Goal: Information Seeking & Learning: Check status

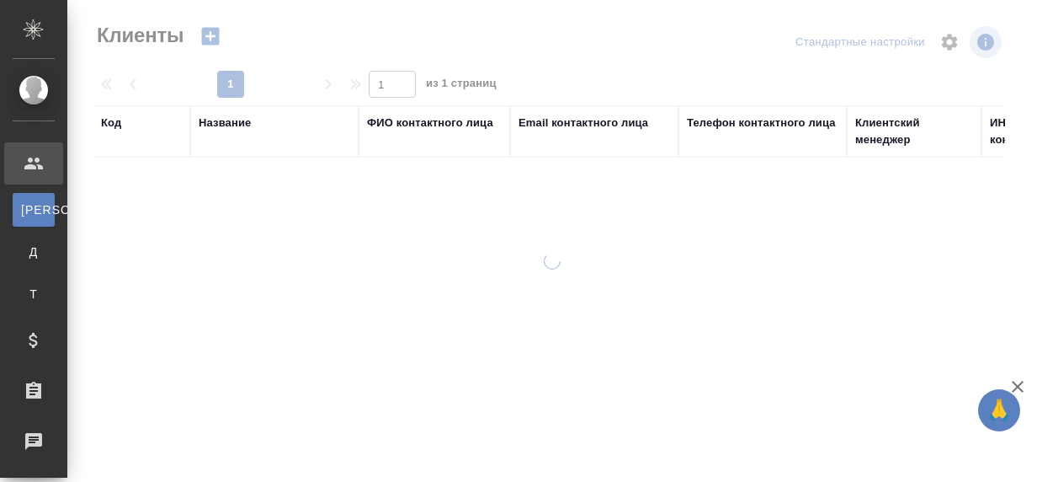
select select "RU"
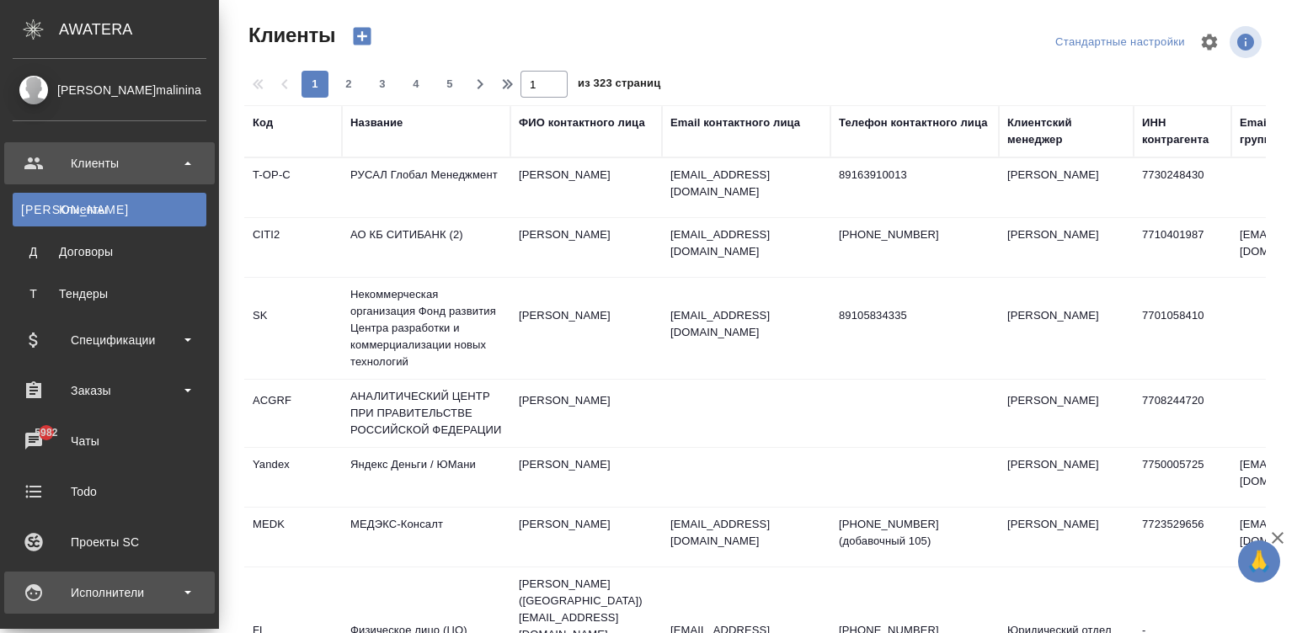
click at [45, 481] on div "Исполнители" at bounding box center [110, 592] width 194 height 25
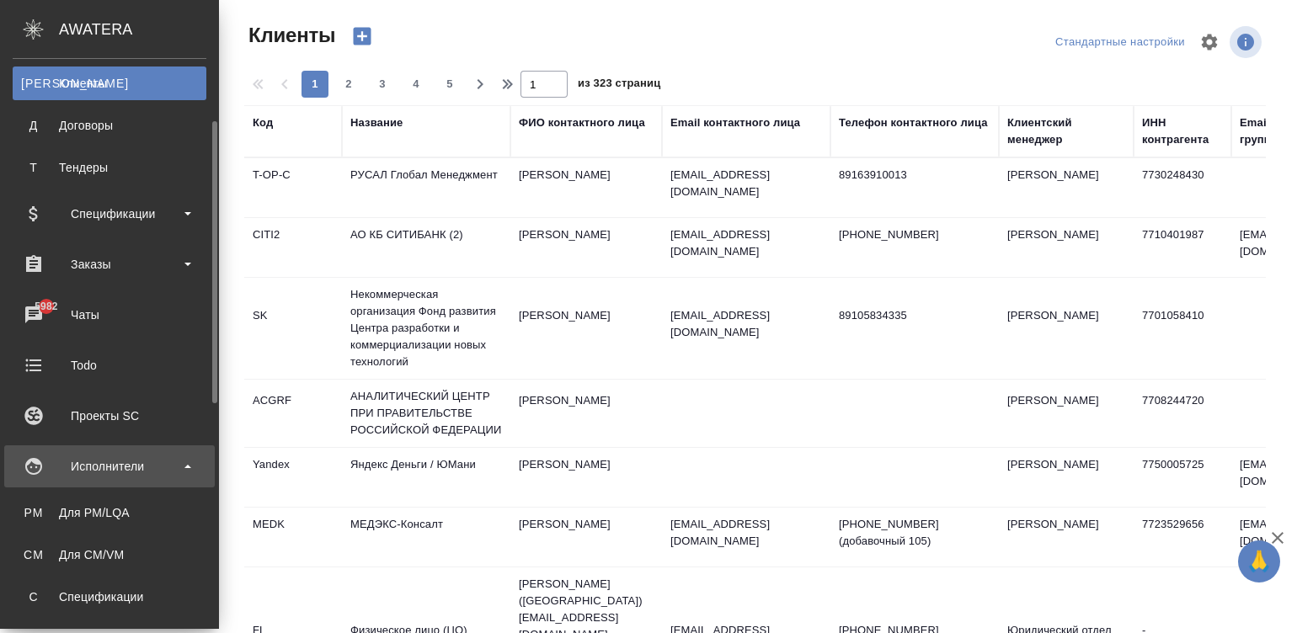
scroll to position [152, 0]
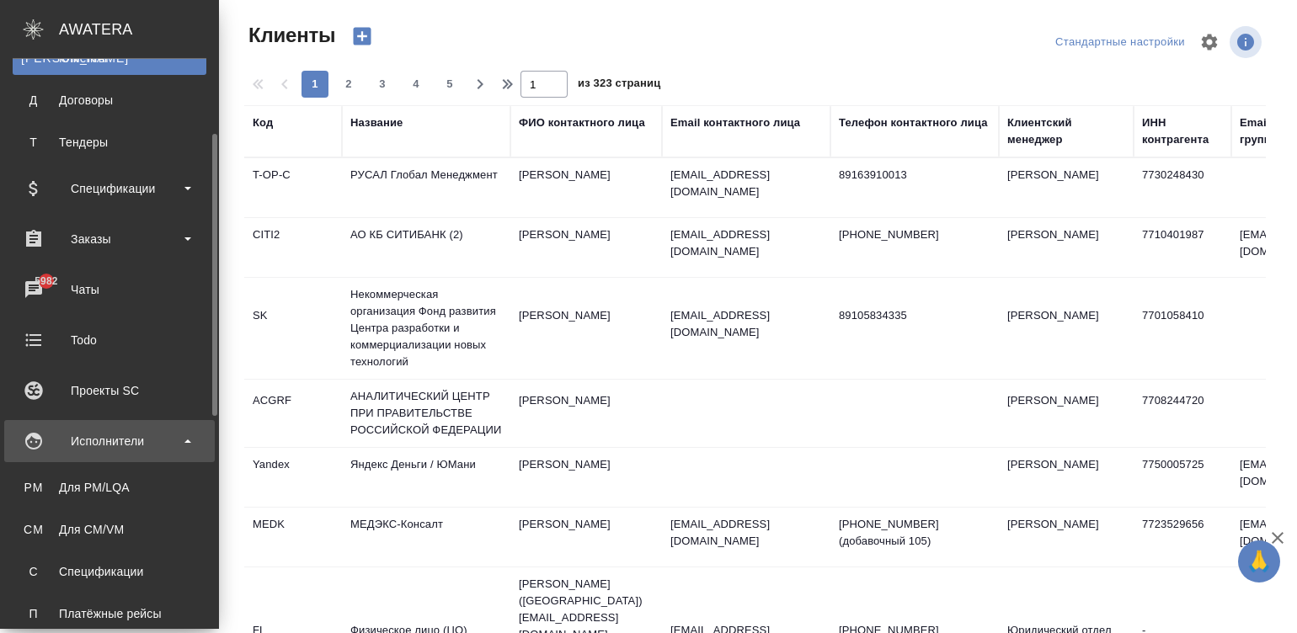
click at [45, 481] on link "С Спецификации" at bounding box center [110, 572] width 194 height 34
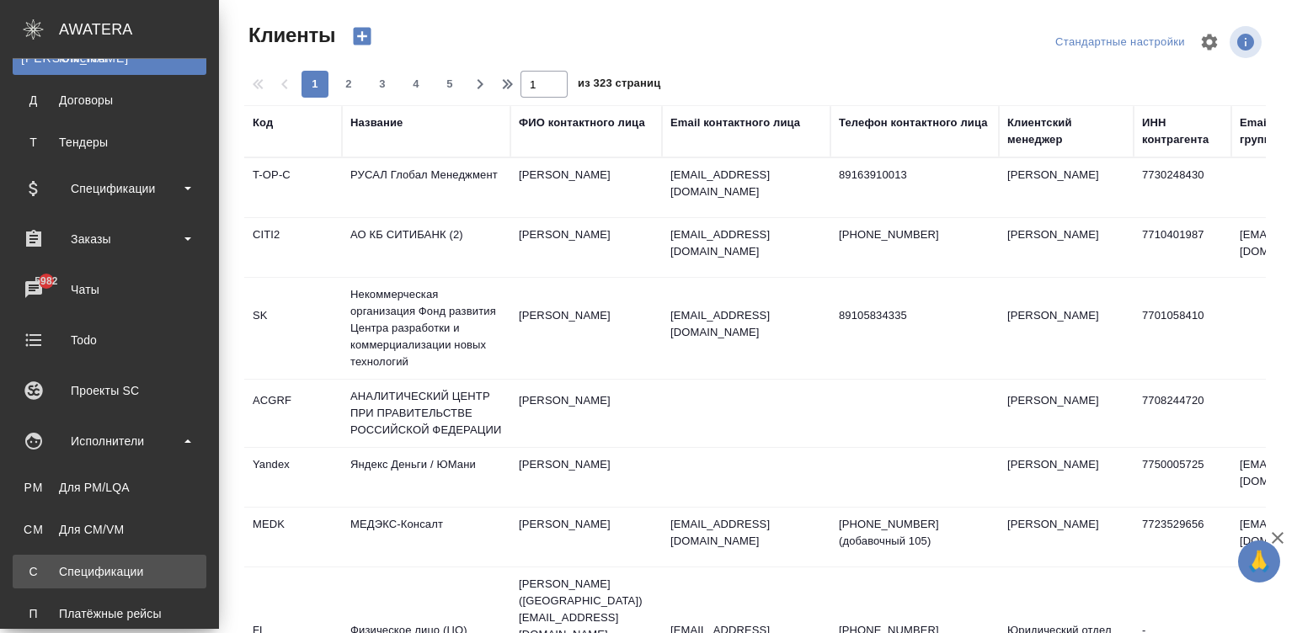
click at [29, 481] on div "Спецификации" at bounding box center [109, 571] width 177 height 17
click at [136, 481] on link "С Спецификации" at bounding box center [110, 572] width 194 height 34
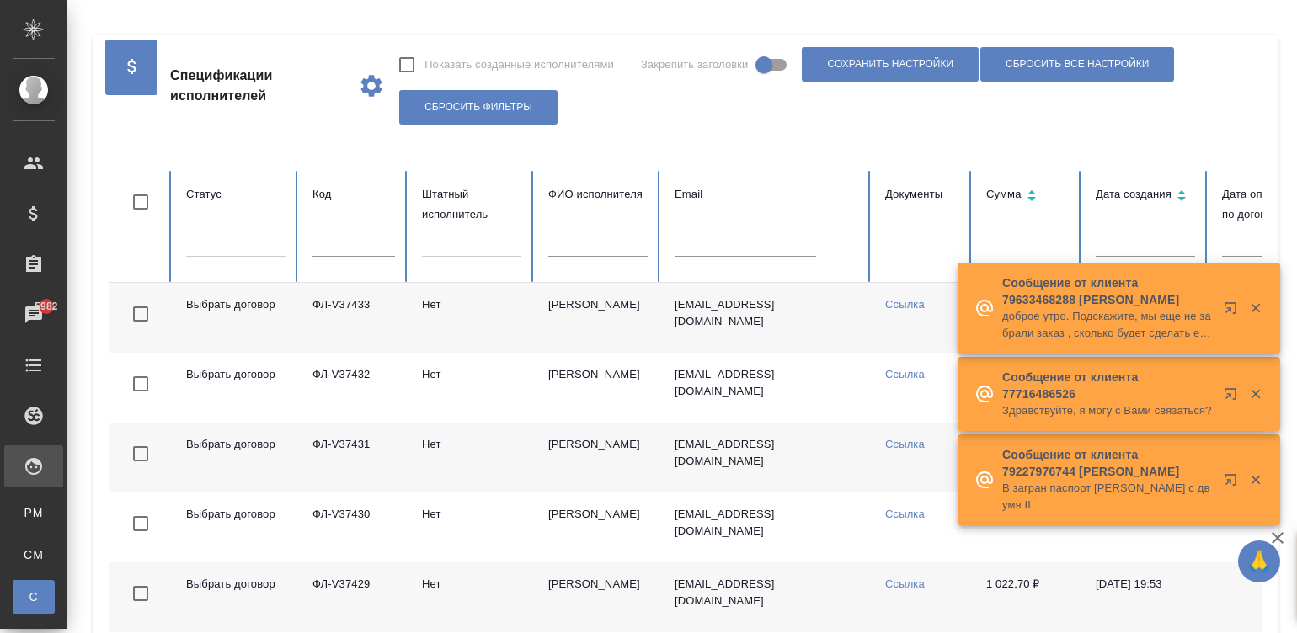
click at [669, 321] on td "kommichael@rambler.ru" at bounding box center [766, 318] width 210 height 70
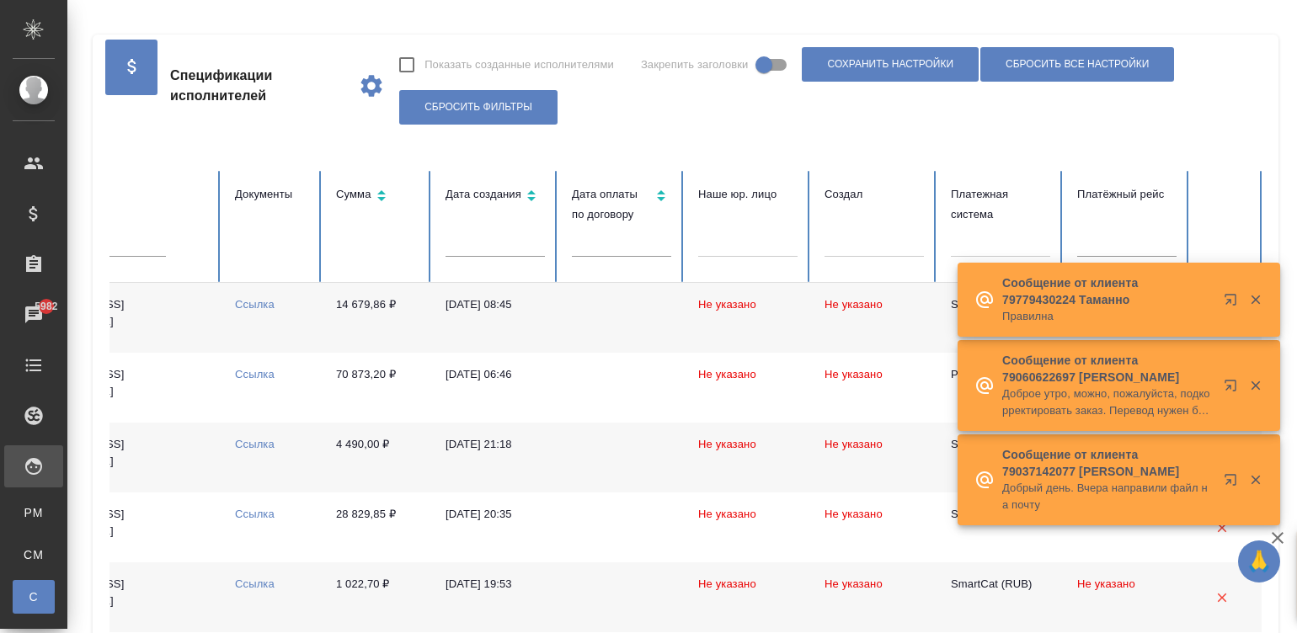
scroll to position [0, 651]
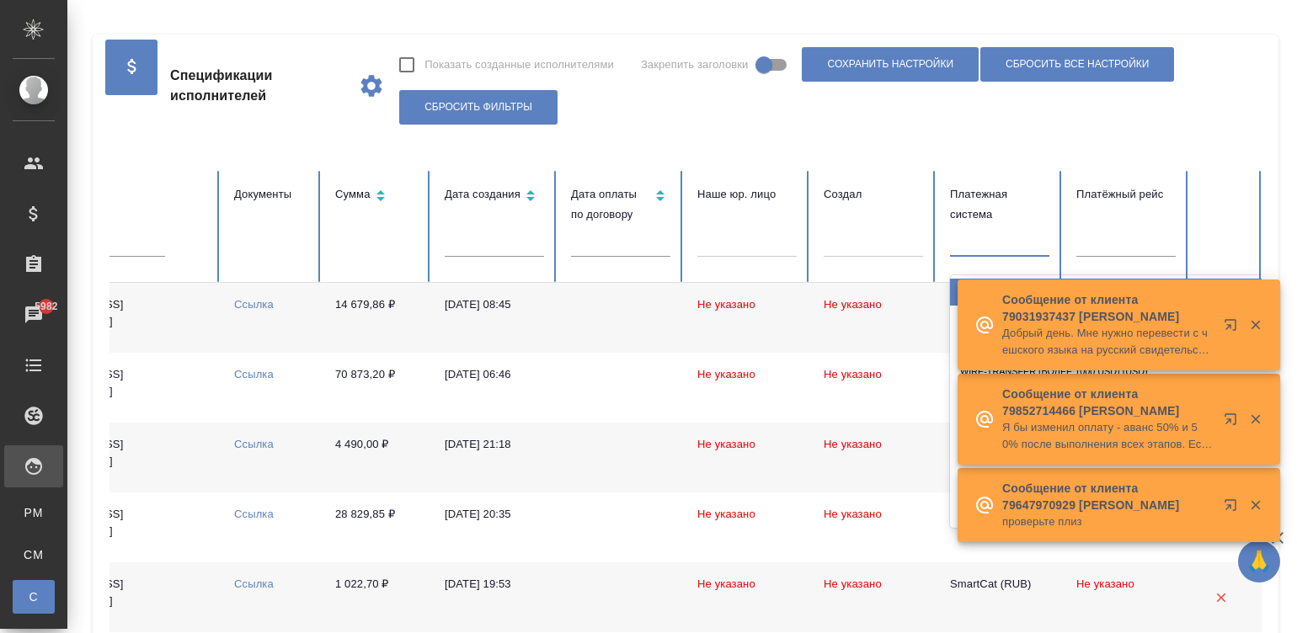
click at [998, 244] on div at bounding box center [999, 240] width 99 height 24
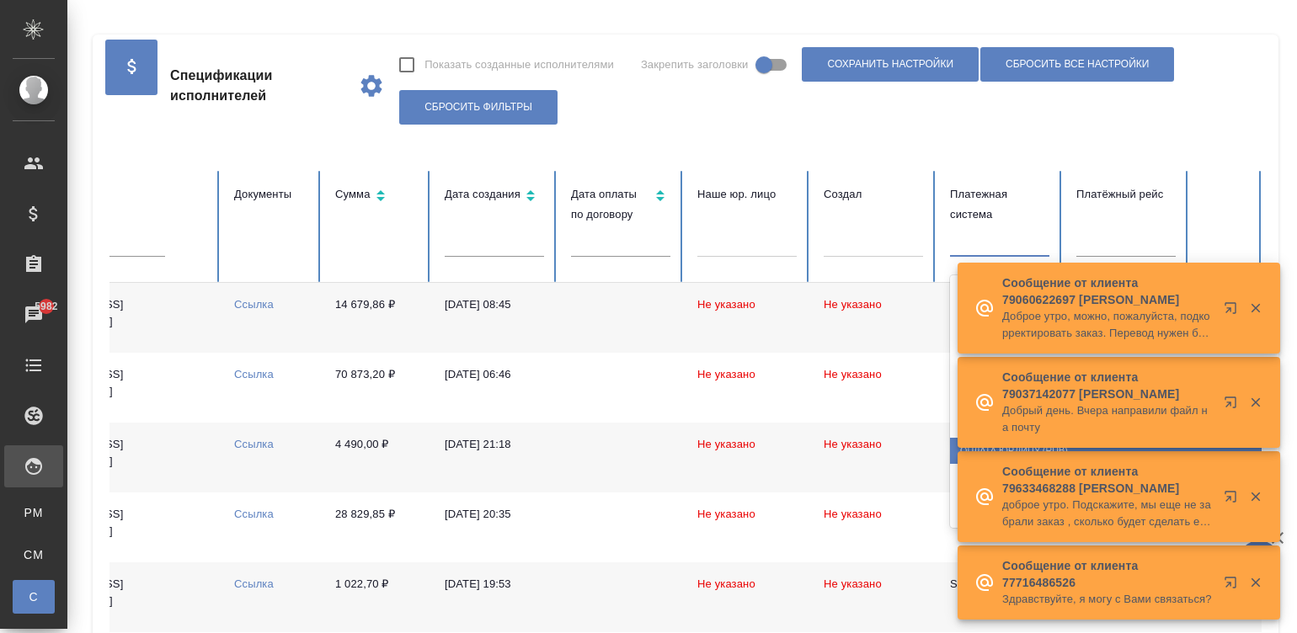
click at [1036, 111] on div "Показать созданные исполнителями Закрепить заголовки Сохранить настройки Сброси…" at bounding box center [823, 86] width 850 height 86
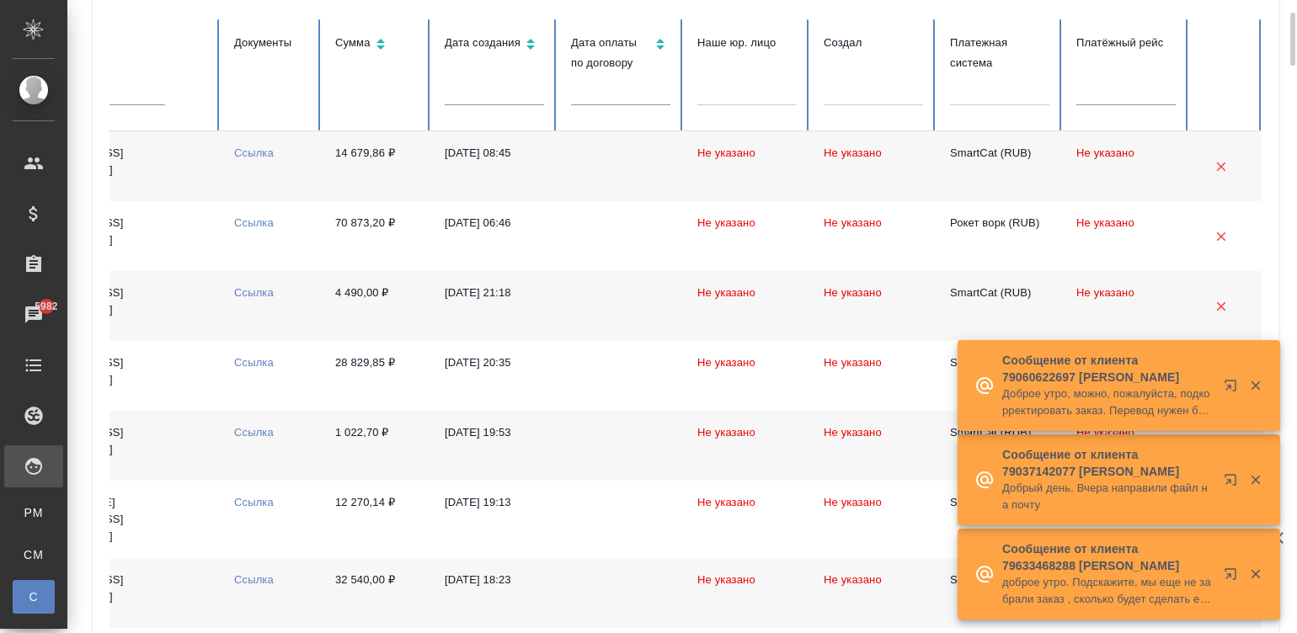
scroll to position [176, 0]
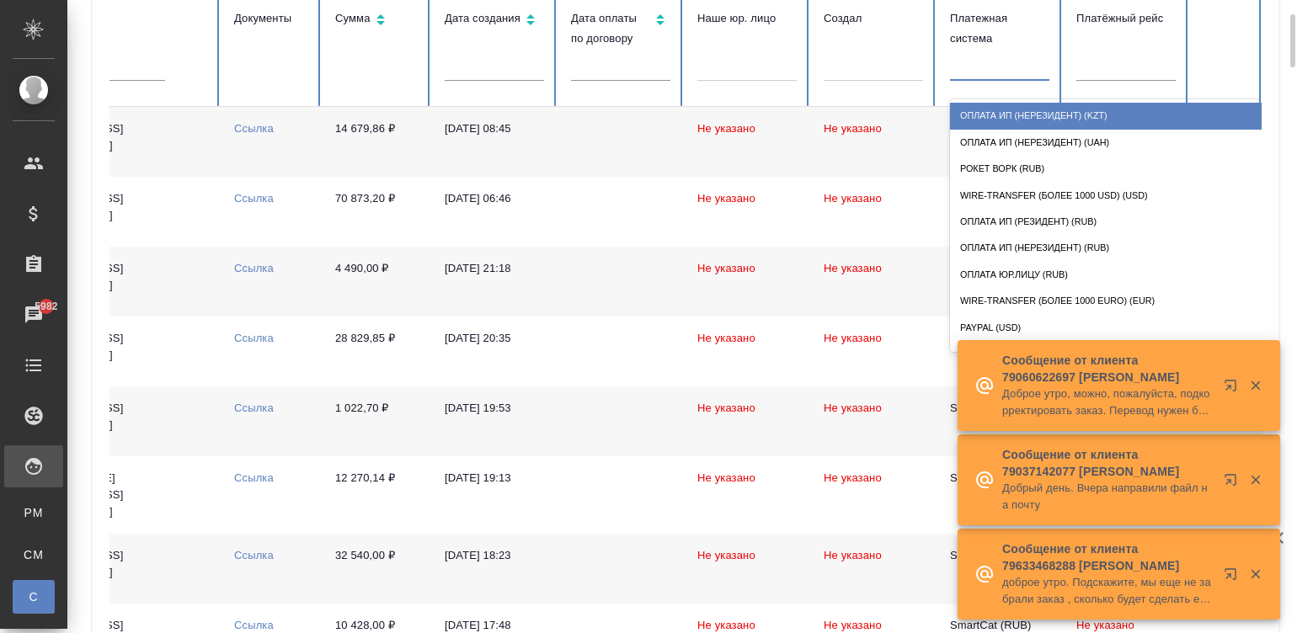
click at [1018, 72] on div at bounding box center [999, 64] width 99 height 24
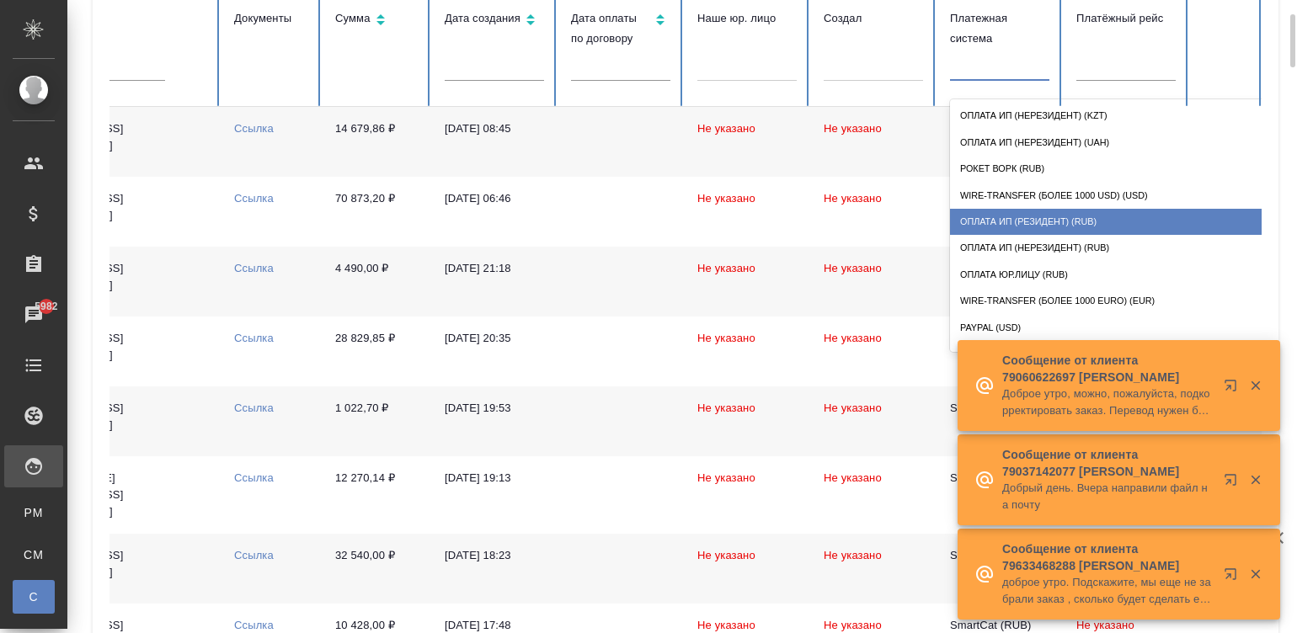
click at [1036, 210] on div "Оплата ИП (резидент) (RUB)" at bounding box center [1118, 222] width 337 height 26
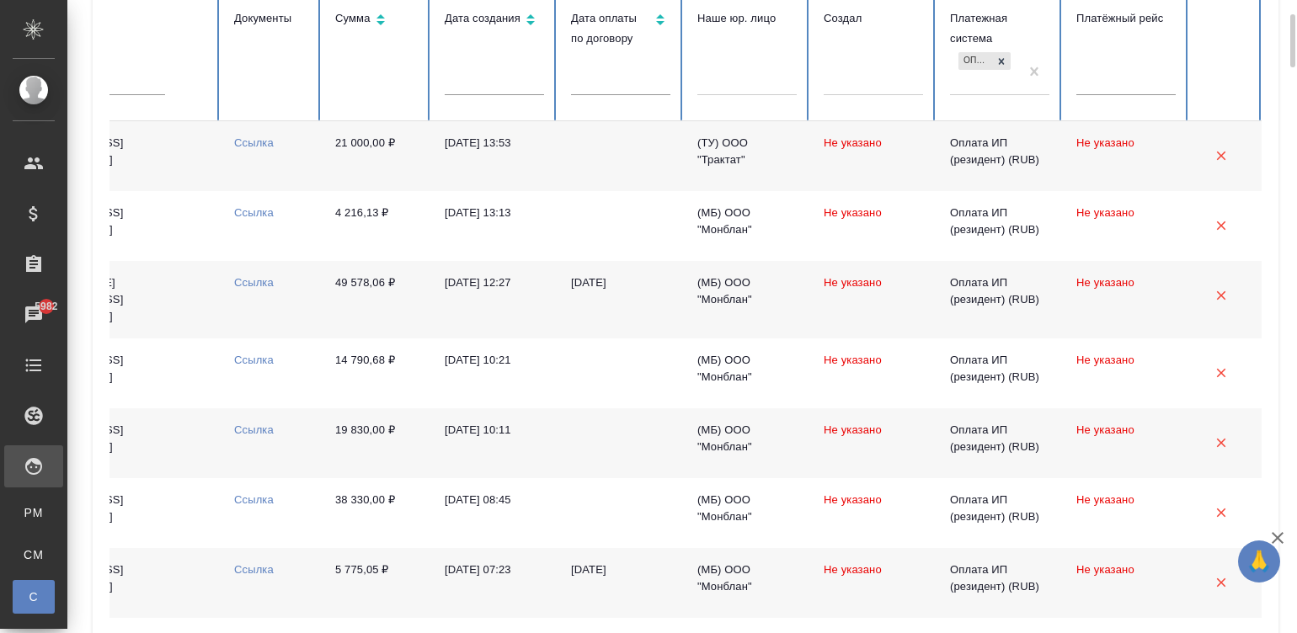
click at [608, 168] on td at bounding box center [620, 156] width 126 height 70
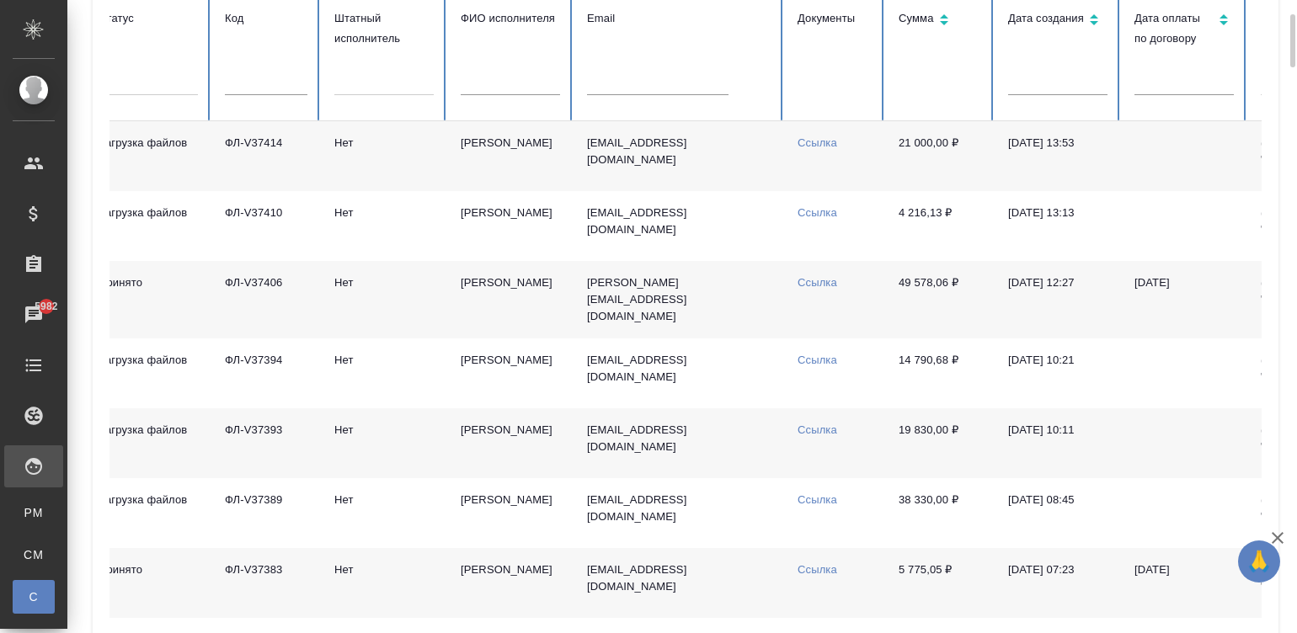
scroll to position [0, 0]
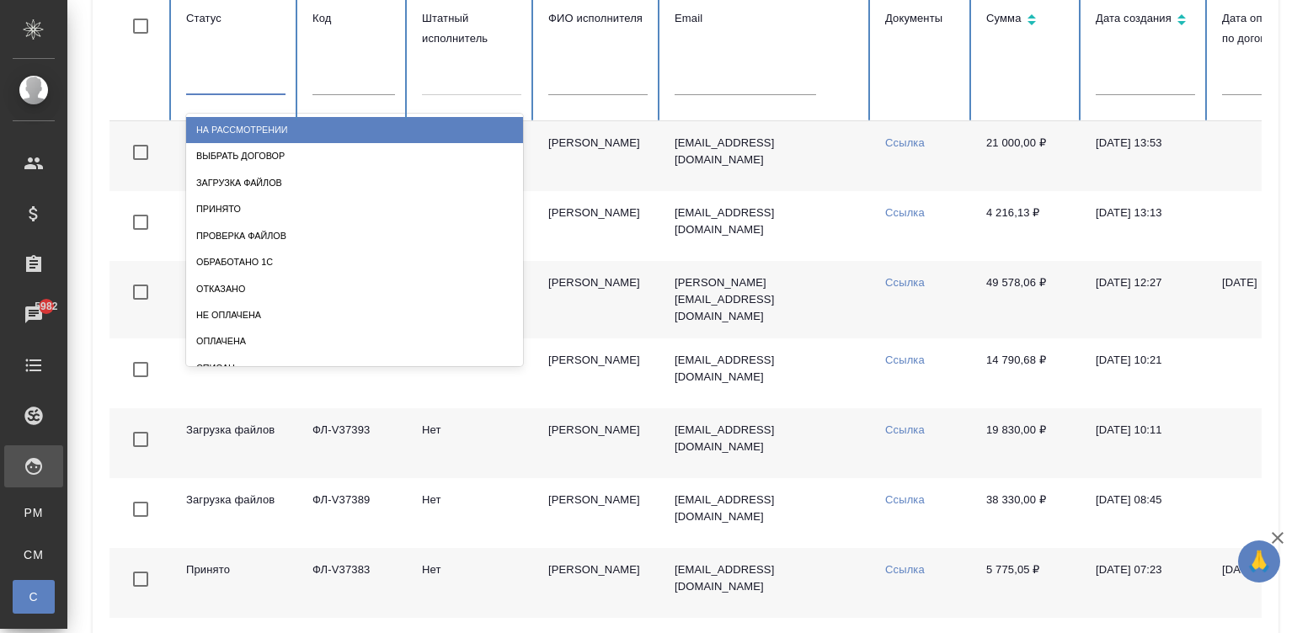
click at [271, 85] on div at bounding box center [235, 78] width 99 height 24
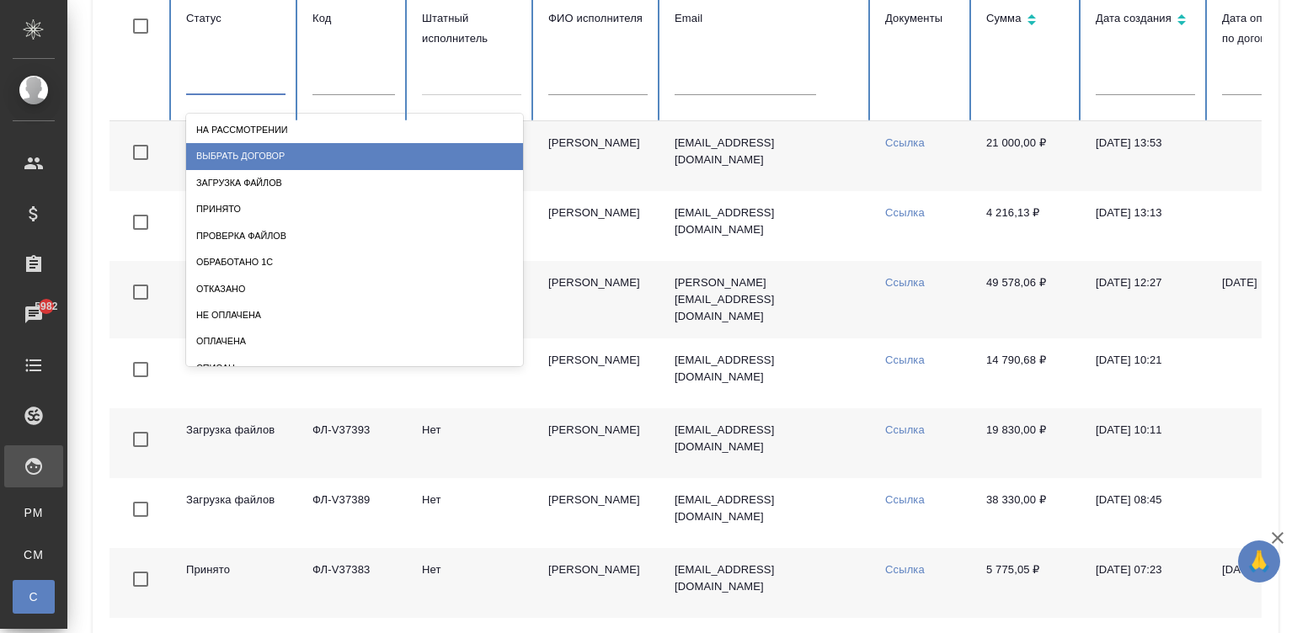
click at [279, 144] on div "Выбрать договор" at bounding box center [354, 156] width 337 height 26
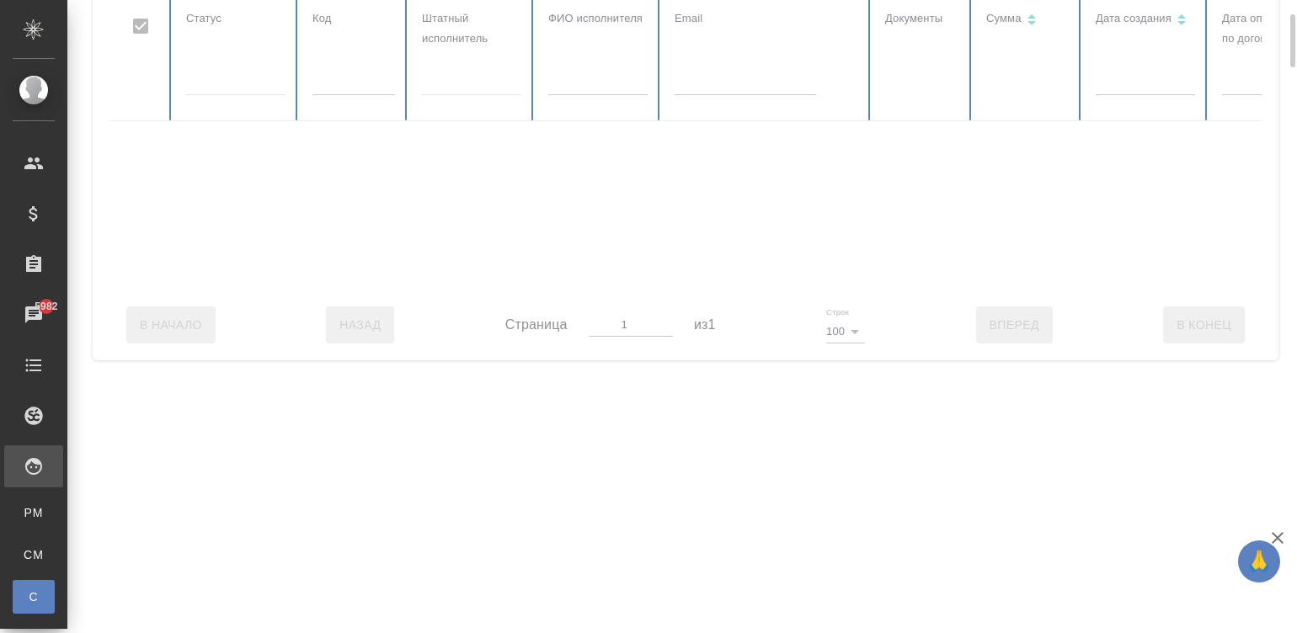
click at [219, 67] on div at bounding box center [1011, 142] width 1804 height 295
click at [248, 88] on div at bounding box center [1011, 142] width 1804 height 295
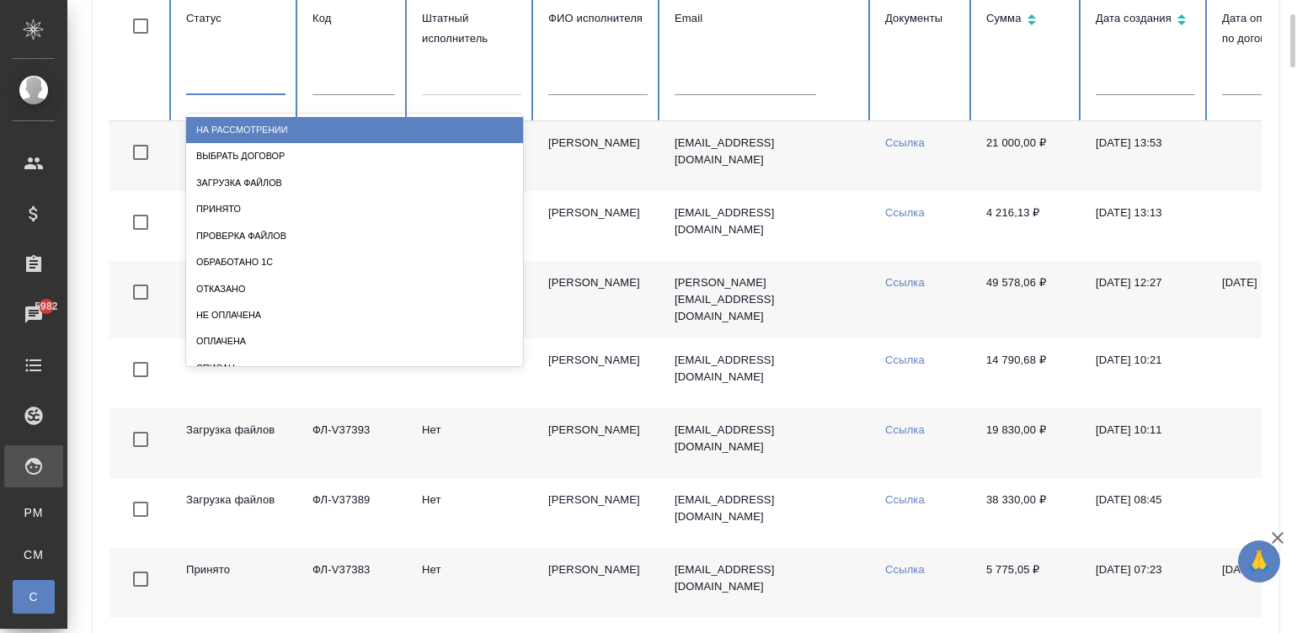
click at [227, 84] on div at bounding box center [235, 78] width 99 height 24
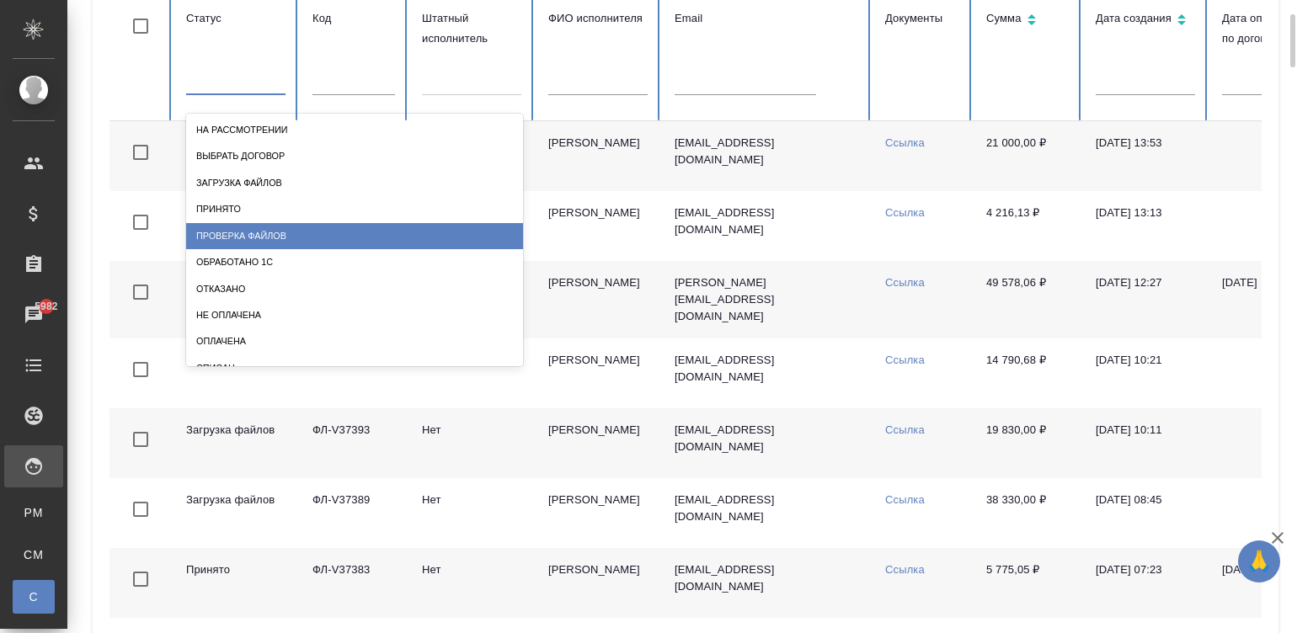
click at [266, 231] on div "Проверка файлов" at bounding box center [354, 236] width 337 height 26
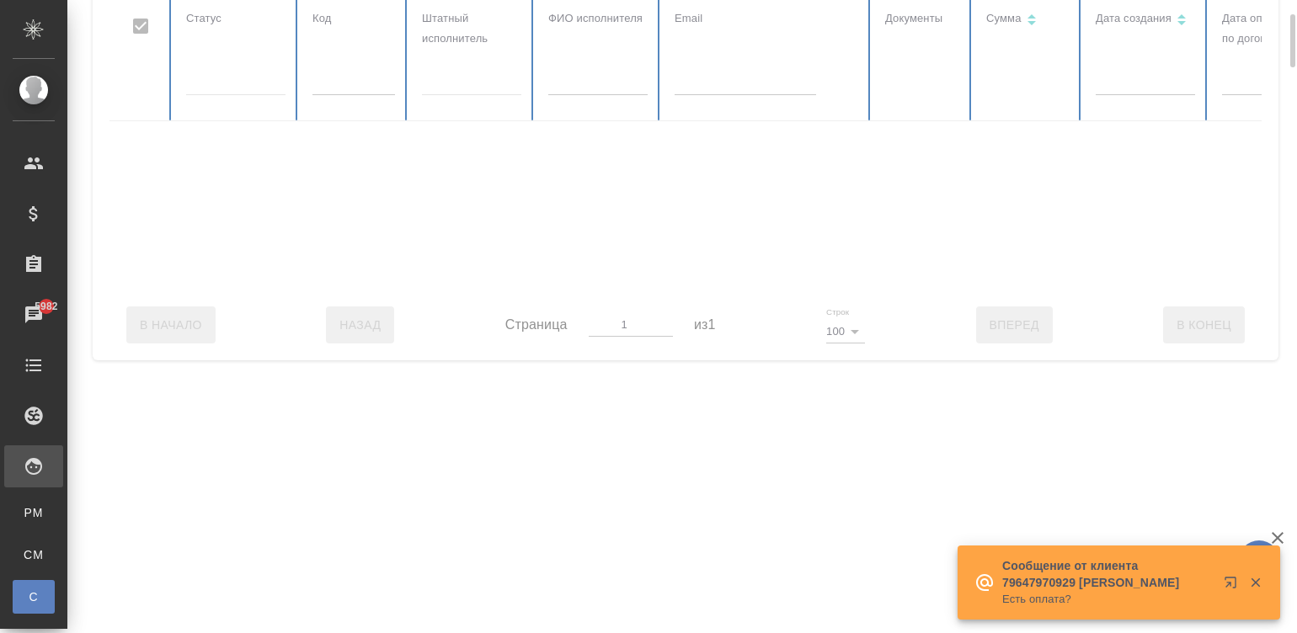
checkbox input "false"
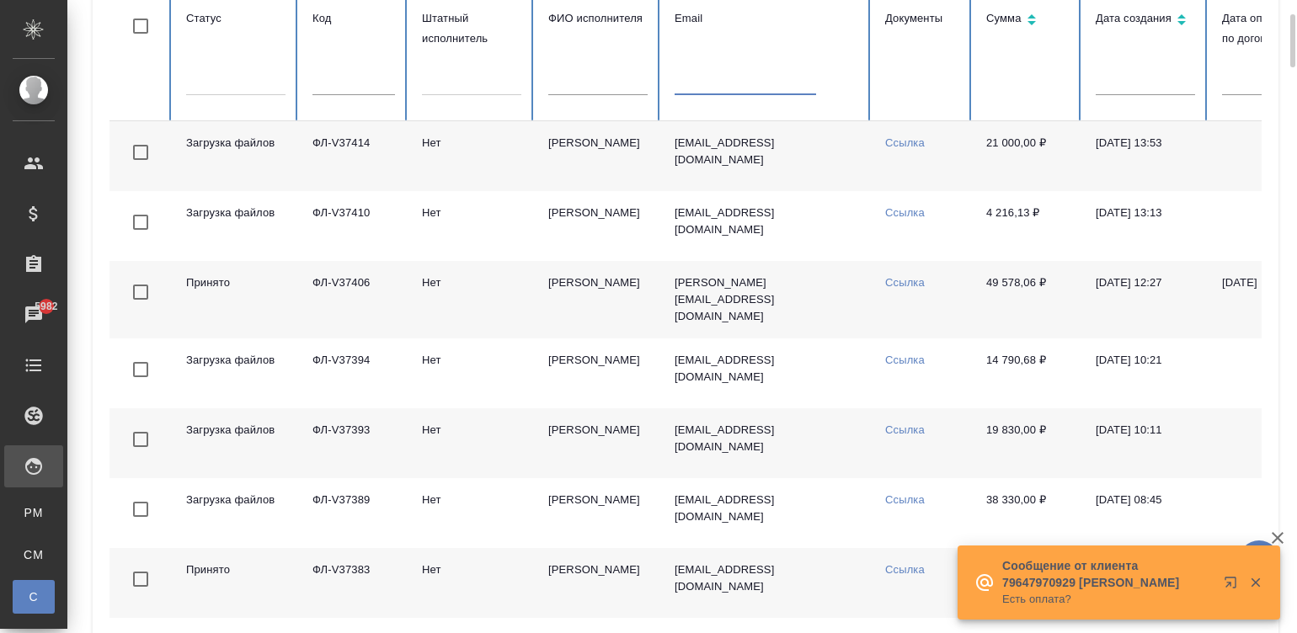
click at [736, 89] on input "text" at bounding box center [744, 84] width 141 height 24
paste input "mm_bb-2017@mail.ru"
type input "mm_bb-2017@mail.ru"
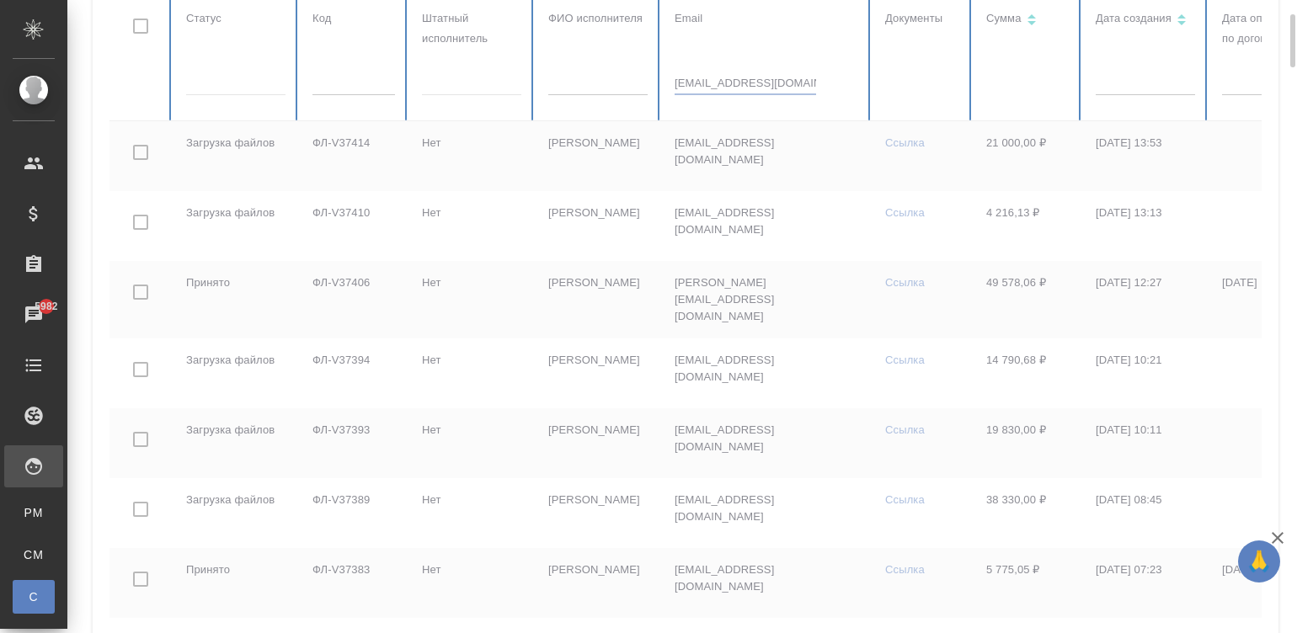
checkbox input "true"
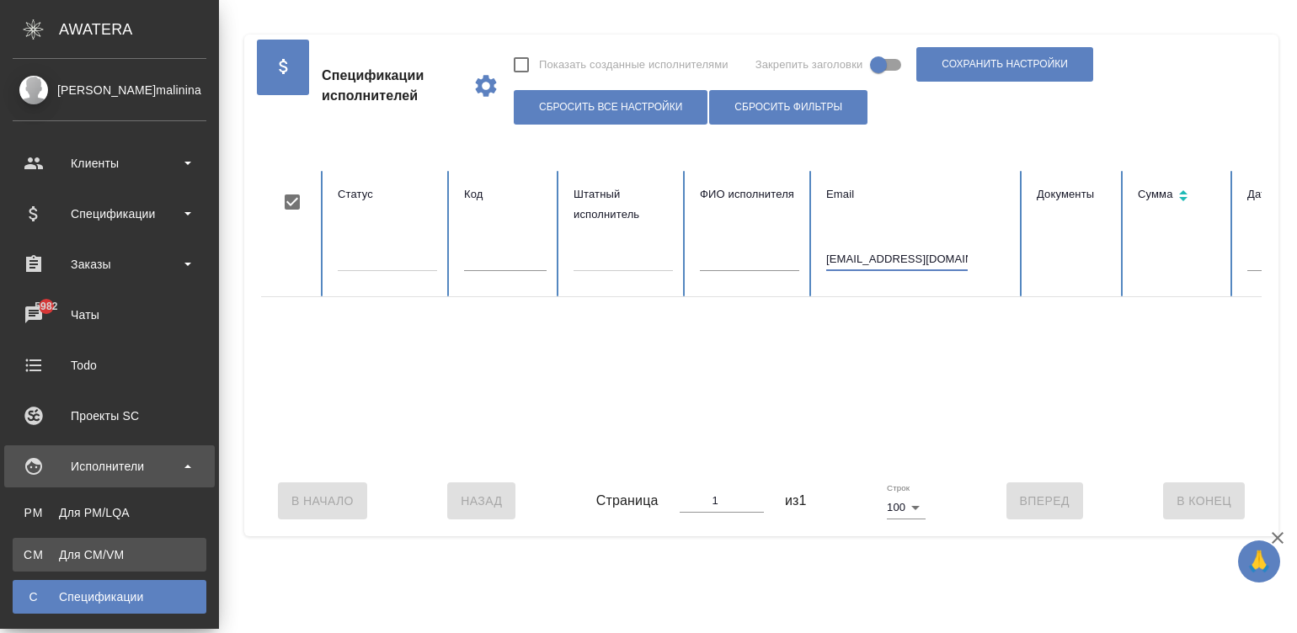
type input "mm_bb-2017@mail.ru"
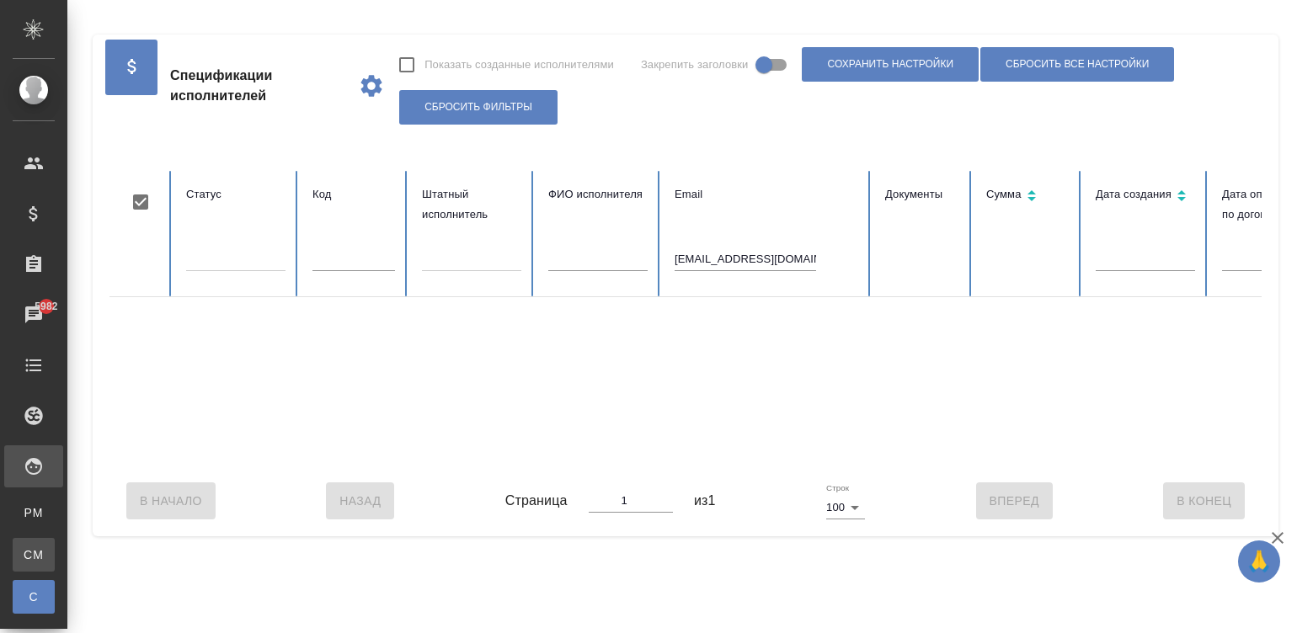
click at [25, 481] on div "Для CM/VM" at bounding box center [12, 554] width 25 height 17
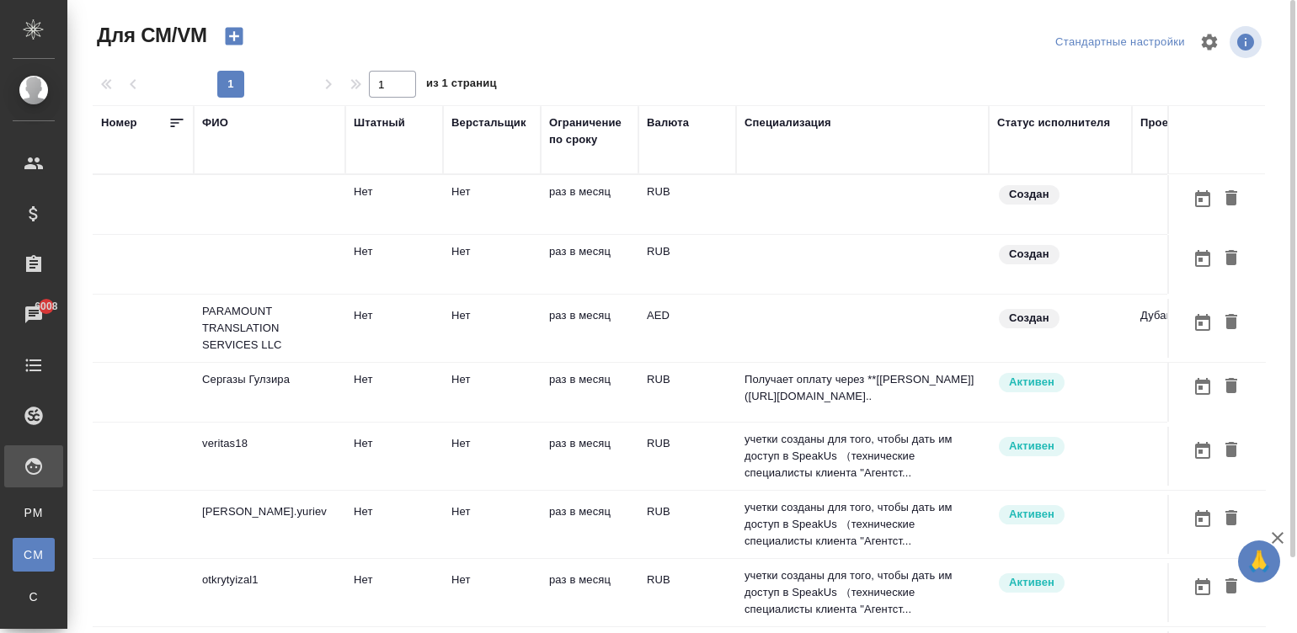
click at [781, 208] on td at bounding box center [862, 204] width 253 height 59
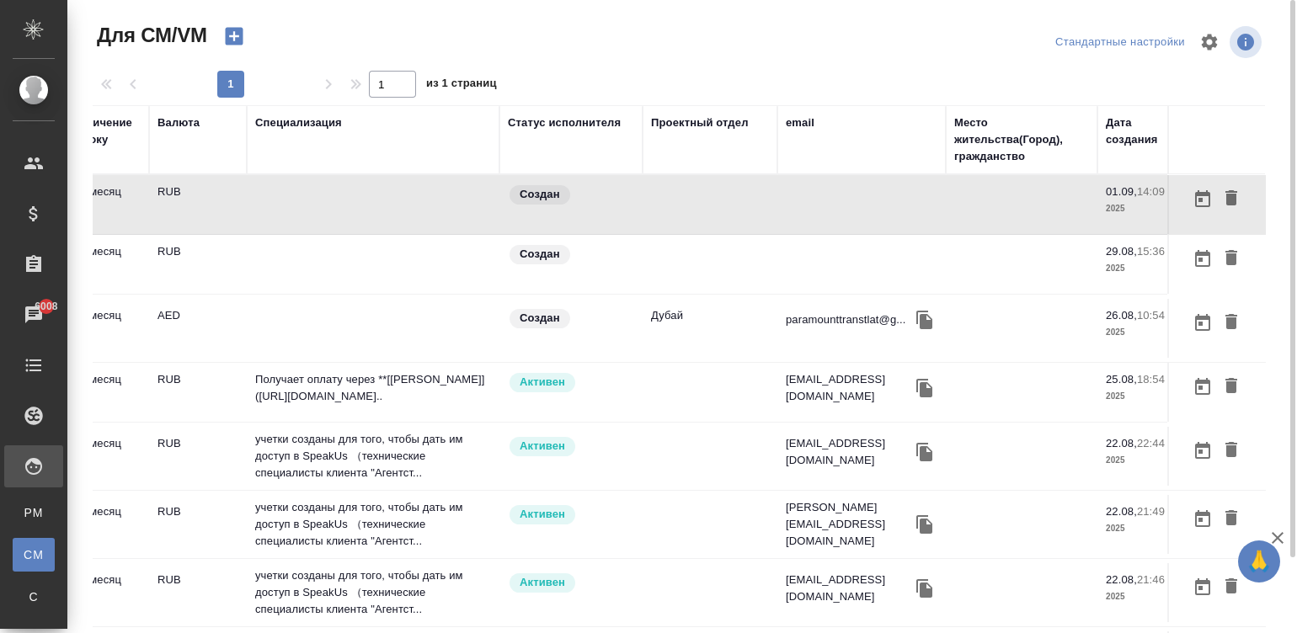
scroll to position [0, 642]
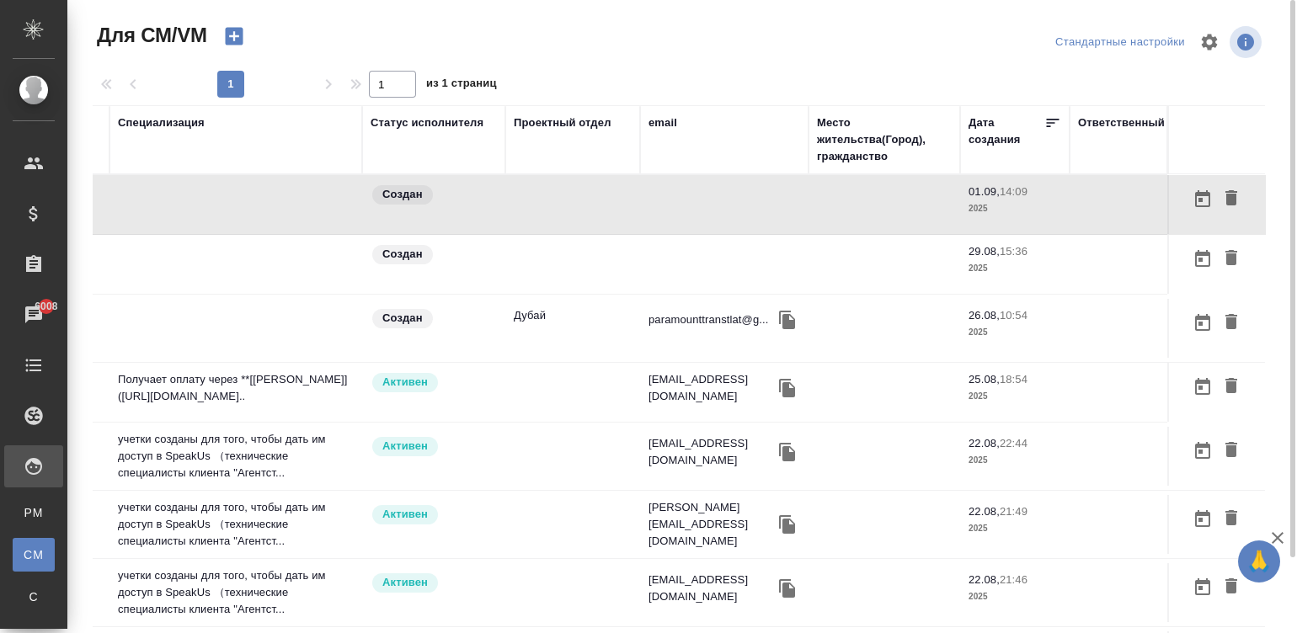
click at [648, 121] on div "email" at bounding box center [662, 123] width 29 height 17
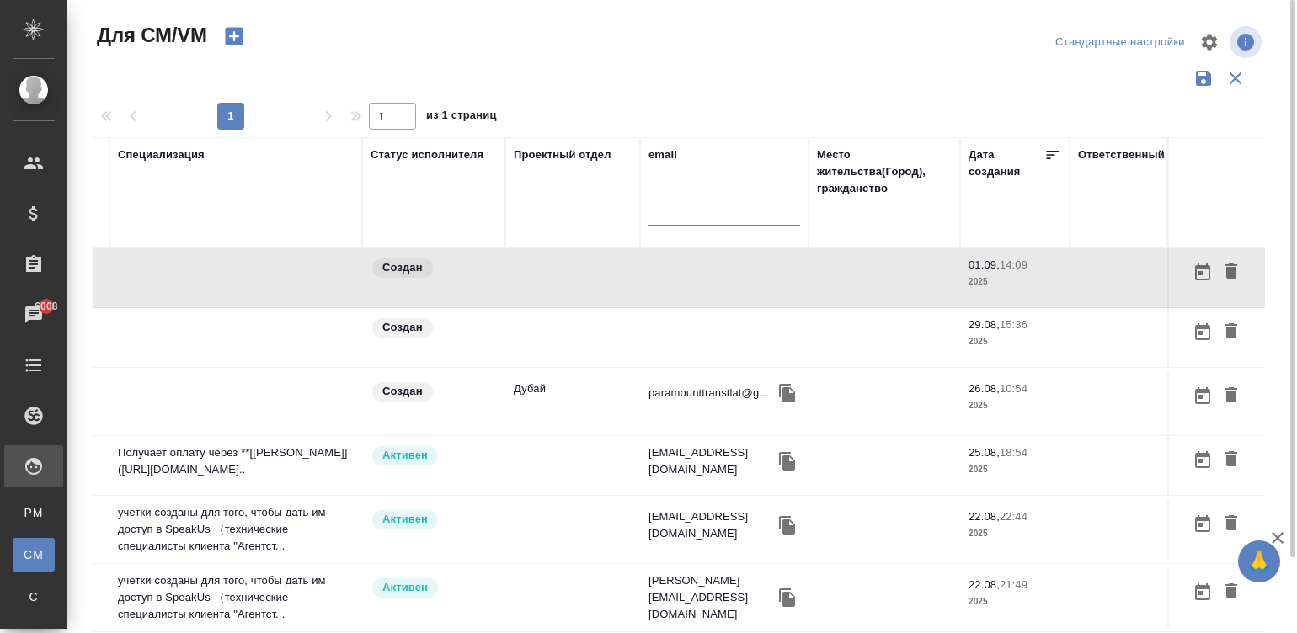
click at [672, 210] on input "text" at bounding box center [724, 215] width 152 height 21
paste input "mm_bb-2017@mail.ru"
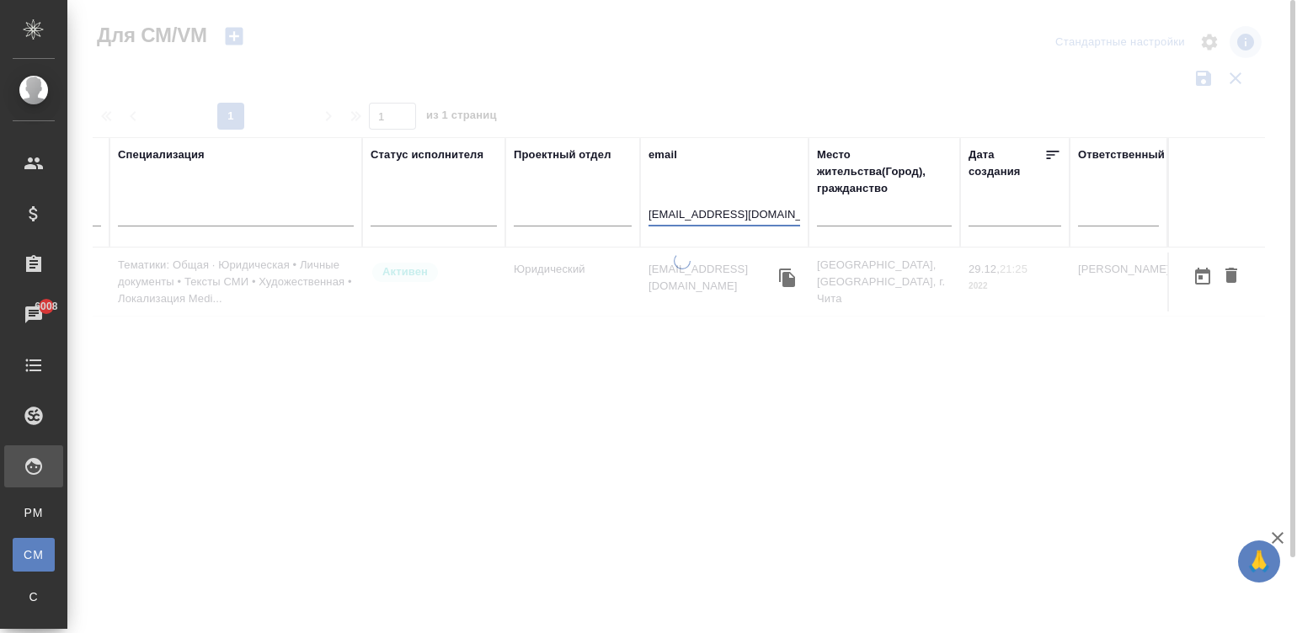
scroll to position [0, 626]
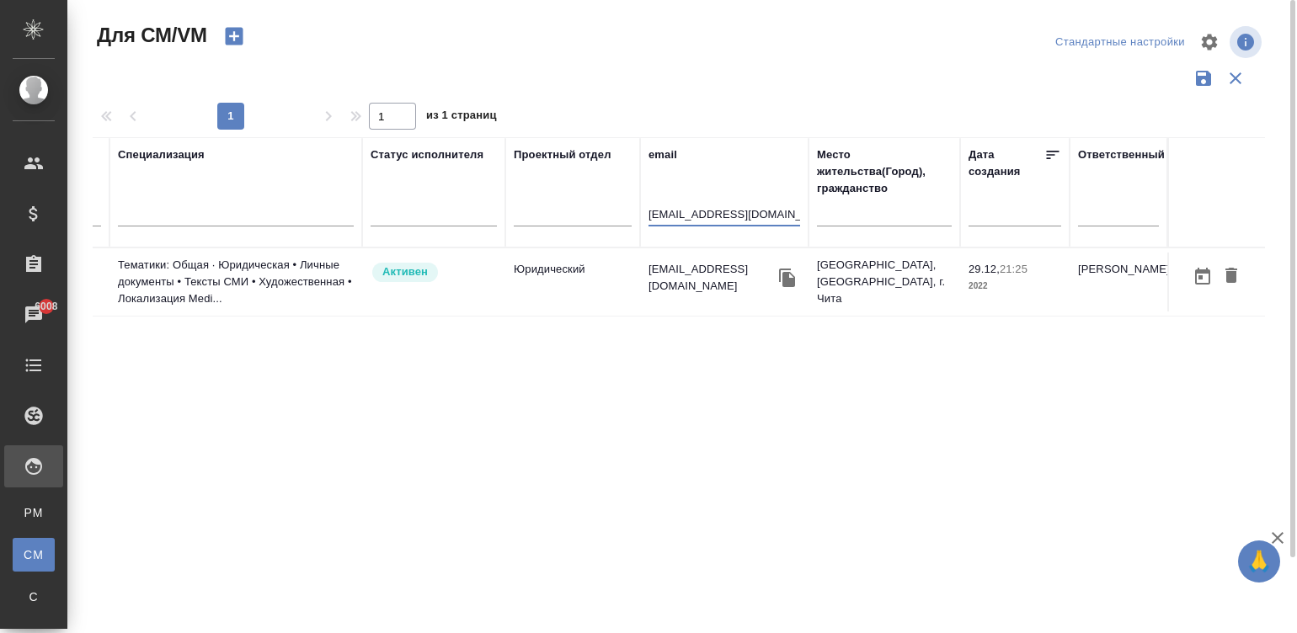
type input "mm_bb-2017@mail.ru"
click at [560, 281] on td "Юридический" at bounding box center [572, 282] width 135 height 59
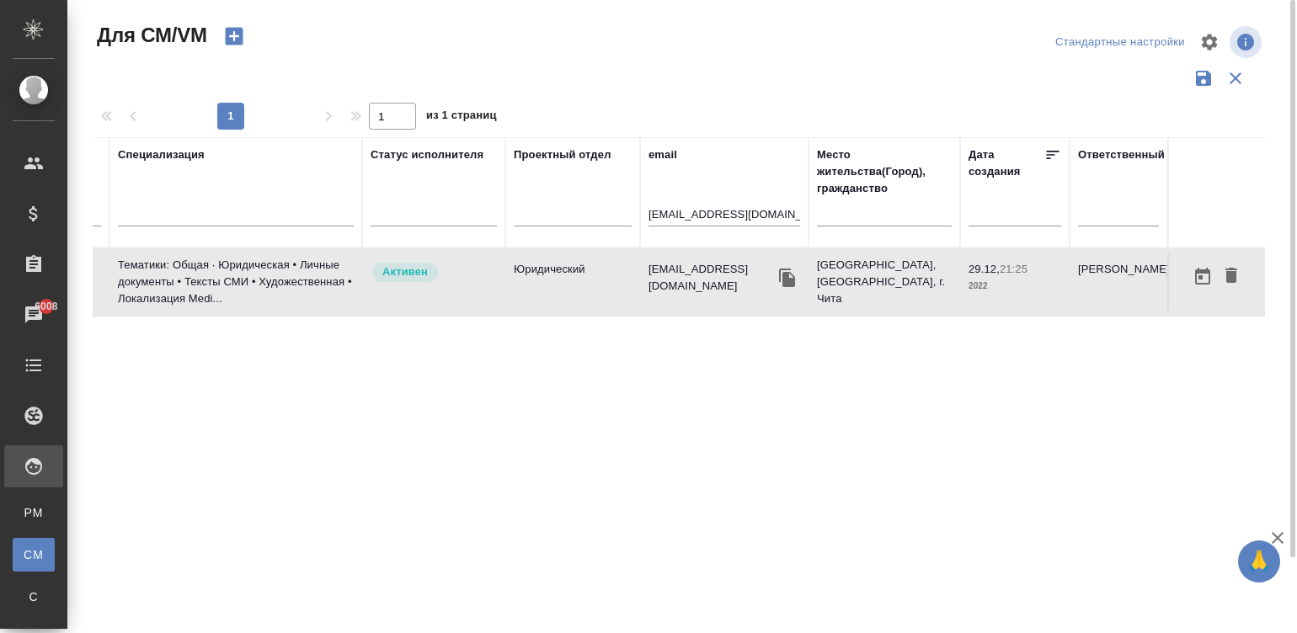
click at [560, 281] on td "Юридический" at bounding box center [572, 282] width 135 height 59
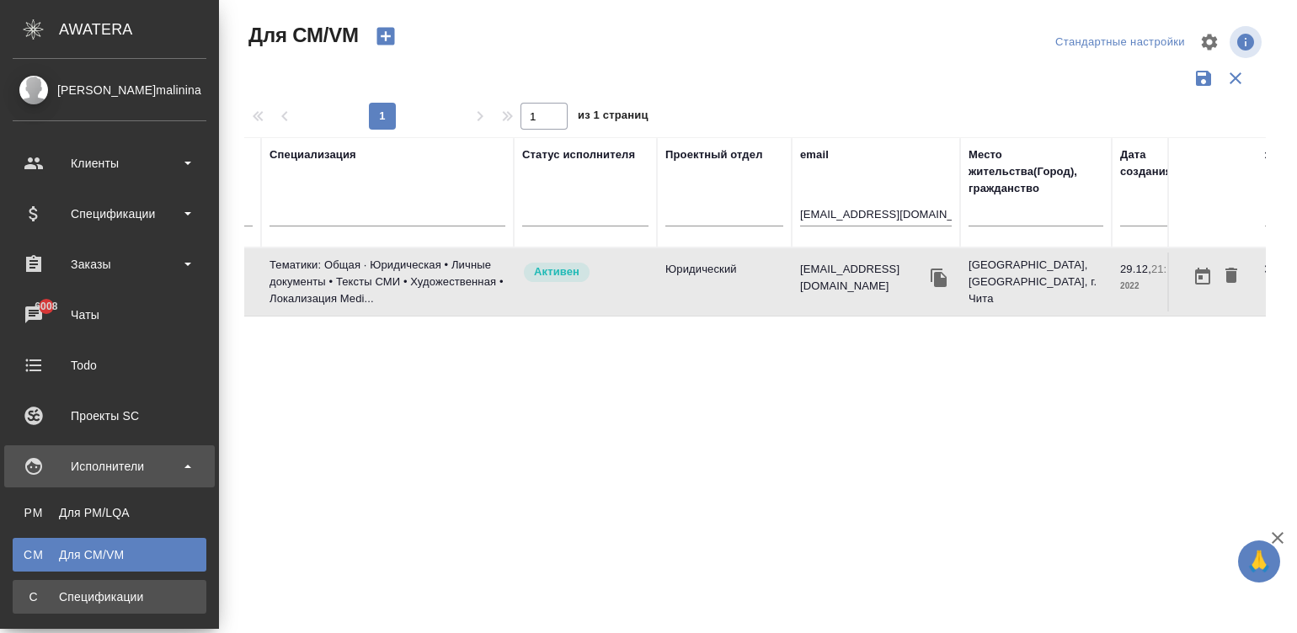
click at [34, 481] on div "Спецификации" at bounding box center [109, 597] width 177 height 17
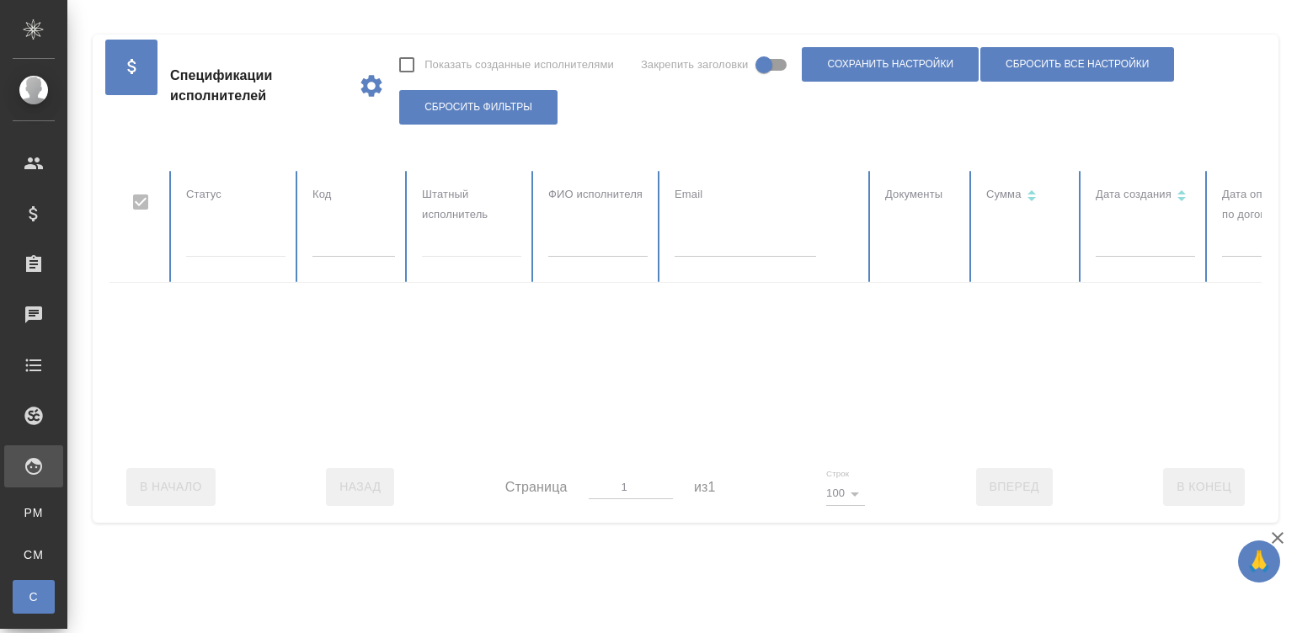
checkbox input "false"
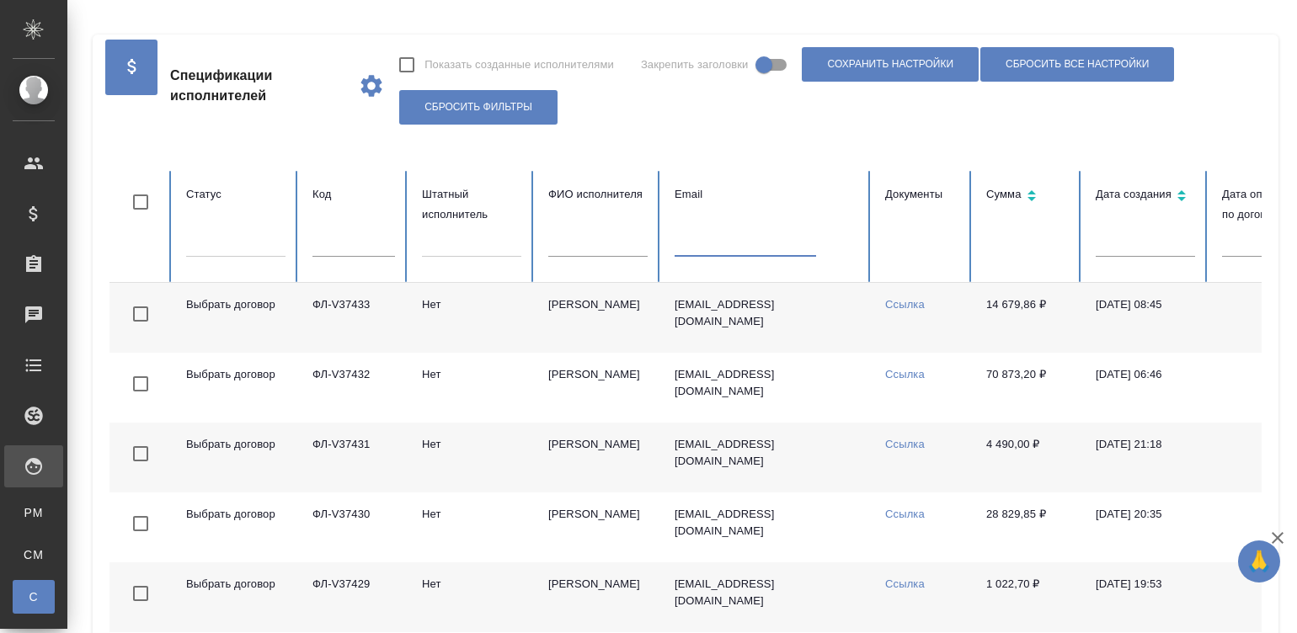
click at [695, 242] on input "text" at bounding box center [744, 245] width 141 height 24
paste input "annanet888@mail.ru"
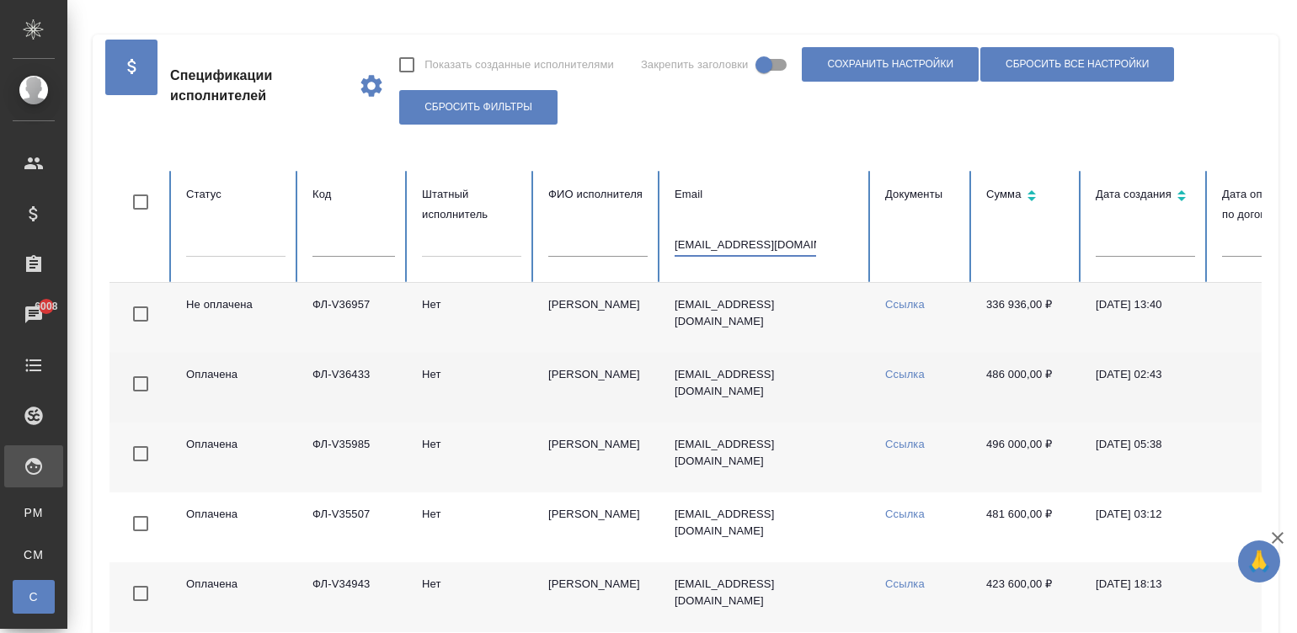
type input "annanet888@mail.ru"
click at [782, 397] on td "annanet888@mail.ru" at bounding box center [766, 388] width 210 height 70
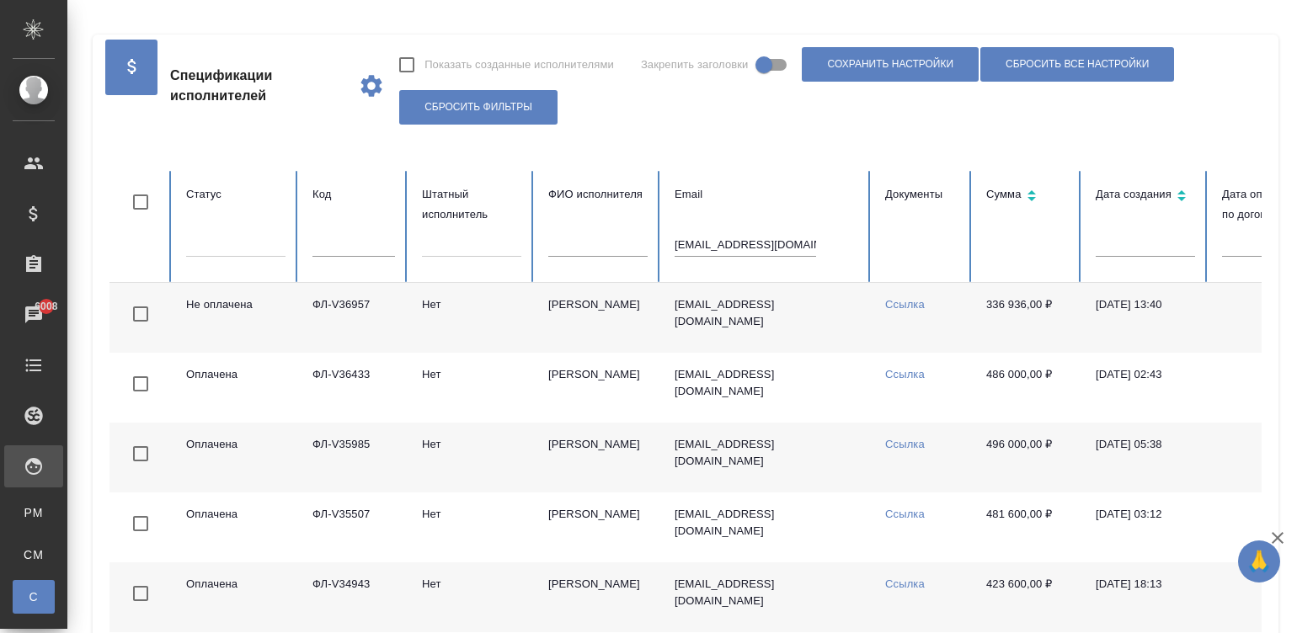
click at [794, 324] on td "annanet888@mail.ru" at bounding box center [766, 318] width 210 height 70
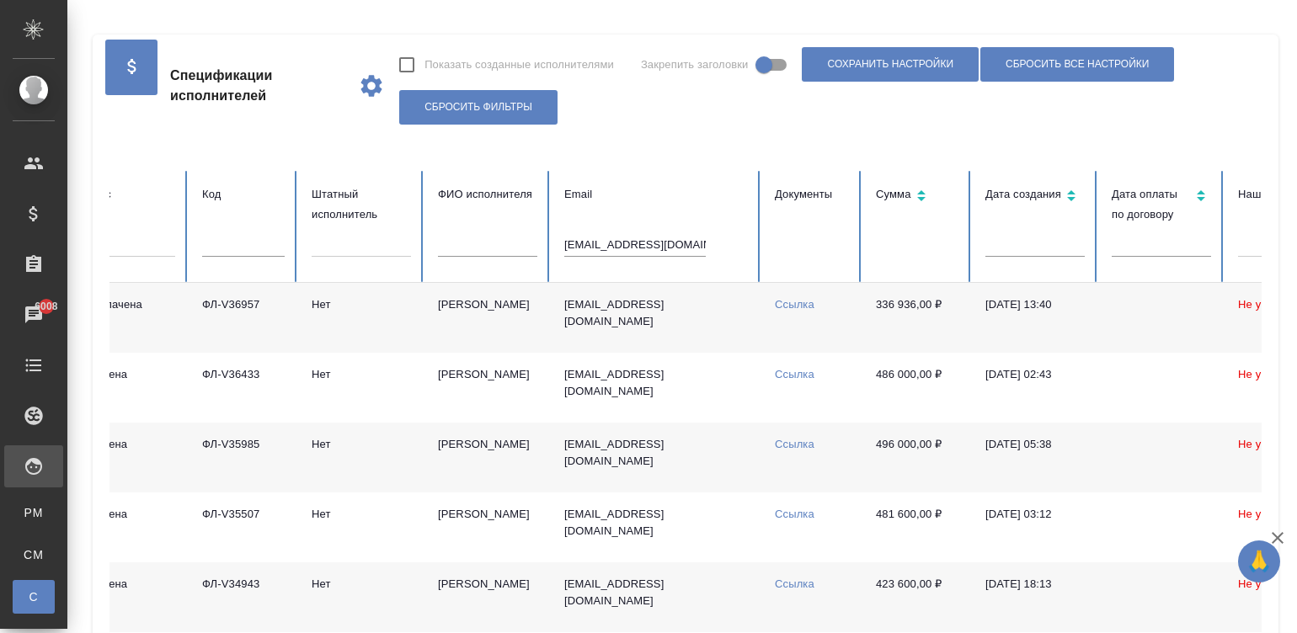
scroll to position [0, 19]
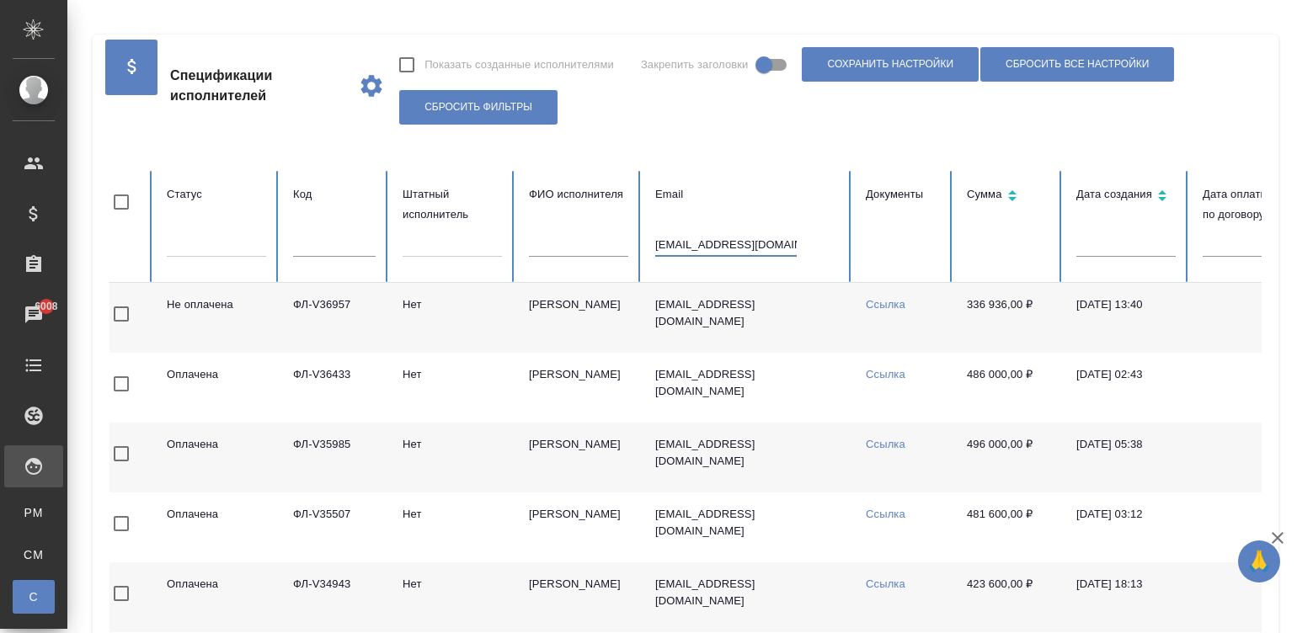
click at [701, 244] on input "annanet888@mail.ru" at bounding box center [725, 245] width 141 height 24
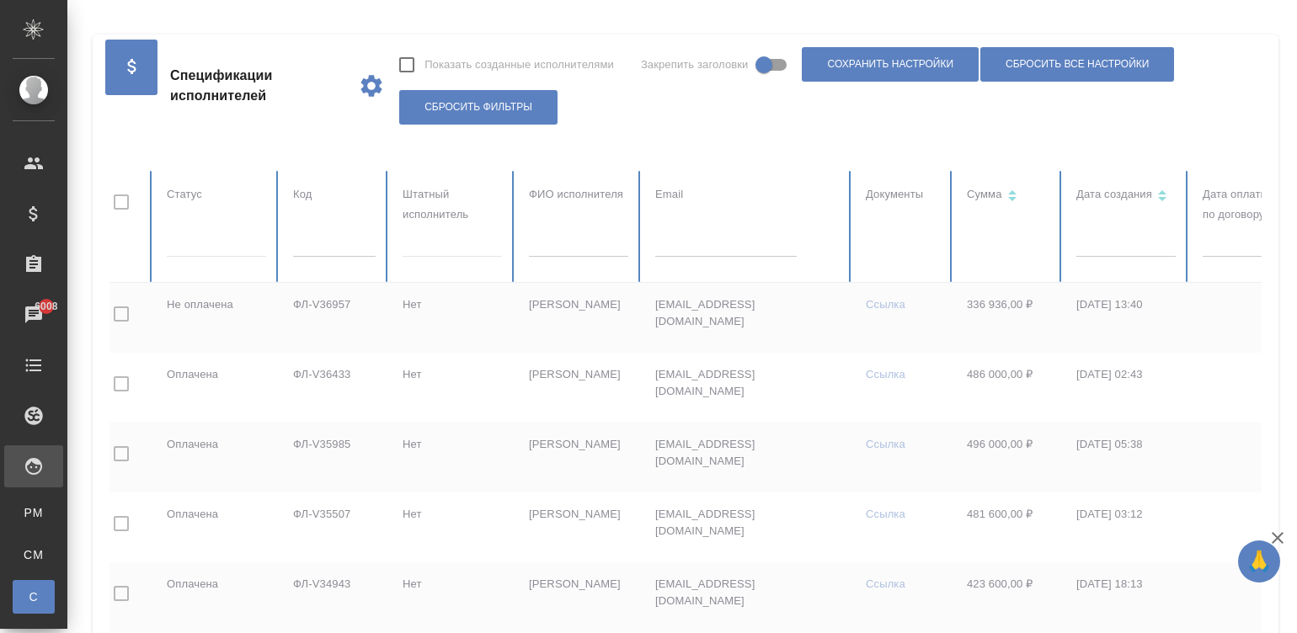
click at [320, 244] on input "text" at bounding box center [334, 245] width 83 height 24
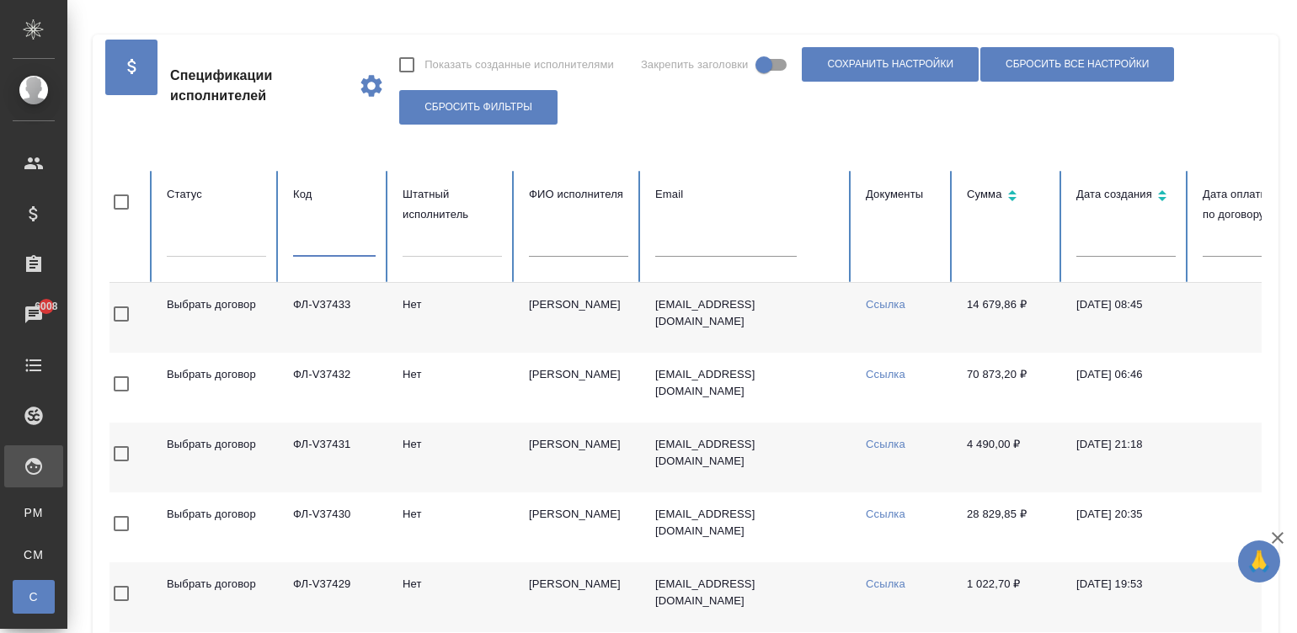
click at [320, 244] on input "text" at bounding box center [334, 245] width 83 height 24
paste input "ФЛ-V36887"
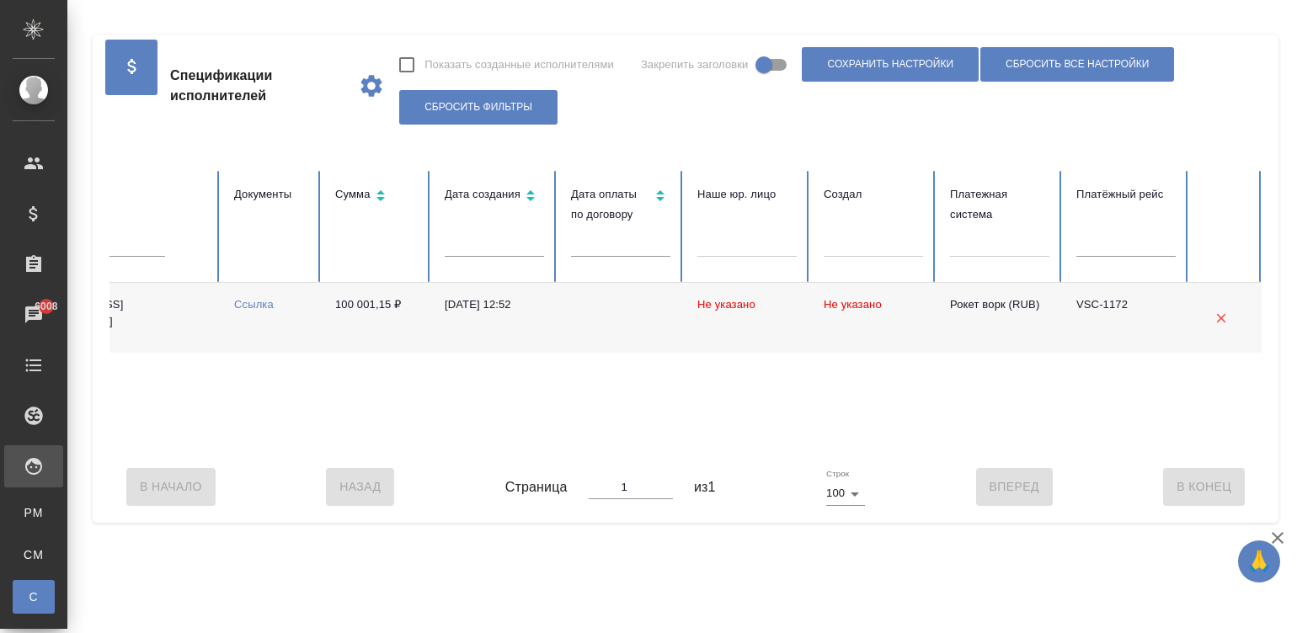
scroll to position [0, 0]
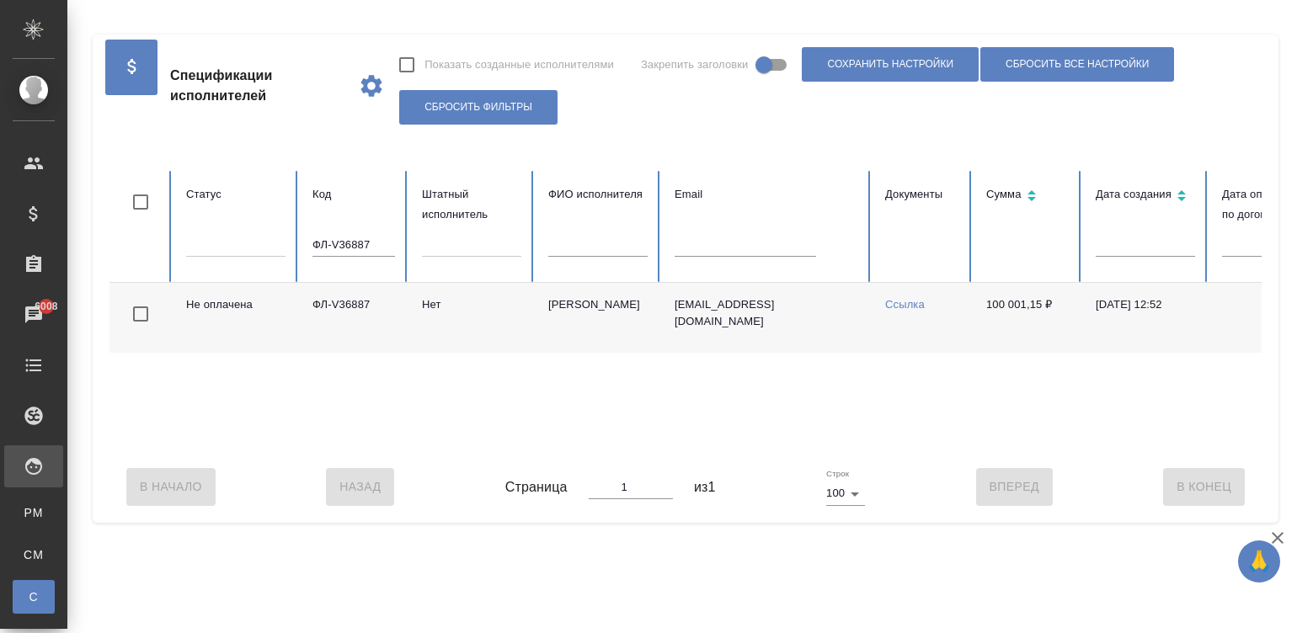
click at [345, 232] on th "Код ФЛ-V36887" at bounding box center [353, 227] width 109 height 112
click at [374, 238] on input "ФЛ-V36887" at bounding box center [353, 245] width 83 height 24
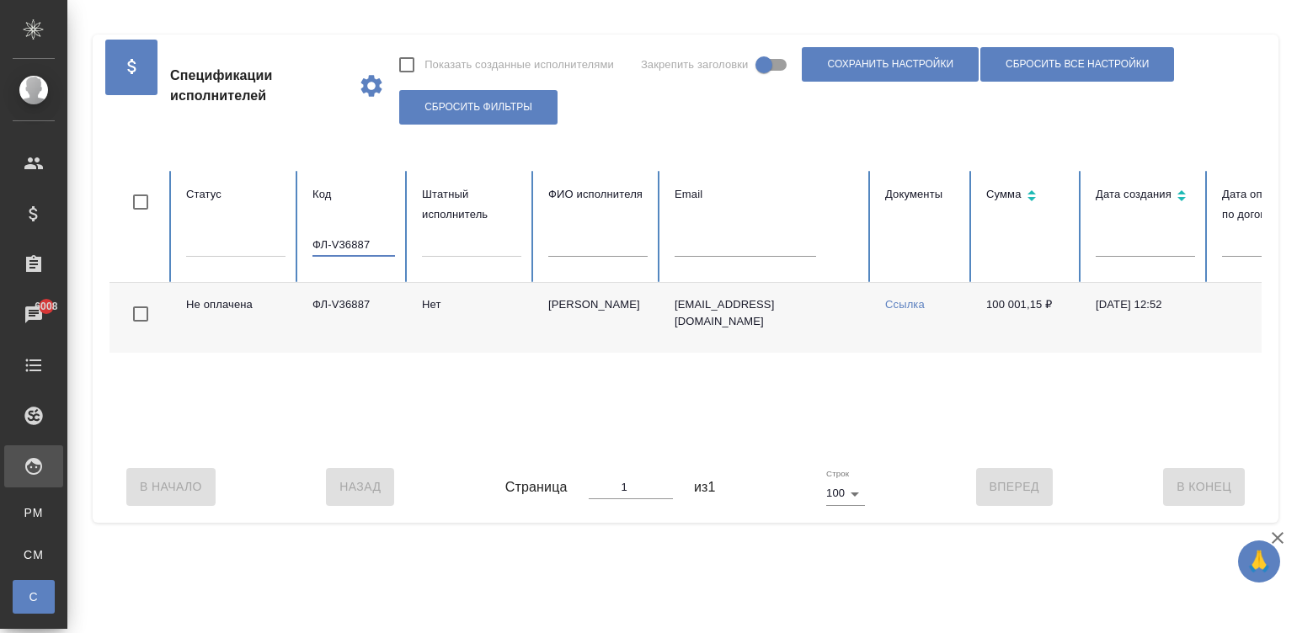
click at [374, 238] on input "ФЛ-V36887" at bounding box center [353, 245] width 83 height 24
paste input "36438"
click at [351, 246] on input "36438" at bounding box center [353, 245] width 83 height 24
type input "36438"
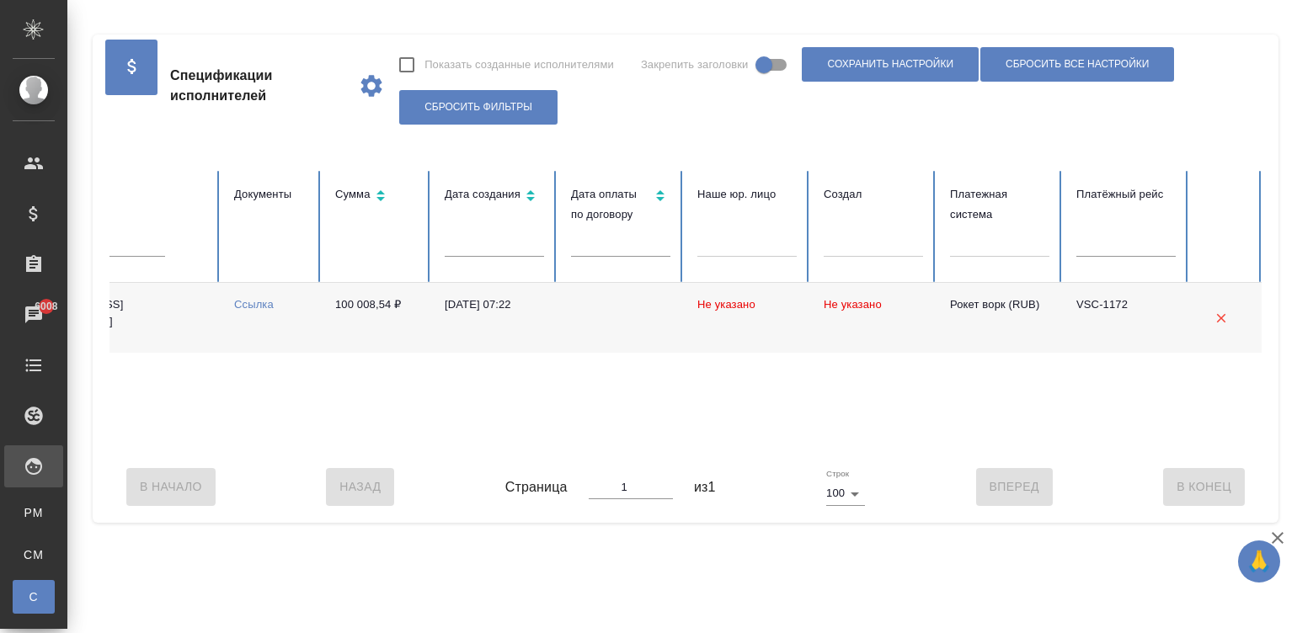
click at [335, 437] on div "Не оплачена ФЛ-V36438 Нет Муртазова Айнат Умаровна ainatmurtazova@mail.ru Ссылк…" at bounding box center [361, 367] width 1804 height 168
click at [307, 446] on div "Не оплачена ФЛ-V36438 Нет Муртазова Айнат Умаровна ainatmurtazova@mail.ru Ссылк…" at bounding box center [361, 367] width 1804 height 168
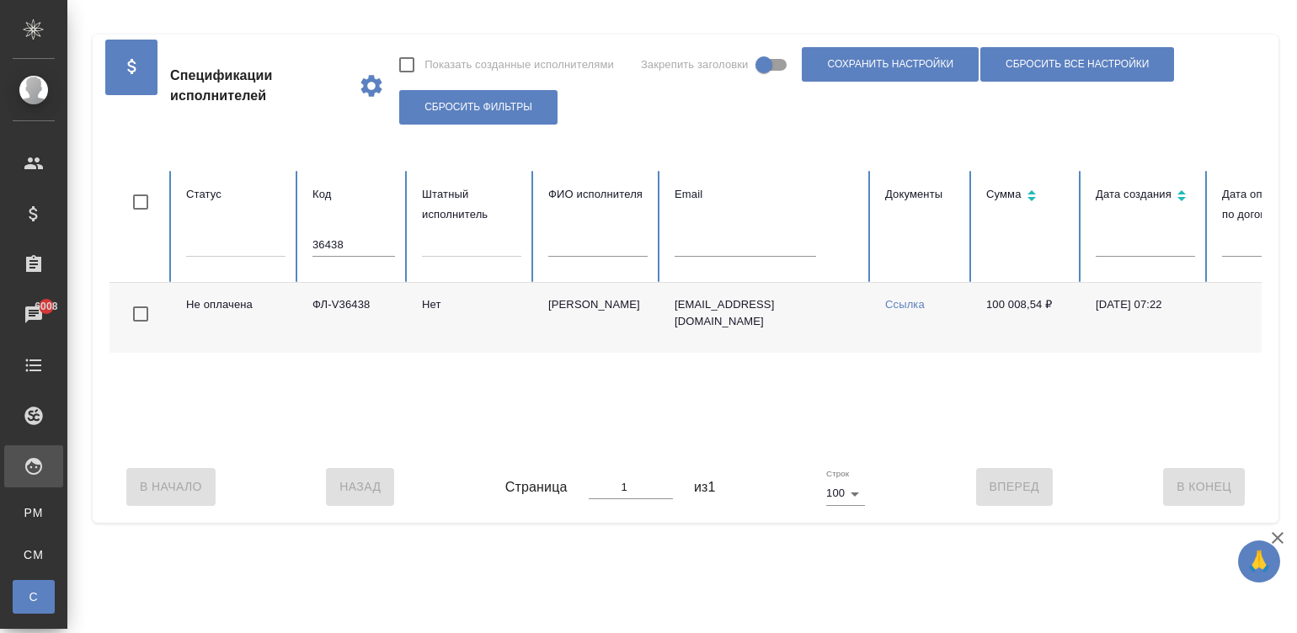
click at [355, 240] on input "36438" at bounding box center [353, 245] width 83 height 24
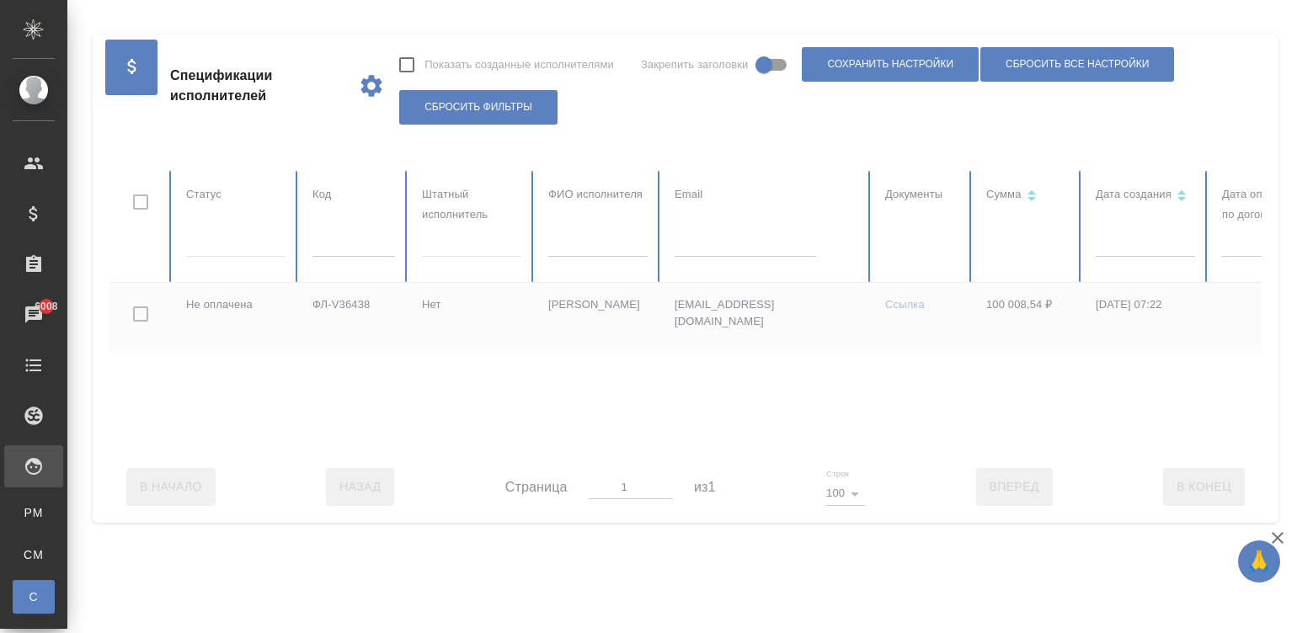
click at [603, 242] on div at bounding box center [1011, 311] width 1804 height 280
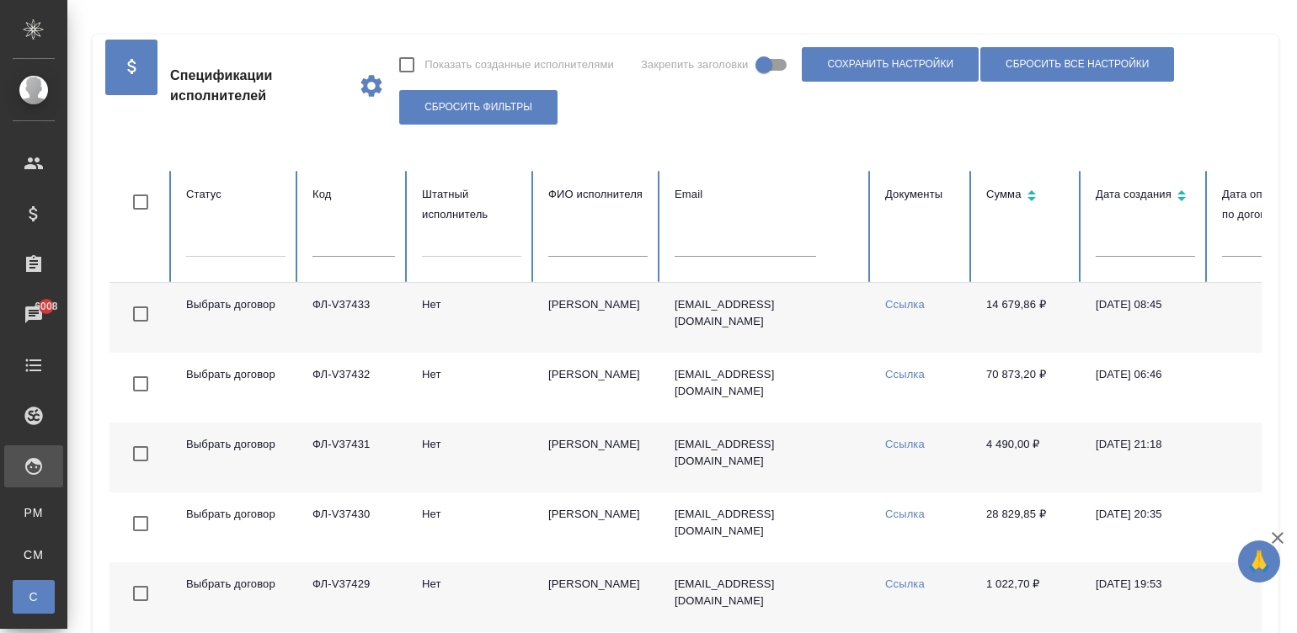
click at [603, 242] on input "text" at bounding box center [597, 245] width 99 height 24
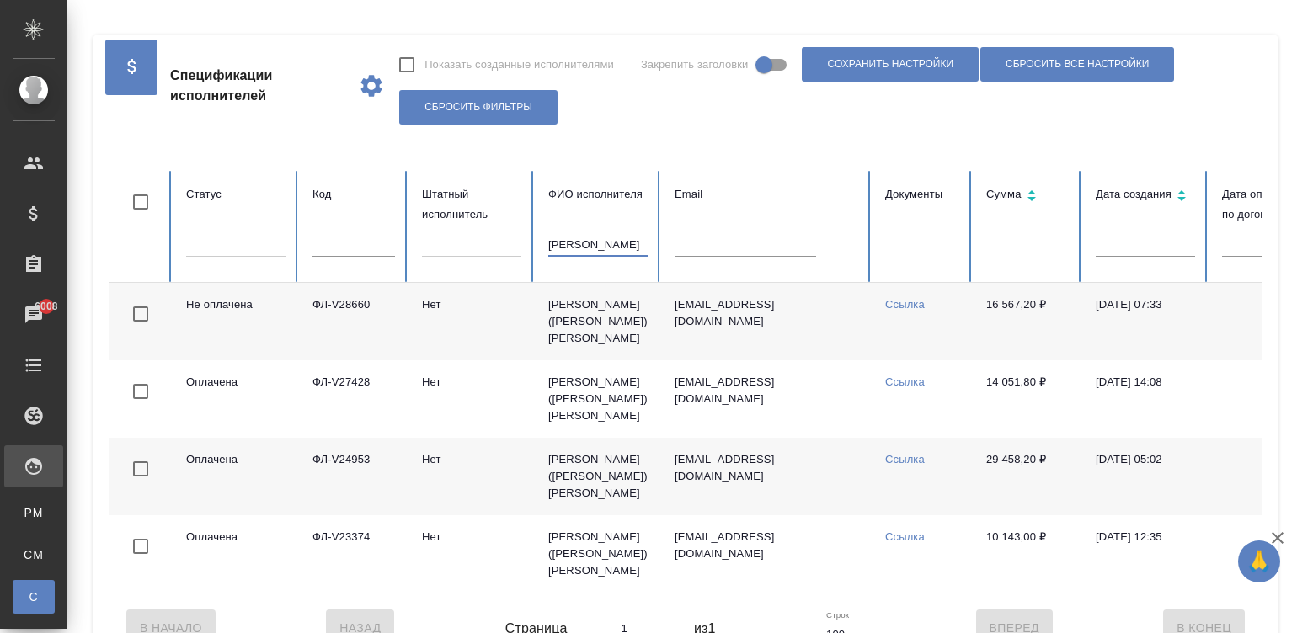
type input "еремкина лил"
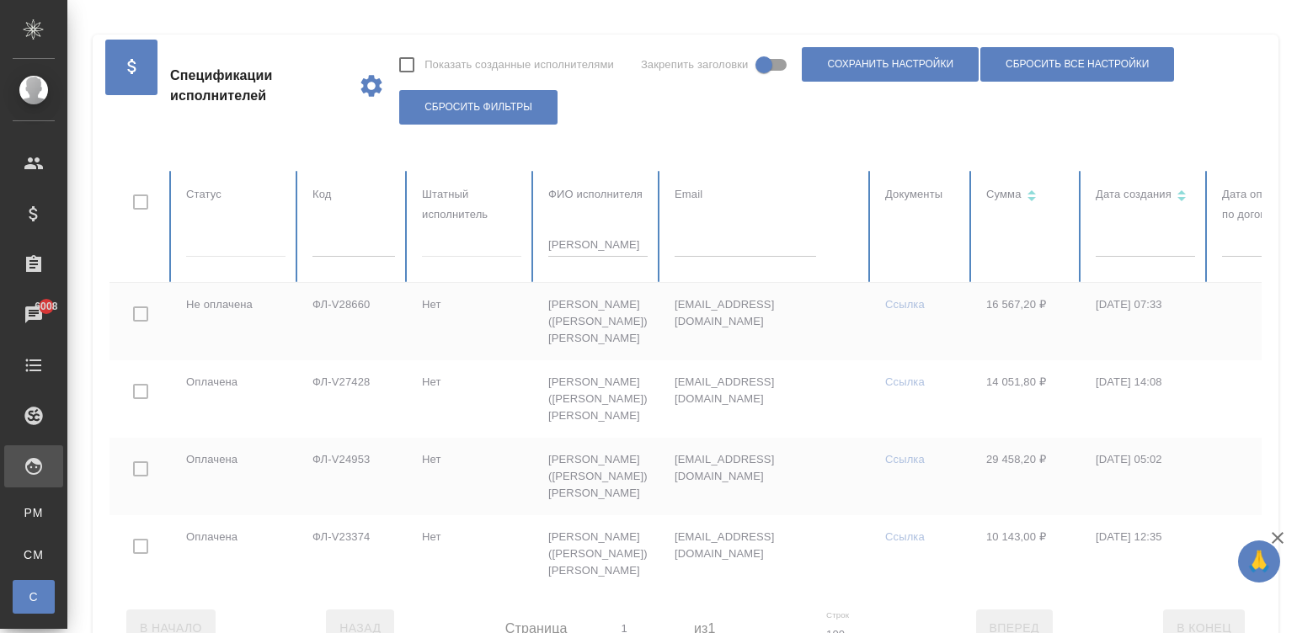
click at [603, 242] on div at bounding box center [1011, 382] width 1804 height 422
checkbox input "true"
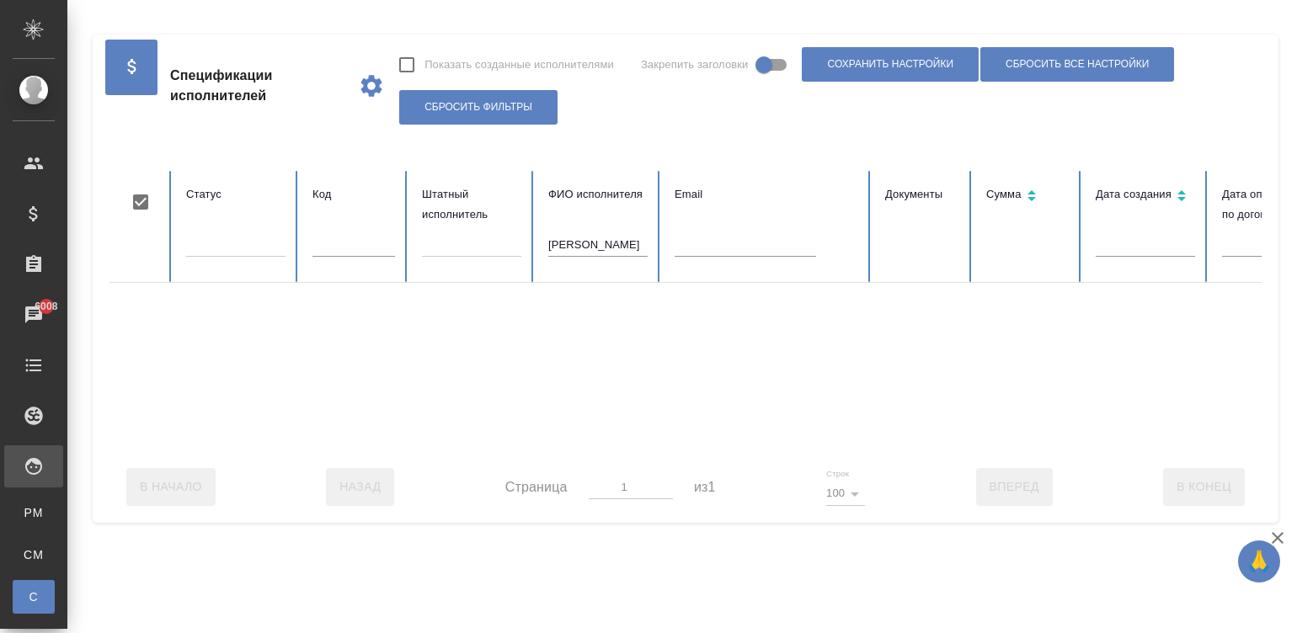
click at [627, 244] on input "еремкина лил" at bounding box center [597, 245] width 99 height 24
type input "ерём"
checkbox input "false"
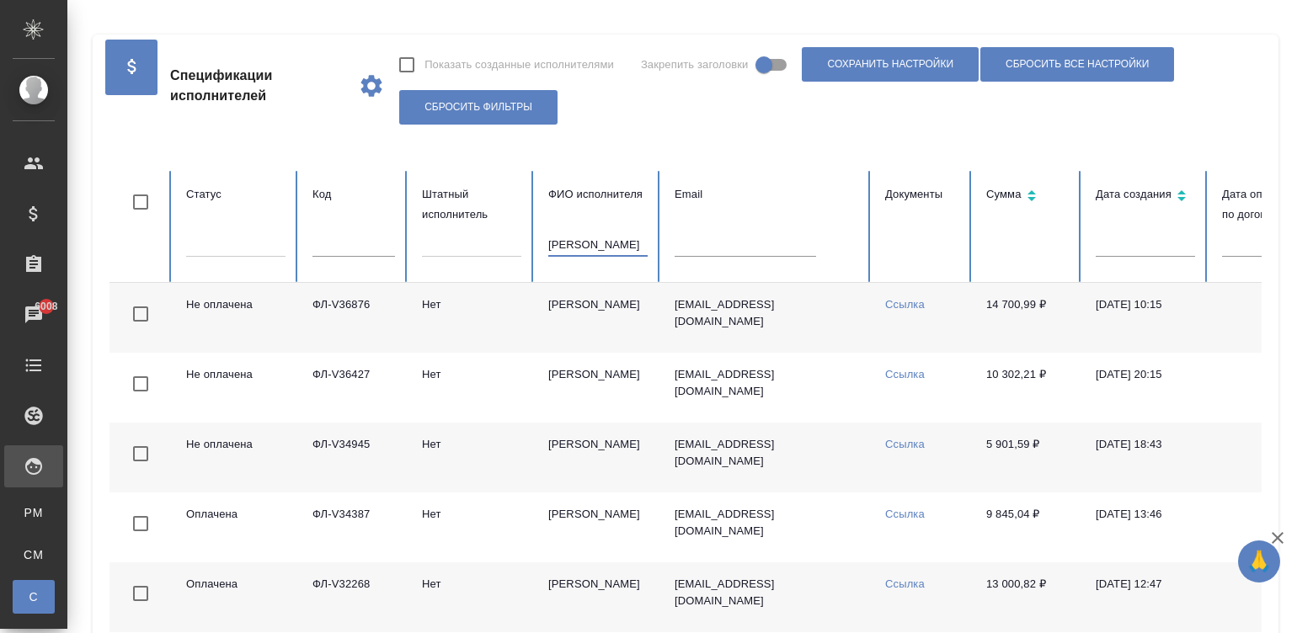
type input "ерём"
click at [1036, 312] on td "31.07.2025, 10:15" at bounding box center [1145, 318] width 126 height 70
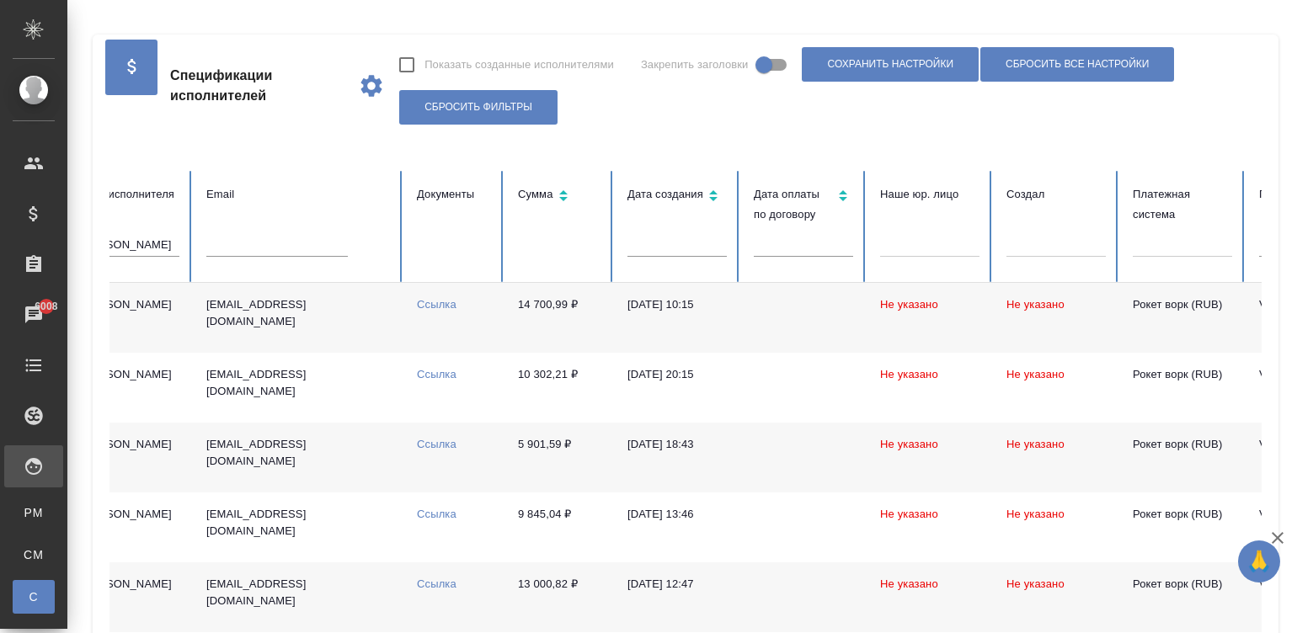
scroll to position [0, 505]
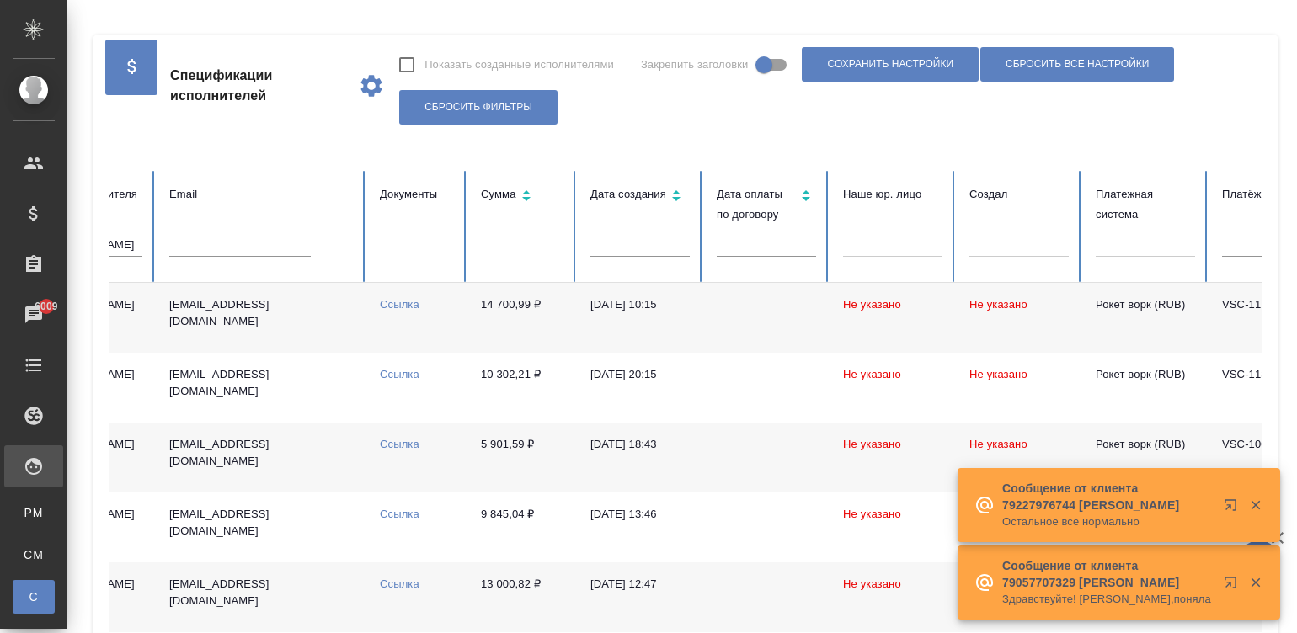
click at [256, 244] on input "text" at bounding box center [239, 245] width 141 height 24
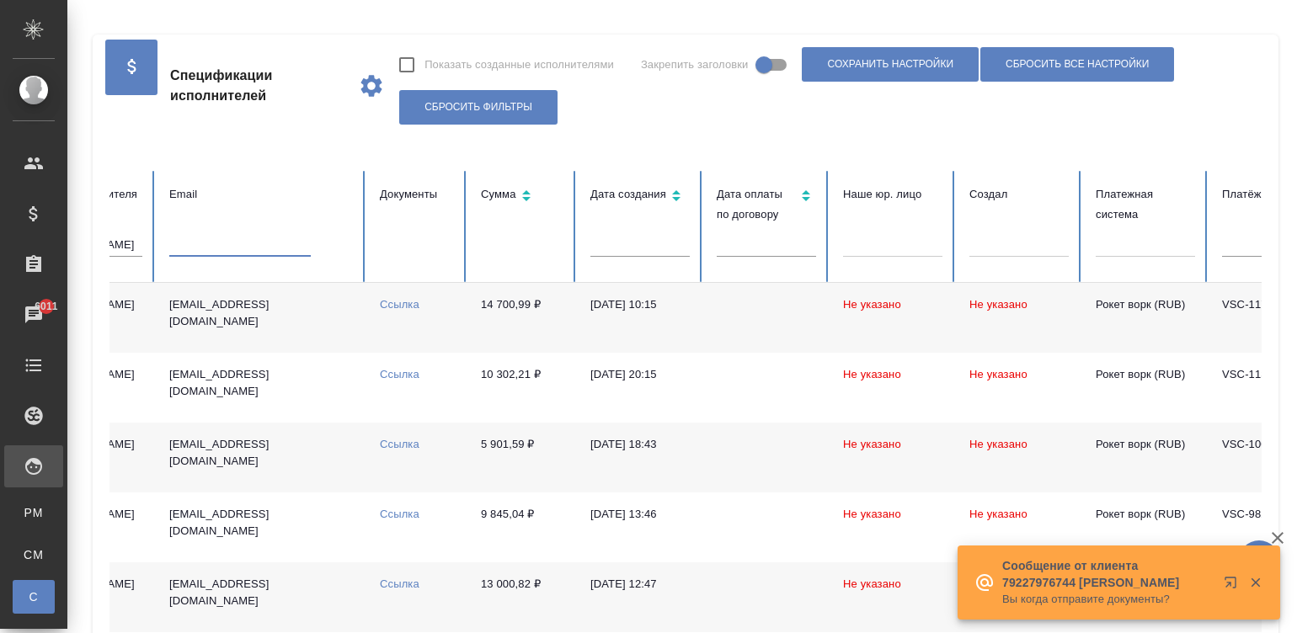
paste input "janabad@yandex.ru"
type input "janabad@yandex.ru"
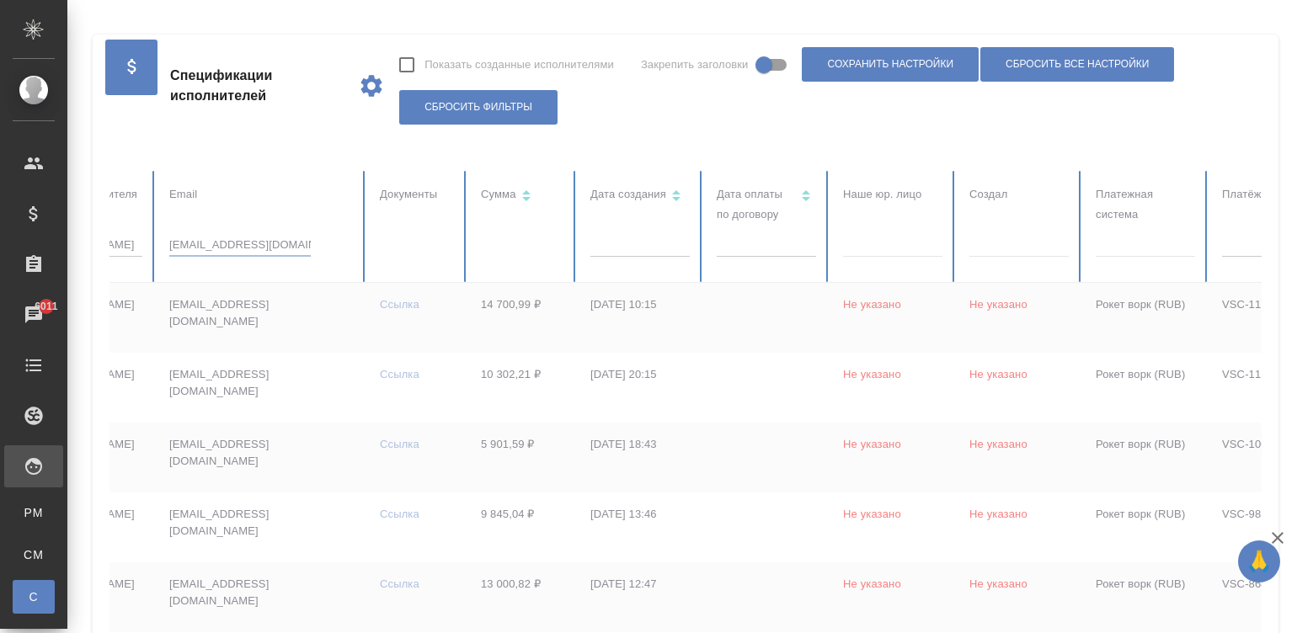
checkbox input "true"
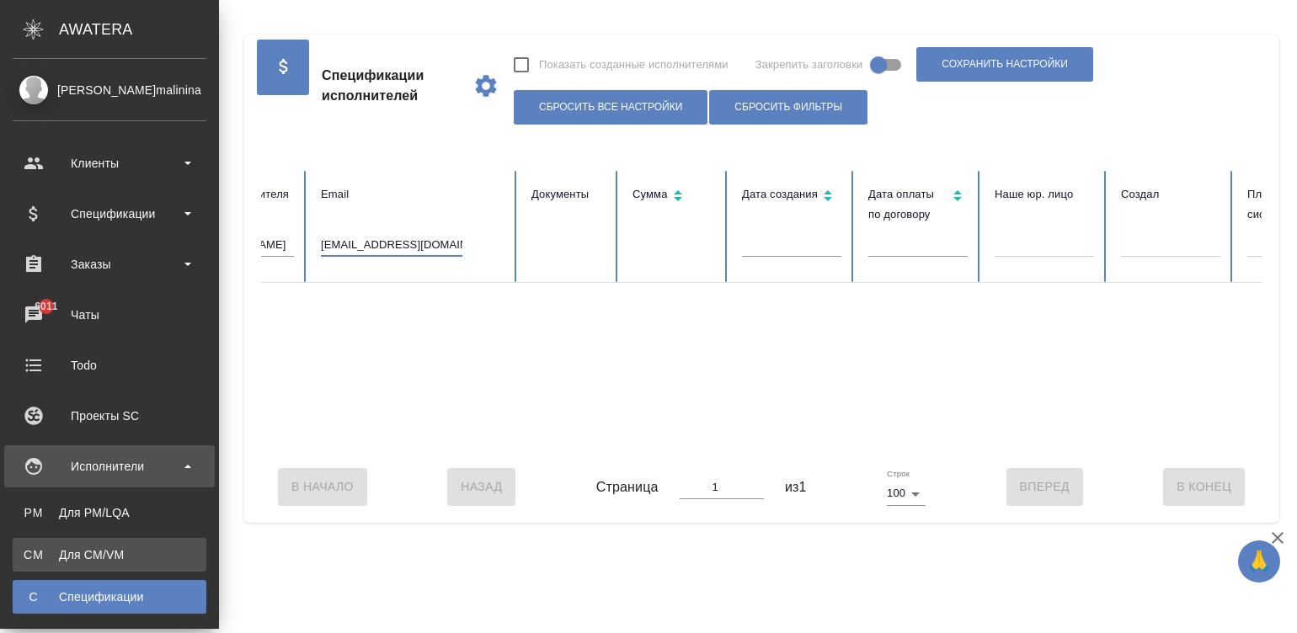
type input "janabad@yandex.ru"
click at [34, 481] on link "CM Для CM/VM" at bounding box center [110, 555] width 194 height 34
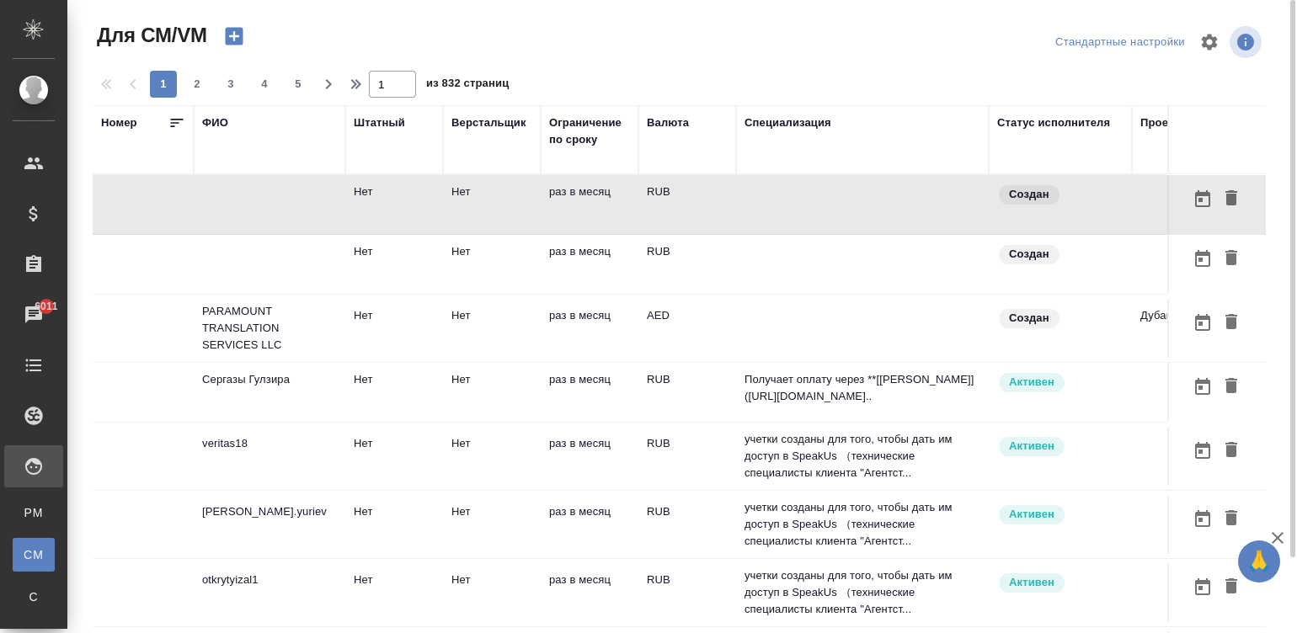
click at [884, 198] on td at bounding box center [862, 204] width 253 height 59
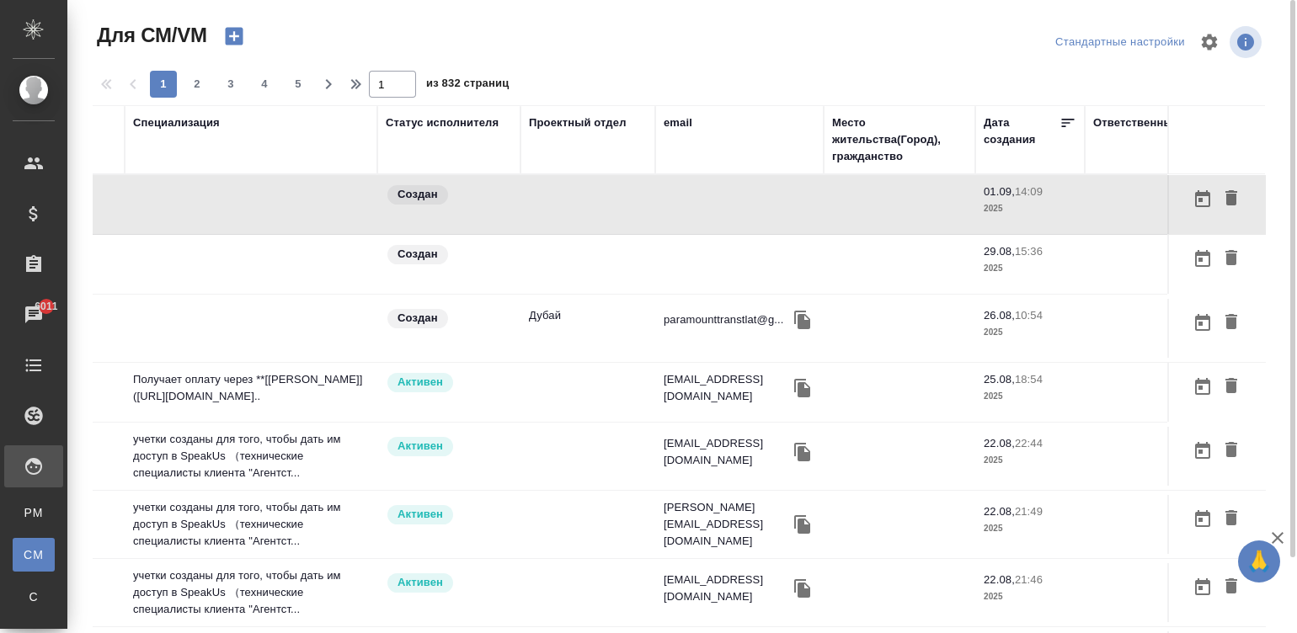
scroll to position [0, 642]
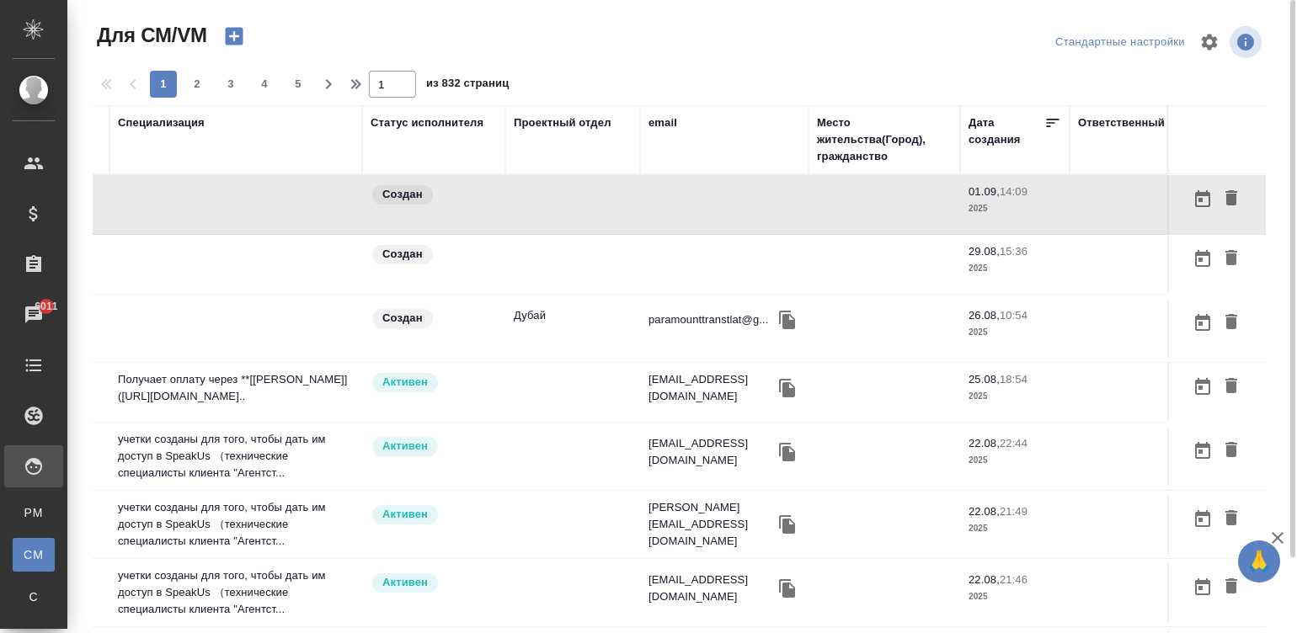
click at [648, 115] on div "email" at bounding box center [662, 123] width 29 height 17
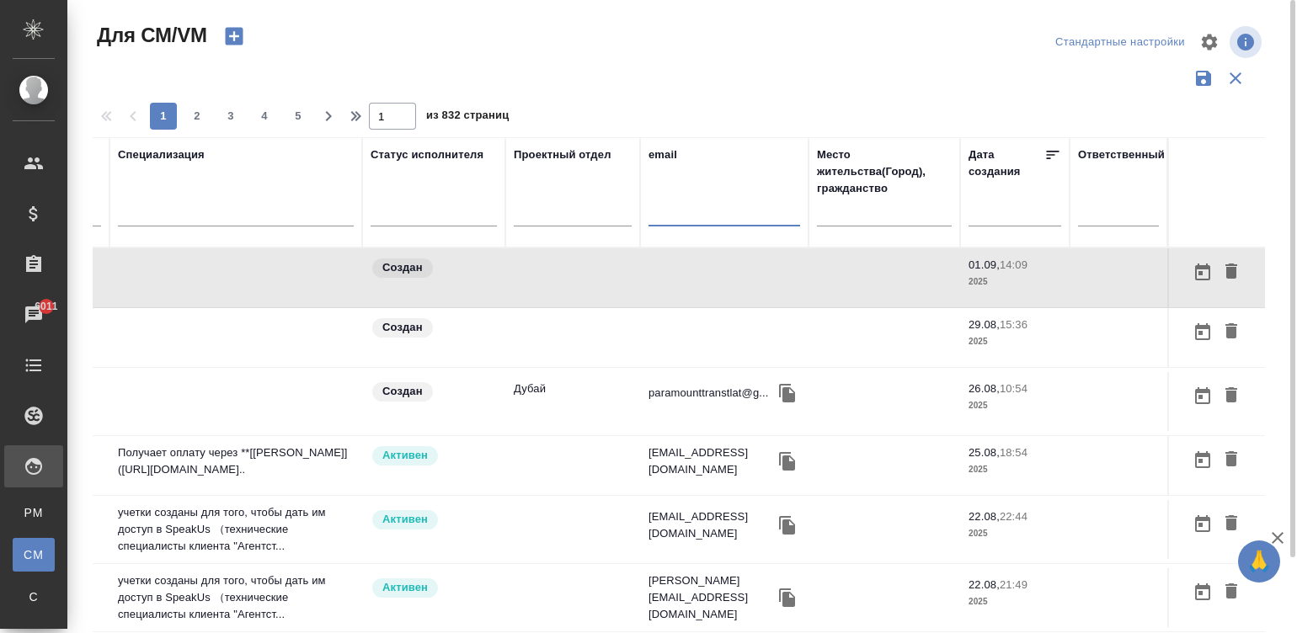
click at [674, 215] on input "text" at bounding box center [724, 215] width 152 height 21
paste input "janabad@yandex.ru"
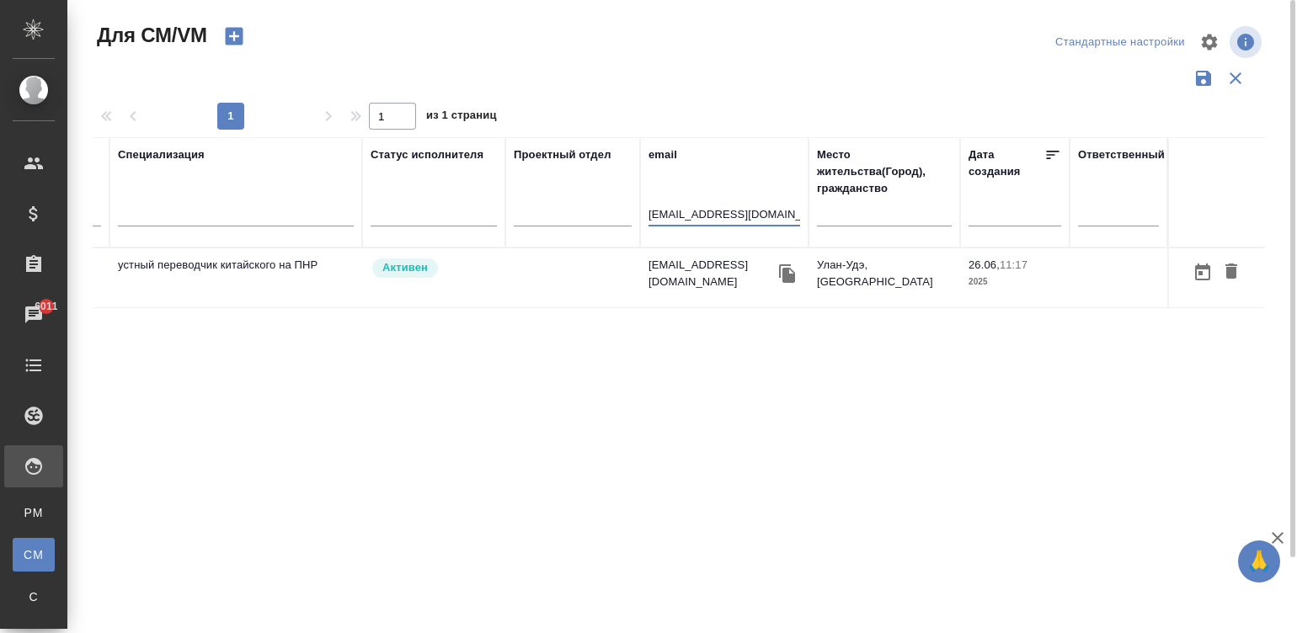
scroll to position [0, 626]
type input "janabad@yandex.ru"
click at [606, 261] on td at bounding box center [572, 277] width 135 height 59
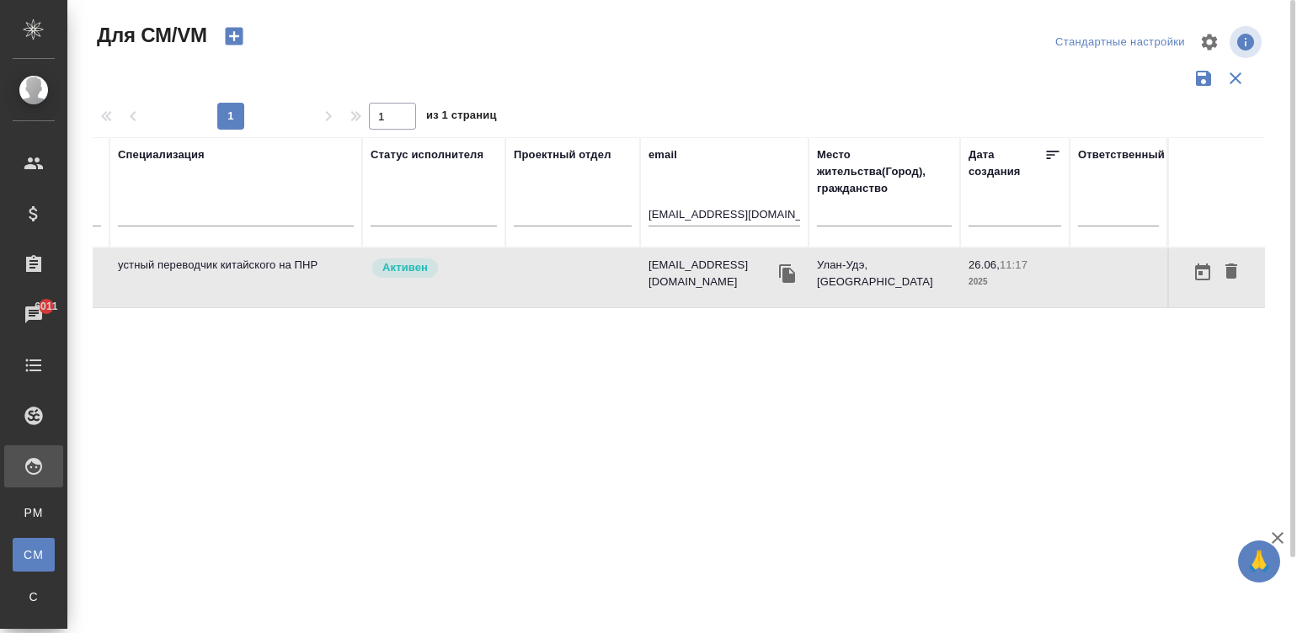
click at [606, 261] on td at bounding box center [572, 277] width 135 height 59
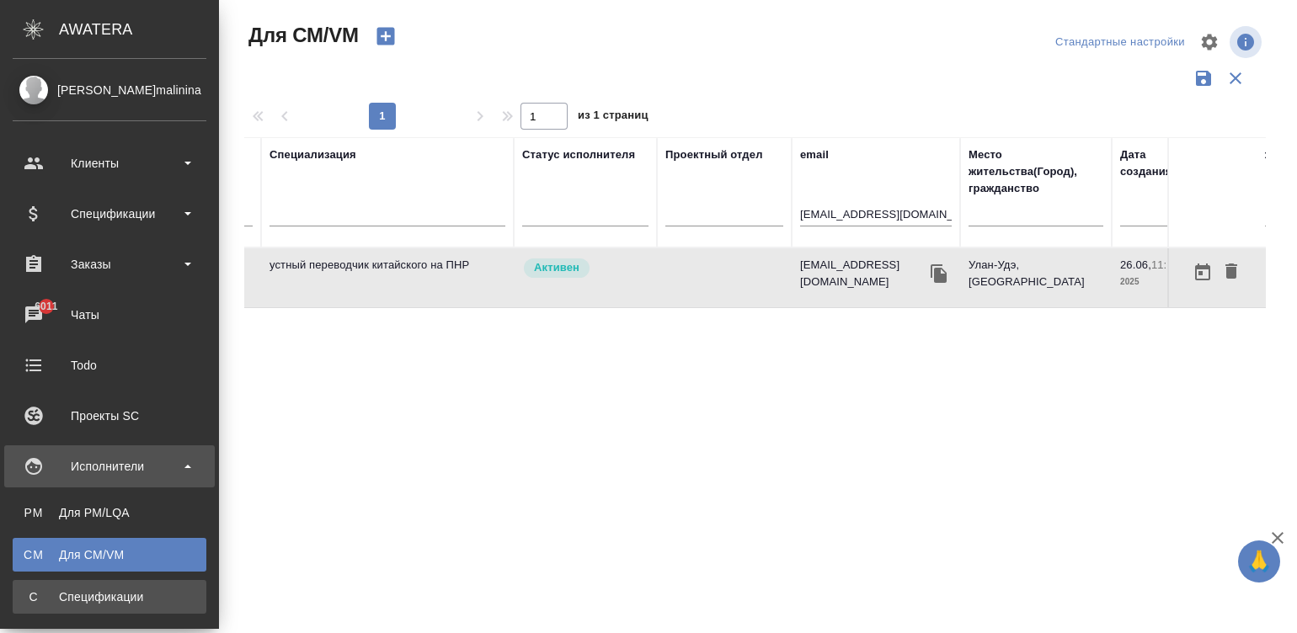
click at [28, 481] on div "Спецификации" at bounding box center [109, 597] width 177 height 17
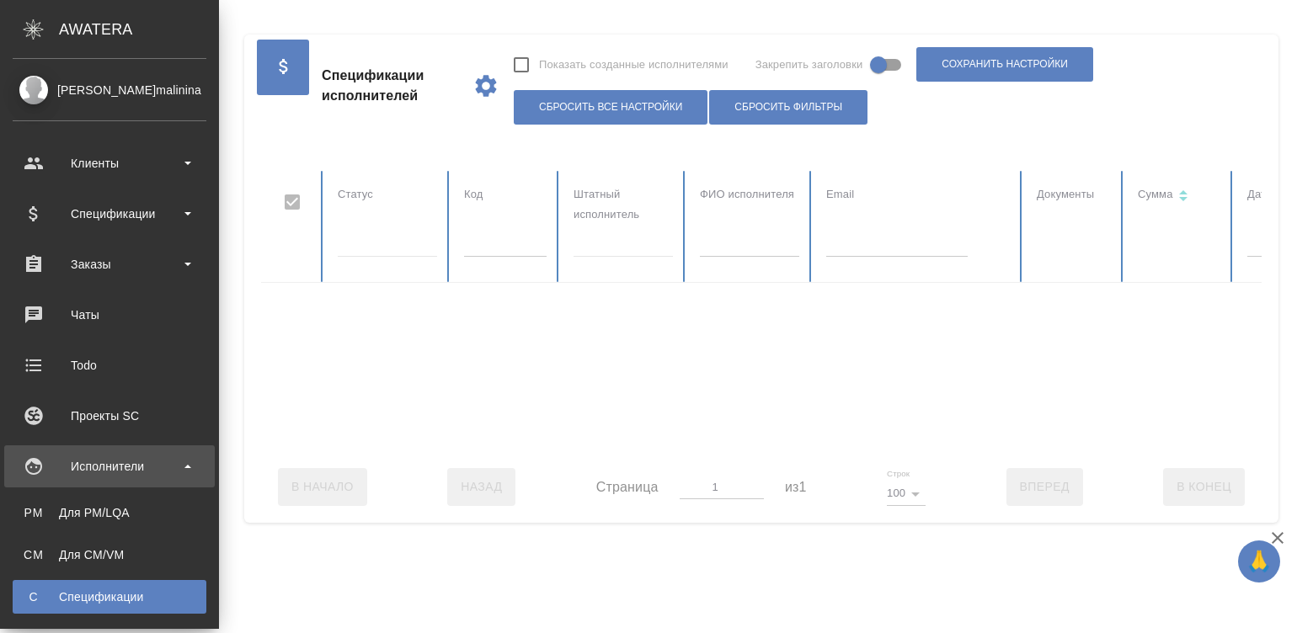
click at [349, 242] on div at bounding box center [1163, 311] width 1804 height 280
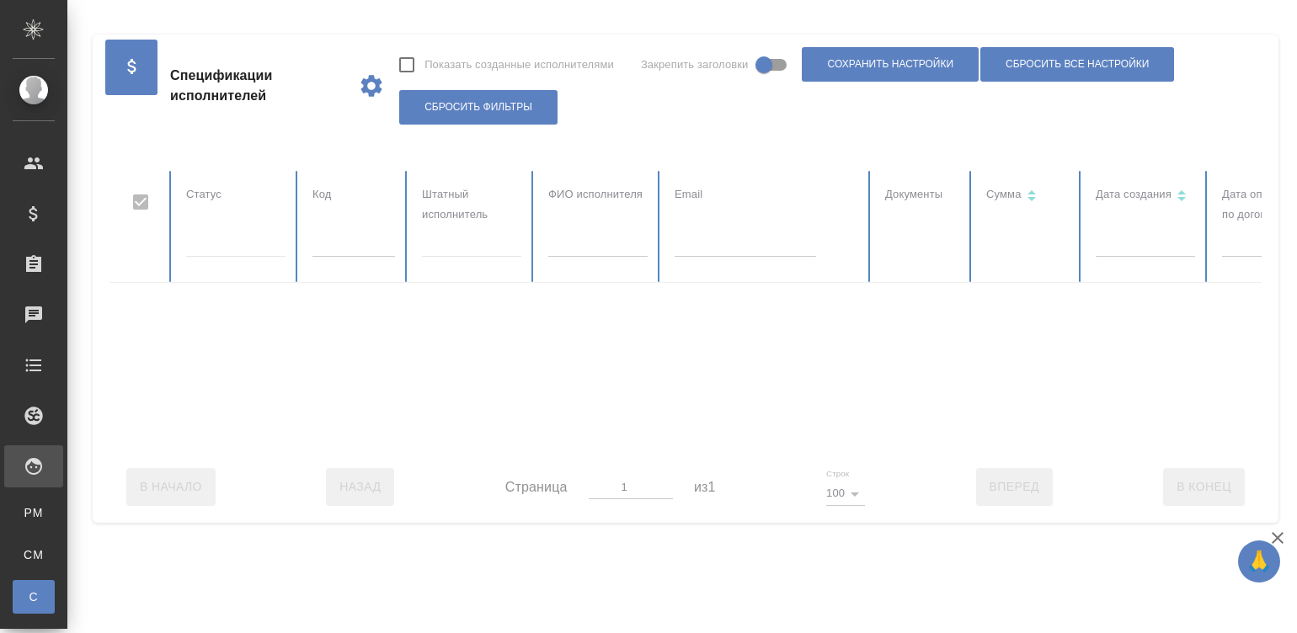
click at [358, 244] on div at bounding box center [1011, 311] width 1804 height 280
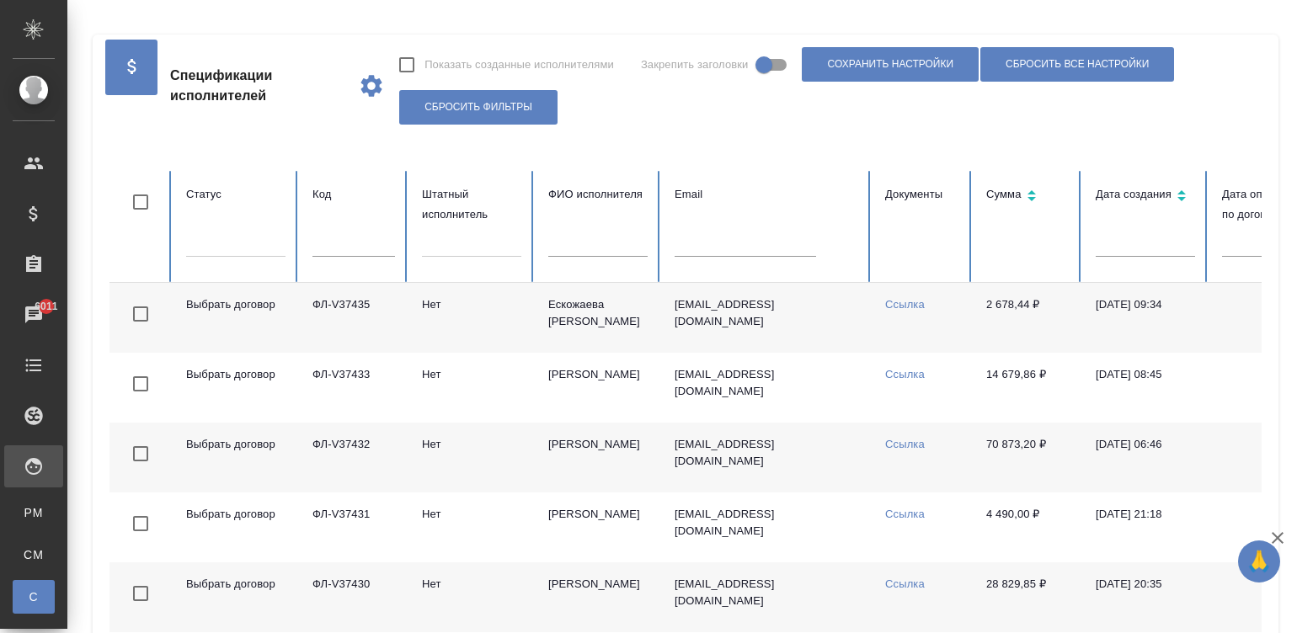
checkbox input "false"
click at [358, 244] on input "text" at bounding box center [353, 245] width 83 height 24
paste input "ФЛ-V36821"
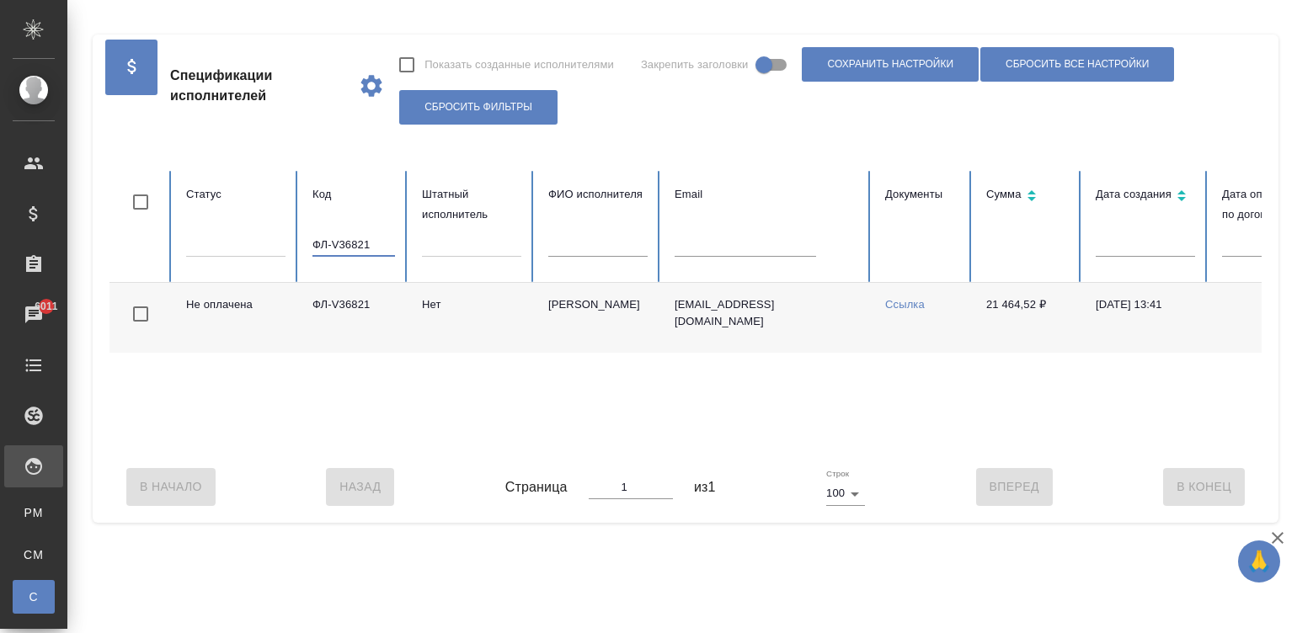
click at [367, 237] on input "ФЛ-V36821" at bounding box center [353, 245] width 83 height 24
click at [345, 236] on input "36446" at bounding box center [353, 245] width 83 height 24
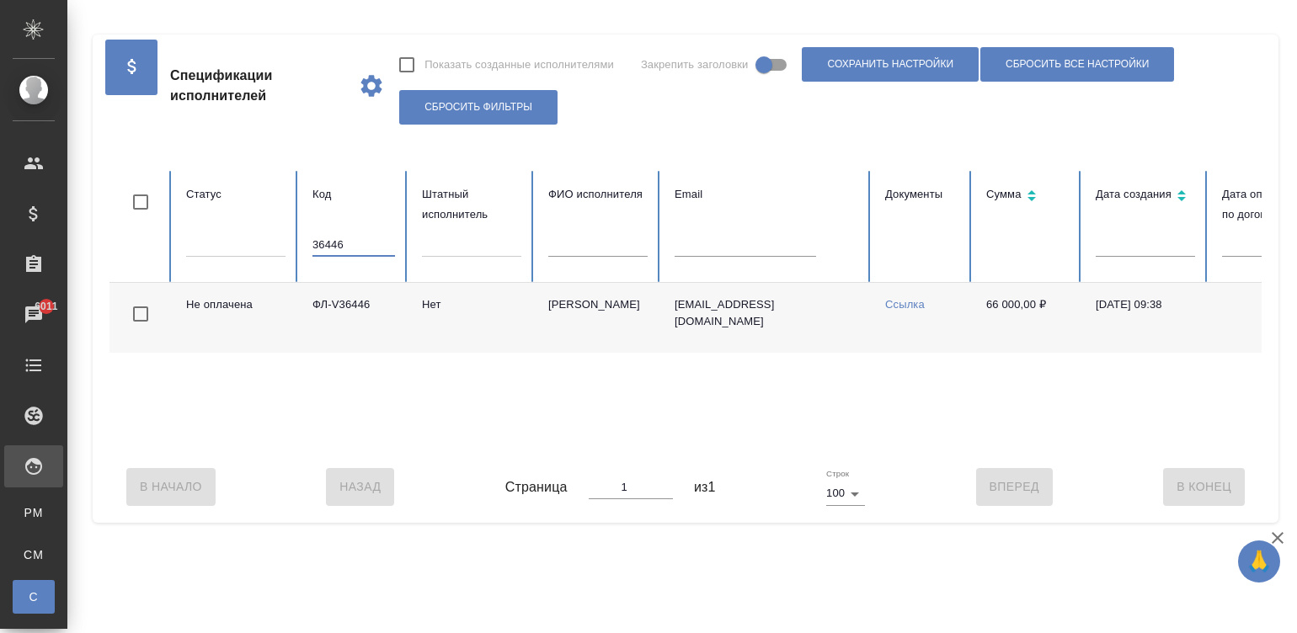
click at [345, 236] on input "36446" at bounding box center [353, 245] width 83 height 24
paste input "878"
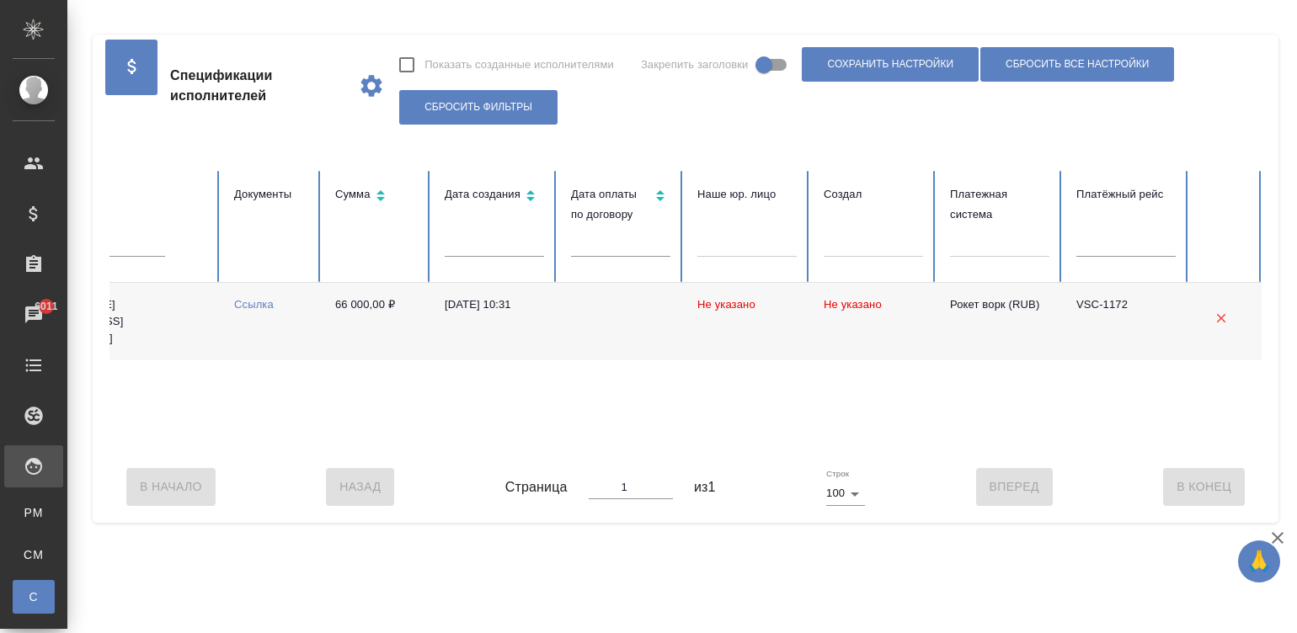
type input "36878"
click at [589, 324] on td at bounding box center [620, 321] width 126 height 77
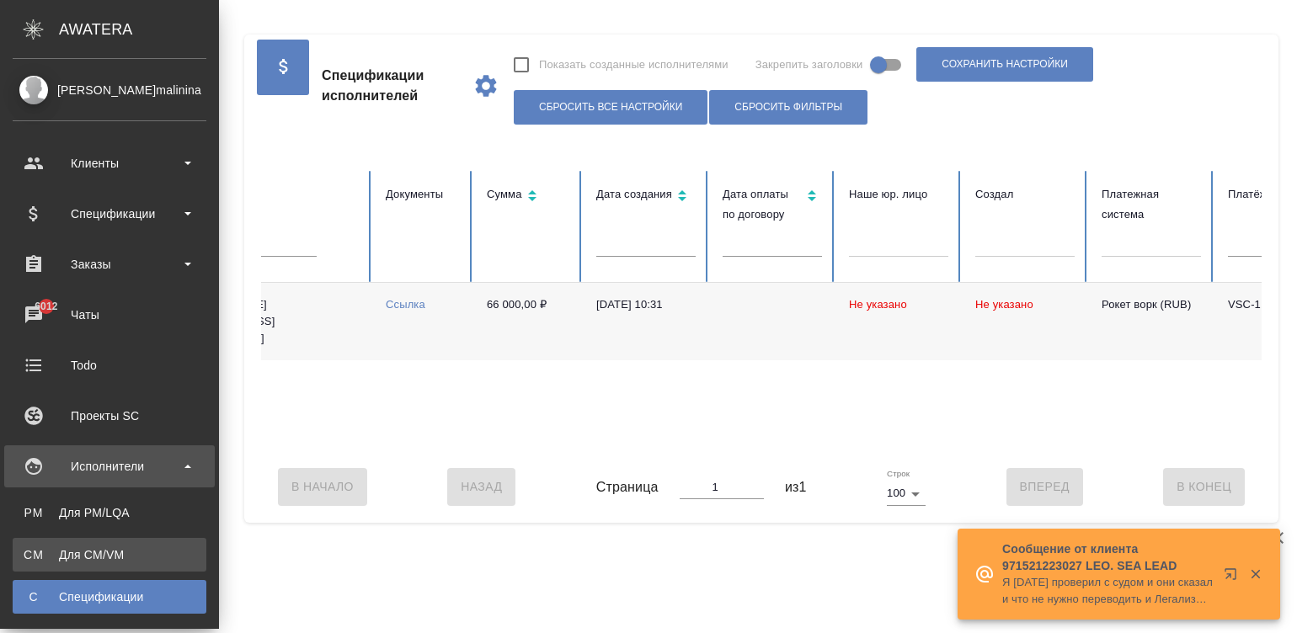
click at [45, 481] on div "Для CM/VM" at bounding box center [109, 554] width 177 height 17
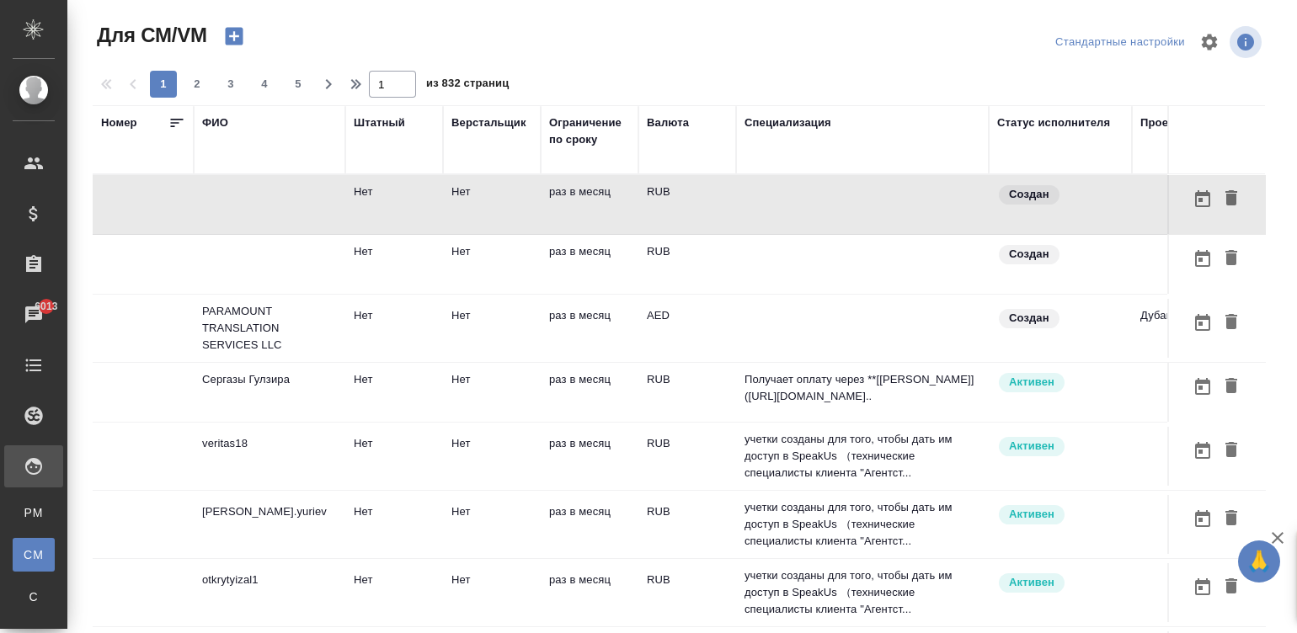
scroll to position [0, 378]
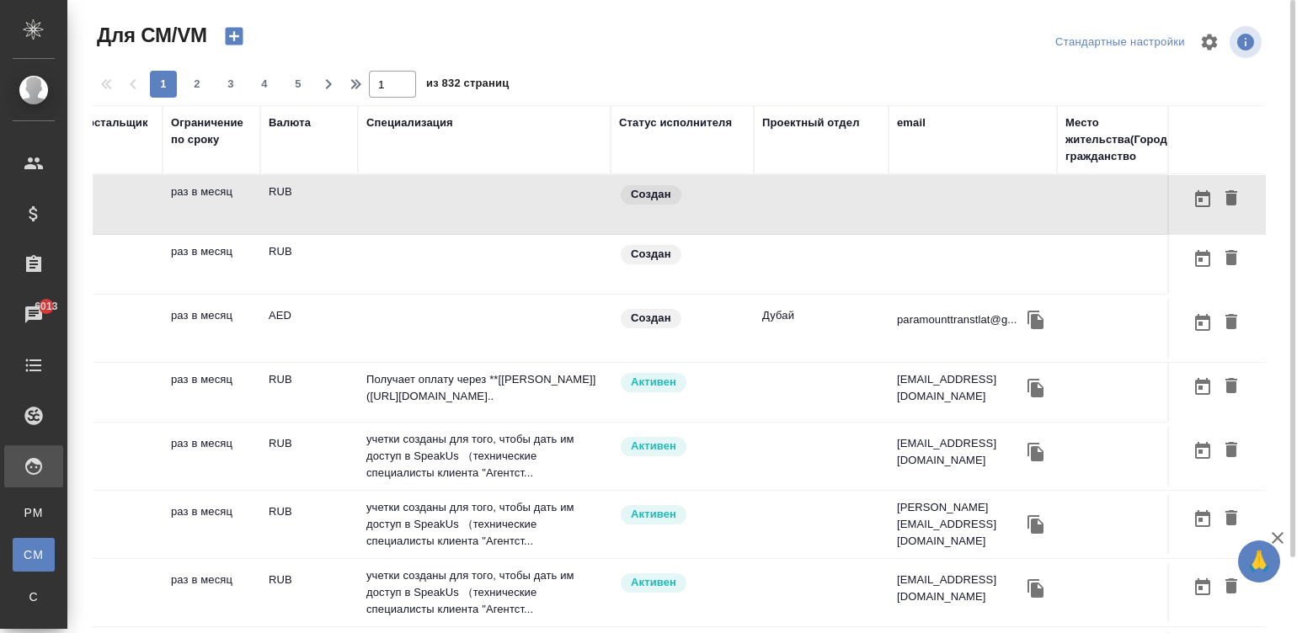
click at [905, 120] on div "email" at bounding box center [911, 123] width 29 height 17
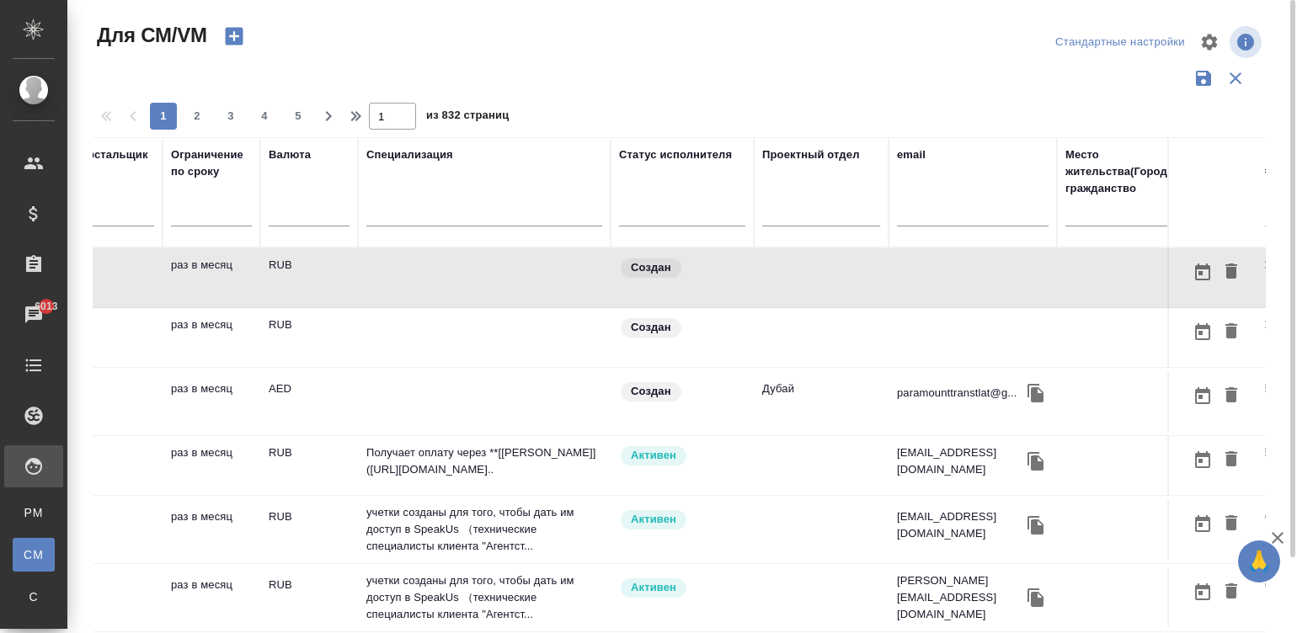
click at [932, 216] on input "text" at bounding box center [973, 215] width 152 height 21
paste input "lisizze@mail.ru"
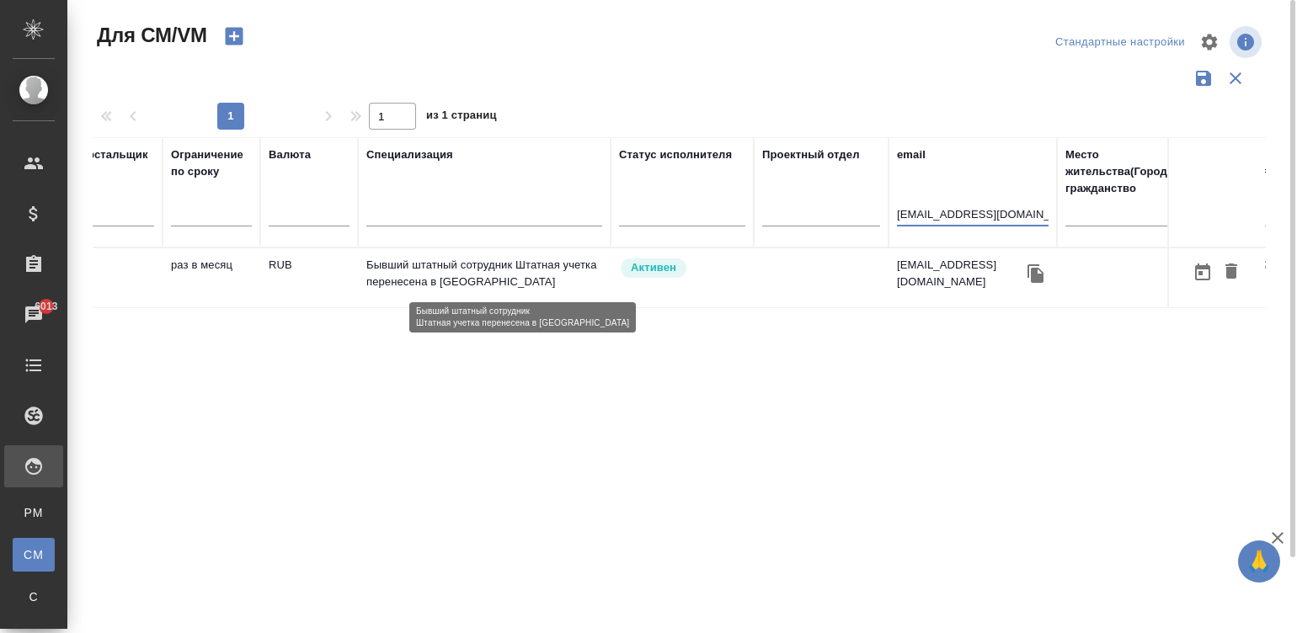
type input "lisizze@mail.ru"
click at [558, 283] on p "Бывший штатный сотрудник Штатная учетка перенесена в ЧС" at bounding box center [484, 274] width 236 height 34
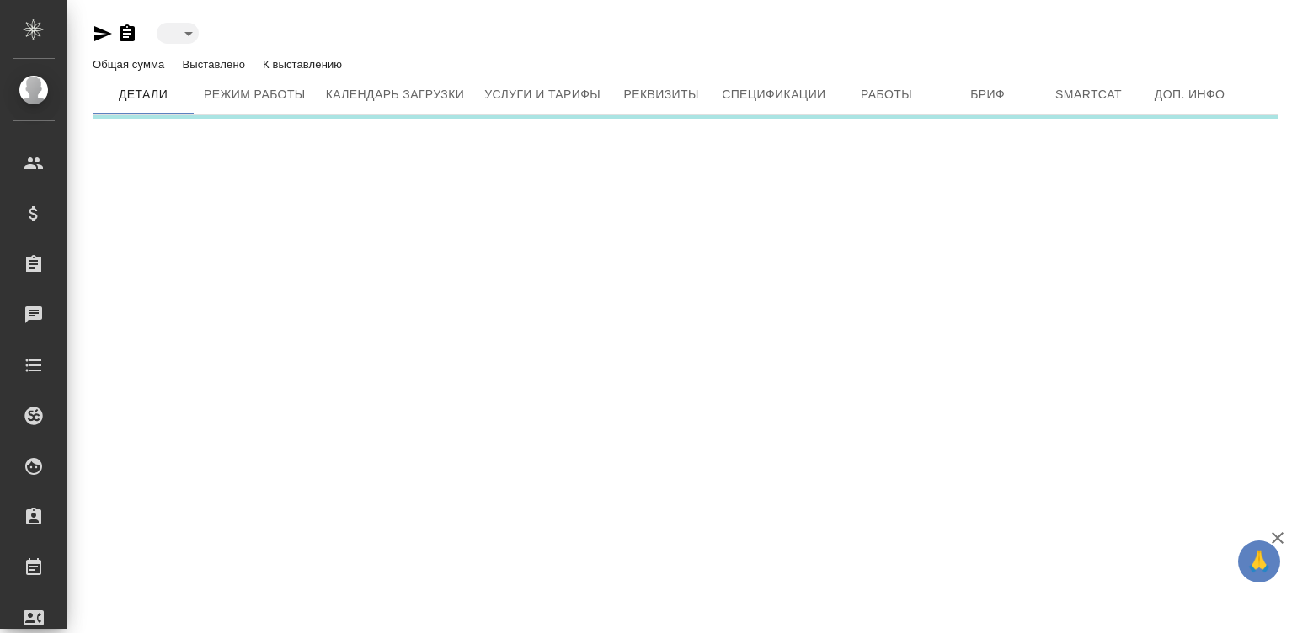
type input "active"
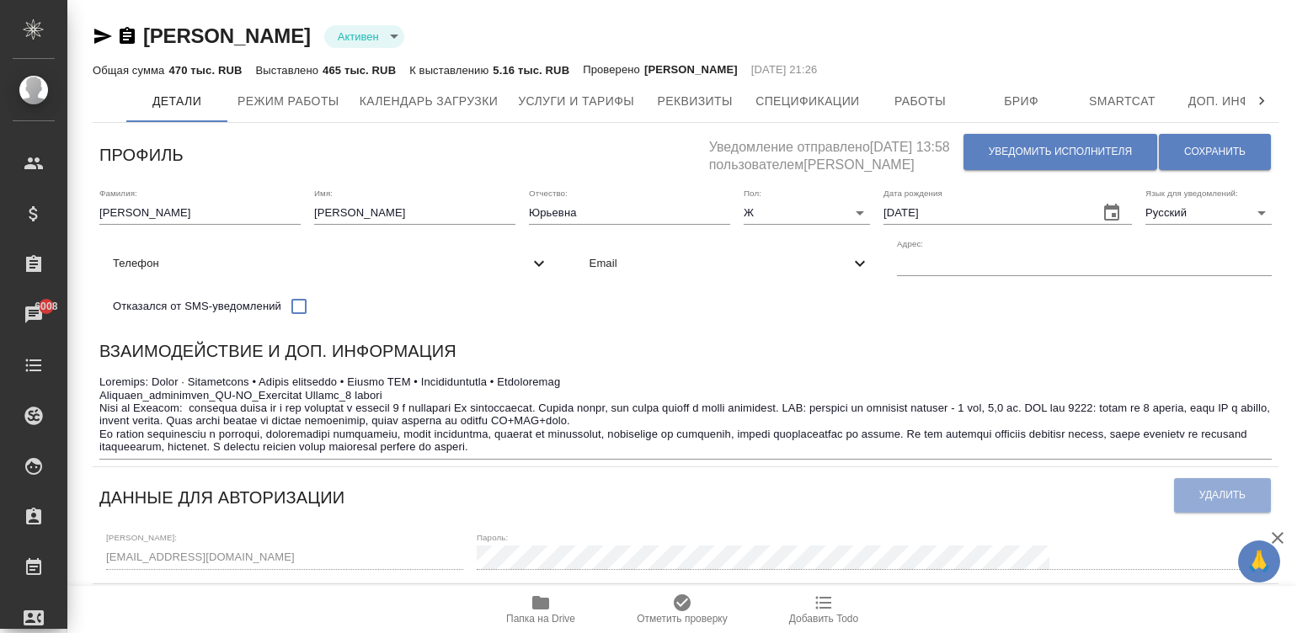
click at [790, 360] on div "Взаимодействие и доп. информация" at bounding box center [685, 354] width 1172 height 33
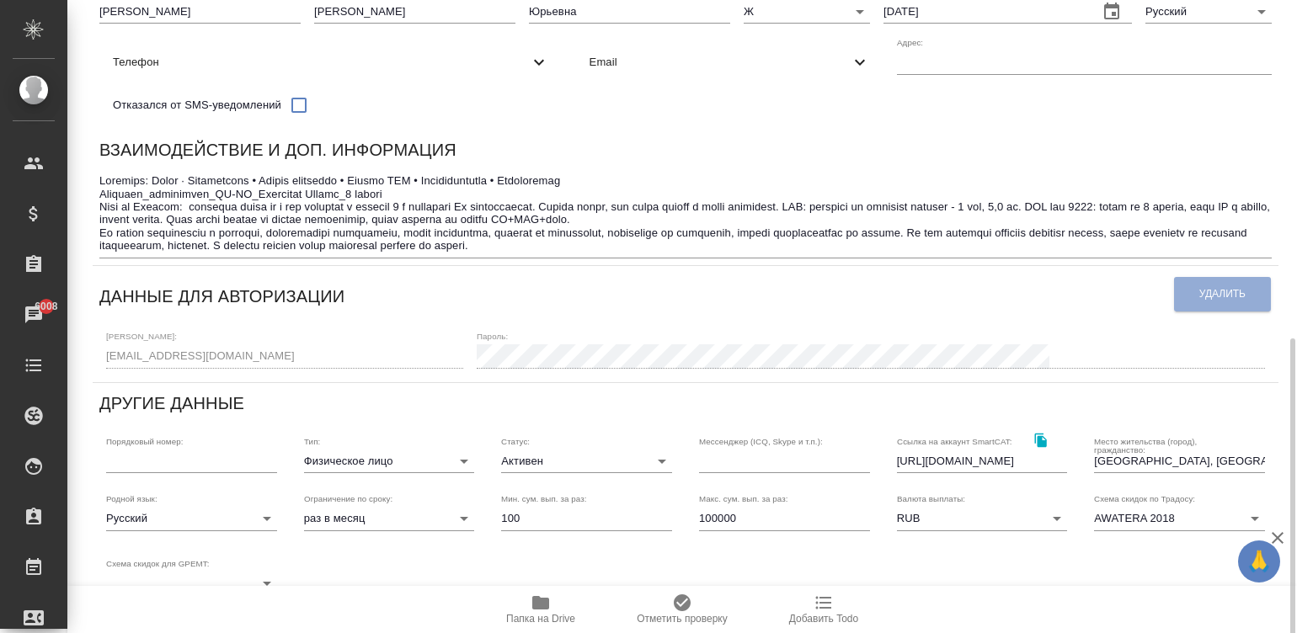
scroll to position [429, 0]
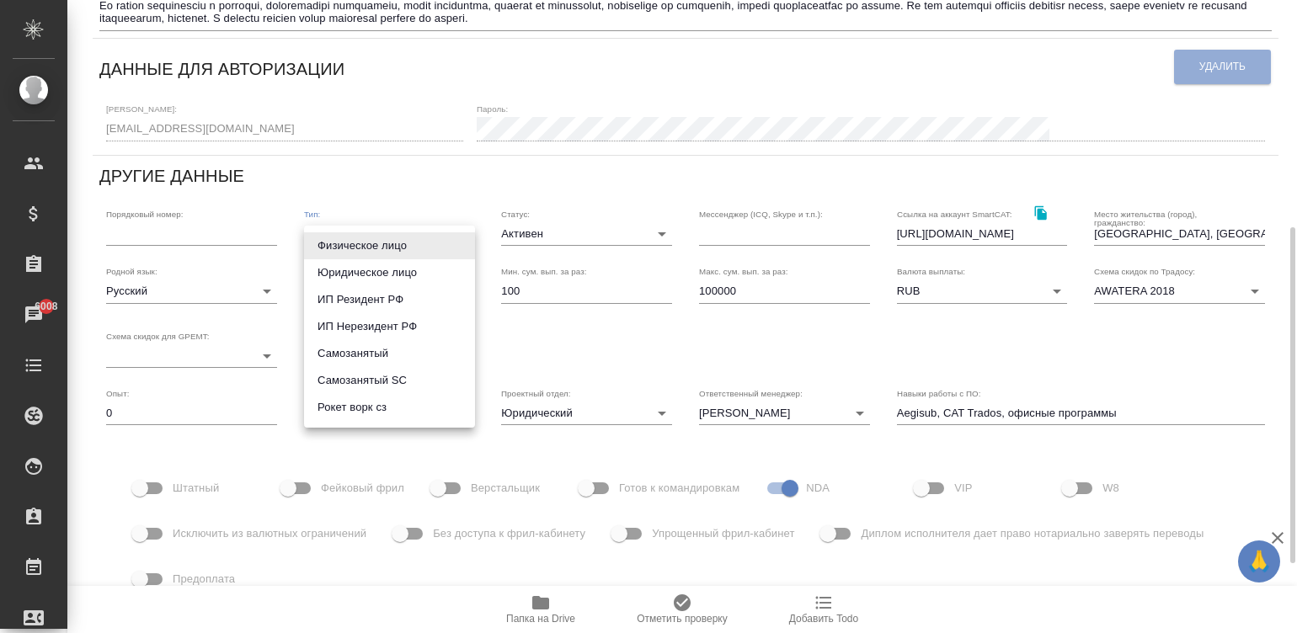
click at [375, 236] on body "🙏 .cls-1 fill:#fff; AWATERA Малинина Мария m.malinina Клиенты Спецификации Зака…" at bounding box center [648, 316] width 1297 height 633
click at [412, 408] on li "Рокет ворк сз" at bounding box center [389, 407] width 171 height 27
type input "rocketWorkSelfEmployed"
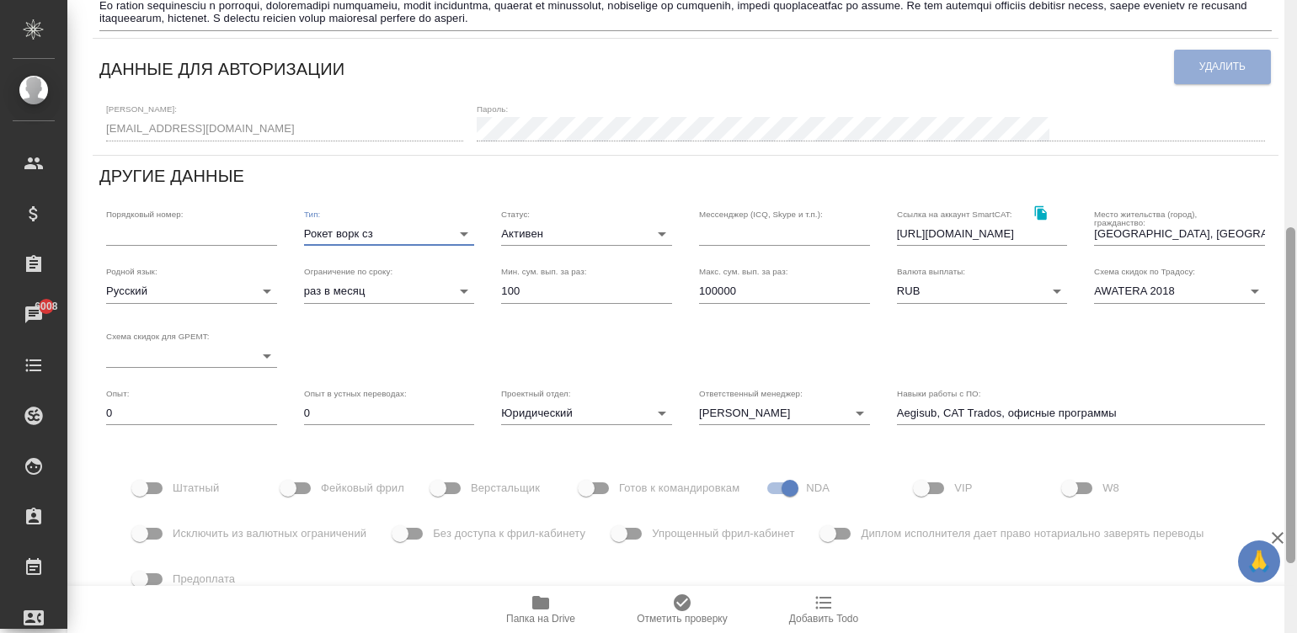
scroll to position [0, 0]
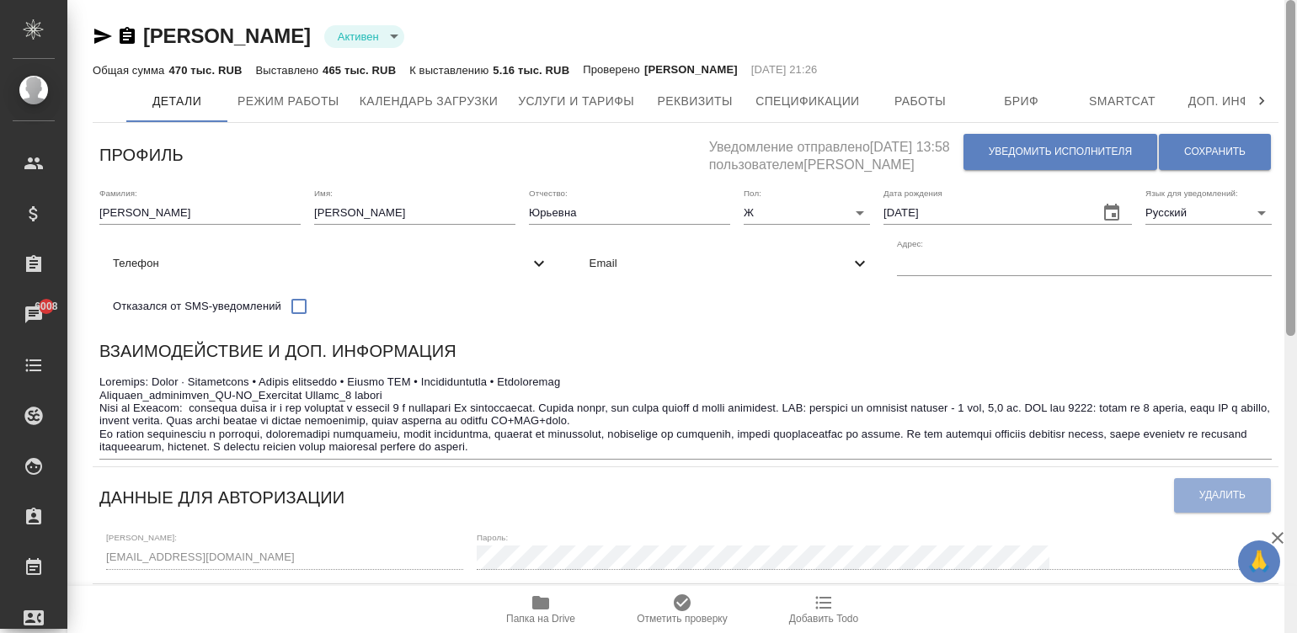
click at [1288, 39] on div at bounding box center [1290, 317] width 13 height 634
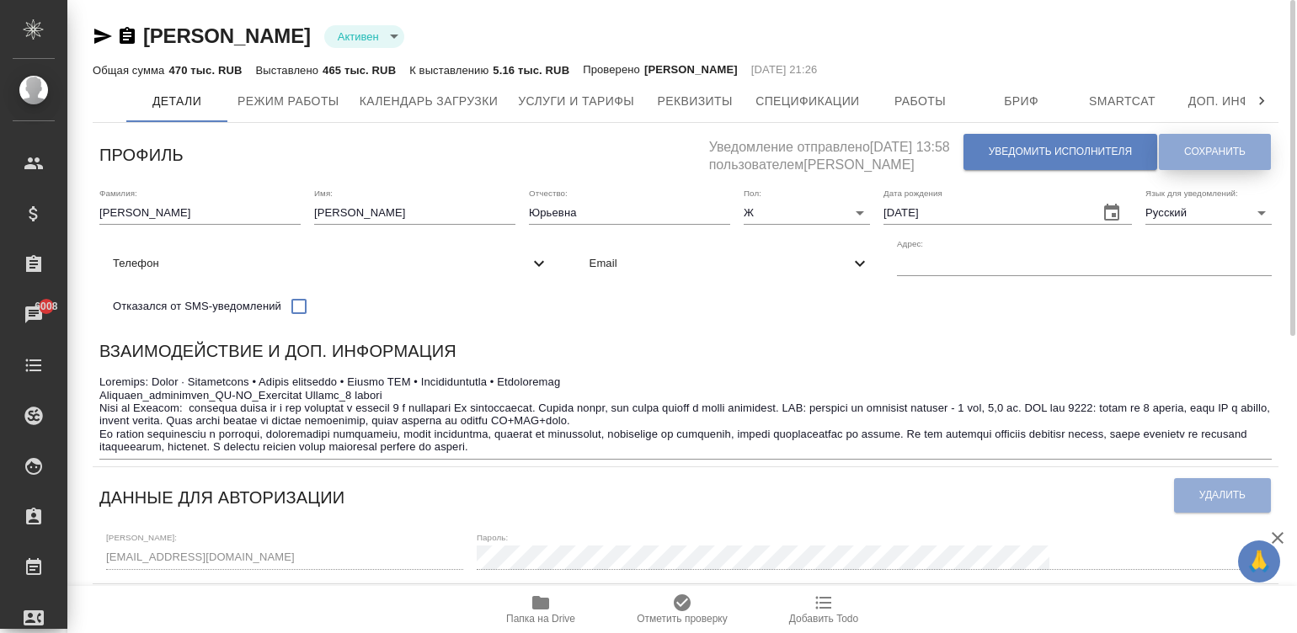
click at [1184, 152] on span "Сохранить" at bounding box center [1214, 152] width 61 height 14
click at [1204, 150] on span "Сохранить" at bounding box center [1214, 152] width 61 height 14
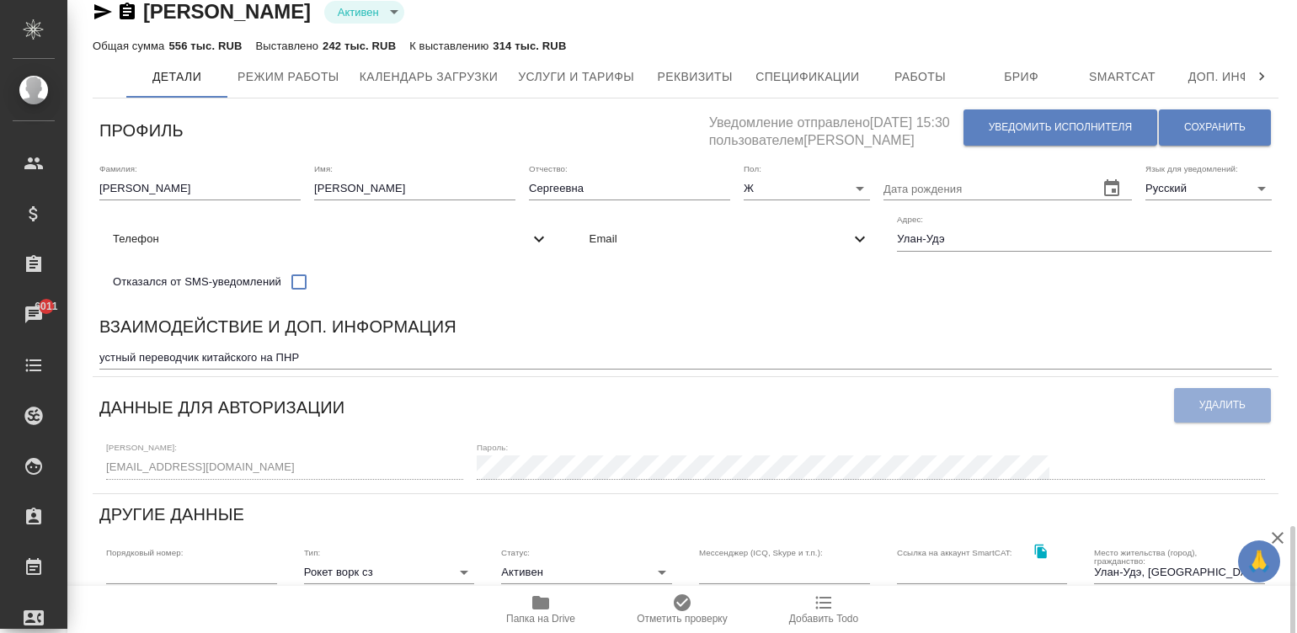
scroll to position [353, 0]
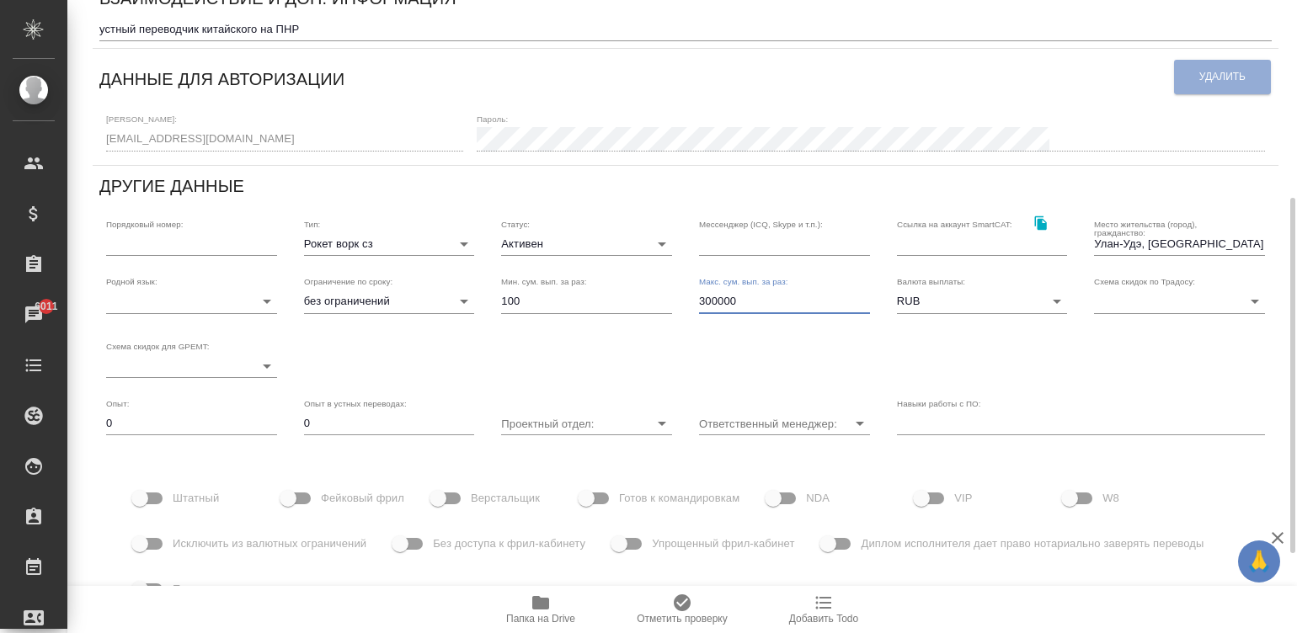
click at [747, 306] on input "300000" at bounding box center [784, 302] width 171 height 24
type input "350000"
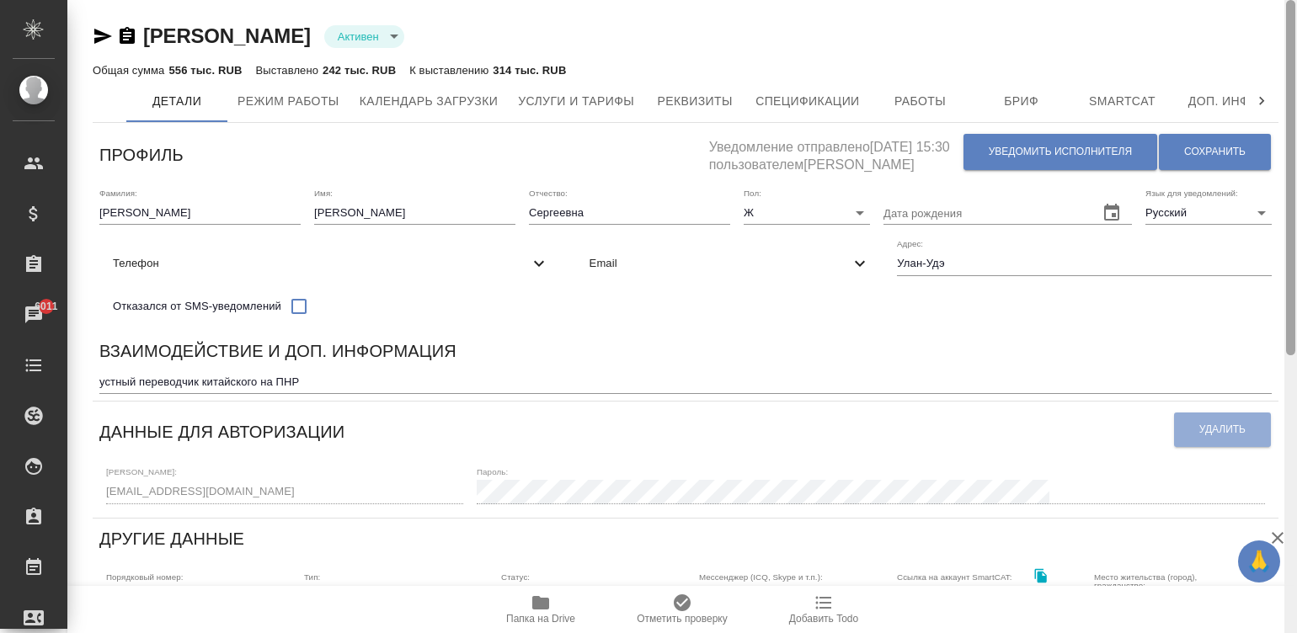
click at [1287, 21] on div at bounding box center [1290, 317] width 13 height 634
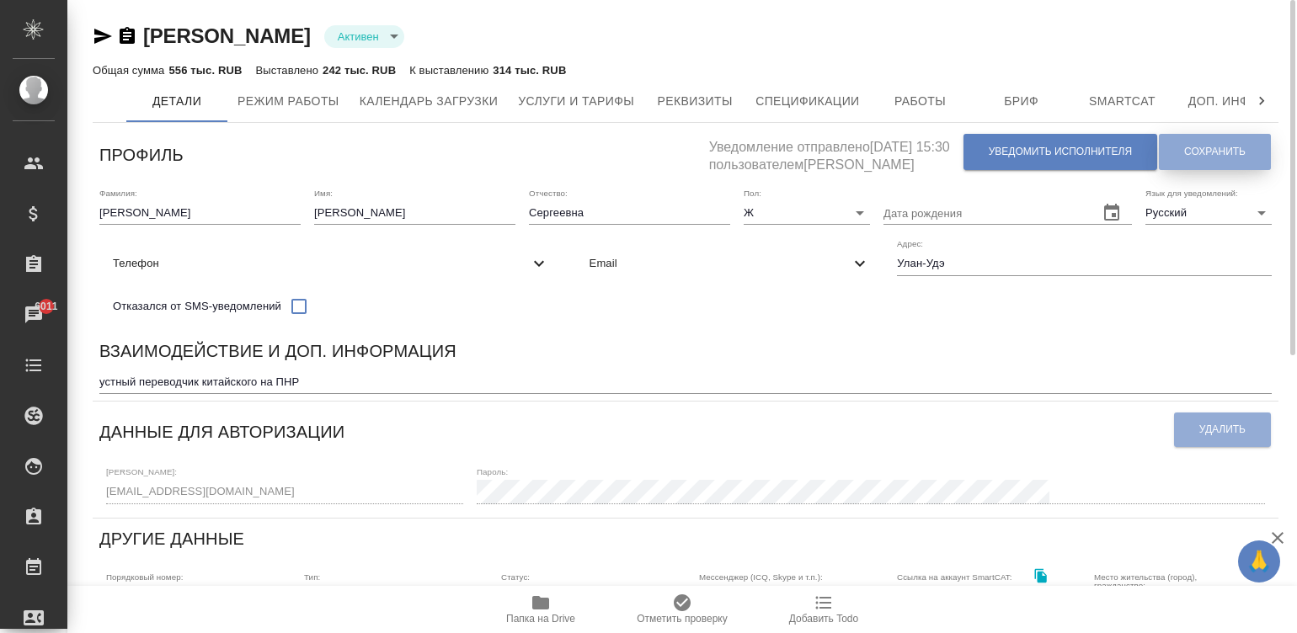
drag, startPoint x: 1173, startPoint y: 142, endPoint x: 988, endPoint y: 3, distance: 232.0
click at [1172, 142] on button "Сохранить" at bounding box center [1215, 152] width 112 height 36
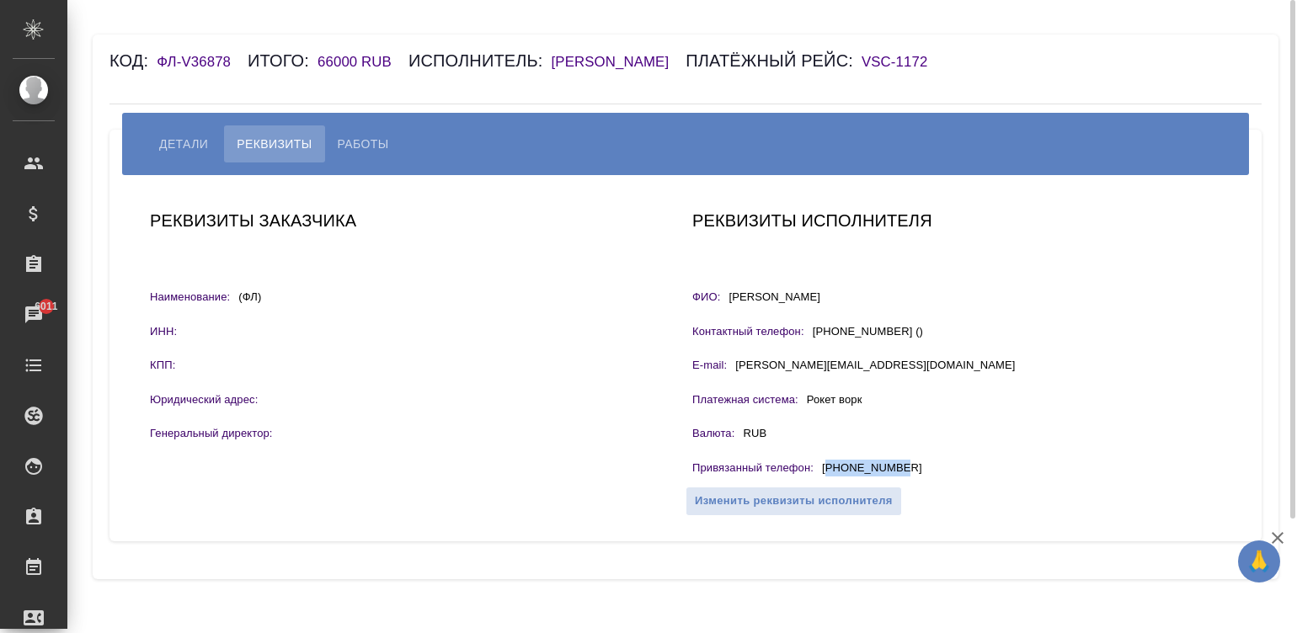
drag, startPoint x: 915, startPoint y: 474, endPoint x: 829, endPoint y: 472, distance: 85.9
click at [829, 472] on div "Привязанный телефон : +79243326393" at bounding box center [956, 470] width 529 height 21
copy p "79243326393"
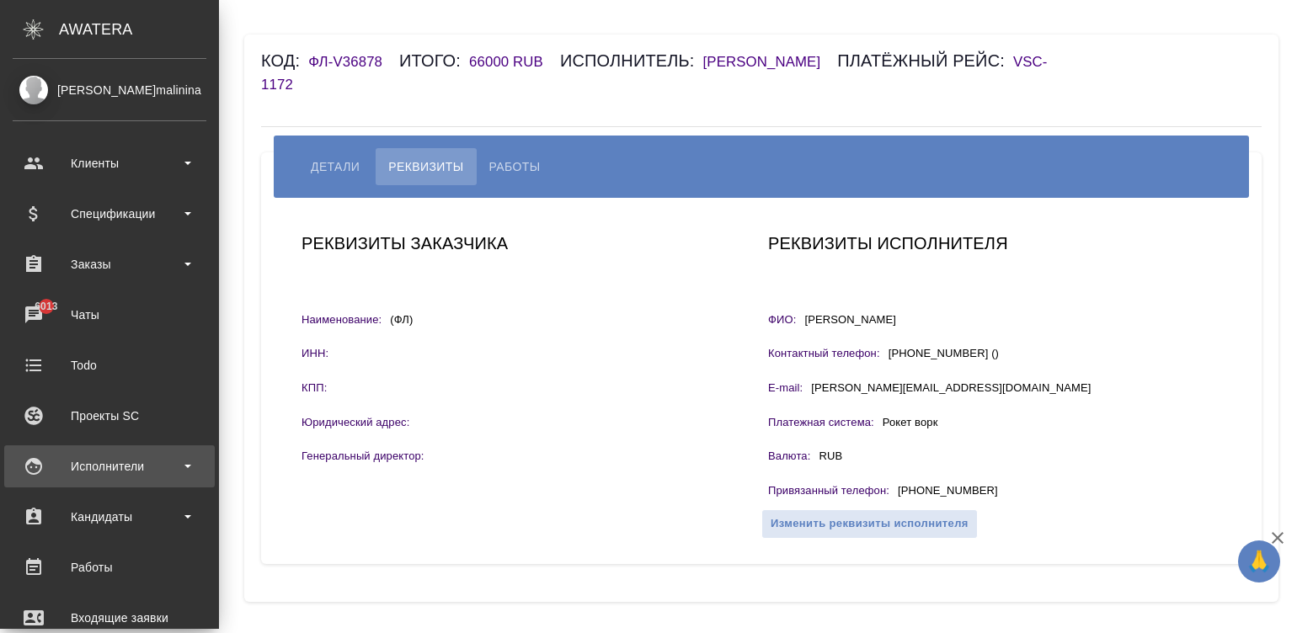
click at [23, 469] on div "Исполнители" at bounding box center [110, 466] width 194 height 25
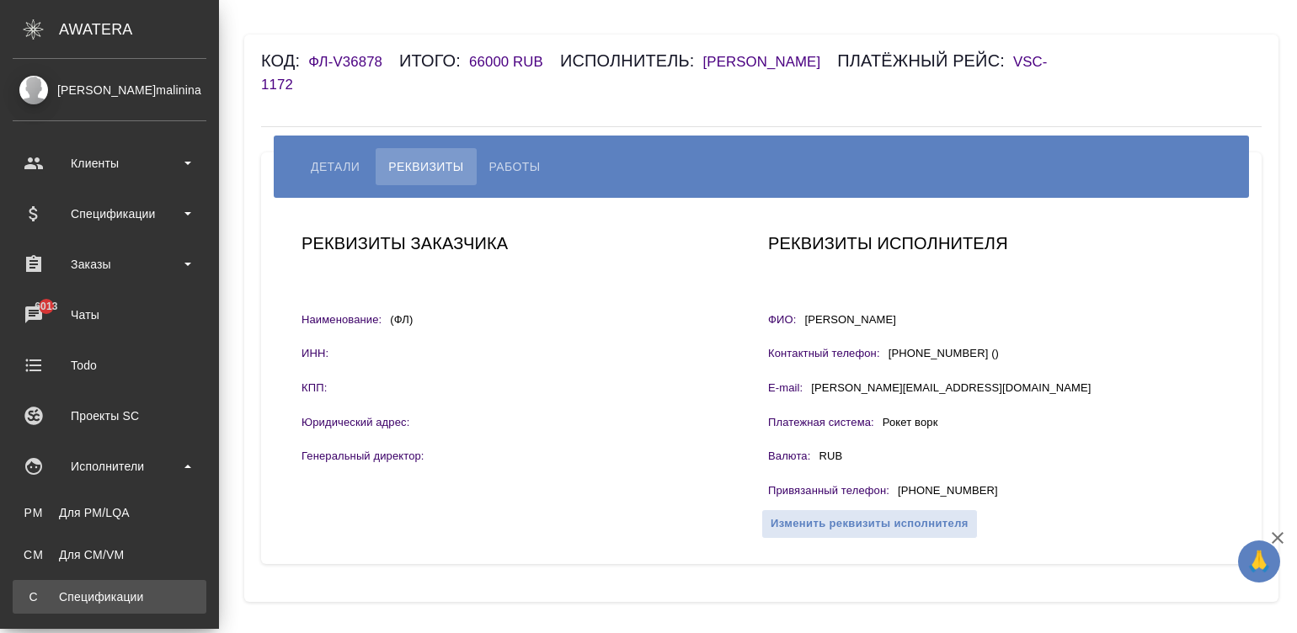
click at [129, 584] on link "С Спецификации" at bounding box center [110, 597] width 194 height 34
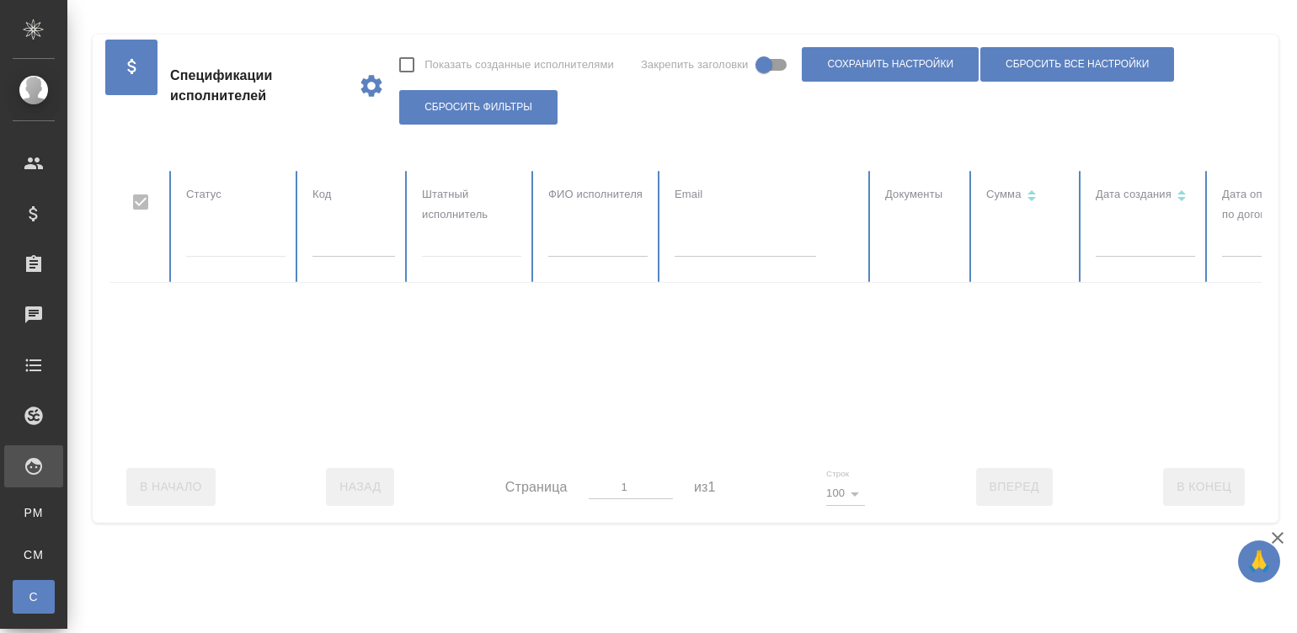
click at [129, 584] on div ".cls-1 fill:#fff; AWATERA Малинина Мария m.malinina Клиенты Спецификации Заказы…" at bounding box center [648, 316] width 1297 height 633
click at [770, 248] on div at bounding box center [1011, 311] width 1804 height 280
click at [770, 248] on input "text" at bounding box center [744, 245] width 141 height 24
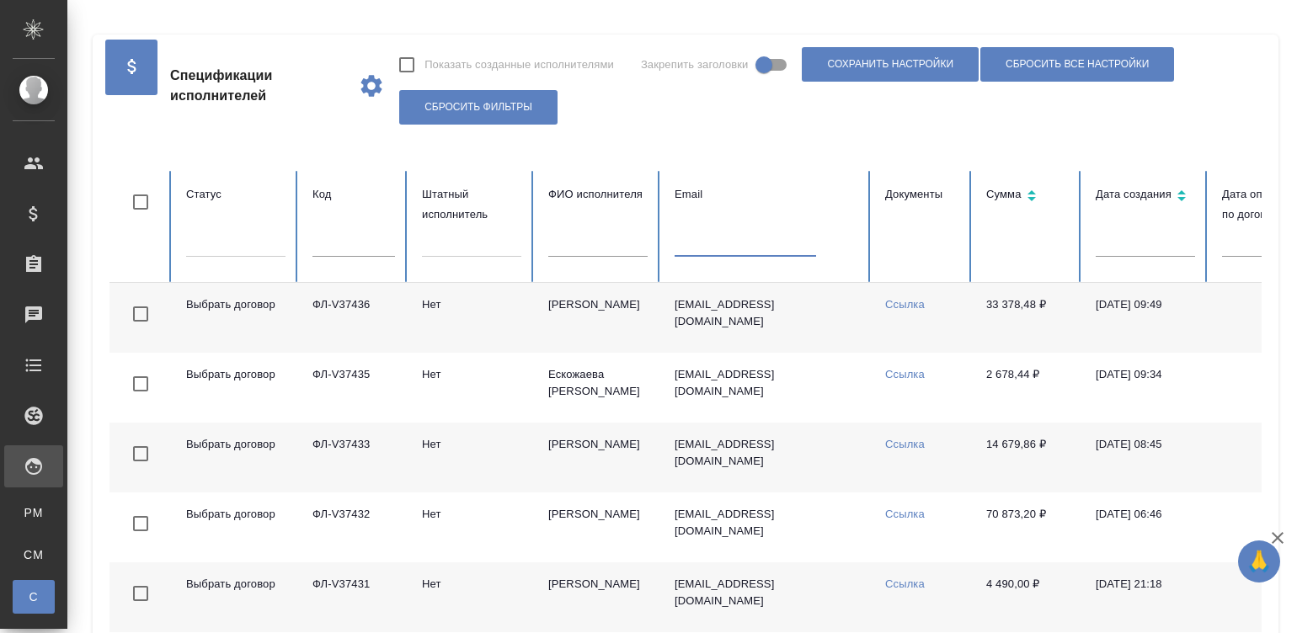
checkbox input "false"
click at [737, 237] on input "text" at bounding box center [744, 245] width 141 height 24
paste input "nik.potevsky@yandex.ru"
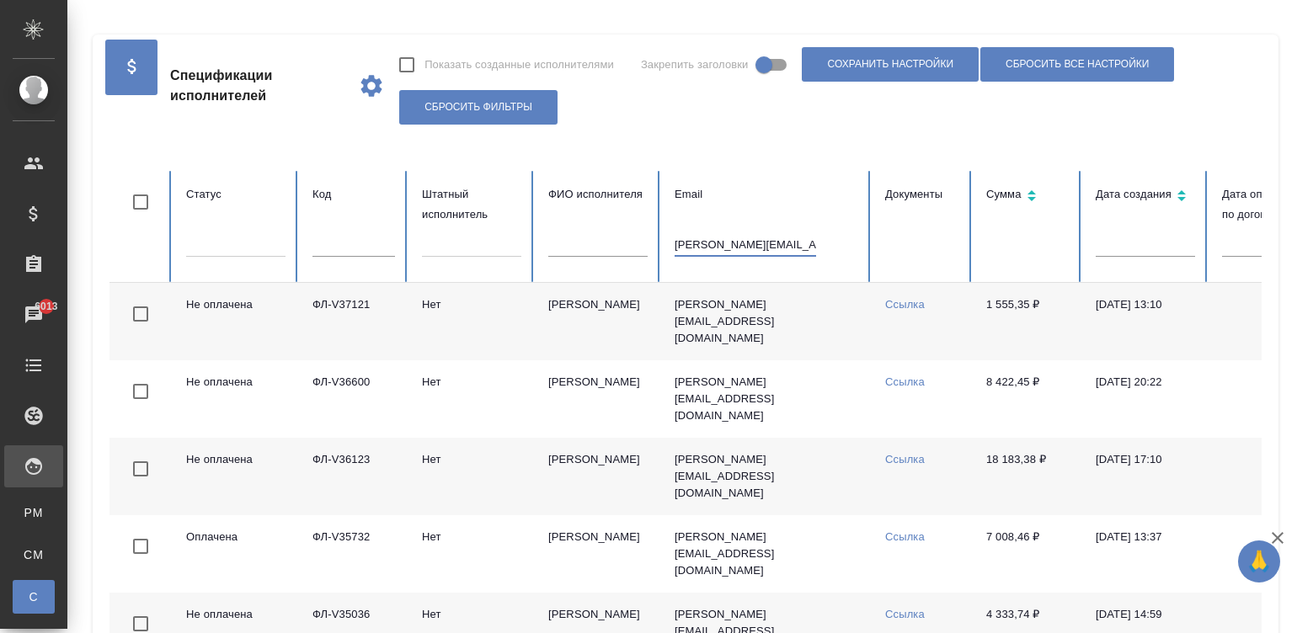
type input "nik.potevsky@yandex.ru"
click at [1103, 452] on td "10.06.2025, 17:10" at bounding box center [1145, 476] width 126 height 77
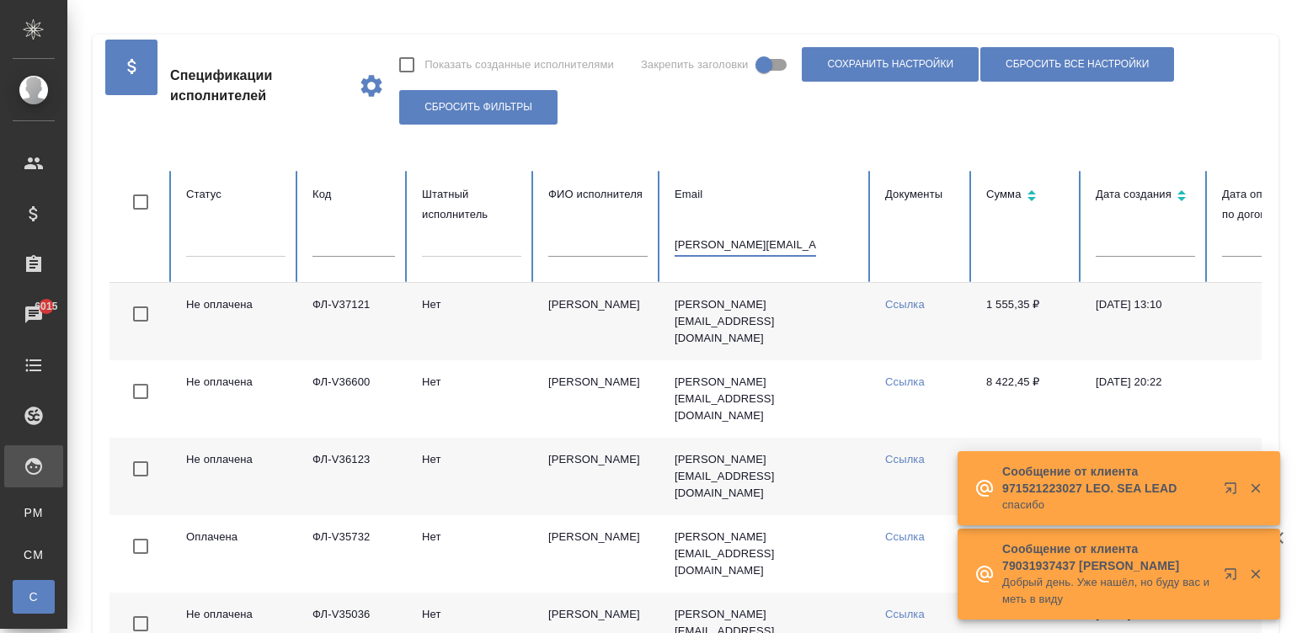
click at [739, 249] on input "nik.potevsky@yandex.ru" at bounding box center [744, 245] width 141 height 24
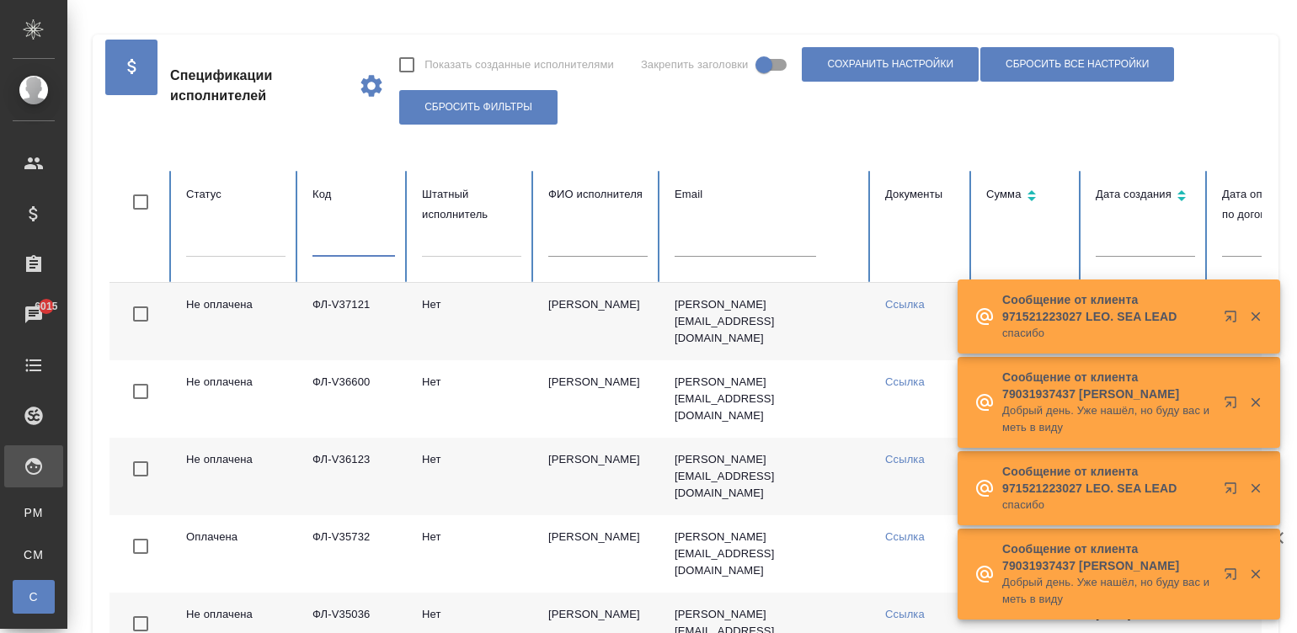
click at [354, 243] on input "text" at bounding box center [353, 245] width 83 height 24
paste input "36589"
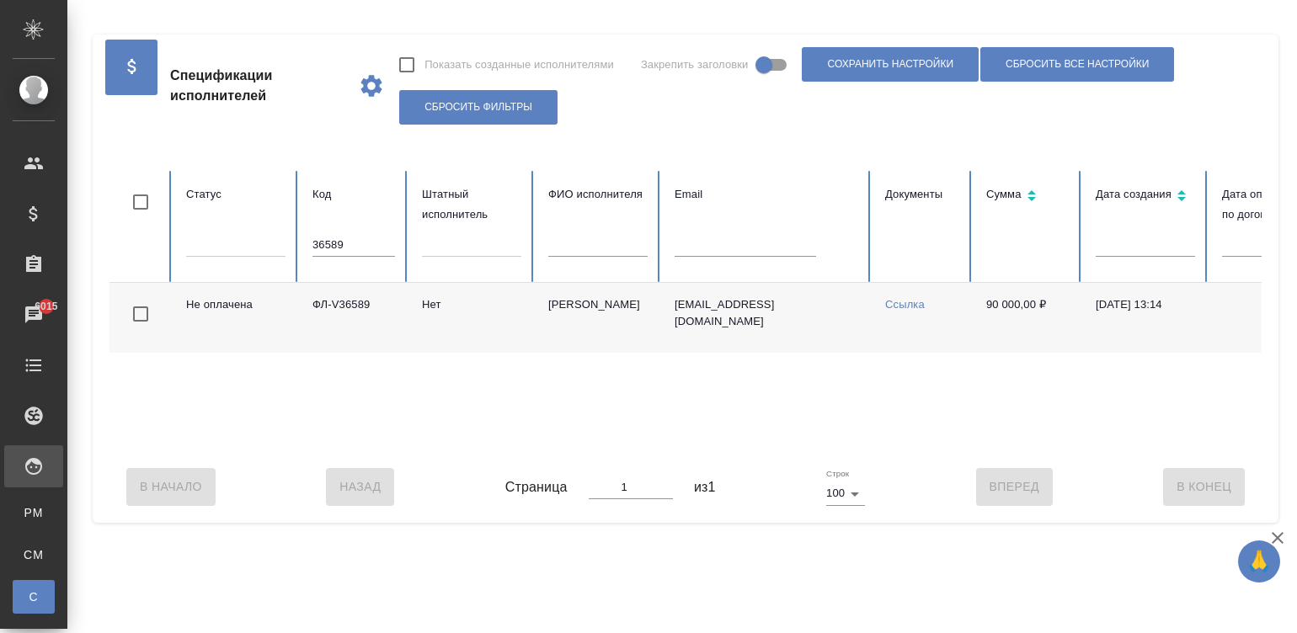
click at [232, 389] on div "Не оплачена ФЛ-V36589 Нет Елькина Александра Сергеевна zhaosasha@mail.ru Ссылка…" at bounding box center [1011, 367] width 1804 height 168
click at [354, 240] on input "36589" at bounding box center [353, 245] width 83 height 24
click at [350, 236] on input "36443" at bounding box center [353, 245] width 83 height 24
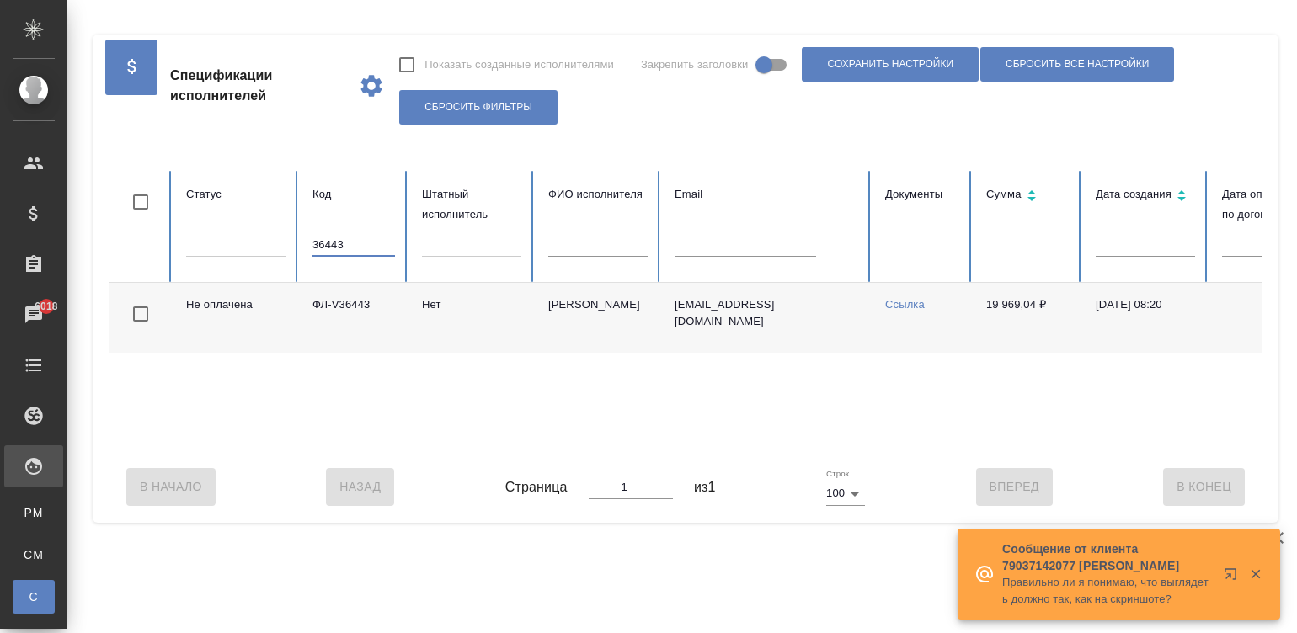
click at [350, 236] on input "36443" at bounding box center [353, 245] width 83 height 24
paste input "ФЛ-V36114"
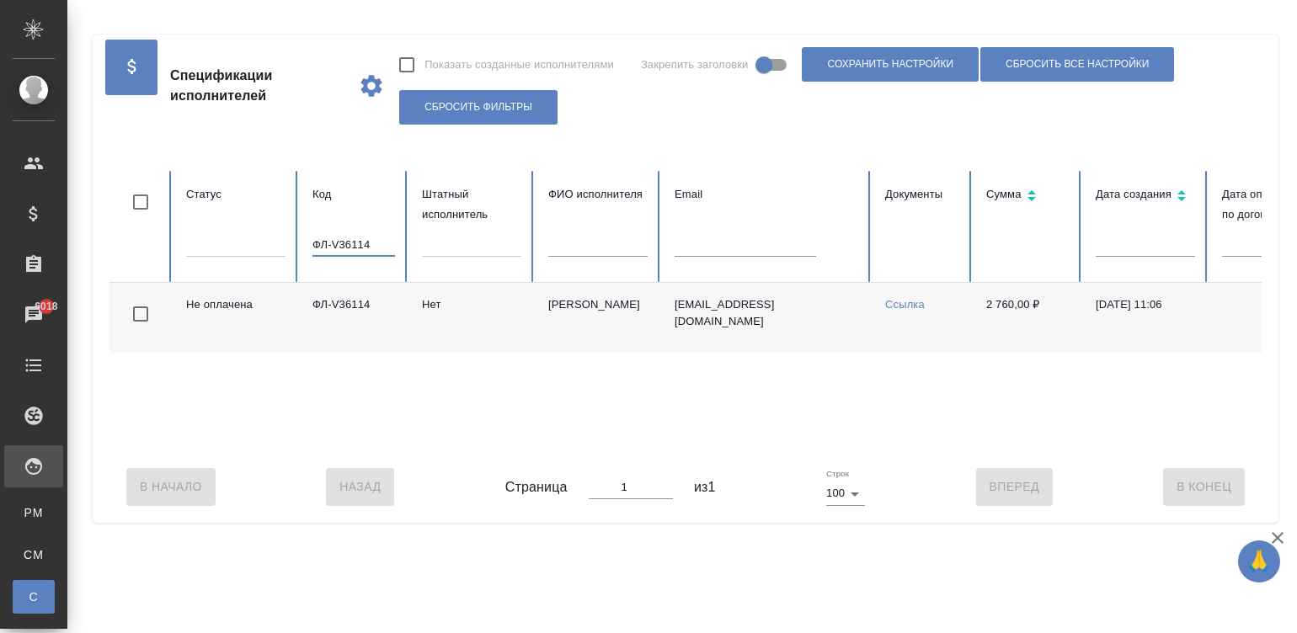
click at [348, 240] on input "ФЛ-V36114" at bounding box center [353, 245] width 83 height 24
paste input "47"
click at [894, 450] on div "Не оплачена ФЛ-V36474 Нет Ватрасов Александр Викторович avvat@list.ru Ссылка 37…" at bounding box center [1011, 367] width 1804 height 168
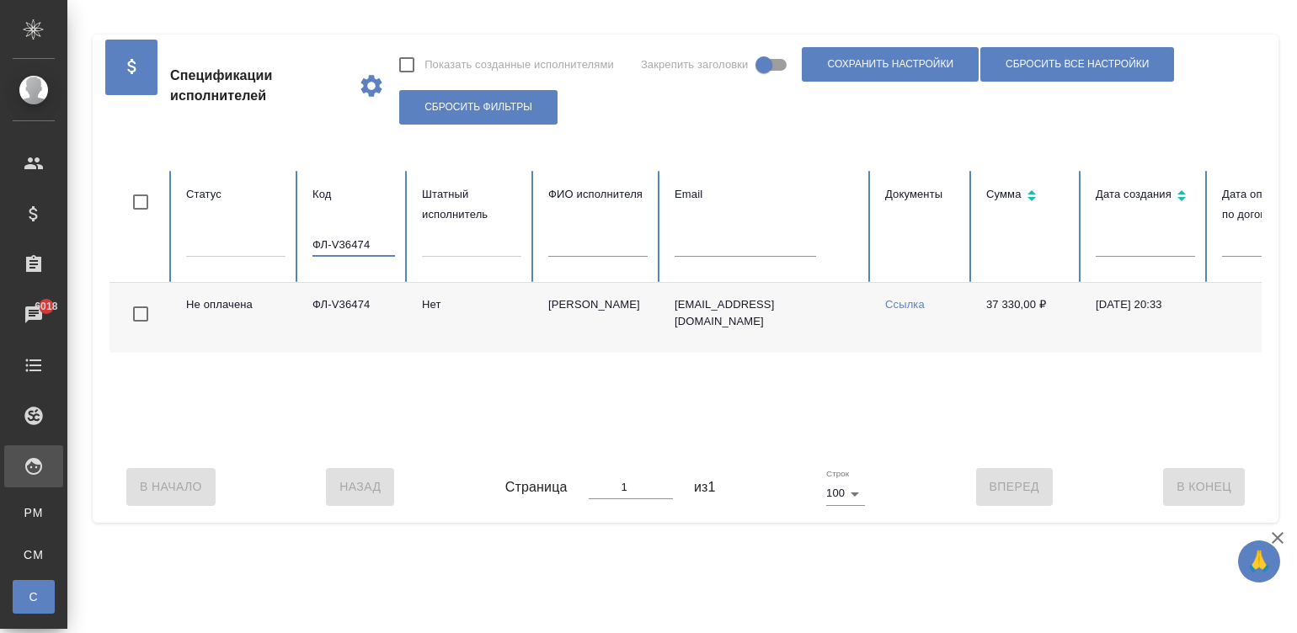
click at [357, 244] on input "ФЛ-V36474" at bounding box center [353, 245] width 83 height 24
paste input "9"
type input "ФЛ-V36974"
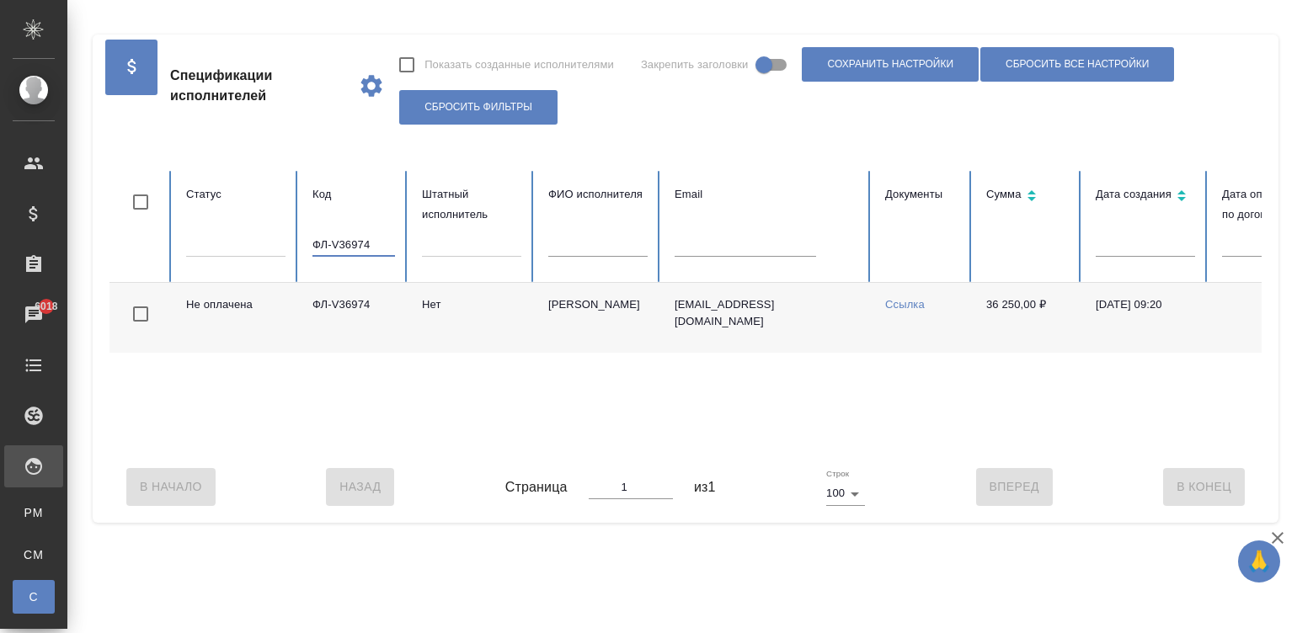
click at [337, 247] on input "ФЛ-V36974" at bounding box center [353, 245] width 83 height 24
click at [721, 248] on input "text" at bounding box center [744, 245] width 141 height 24
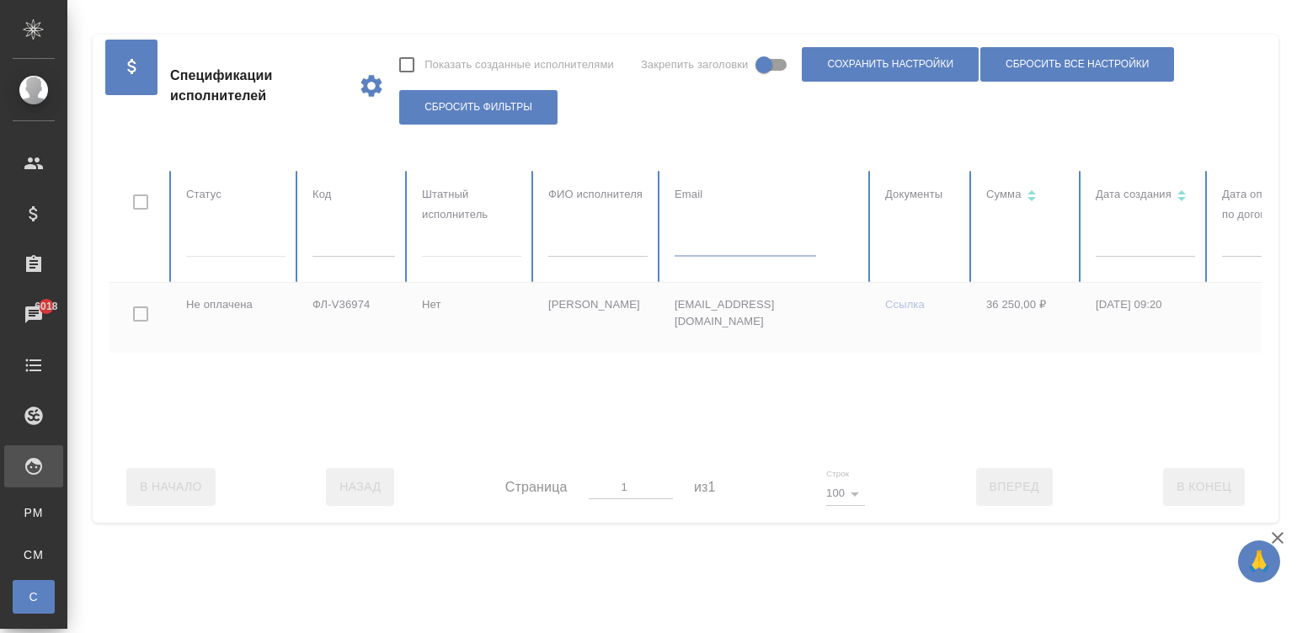
paste input "azariperez@gmail.com"
click at [598, 424] on div at bounding box center [1011, 311] width 1804 height 280
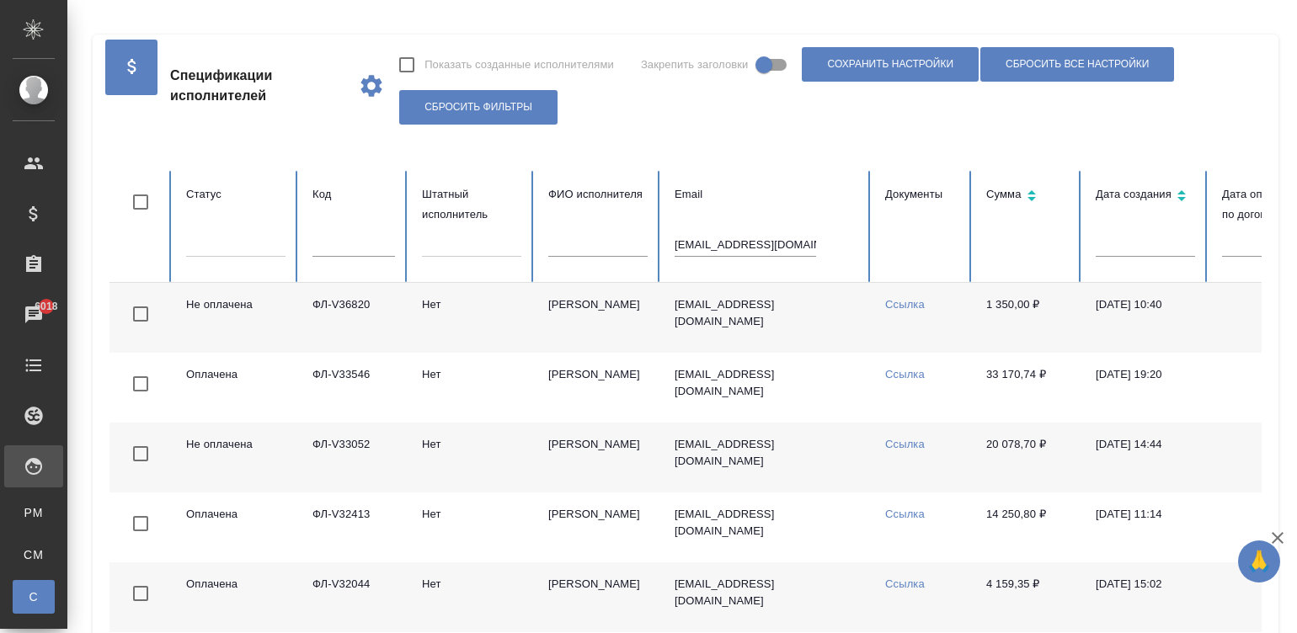
click at [1074, 317] on td "1 350,00 ₽" at bounding box center [1026, 318] width 109 height 70
click at [765, 253] on input "azariperez@gmail.com" at bounding box center [744, 245] width 141 height 24
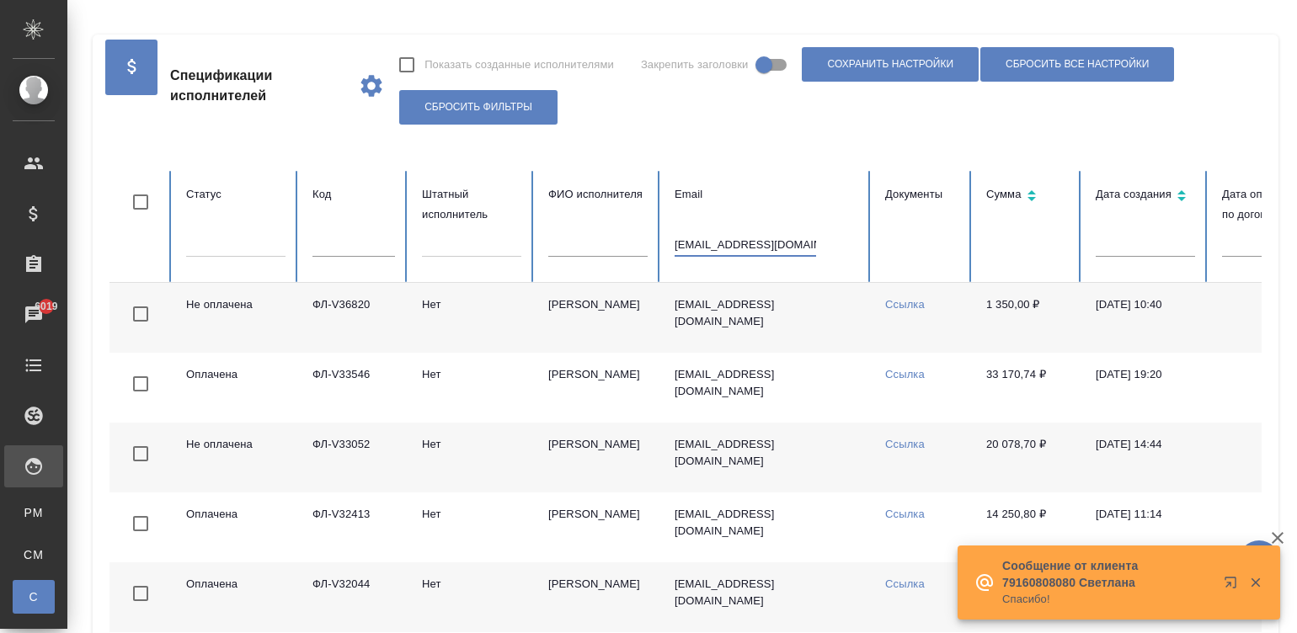
click at [754, 242] on input "azariperez@gmail.com" at bounding box center [744, 245] width 141 height 24
paste input "kmatzholdoshbekzhusupov"
type input "akmatzholdoshbekzhusupov@gmail.com"
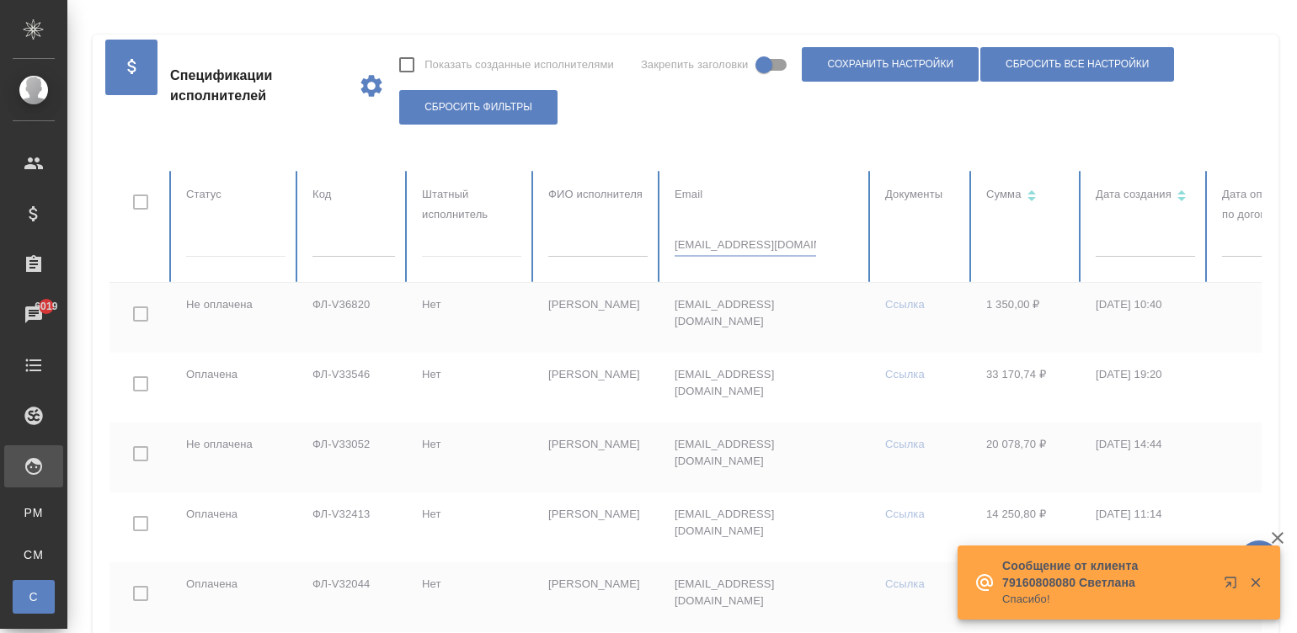
checkbox input "true"
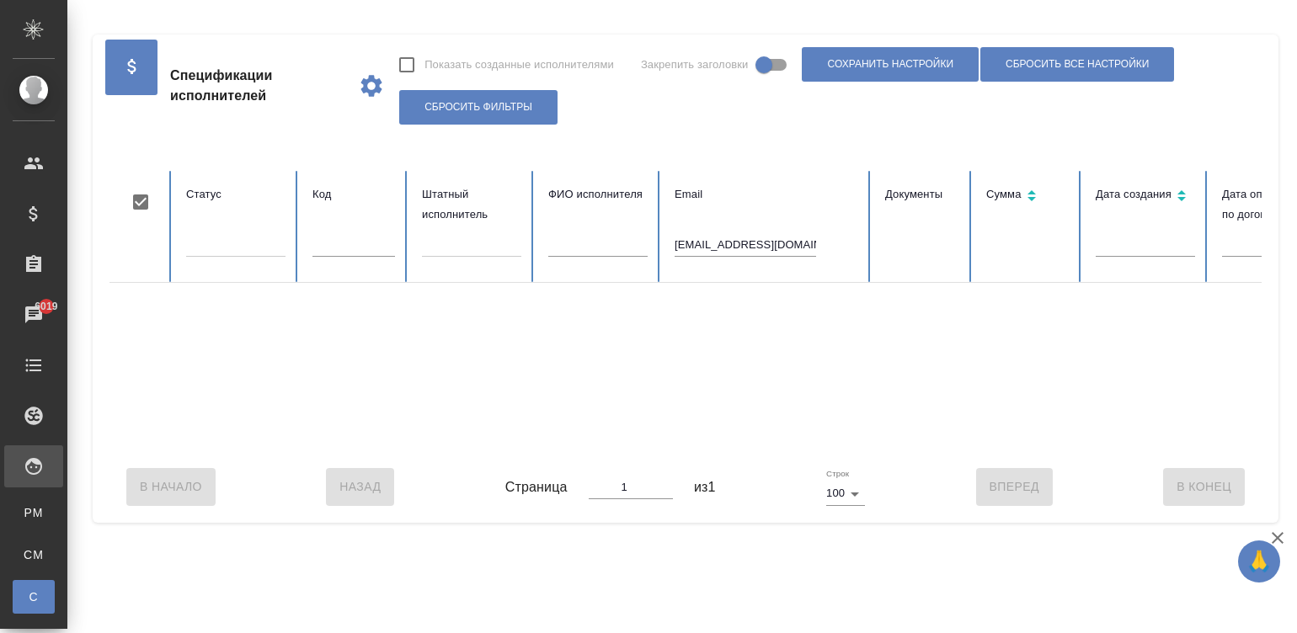
click at [886, 446] on div at bounding box center [1011, 367] width 1804 height 168
click at [745, 247] on input "akmatzholdoshbekzhusupov@gmail.com" at bounding box center [744, 245] width 141 height 24
paste input "youyi0406"
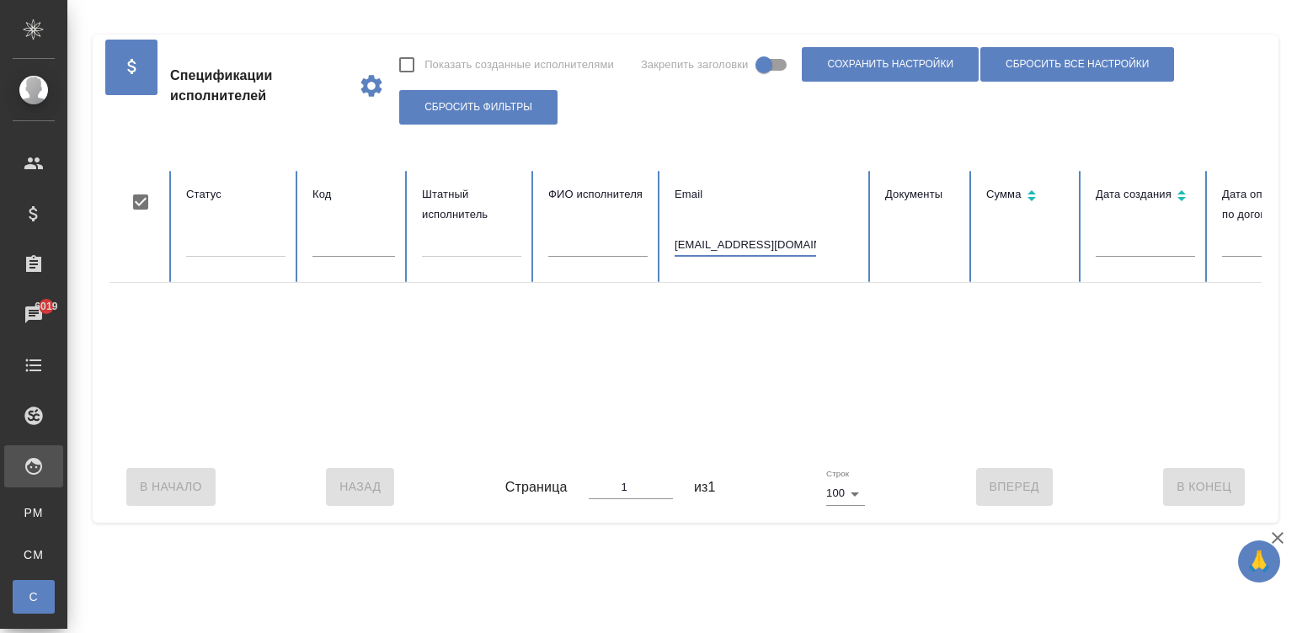
type input "youyi0406@gmail.com"
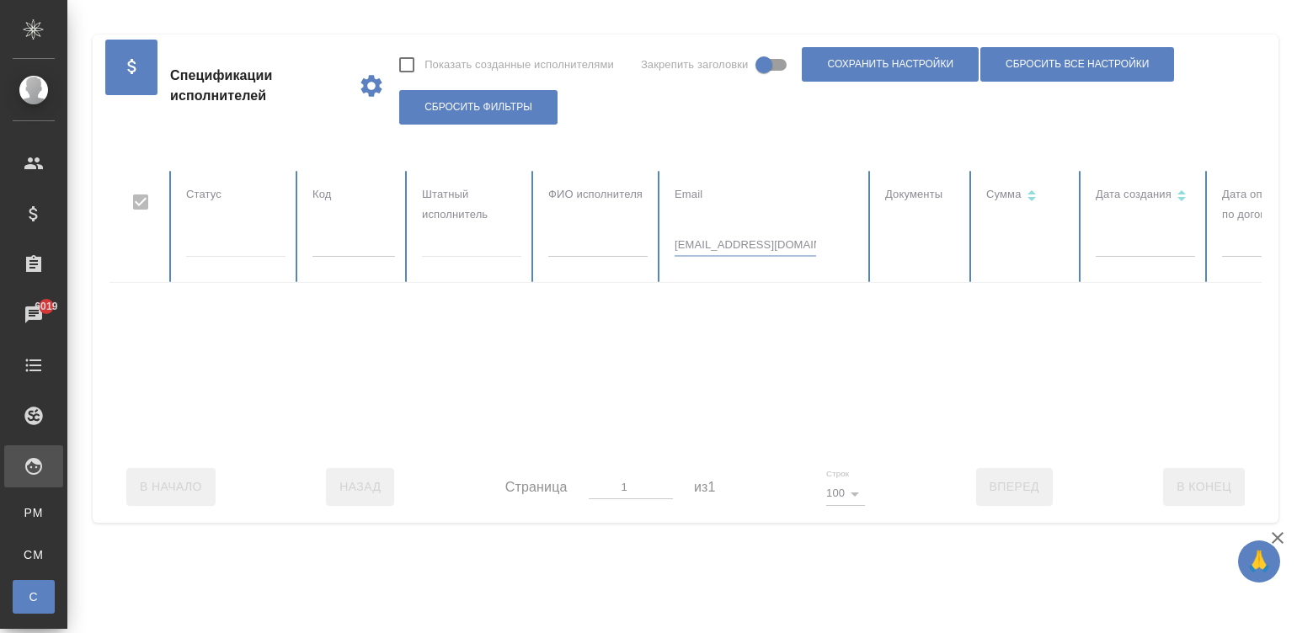
checkbox input "false"
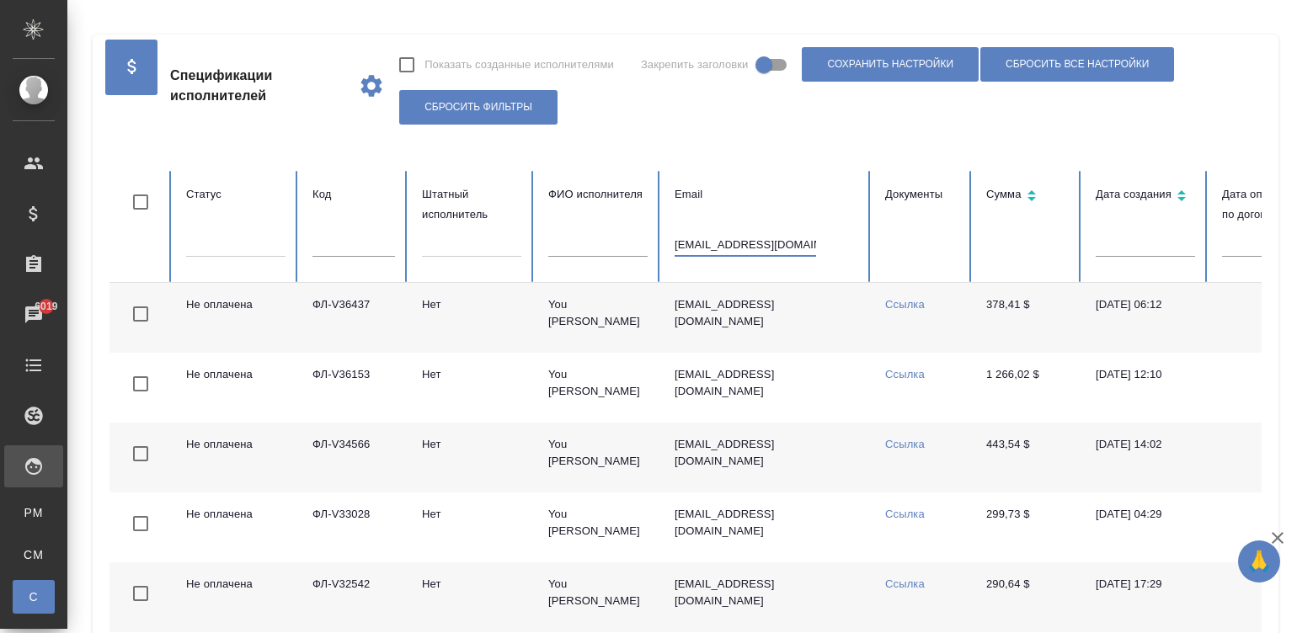
type input "youyi0406@gmail.com"
click at [743, 239] on input "youyi0406@gmail.com" at bounding box center [744, 245] width 141 height 24
click at [344, 242] on input "text" at bounding box center [353, 245] width 83 height 24
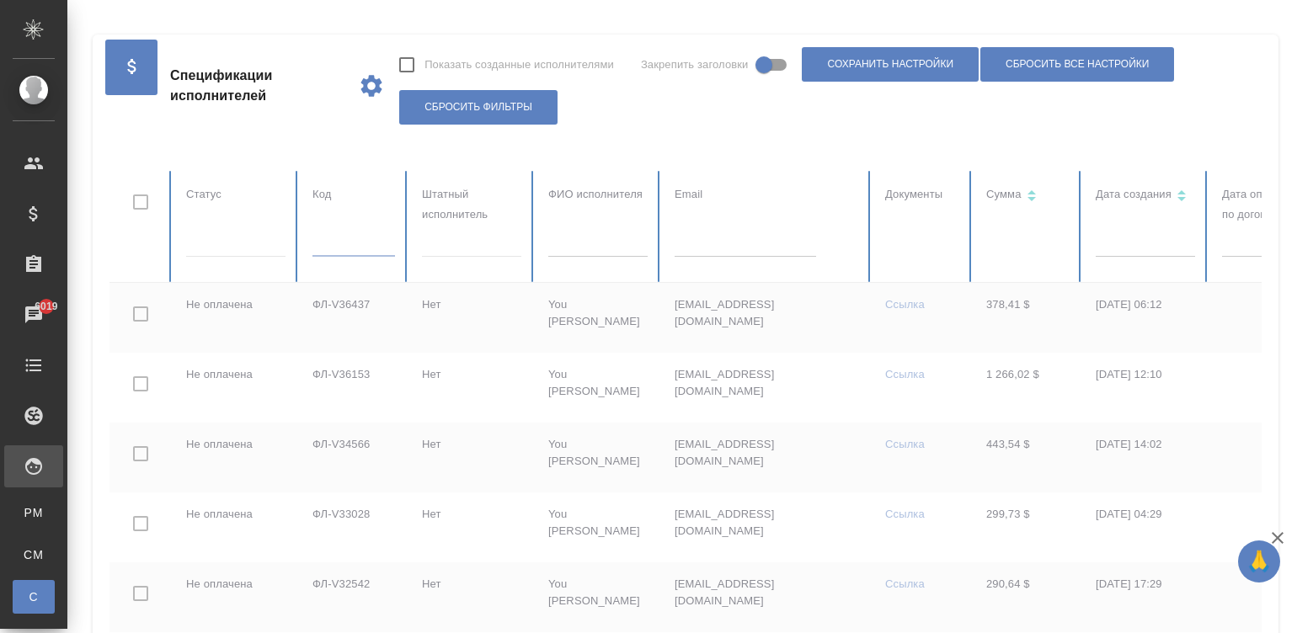
paste input "ФЛ-V36556"
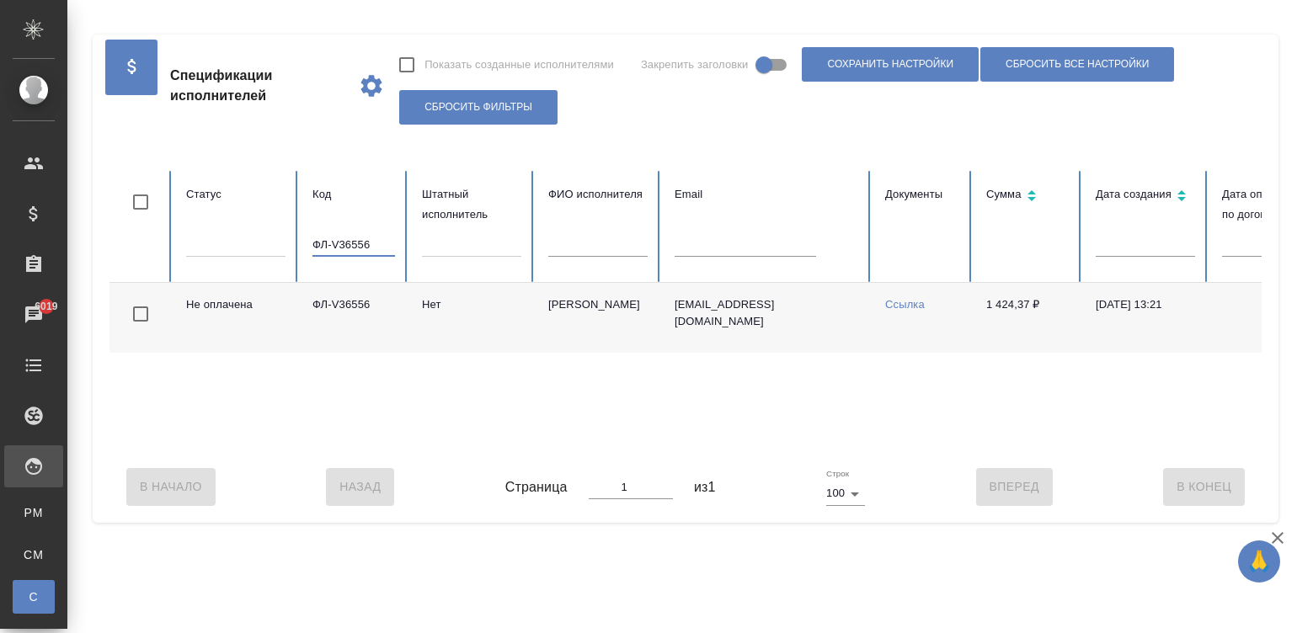
scroll to position [0, 651]
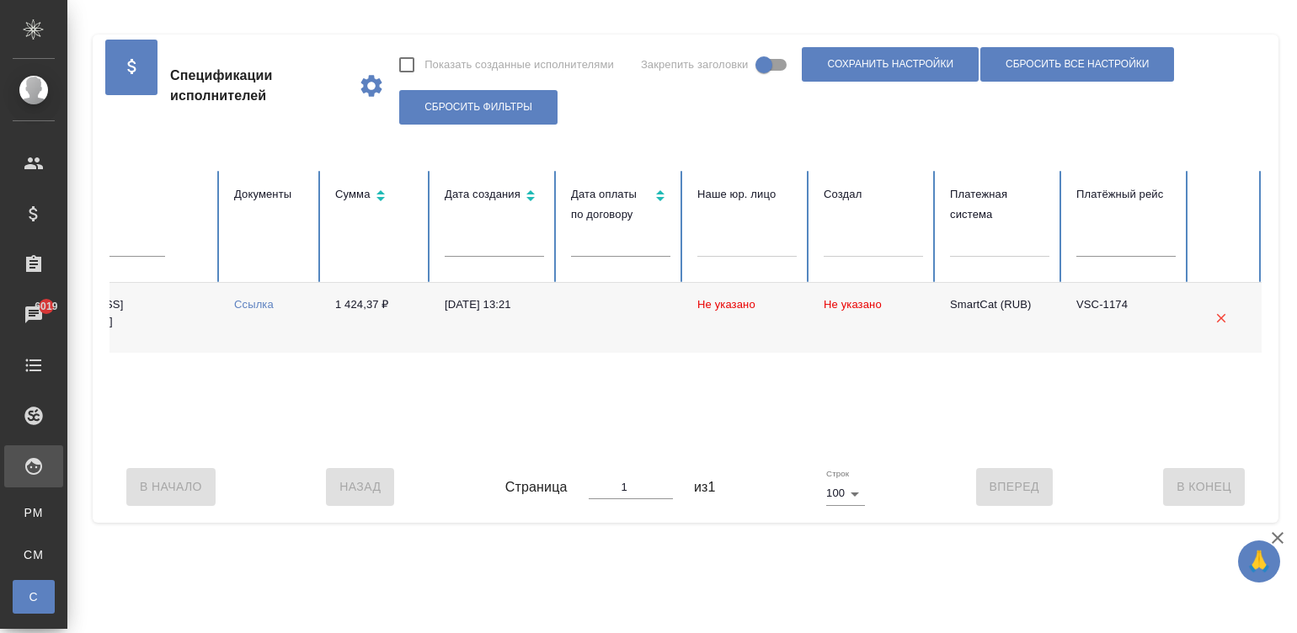
type input "ФЛ-V36556"
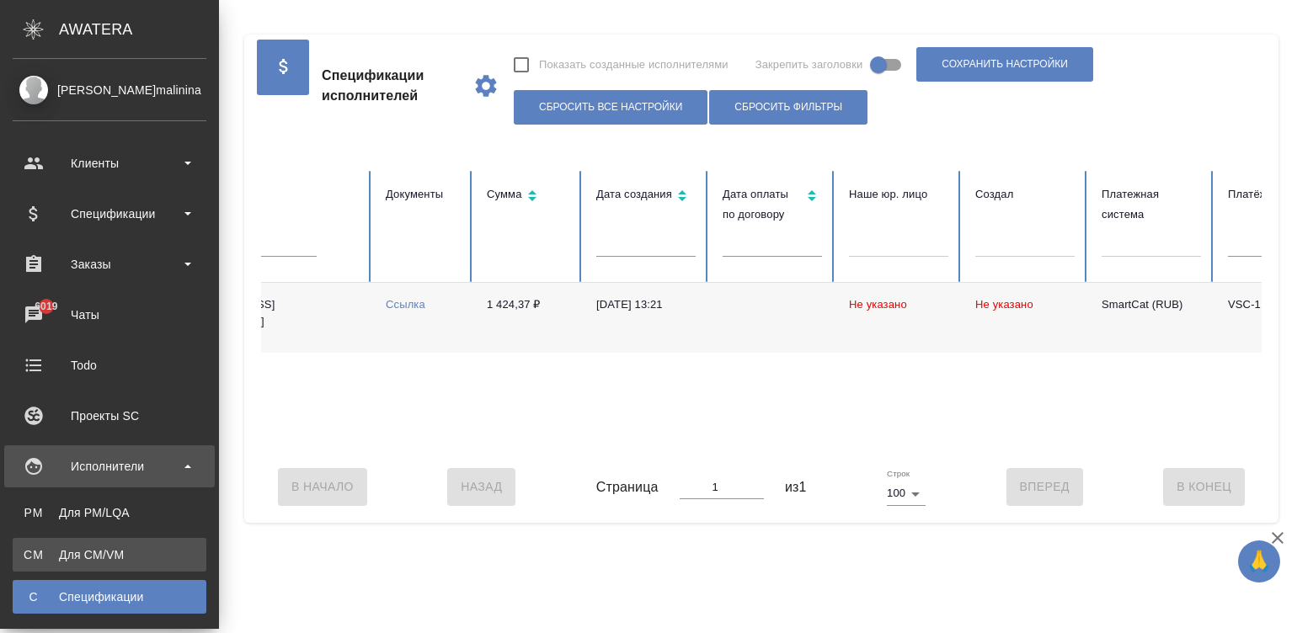
click at [21, 547] on div "Для CM/VM" at bounding box center [109, 554] width 177 height 17
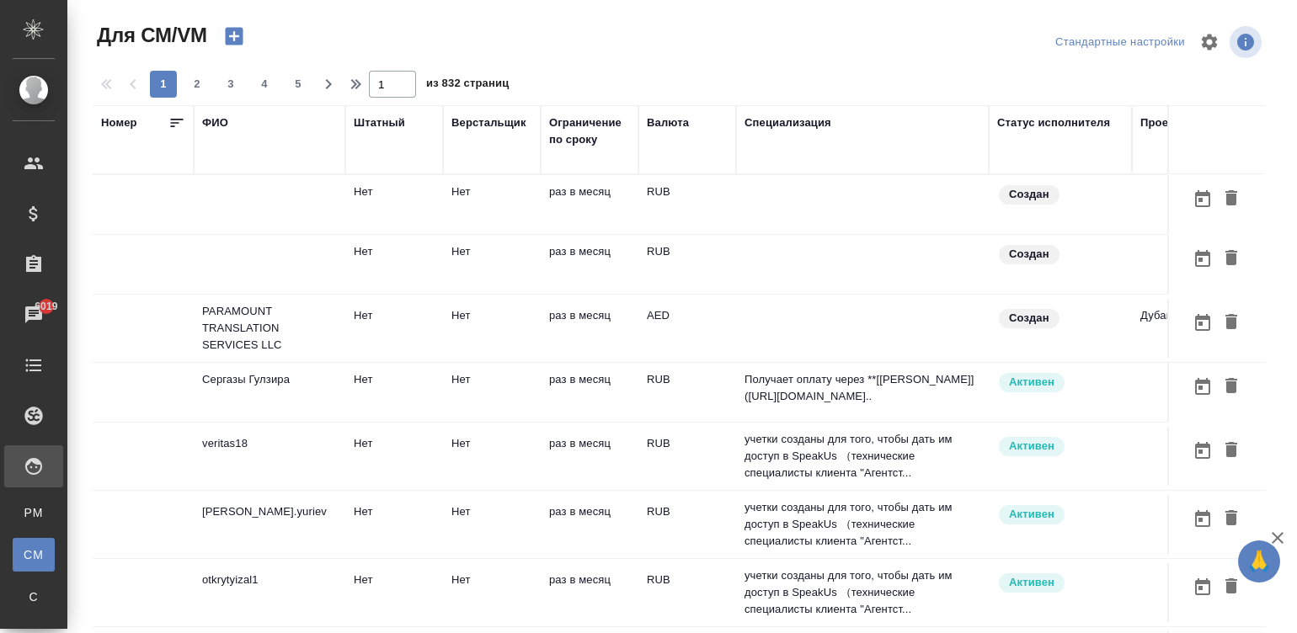
click at [770, 258] on td at bounding box center [862, 264] width 253 height 59
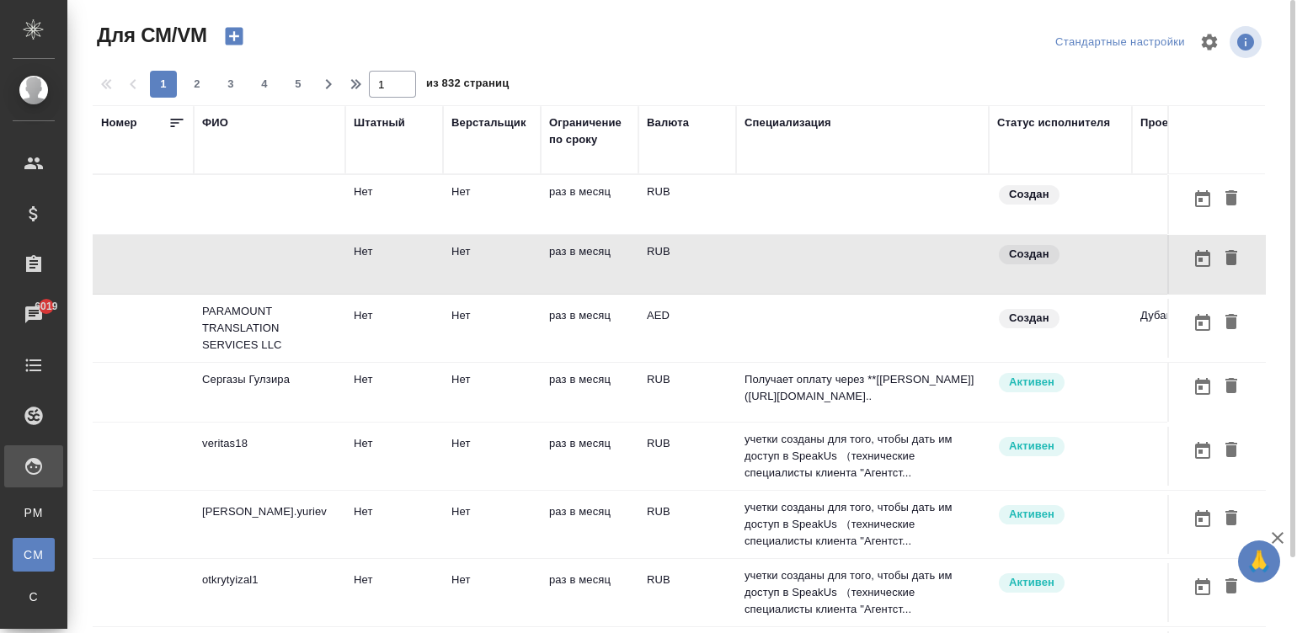
scroll to position [0, 642]
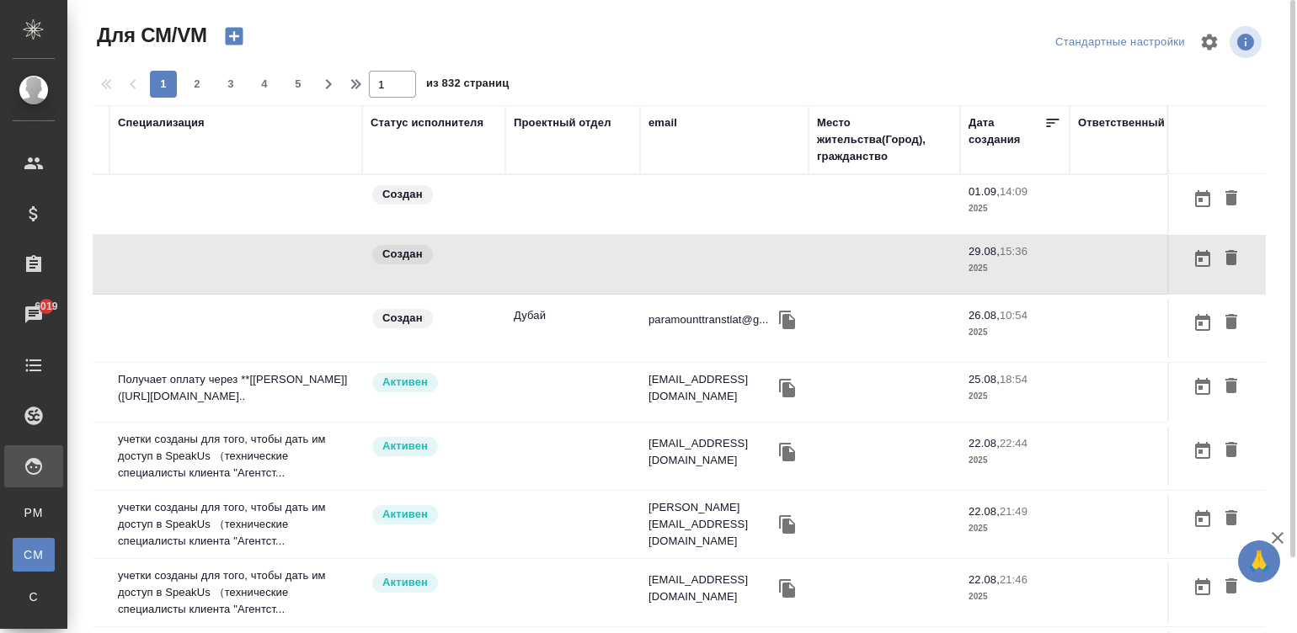
click at [655, 115] on div "email" at bounding box center [662, 123] width 29 height 17
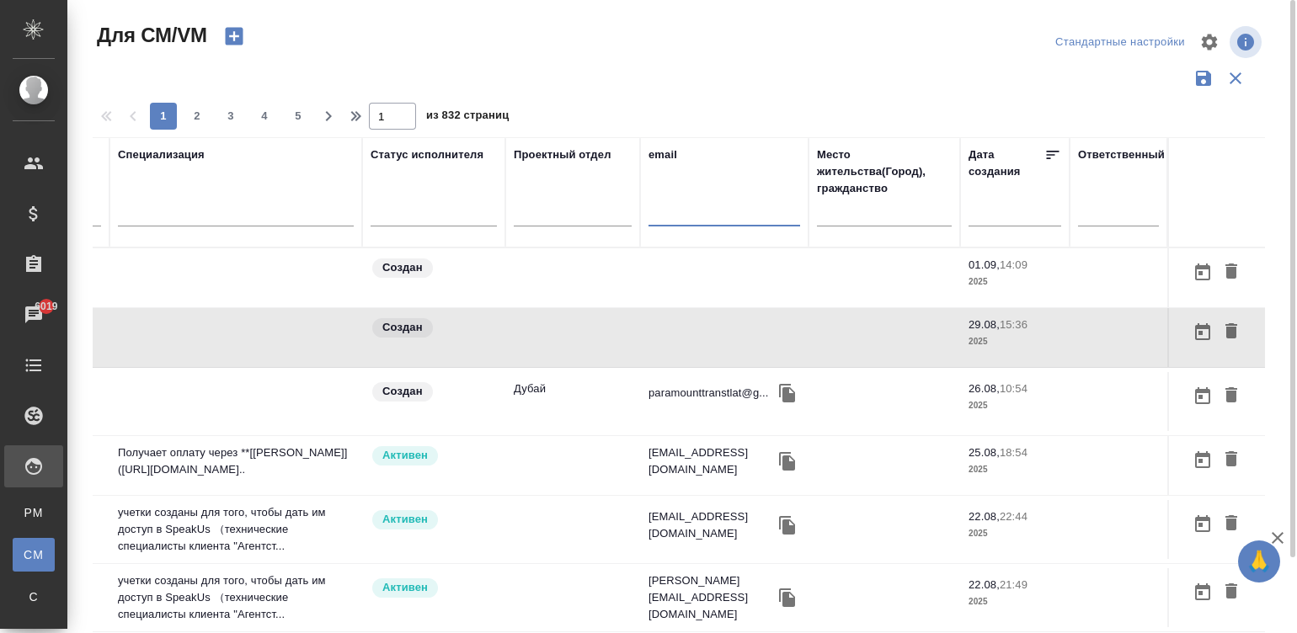
click at [686, 226] on input "text" at bounding box center [724, 215] width 152 height 21
paste input "e.olejnikova@awatera.com"
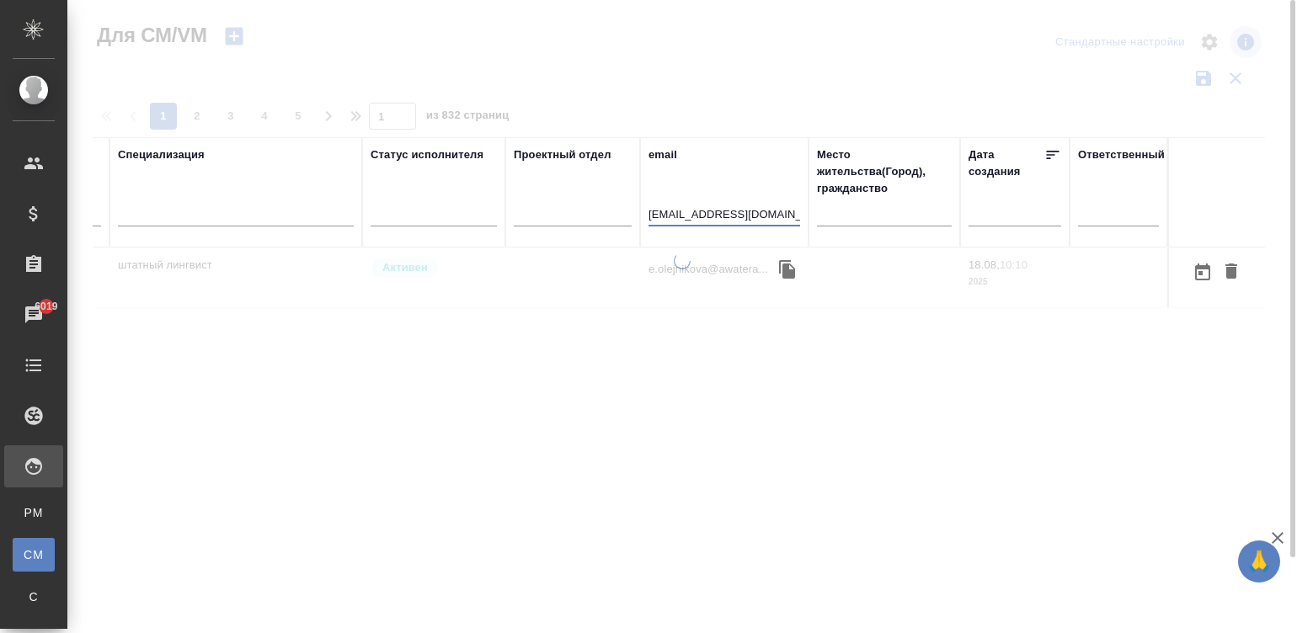
scroll to position [0, 626]
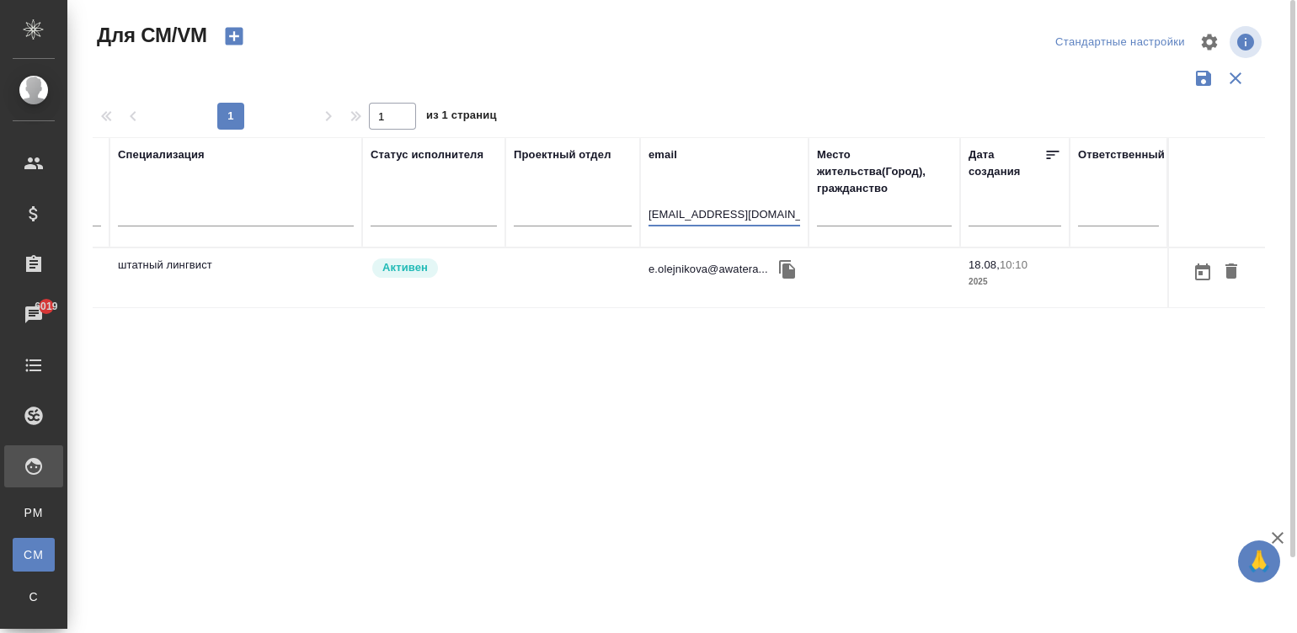
type input "e.olejnikova@awatera.com"
click at [709, 278] on div "e.olejnikova@awatera..." at bounding box center [724, 269] width 152 height 25
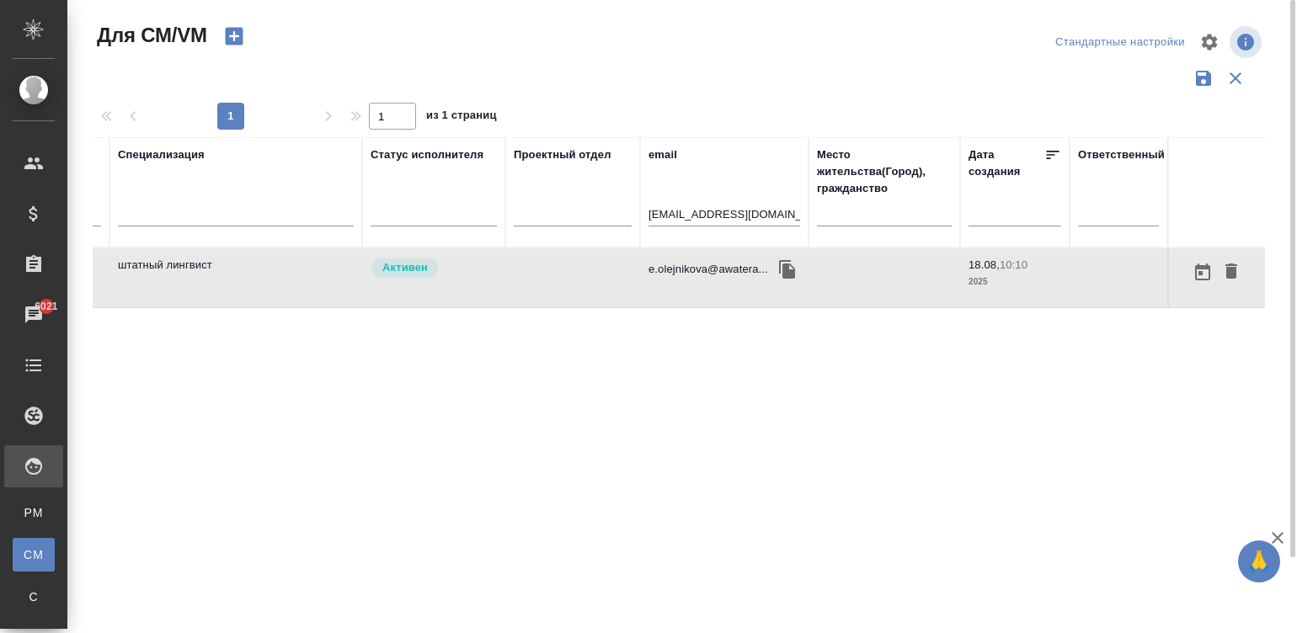
click at [25, 589] on div "Спецификации" at bounding box center [12, 597] width 25 height 17
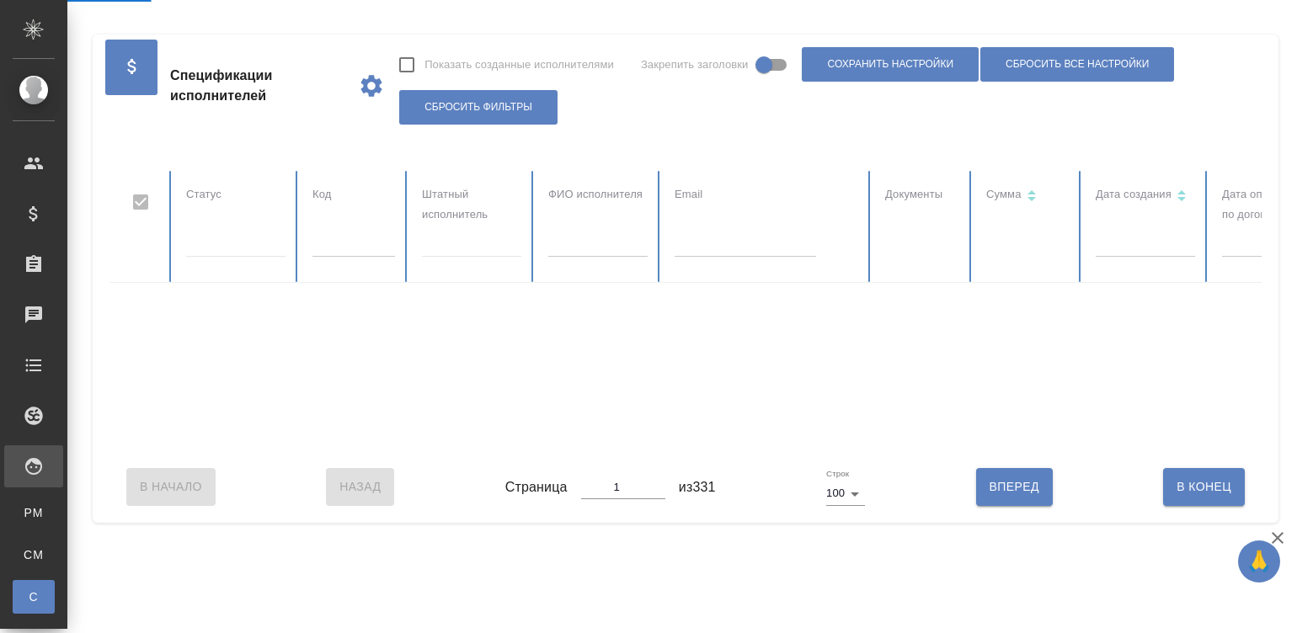
click at [322, 238] on input "text" at bounding box center [353, 245] width 83 height 24
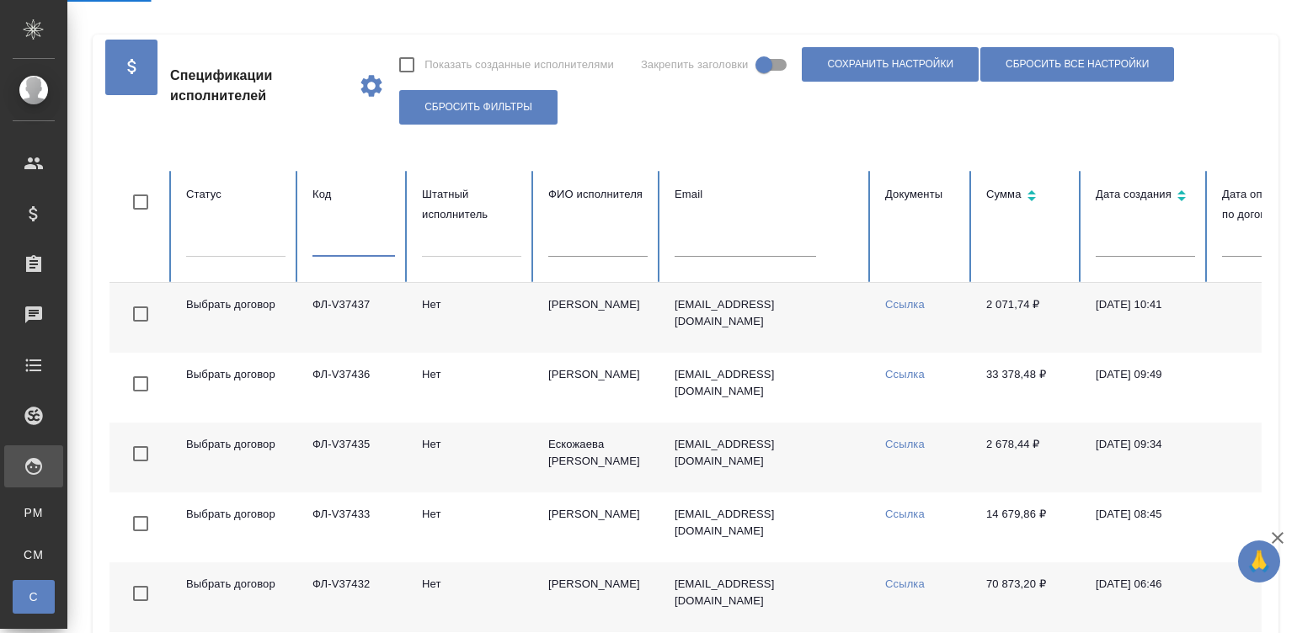
click at [341, 242] on input "text" at bounding box center [353, 245] width 83 height 24
checkbox input "false"
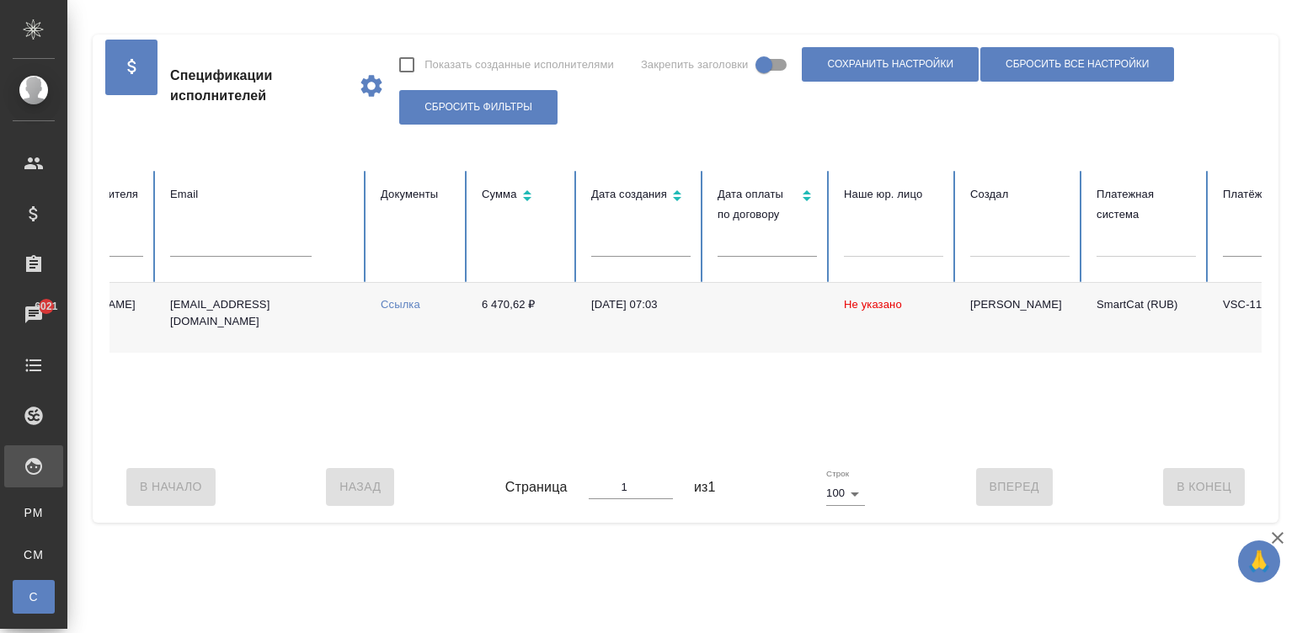
scroll to position [0, 651]
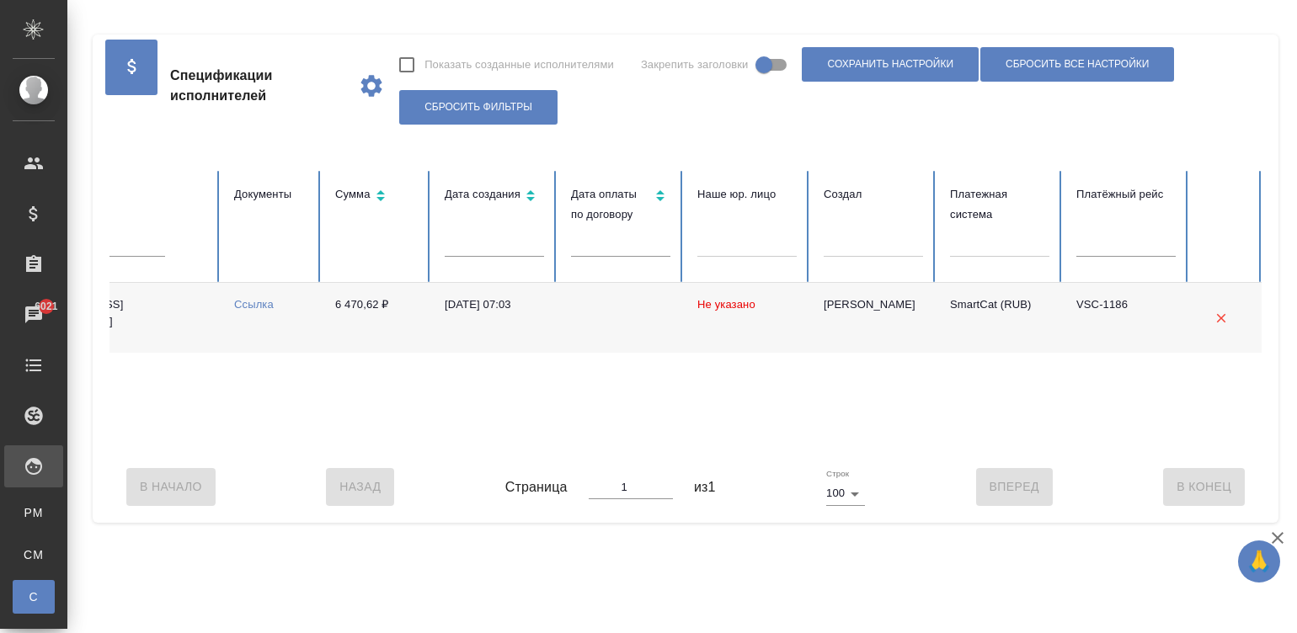
click at [1073, 316] on td "VSC-1186" at bounding box center [1126, 318] width 126 height 70
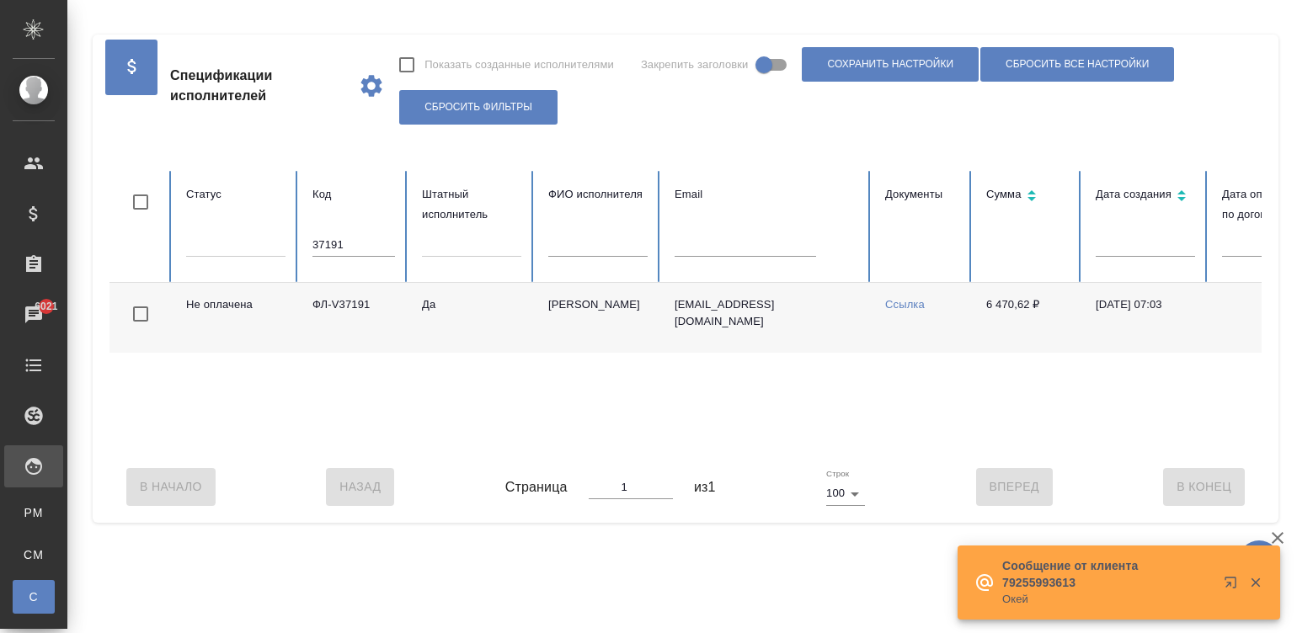
click at [356, 252] on input "37191" at bounding box center [353, 245] width 83 height 24
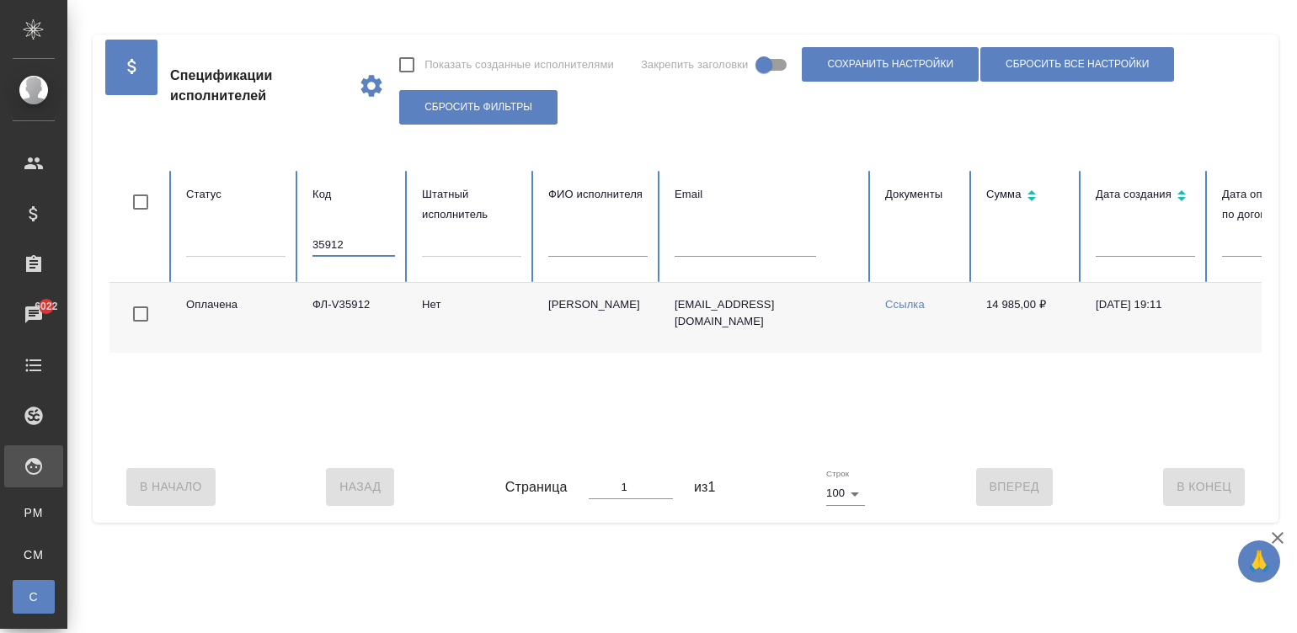
click at [630, 323] on td "Горонец Наталья Евгеньевна" at bounding box center [598, 318] width 126 height 70
click at [350, 248] on input "35912" at bounding box center [353, 245] width 83 height 24
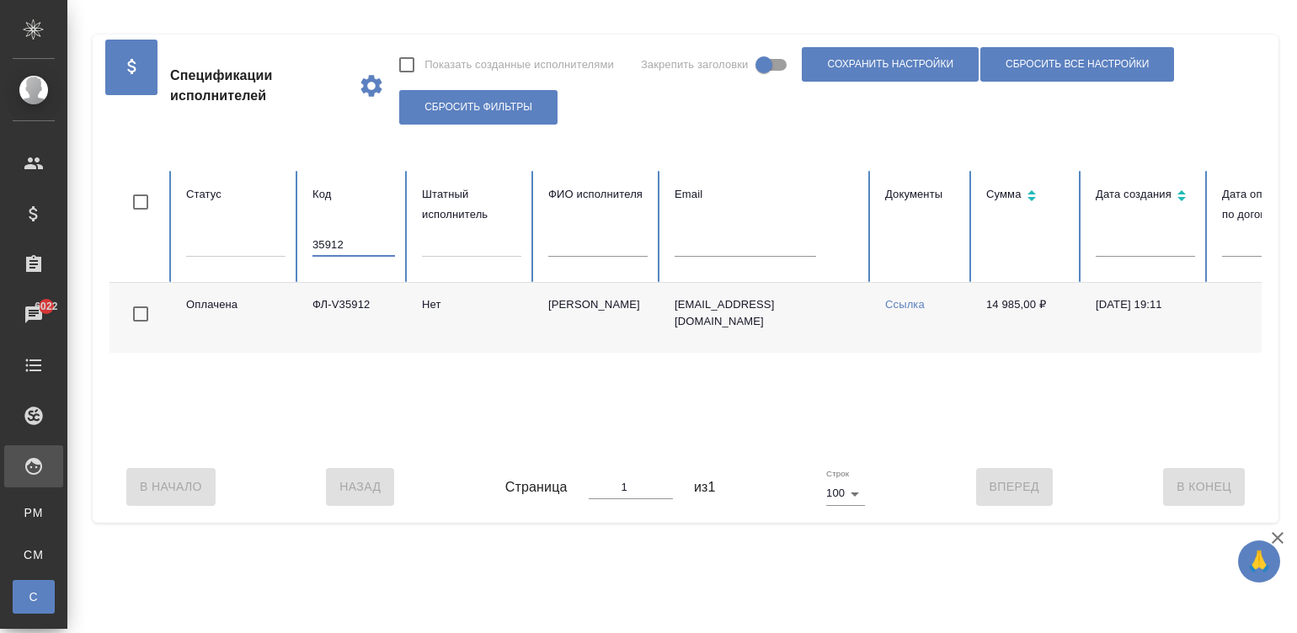
paste input "ФЛ-V37396"
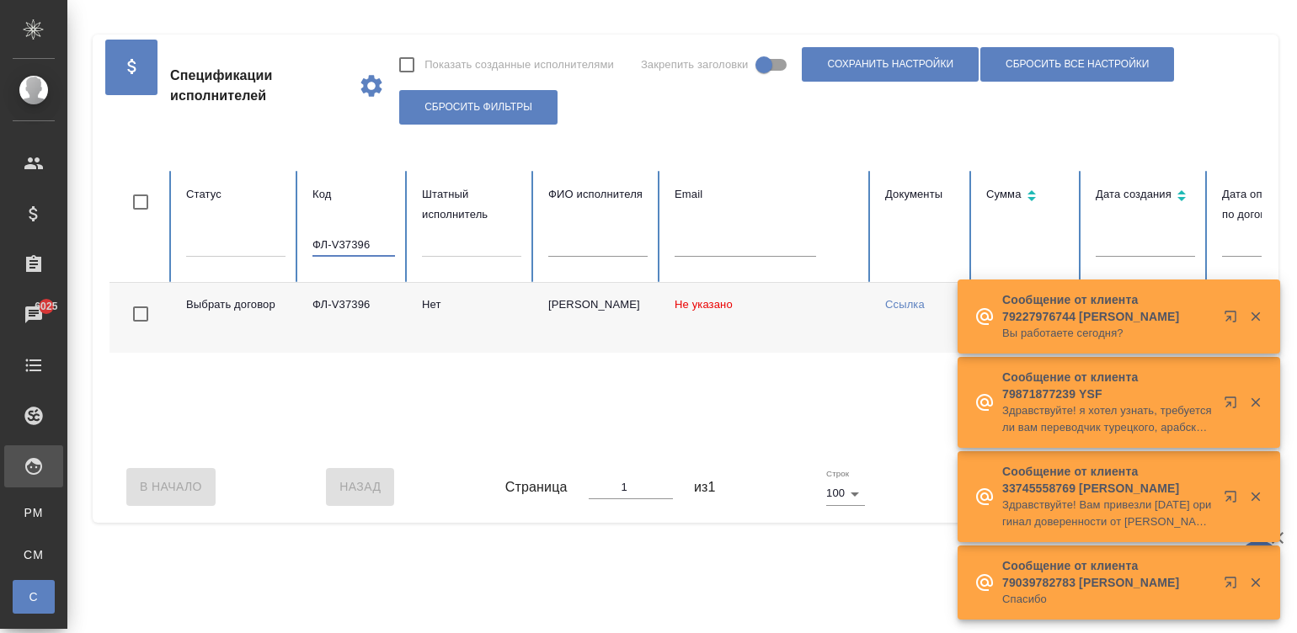
scroll to position [0, 651]
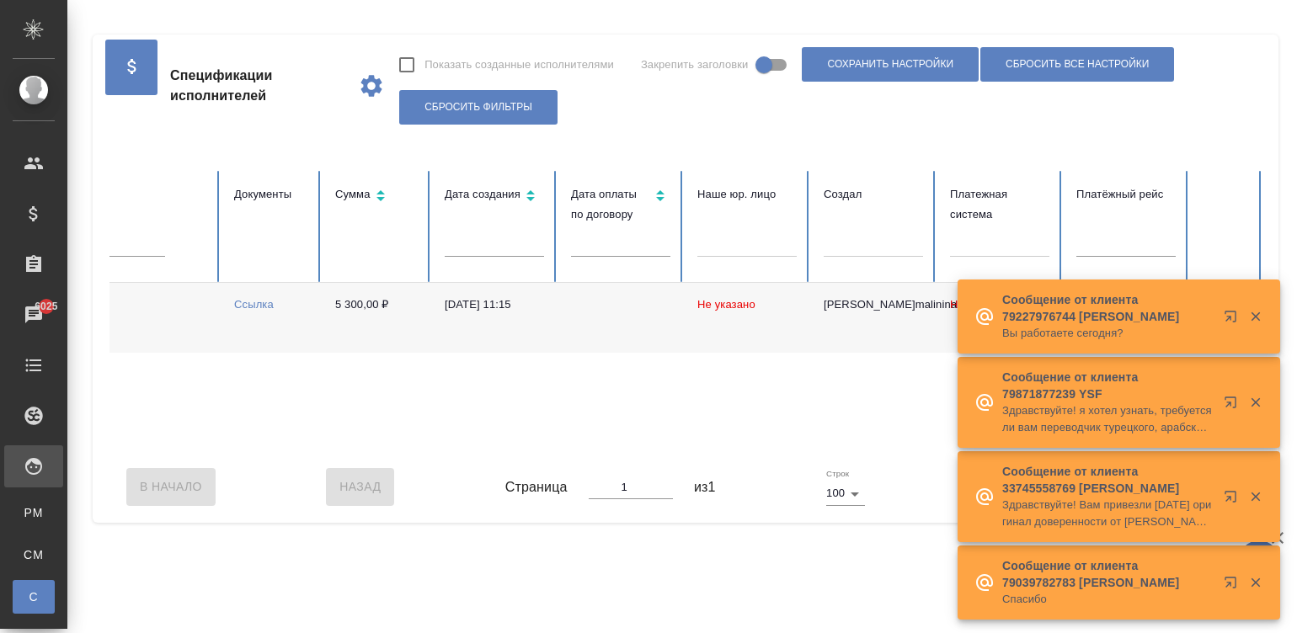
click at [684, 353] on td "Не указано" at bounding box center [747, 318] width 126 height 70
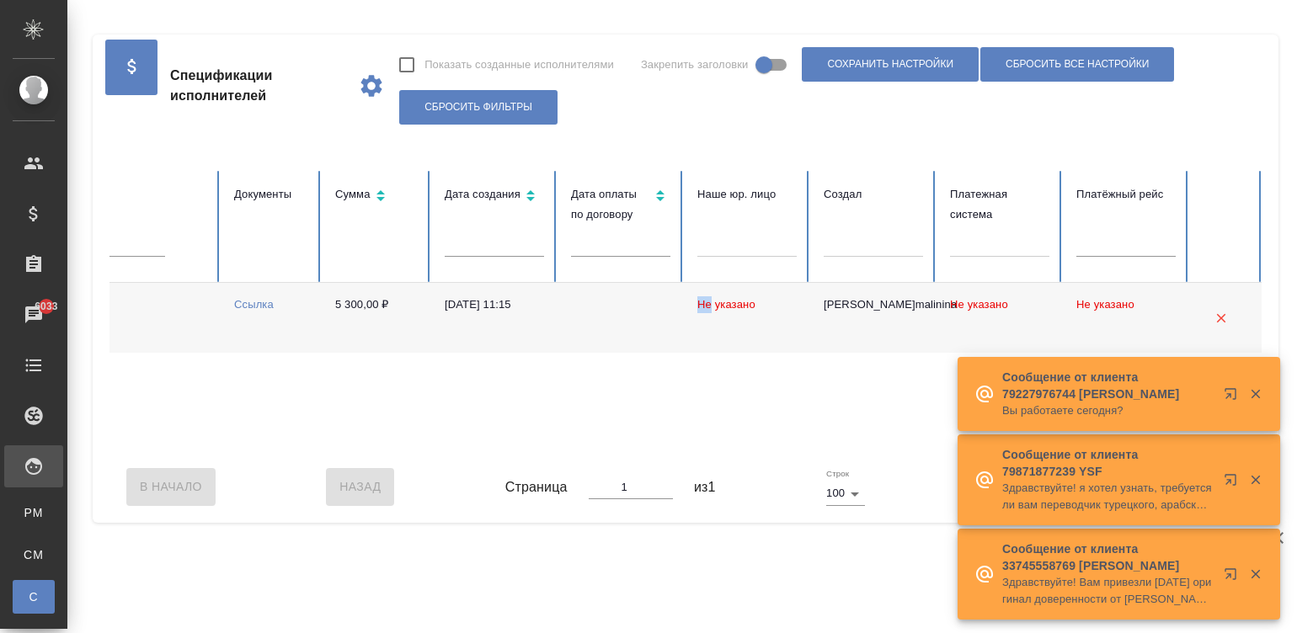
scroll to position [0, 0]
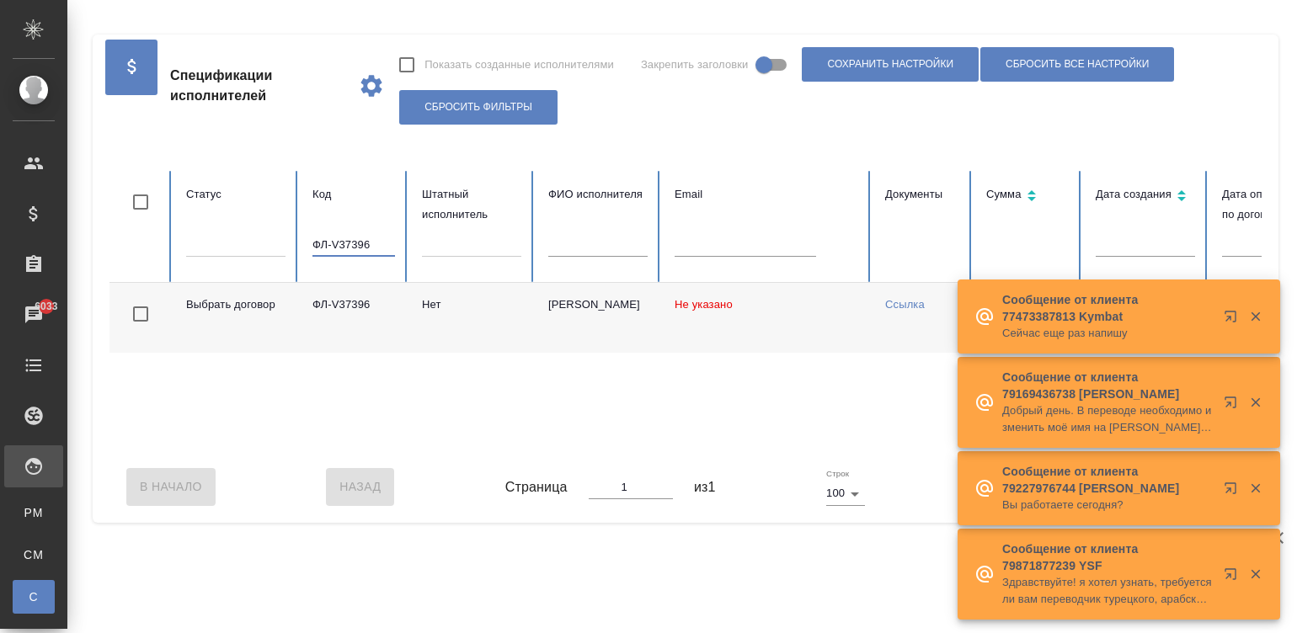
click at [349, 243] on input "ФЛ-V37396" at bounding box center [353, 245] width 83 height 24
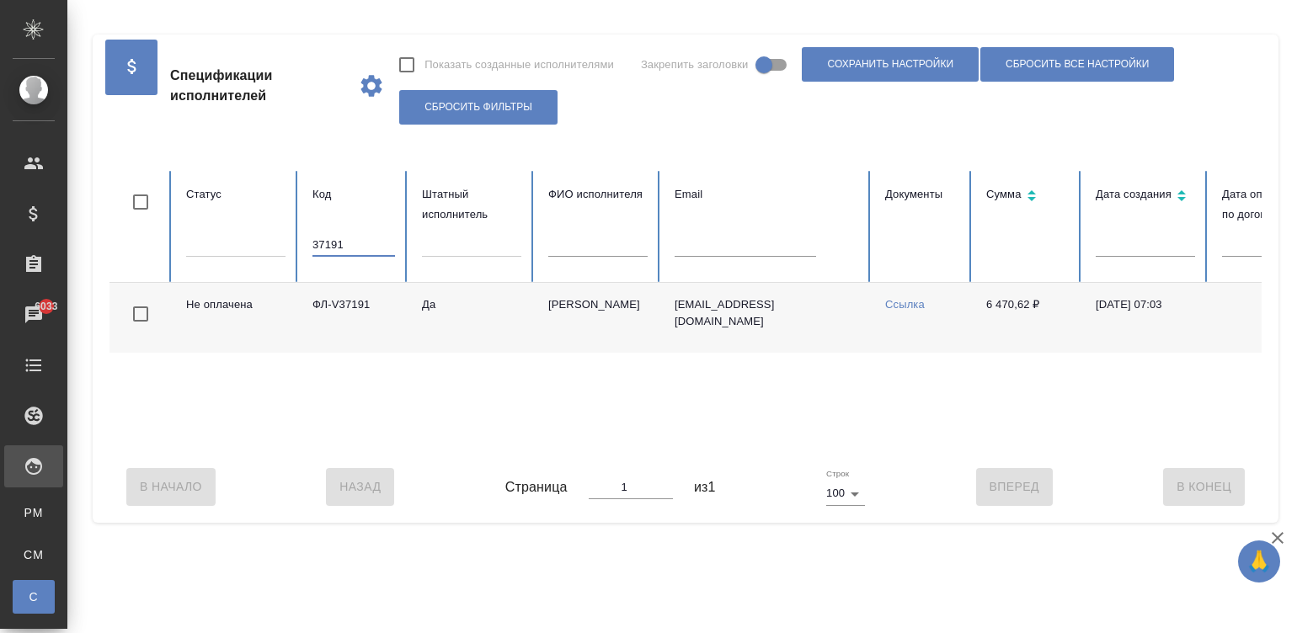
type input "37191"
click at [856, 336] on td "e.denisova1@awatera.com" at bounding box center [766, 318] width 210 height 70
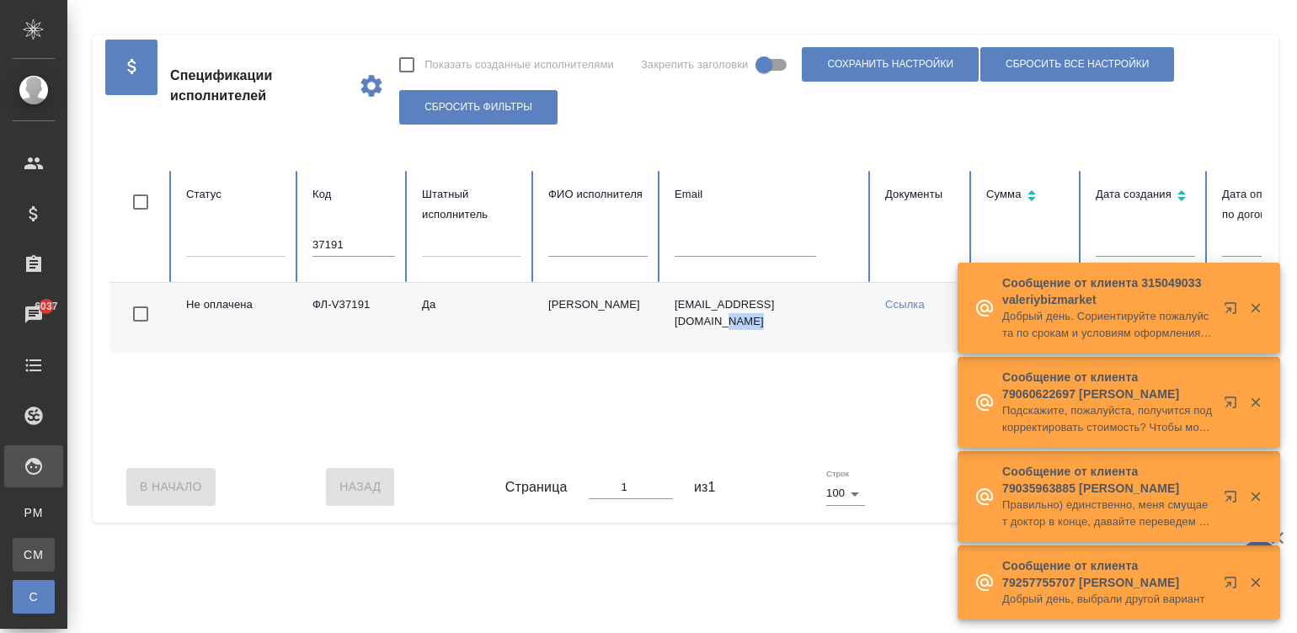
click at [25, 555] on div "Для CM/VM" at bounding box center [12, 554] width 25 height 17
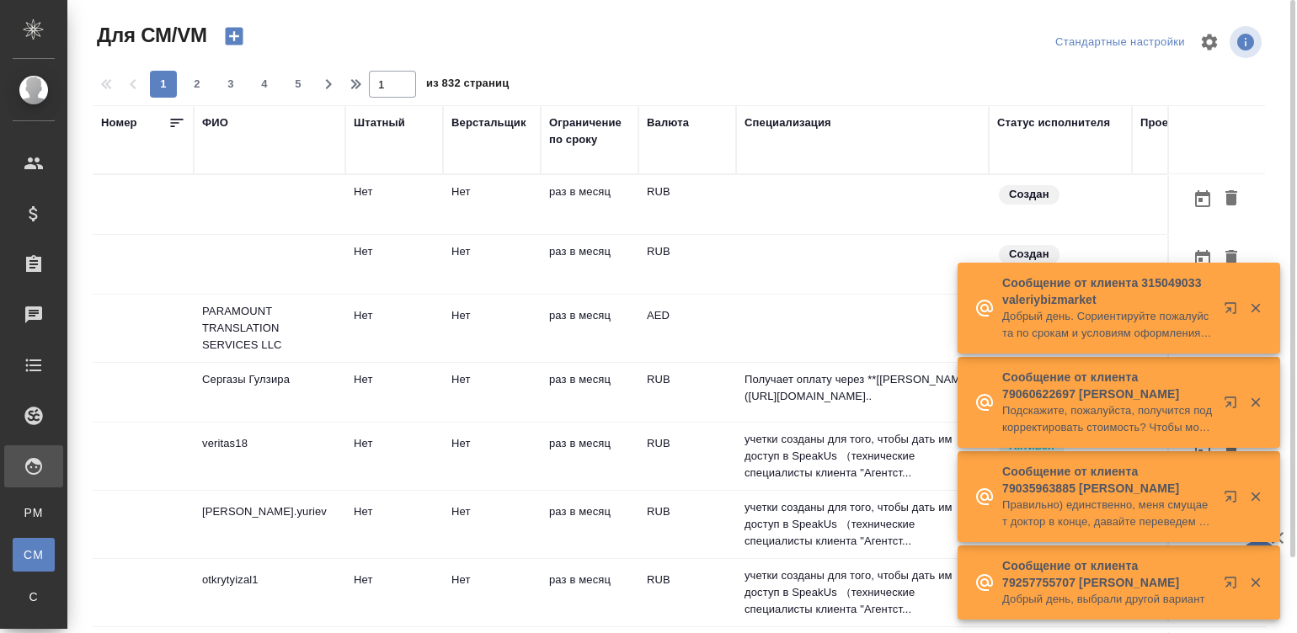
click at [539, 252] on td "Нет" at bounding box center [492, 264] width 98 height 59
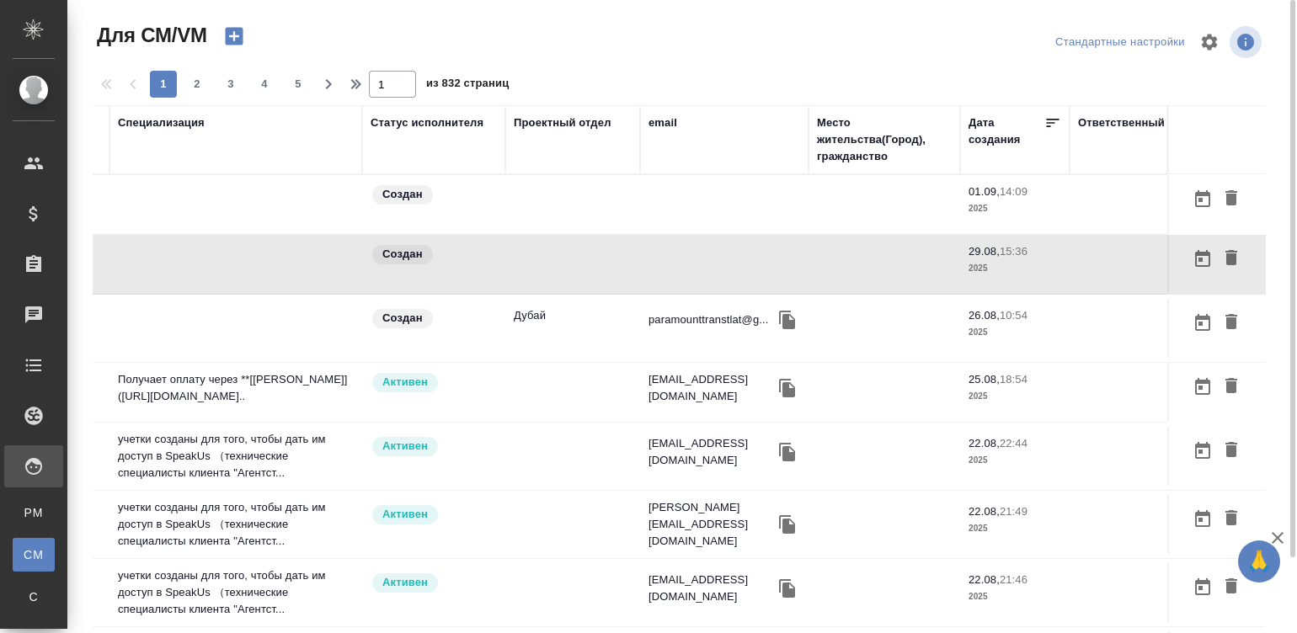
scroll to position [0, 642]
click at [648, 115] on div "email" at bounding box center [662, 123] width 29 height 17
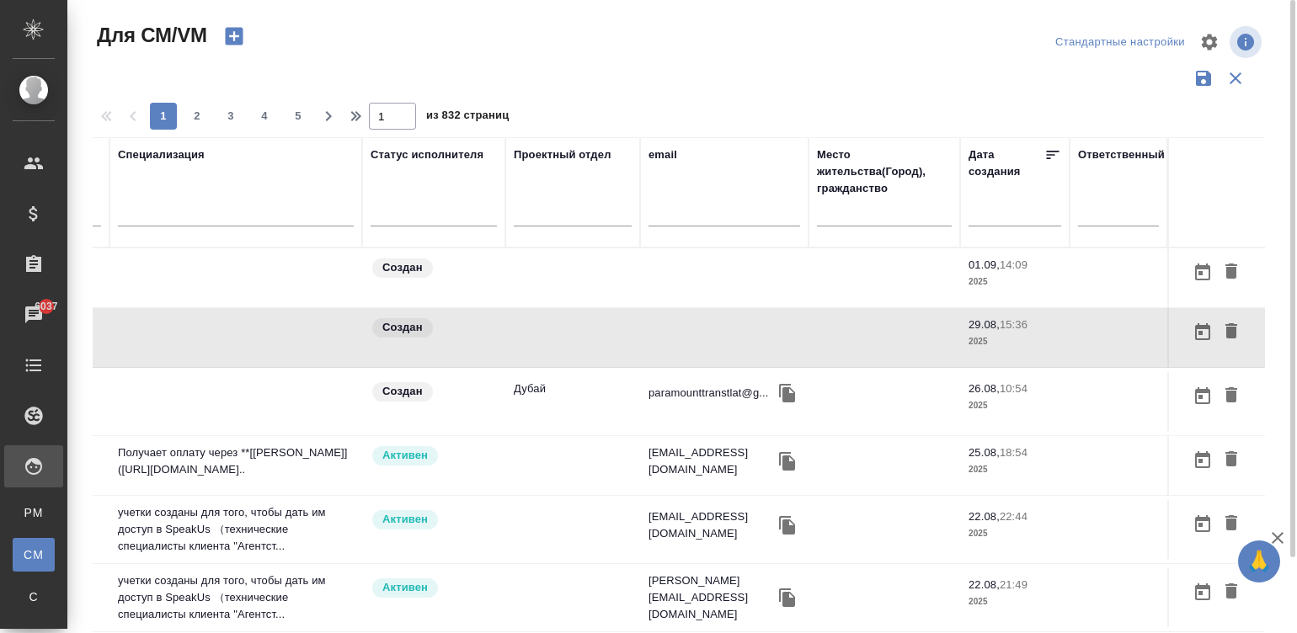
click at [640, 216] on th "email" at bounding box center [724, 192] width 168 height 110
click at [666, 216] on input "text" at bounding box center [724, 215] width 152 height 21
paste input "dream.delphia@gmail.com"
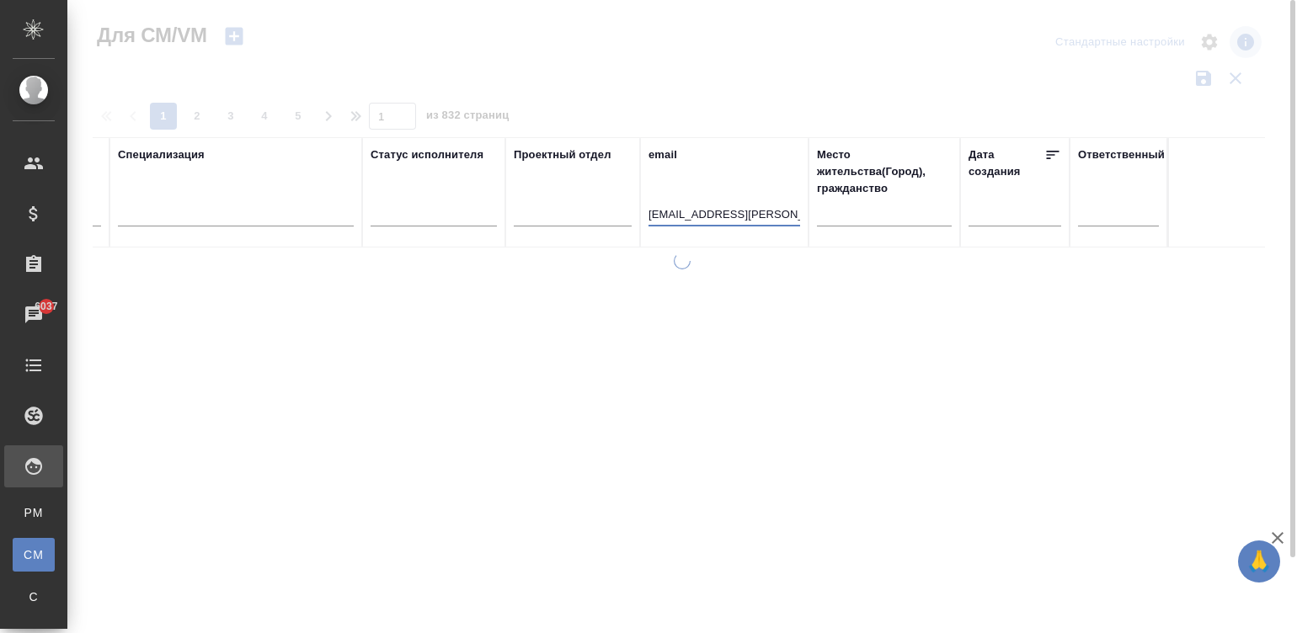
scroll to position [0, 626]
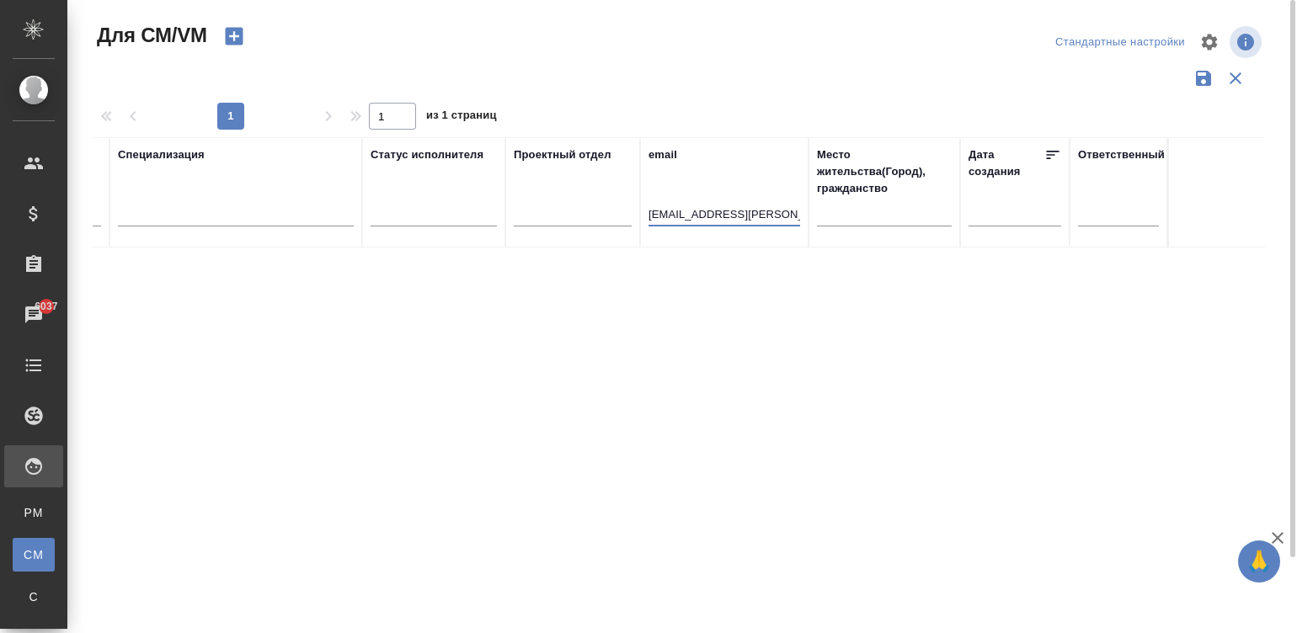
type input "dream.delphia@gmail.com"
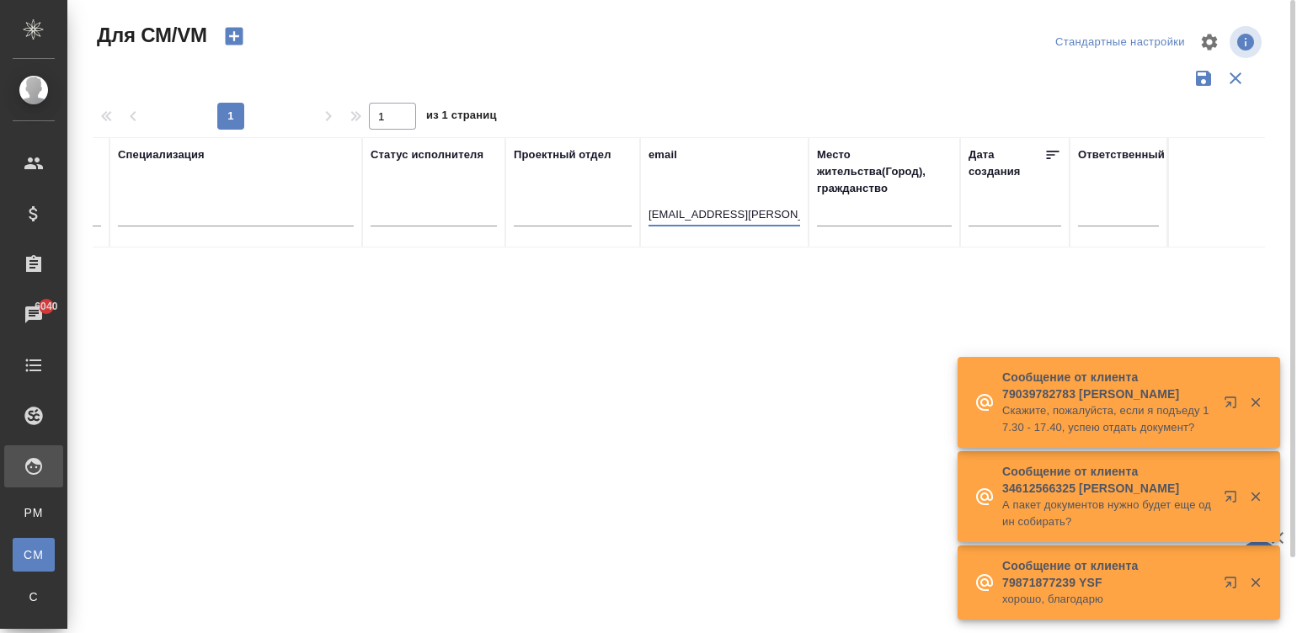
click at [711, 215] on input "dream.delphia@gmail.com" at bounding box center [724, 215] width 152 height 21
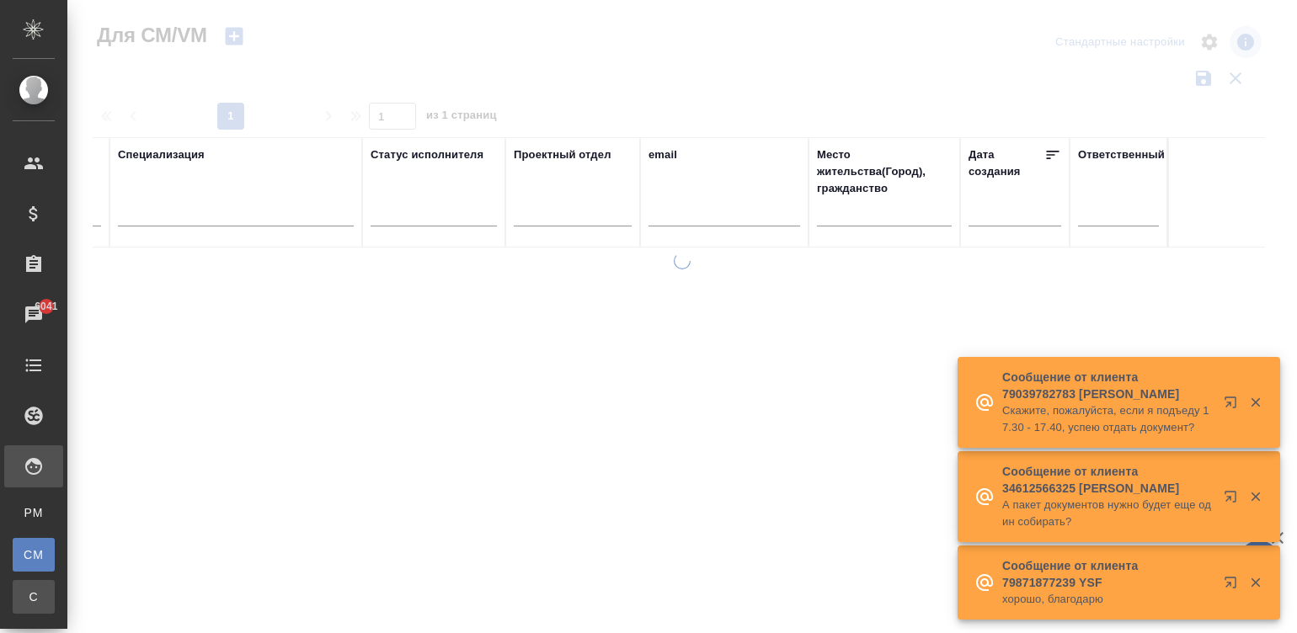
click at [25, 593] on div "Спецификации" at bounding box center [12, 597] width 25 height 17
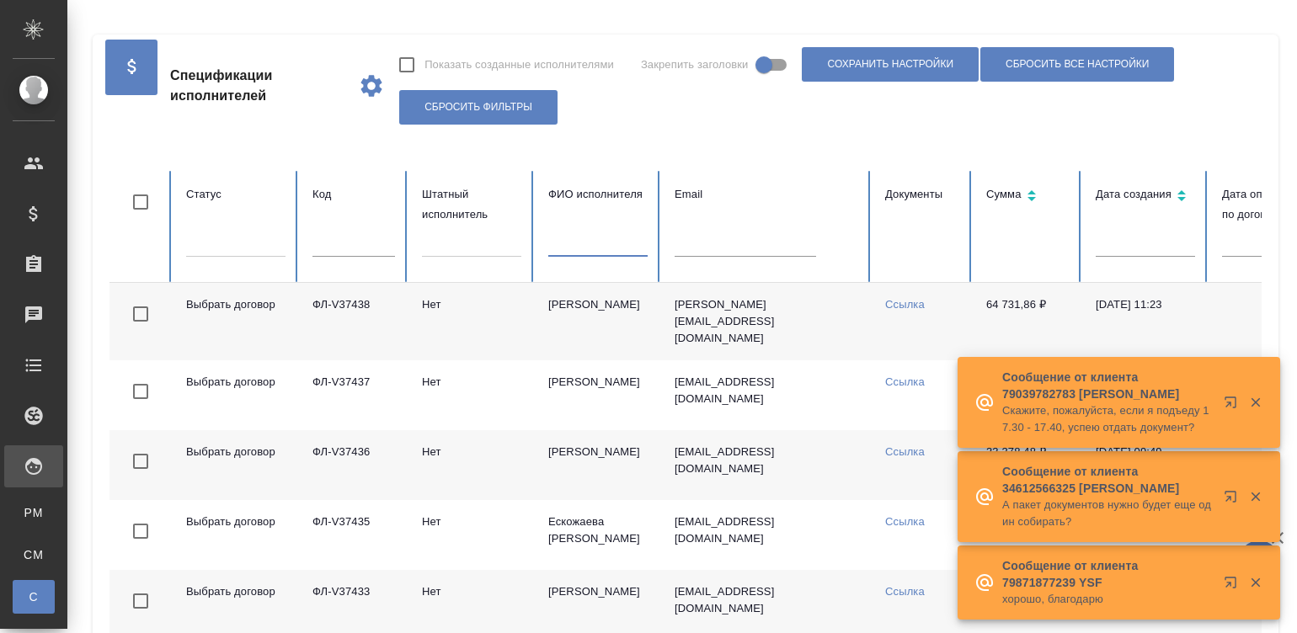
checkbox input "false"
click at [599, 248] on input "text" at bounding box center [597, 245] width 99 height 24
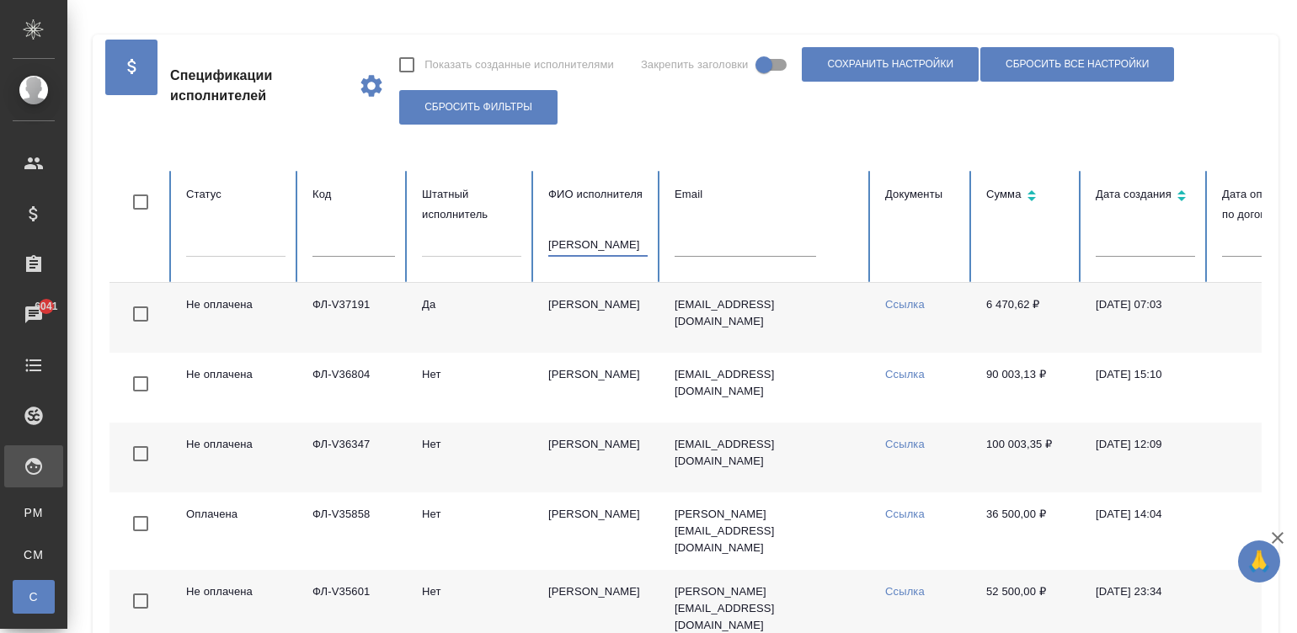
type input "Денисова"
click at [483, 312] on td "Да" at bounding box center [471, 318] width 126 height 70
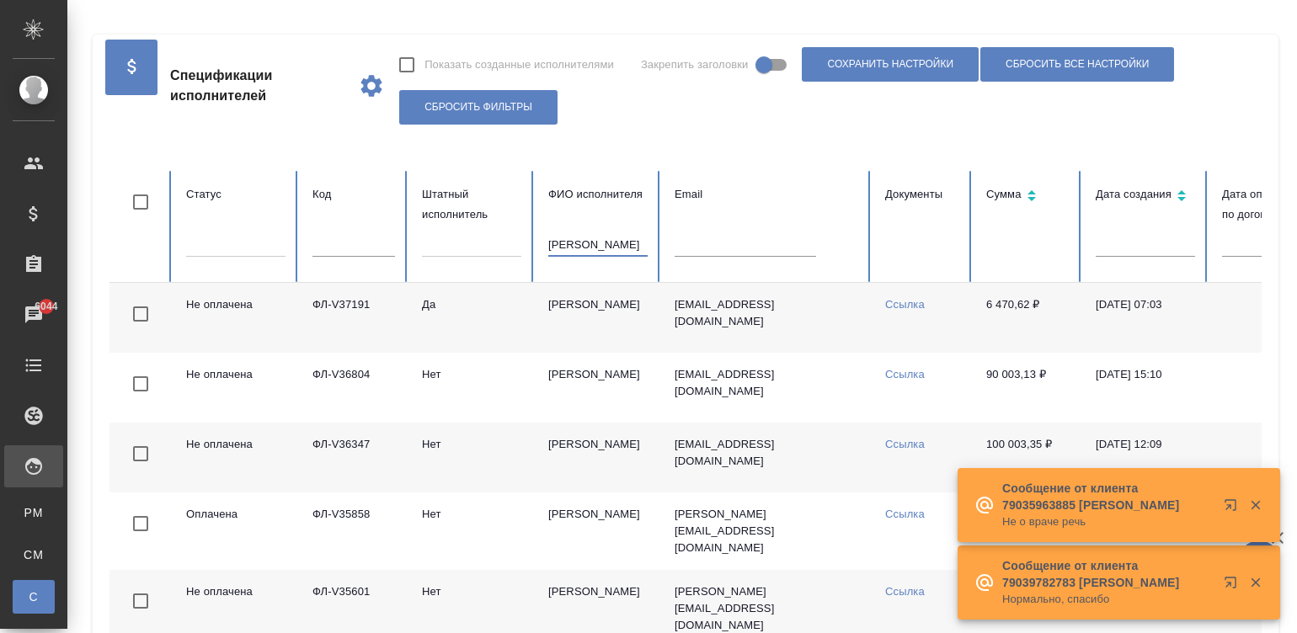
click at [610, 238] on input "Денисова" at bounding box center [597, 245] width 99 height 24
click at [715, 261] on div at bounding box center [766, 250] width 184 height 35
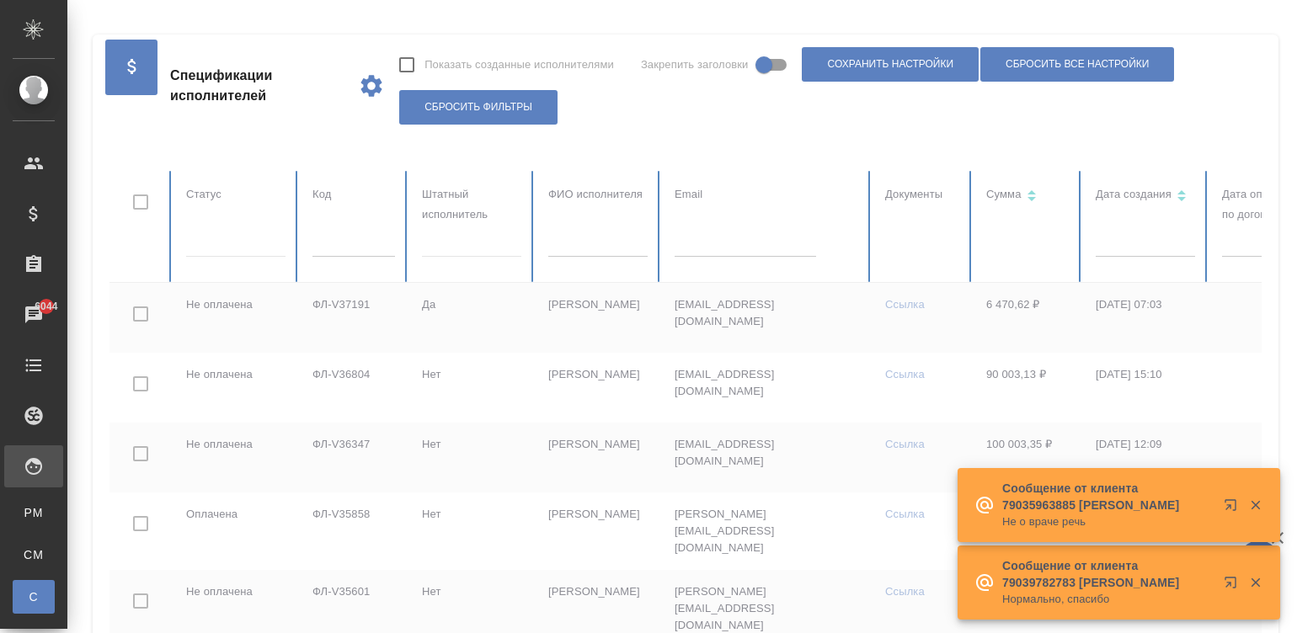
click at [728, 245] on input "text" at bounding box center [744, 245] width 141 height 24
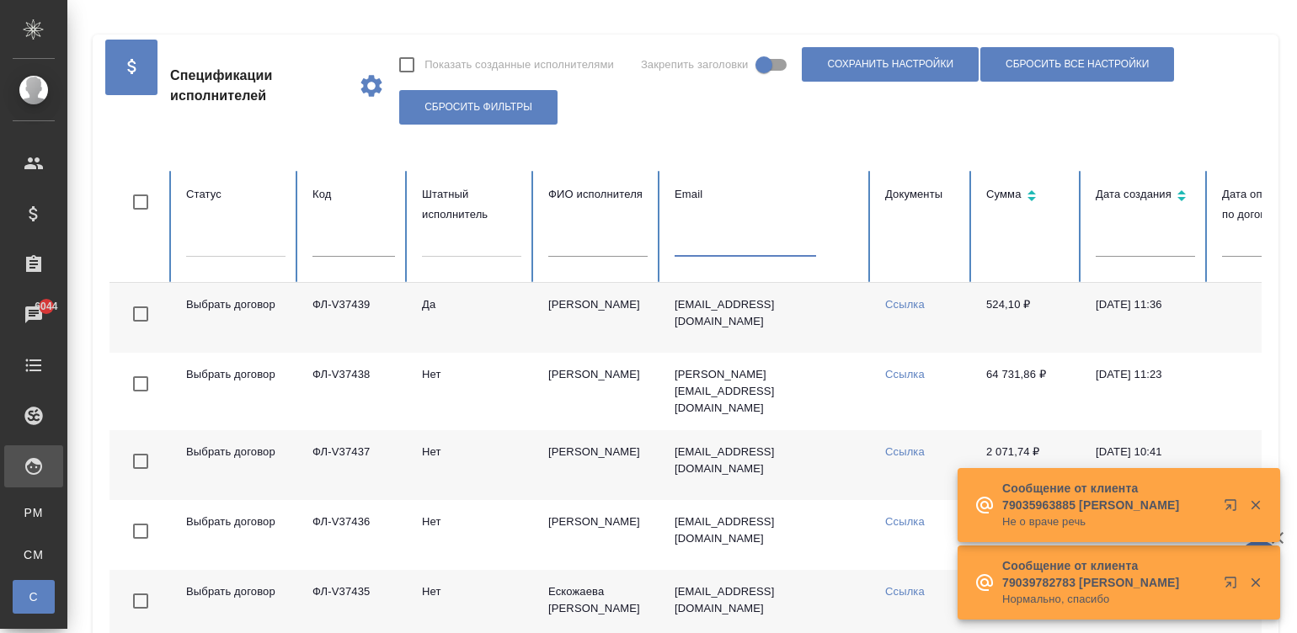
paste input "[PERSON_NAME][EMAIL_ADDRESS][DOMAIN_NAME]"
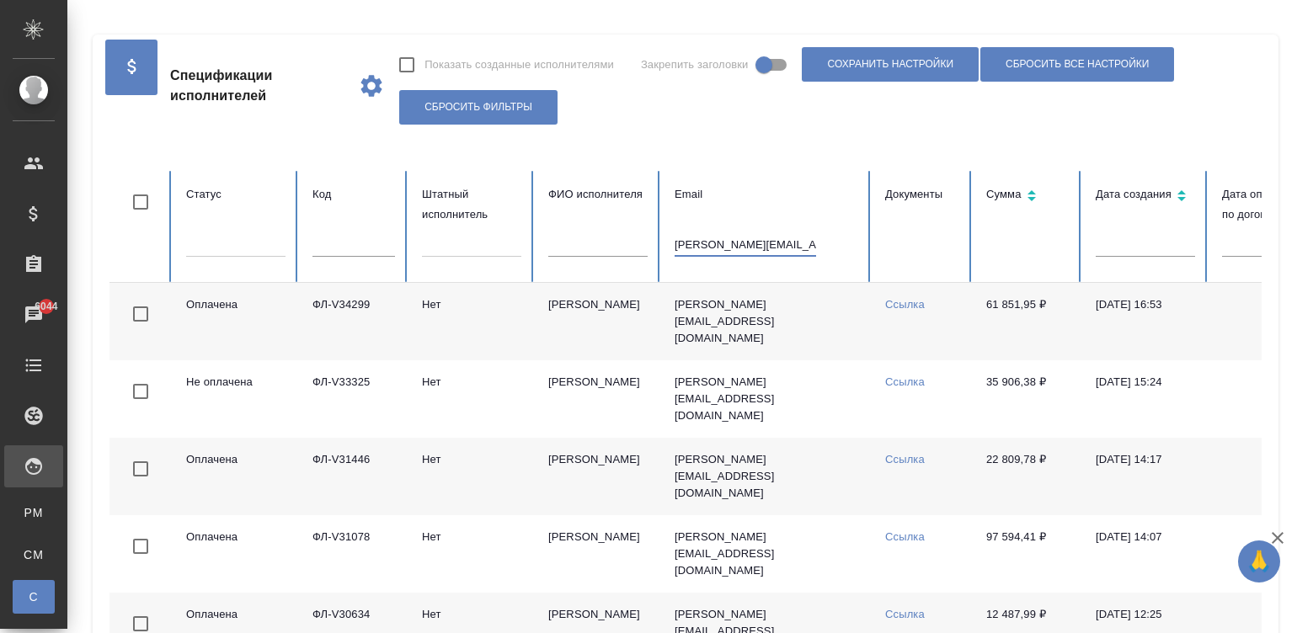
type input "[PERSON_NAME][EMAIL_ADDRESS][DOMAIN_NAME]"
click at [569, 316] on td "[PERSON_NAME]" at bounding box center [598, 321] width 126 height 77
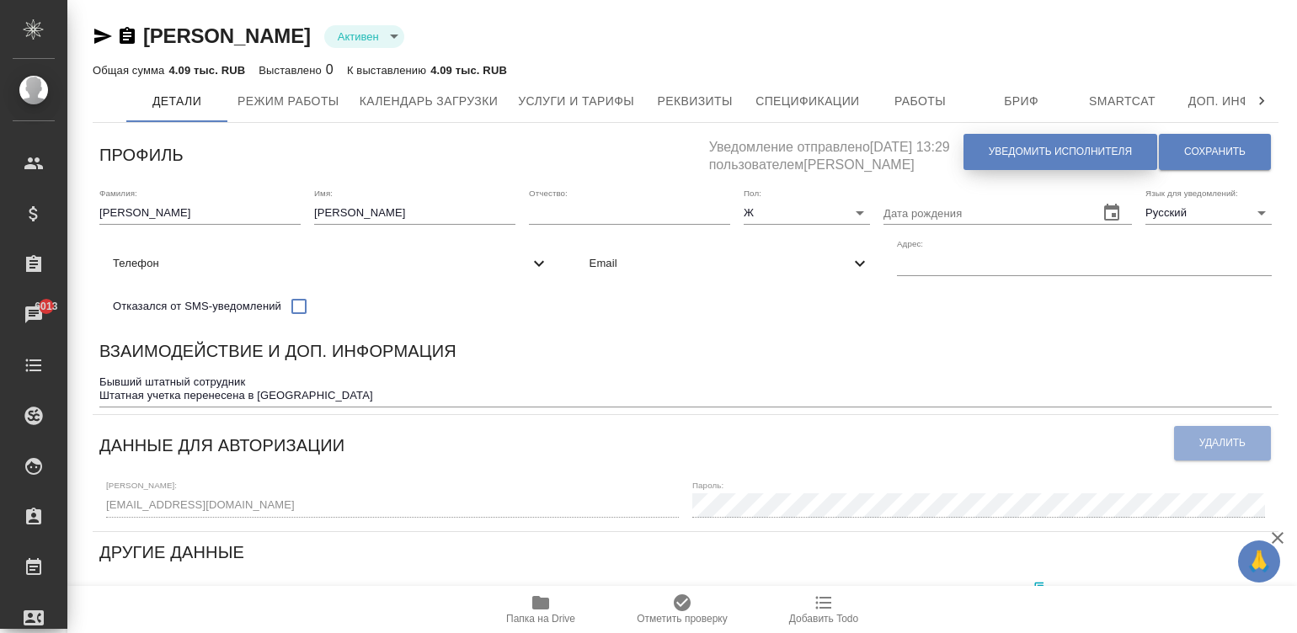
click at [1036, 147] on span "Уведомить исполнителя" at bounding box center [1059, 152] width 143 height 14
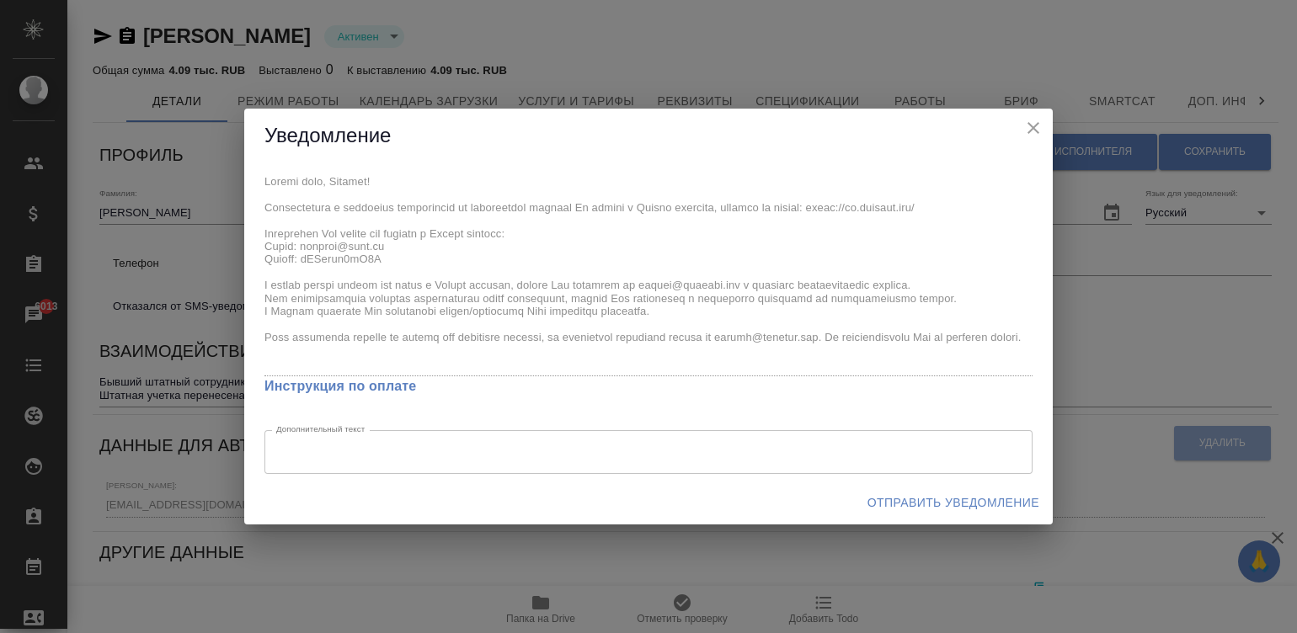
click at [257, 178] on div "x Инструкция по оплате Дополнительный текст x Дополнительный текст" at bounding box center [648, 321] width 808 height 317
click at [260, 186] on div "x Инструкция по оплате Дополнительный текст x Дополнительный текст" at bounding box center [648, 321] width 808 height 317
click at [943, 497] on span "Отправить уведомление" at bounding box center [953, 503] width 172 height 21
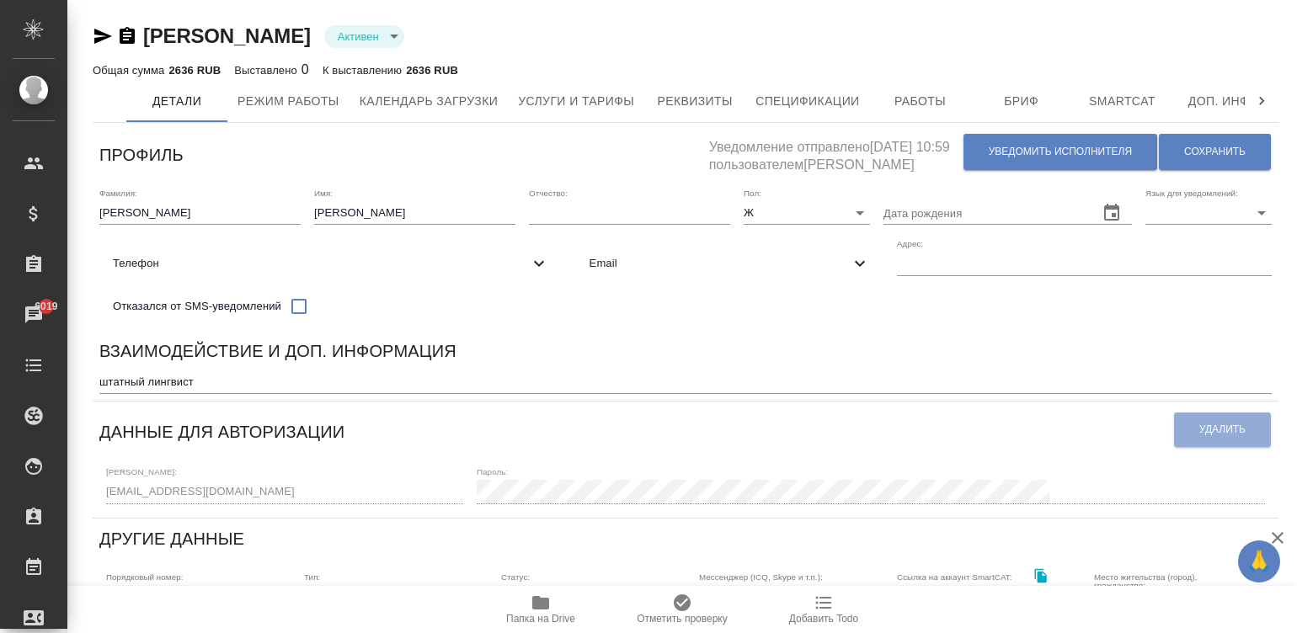
click at [900, 368] on div "Взаимодействие и доп. информация" at bounding box center [685, 354] width 1172 height 33
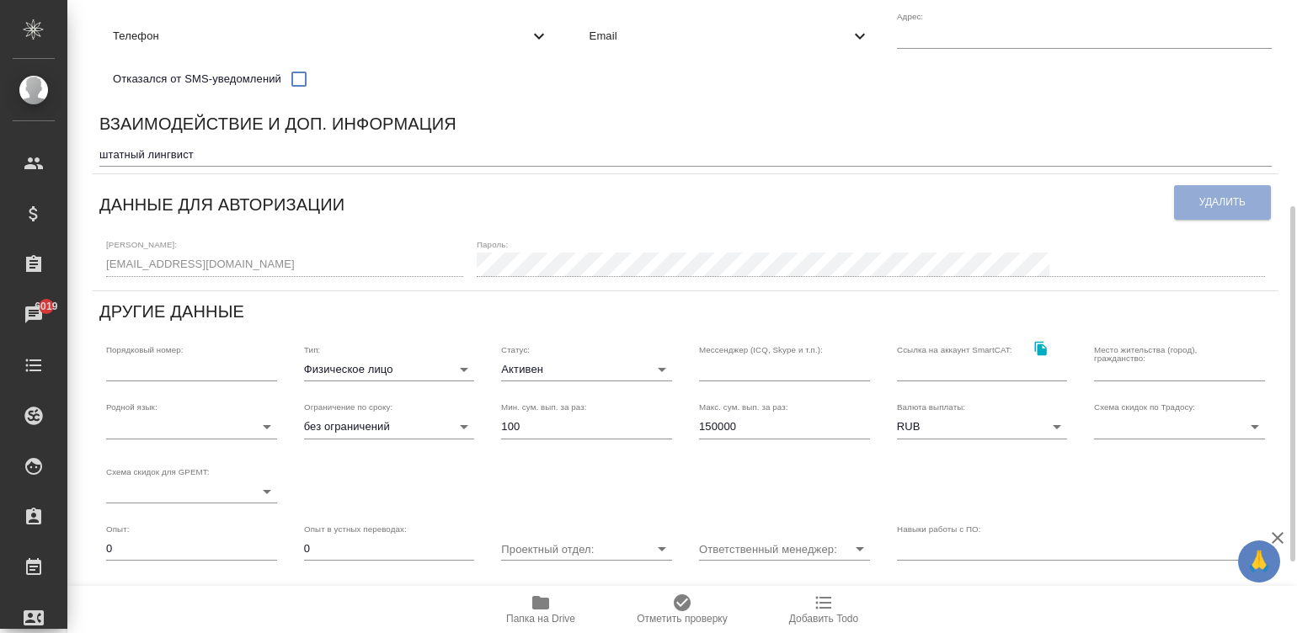
scroll to position [278, 0]
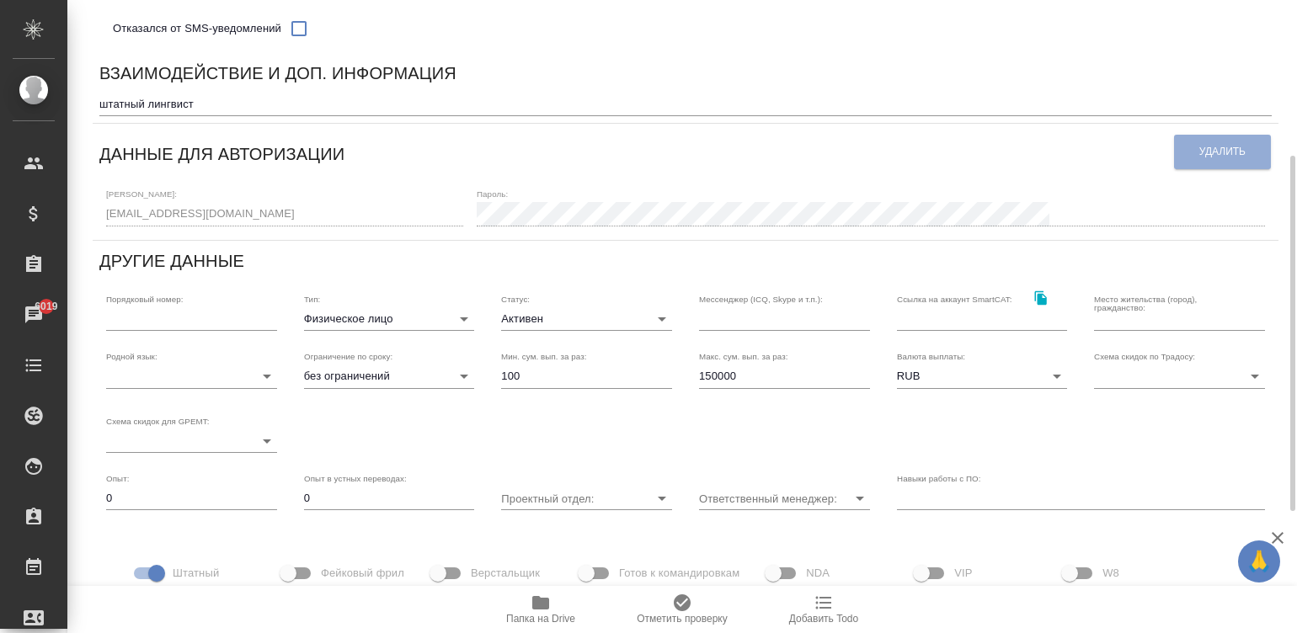
click at [427, 318] on div "Тип: Физическое лицо private" at bounding box center [389, 312] width 171 height 37
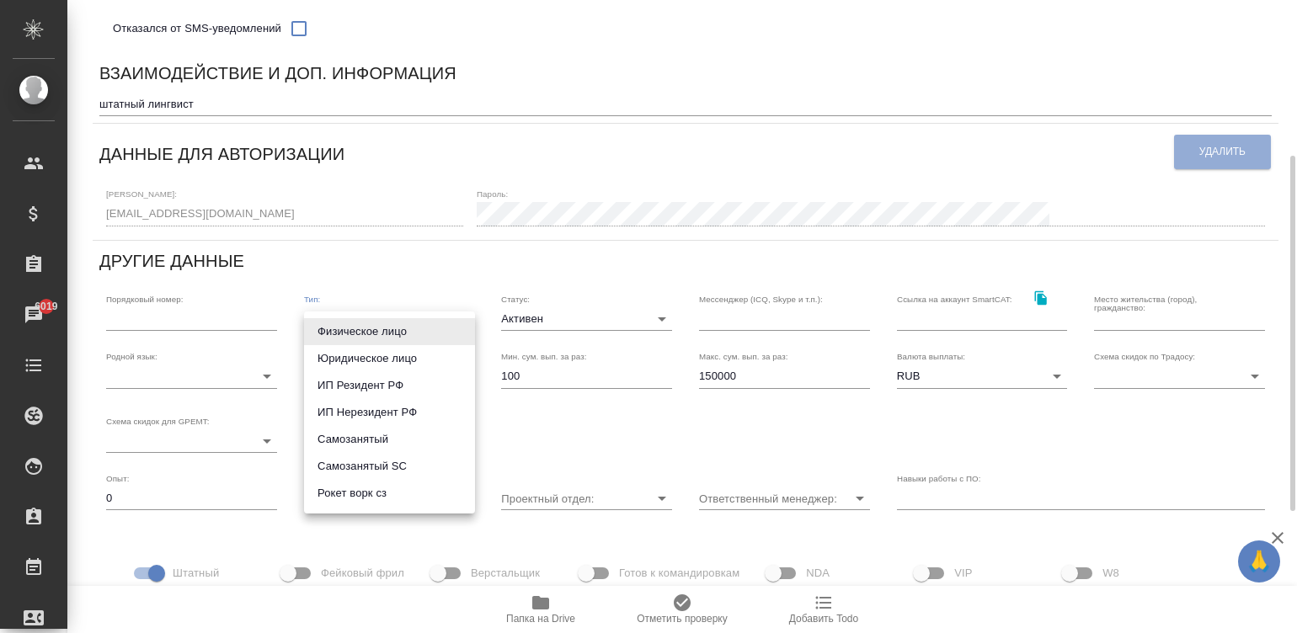
click at [354, 323] on body "🙏 .cls-1 fill:#fff; AWATERA Малинина Мария m.malinina Клиенты Спецификации Зака…" at bounding box center [648, 316] width 1297 height 633
click at [416, 498] on li "Рокет ворк сз" at bounding box center [389, 493] width 171 height 27
type input "rocketWorkSelfEmployed"
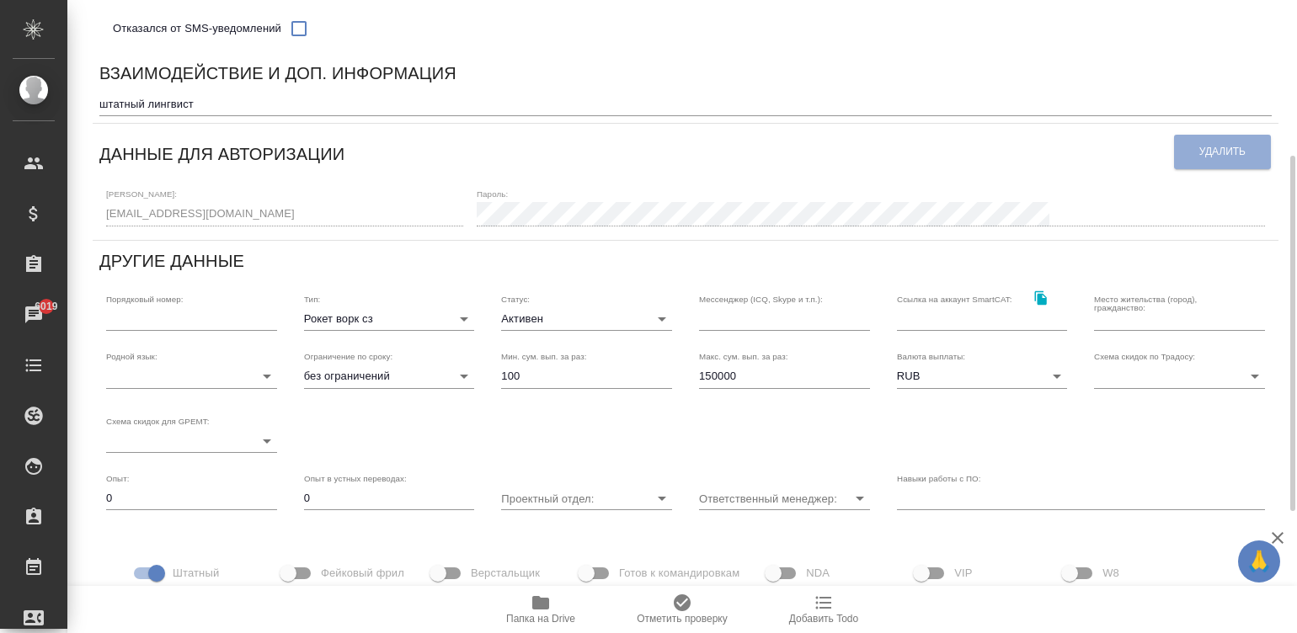
click at [1044, 173] on div "Данные для авторизации" at bounding box center [636, 152] width 1074 height 43
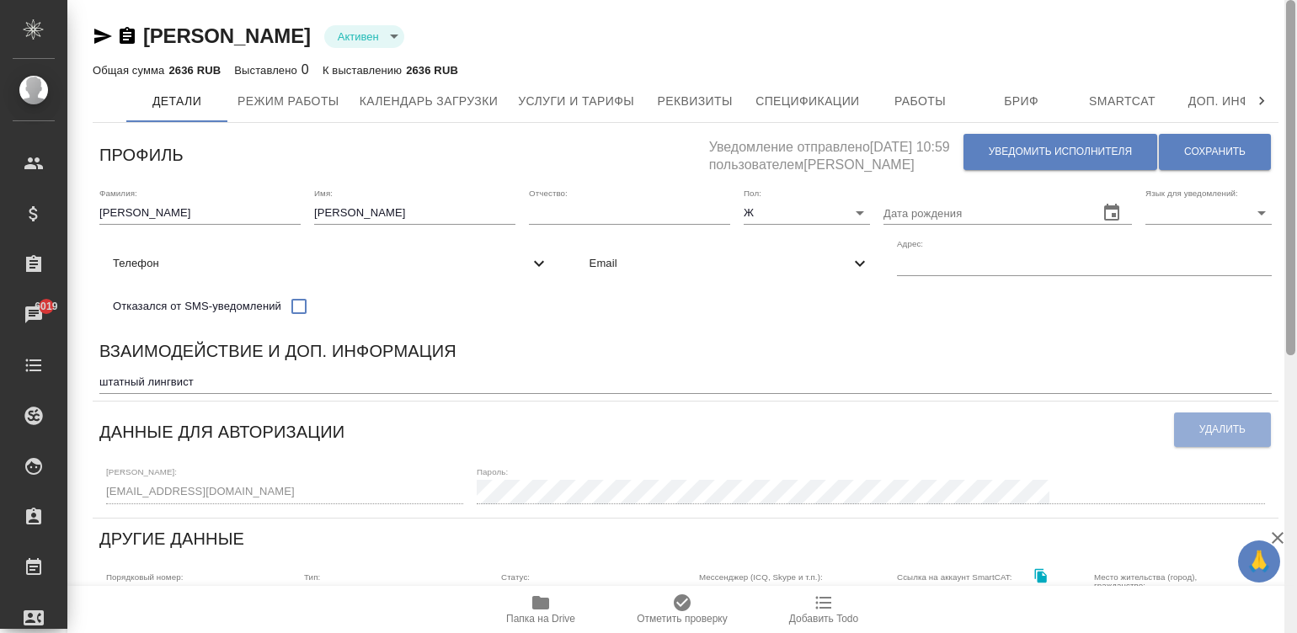
click at [1292, 37] on div at bounding box center [1290, 317] width 13 height 634
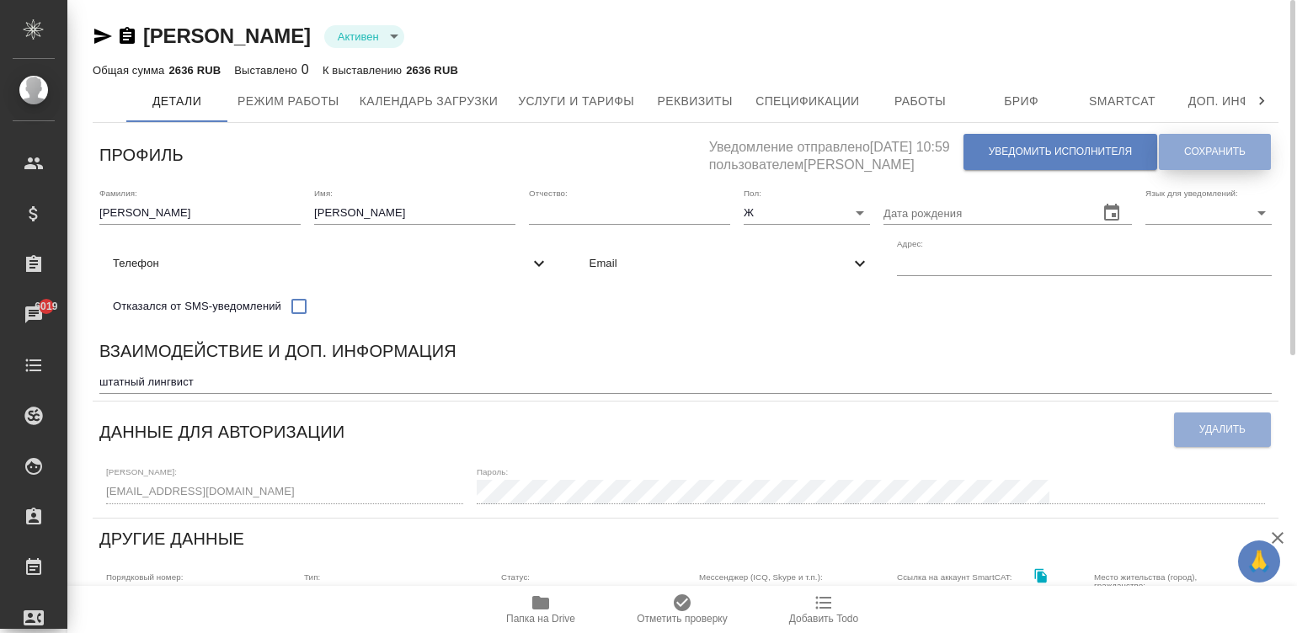
click at [1212, 145] on span "Сохранить" at bounding box center [1214, 152] width 61 height 14
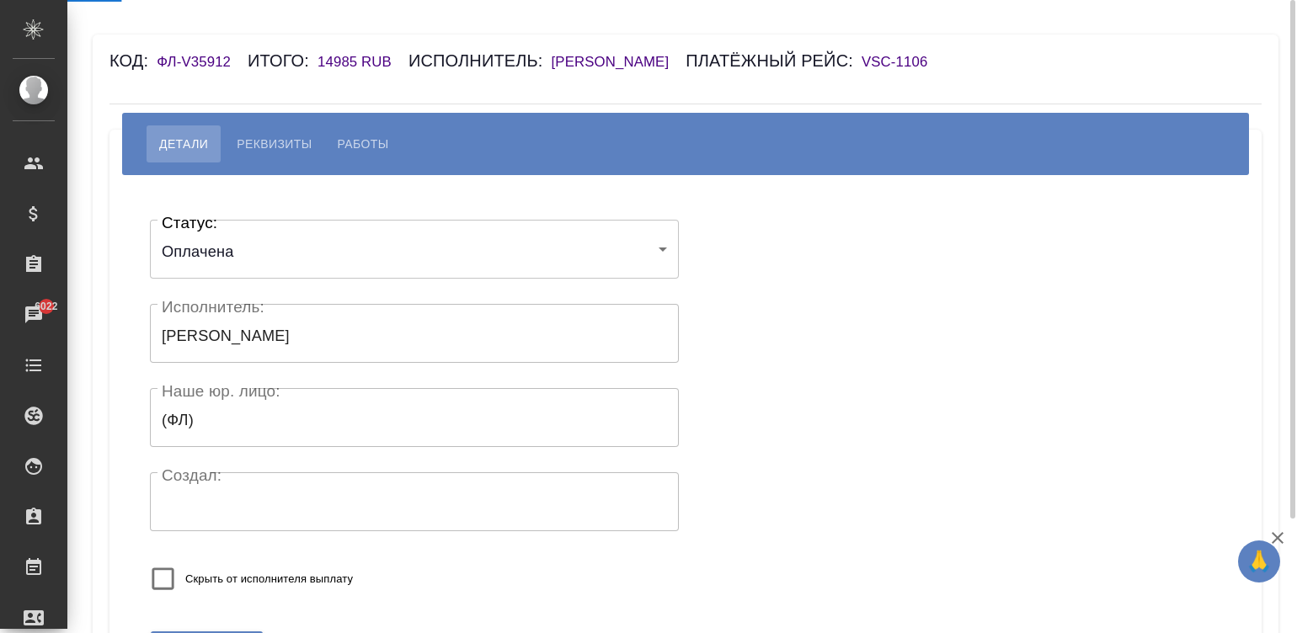
click at [274, 139] on span "Реквизиты" at bounding box center [274, 144] width 75 height 20
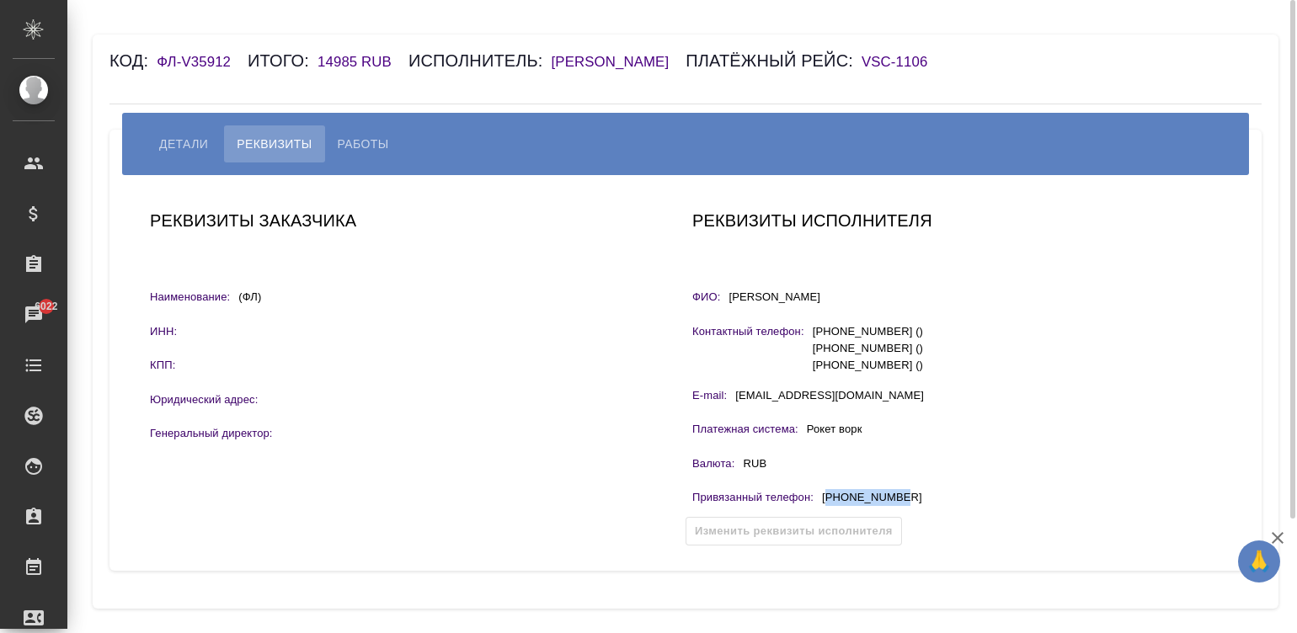
drag, startPoint x: 924, startPoint y: 506, endPoint x: 827, endPoint y: 498, distance: 98.0
click at [827, 498] on div "Привязанный телефон : +79625607733" at bounding box center [956, 499] width 529 height 21
copy p "79625607733"
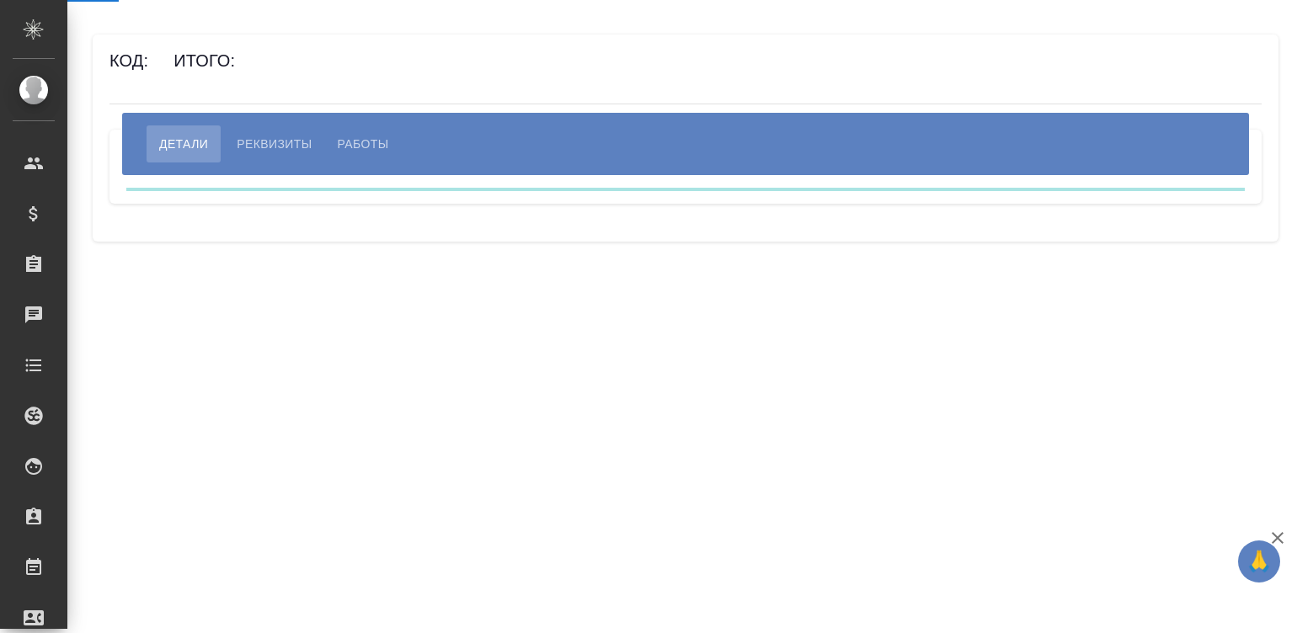
select select "10"
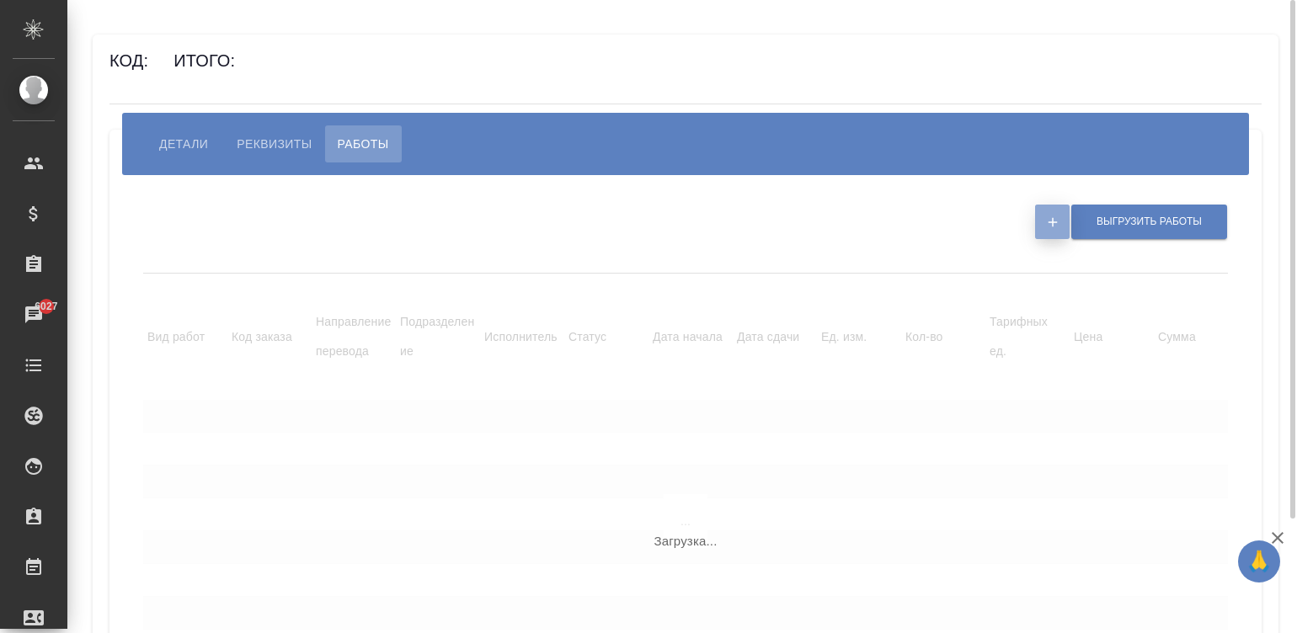
click at [1042, 221] on button "button" at bounding box center [1052, 222] width 35 height 35
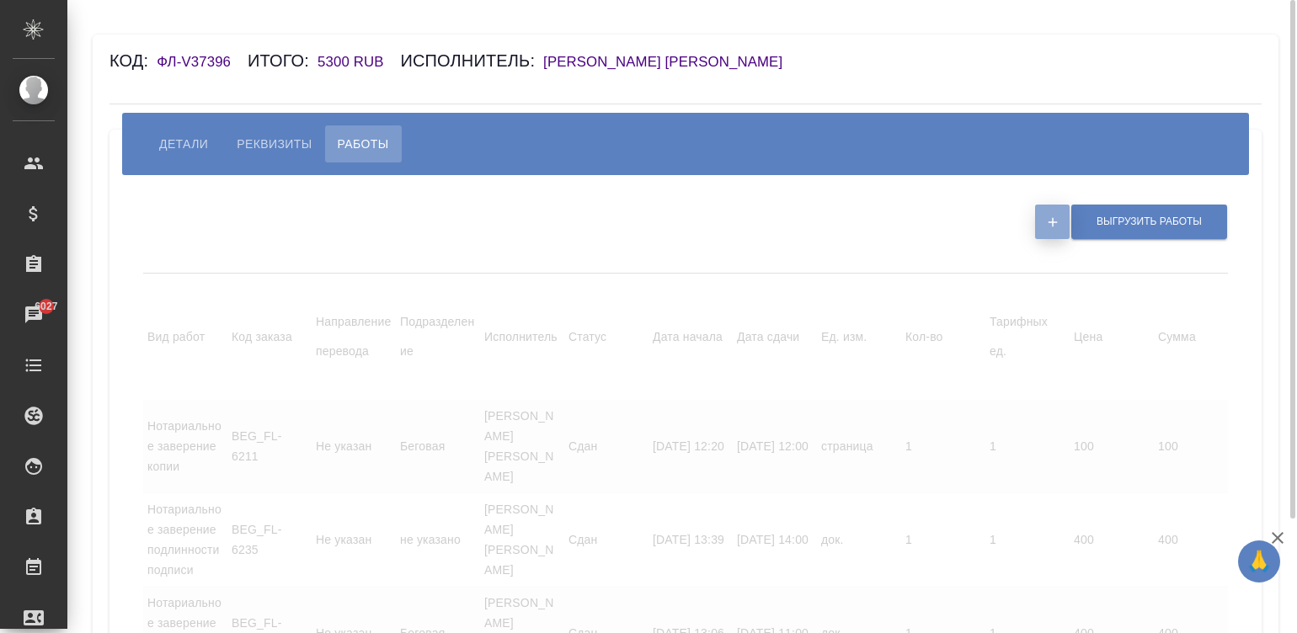
click at [1038, 214] on button "button" at bounding box center [1052, 222] width 35 height 35
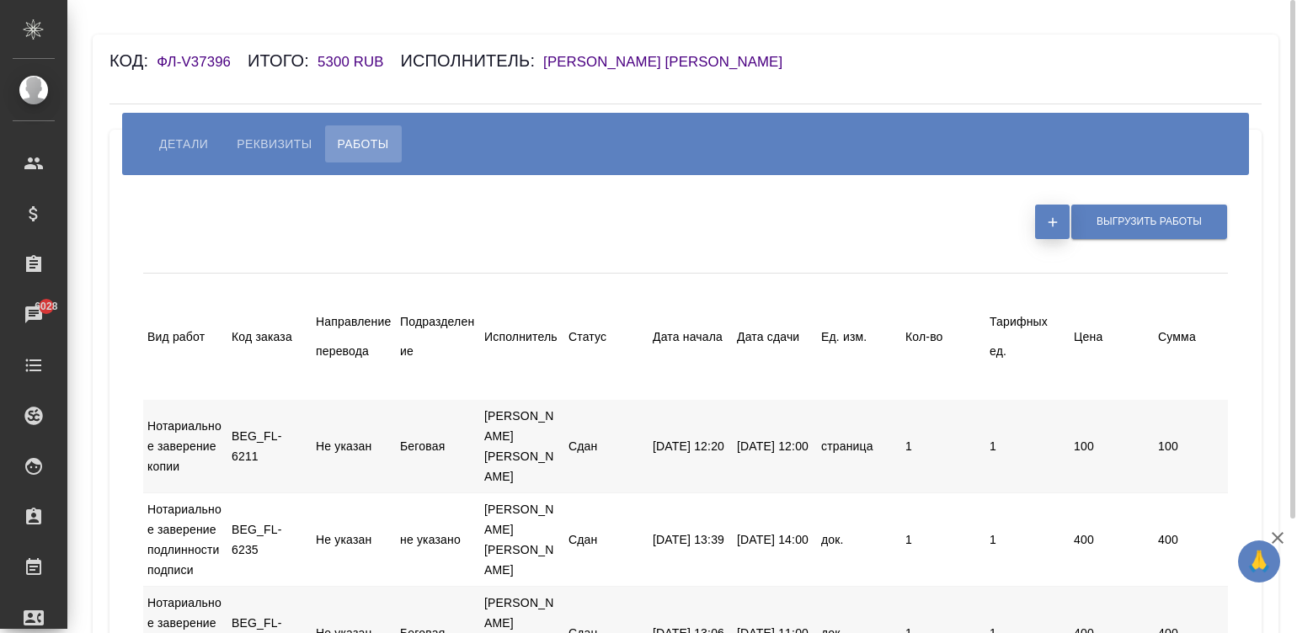
click at [1045, 216] on icon "button" at bounding box center [1052, 222] width 15 height 15
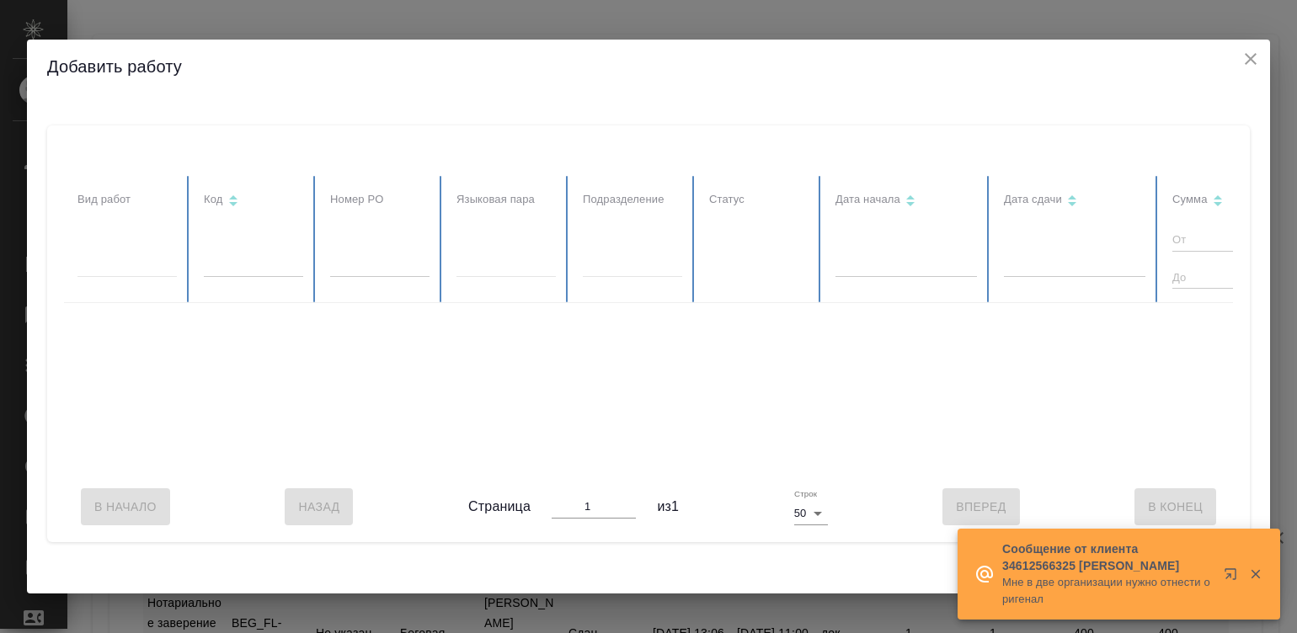
click at [1248, 570] on icon "button" at bounding box center [1255, 574] width 15 height 15
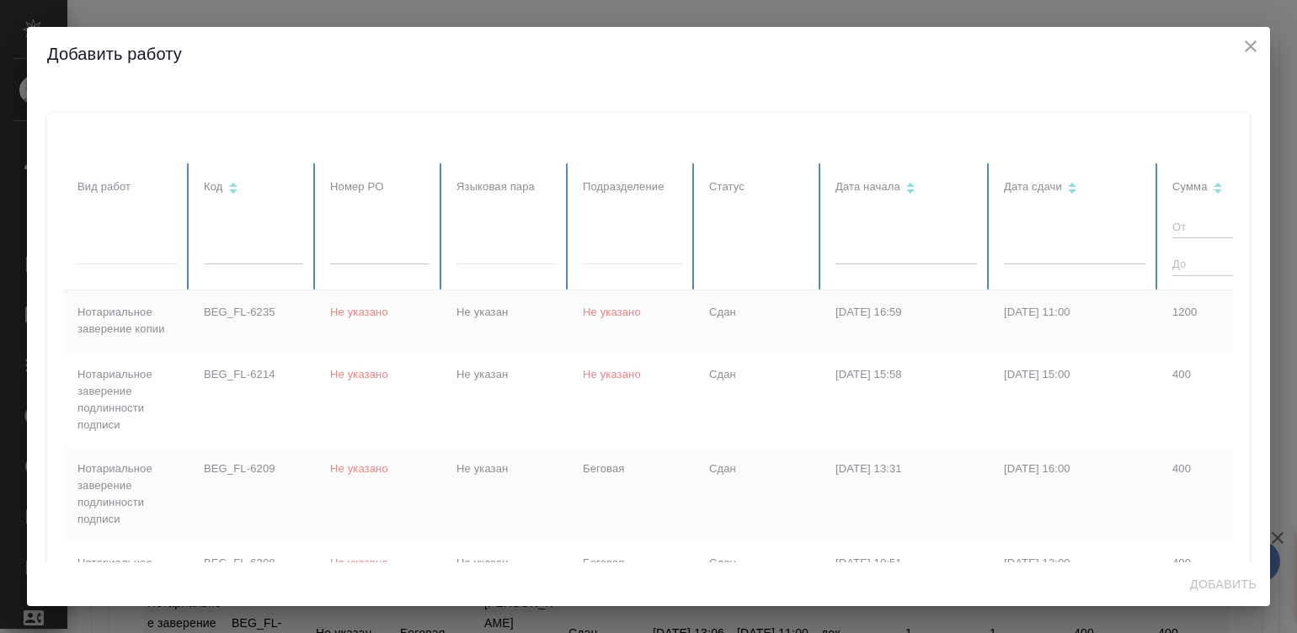
checkbox input "false"
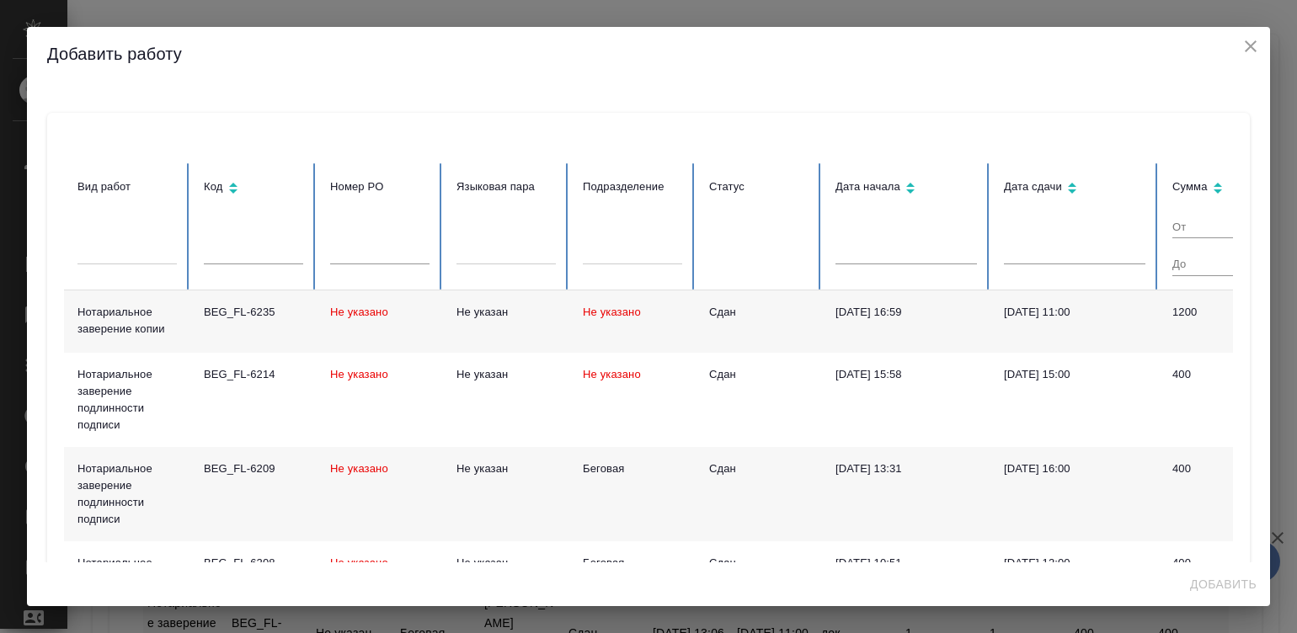
click at [770, 339] on td "Сдан" at bounding box center [758, 321] width 126 height 62
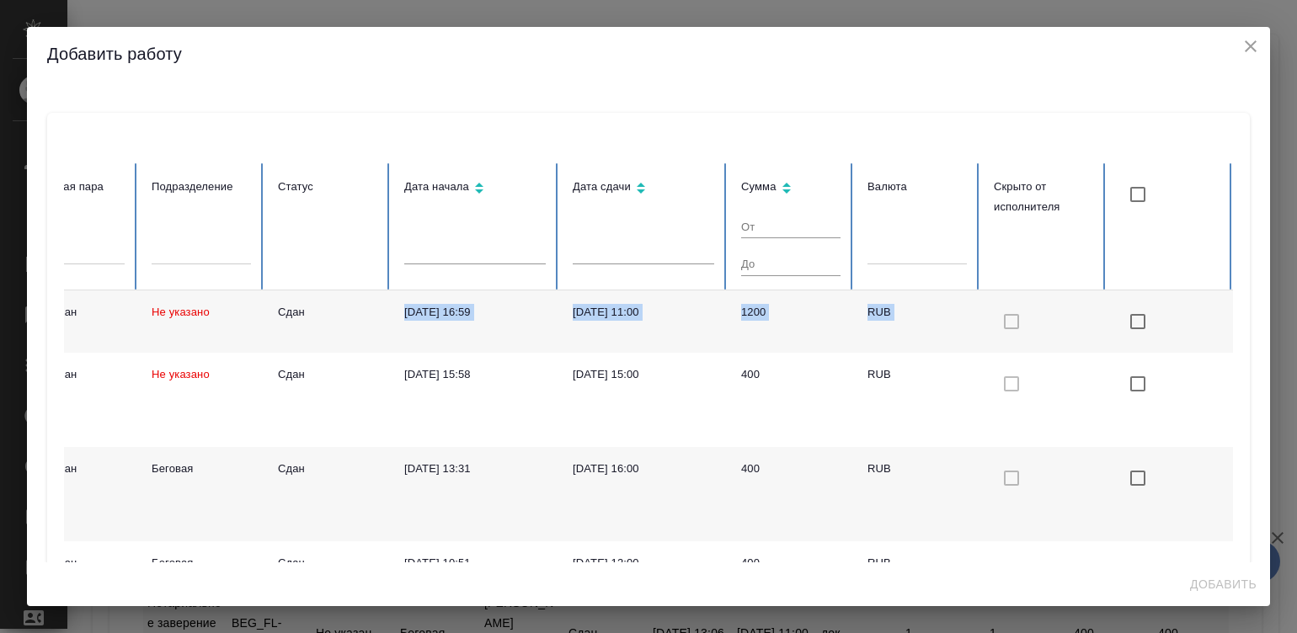
scroll to position [0, 446]
drag, startPoint x: 770, startPoint y: 339, endPoint x: 1209, endPoint y: 339, distance: 439.5
click at [1209, 339] on tr "Нотариальное заверение копии BEG_FL-6235 Не указано Не указан Не указано Сдан 2…" at bounding box center [433, 321] width 1600 height 62
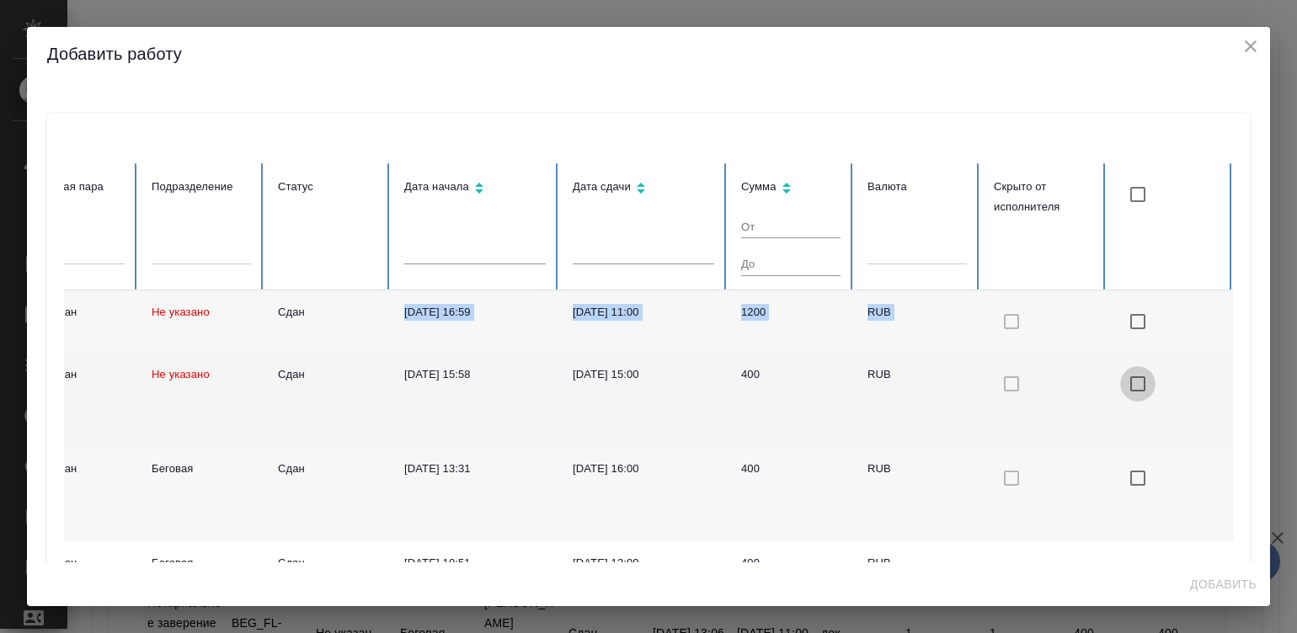
click at [1120, 383] on input "checkbox with default color" at bounding box center [1137, 383] width 35 height 35
checkbox input "true"
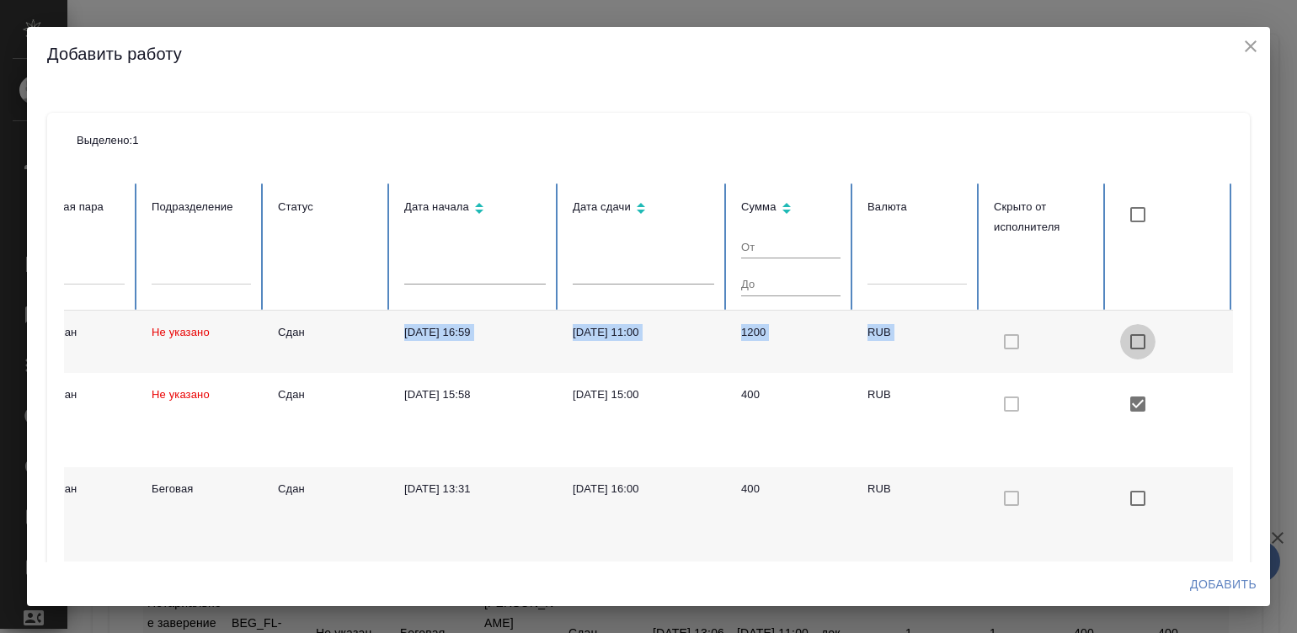
click at [1120, 335] on input "checkbox with default color" at bounding box center [1137, 341] width 35 height 35
checkbox input "true"
click at [1229, 582] on span "Добавить" at bounding box center [1223, 584] width 67 height 21
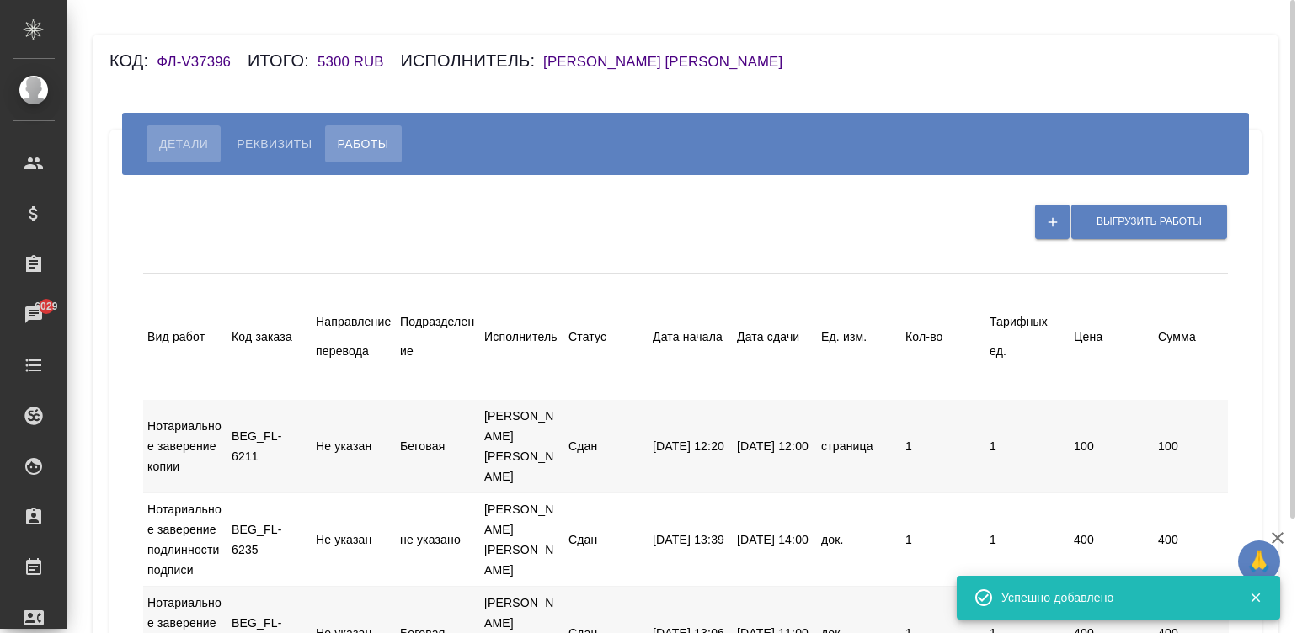
click at [173, 146] on span "Детали" at bounding box center [183, 144] width 49 height 20
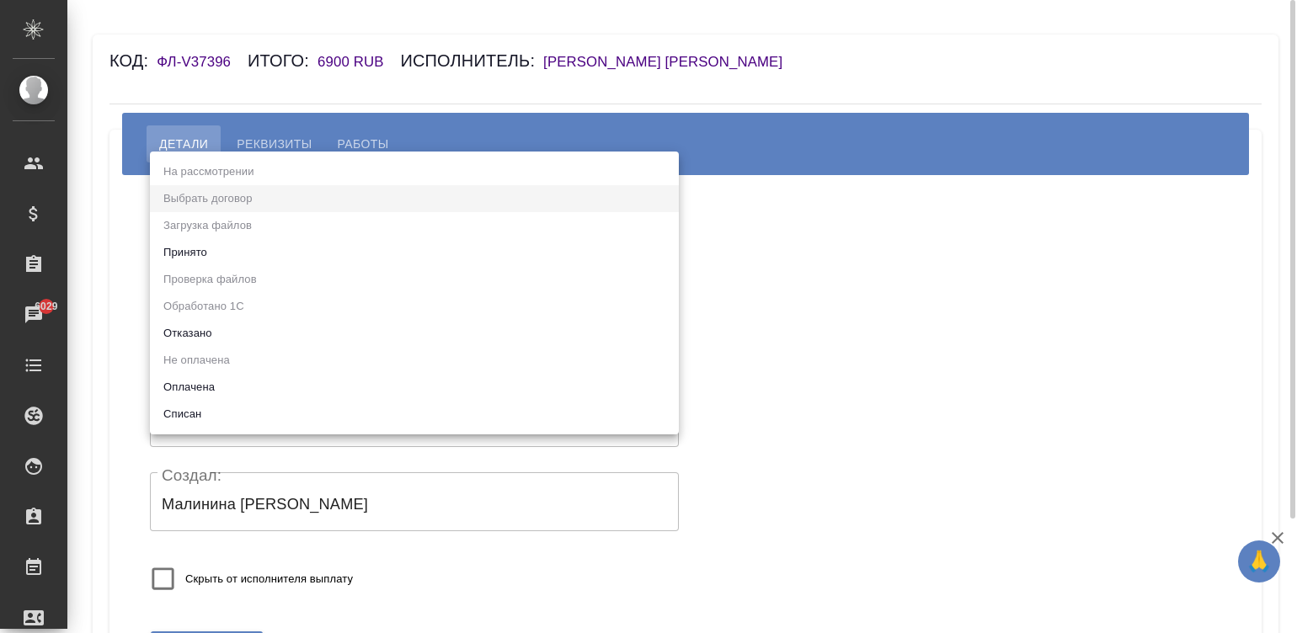
click at [187, 259] on body "🙏 .cls-1 fill:#fff; AWATERA Малинина Мария m.malinina Клиенты Спецификации Зака…" at bounding box center [648, 316] width 1297 height 633
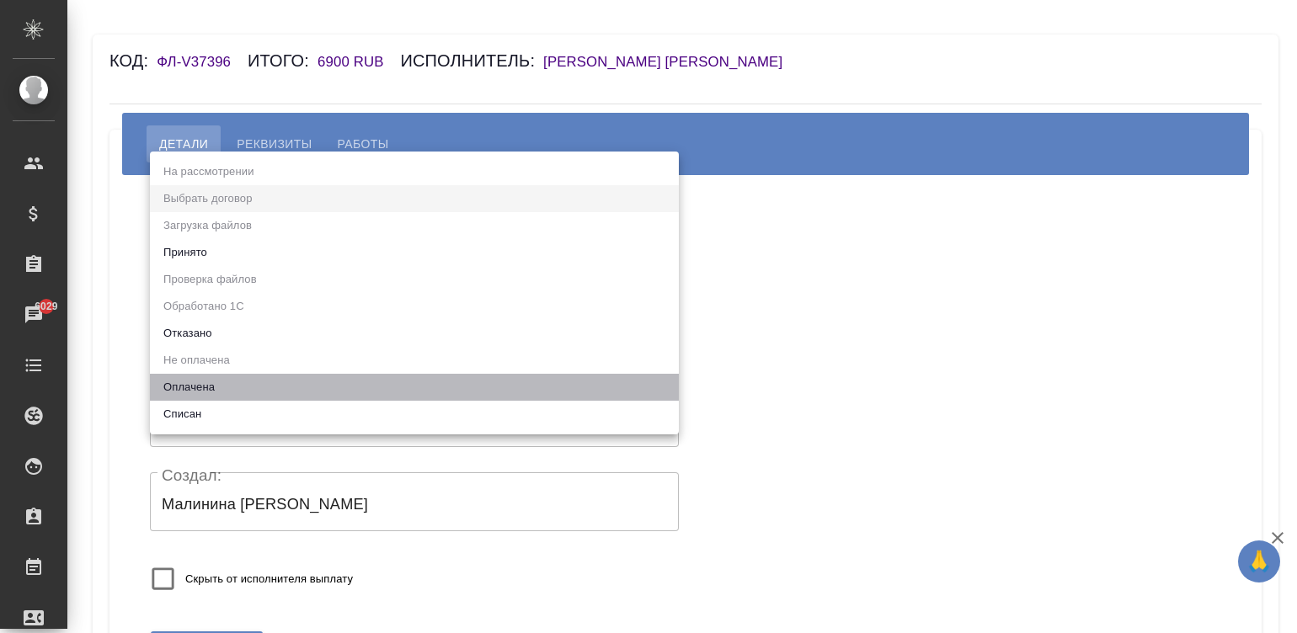
click at [220, 382] on li "Оплачена" at bounding box center [414, 387] width 529 height 27
type input "payed"
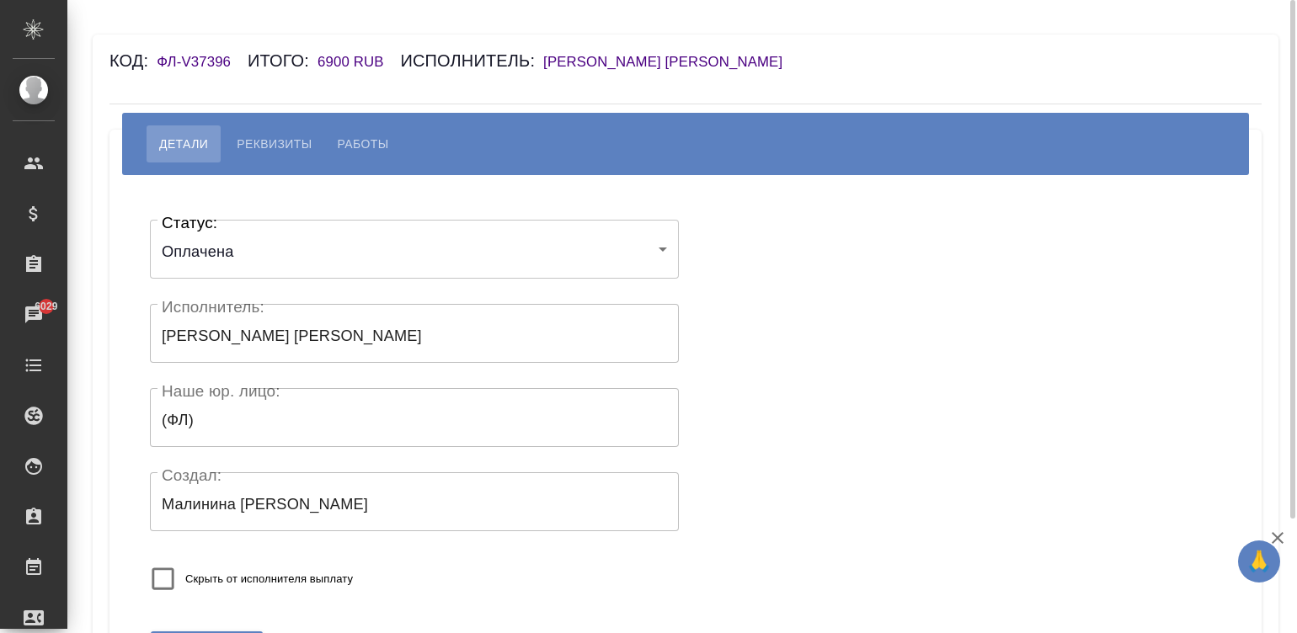
click at [430, 585] on div "Скрыть от исполнителя выплату" at bounding box center [360, 579] width 421 height 45
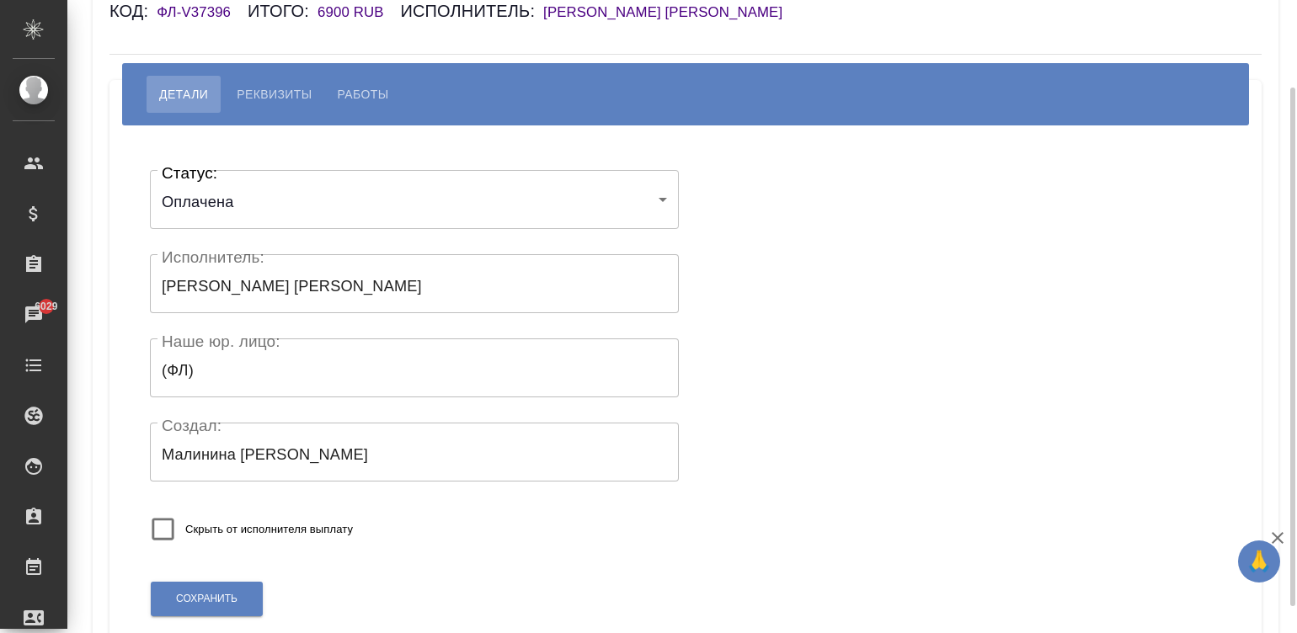
scroll to position [76, 0]
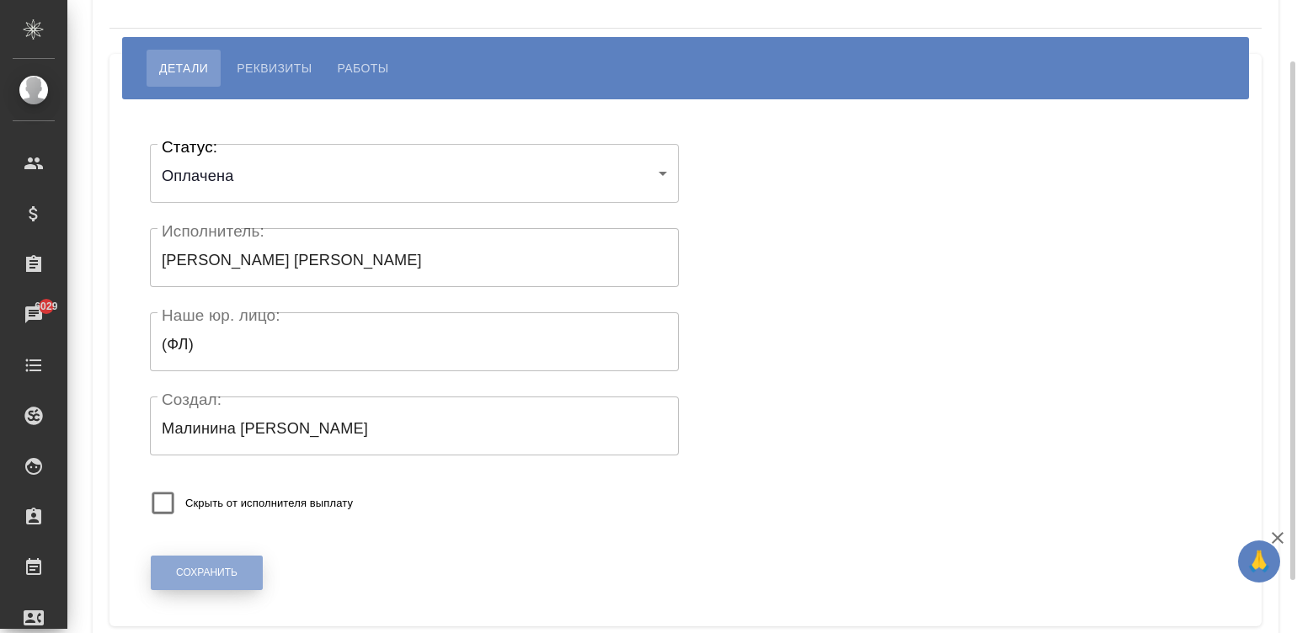
click at [237, 567] on span "Сохранить" at bounding box center [206, 573] width 61 height 14
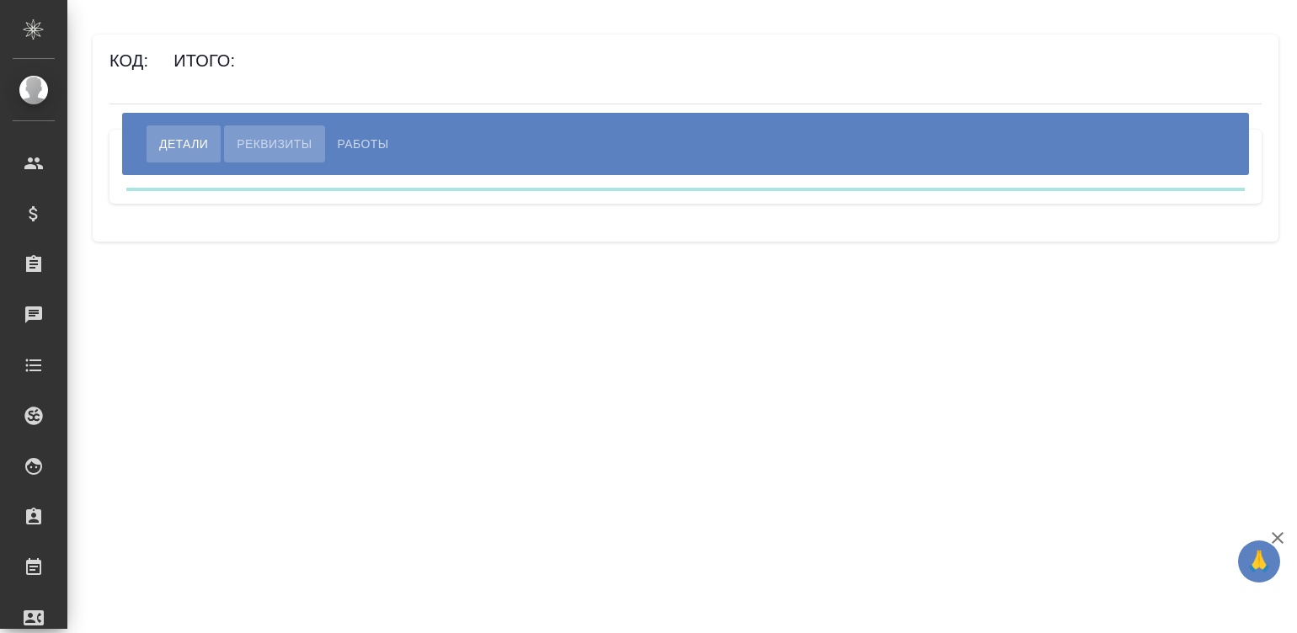
click at [269, 135] on span "Реквизиты" at bounding box center [274, 144] width 75 height 20
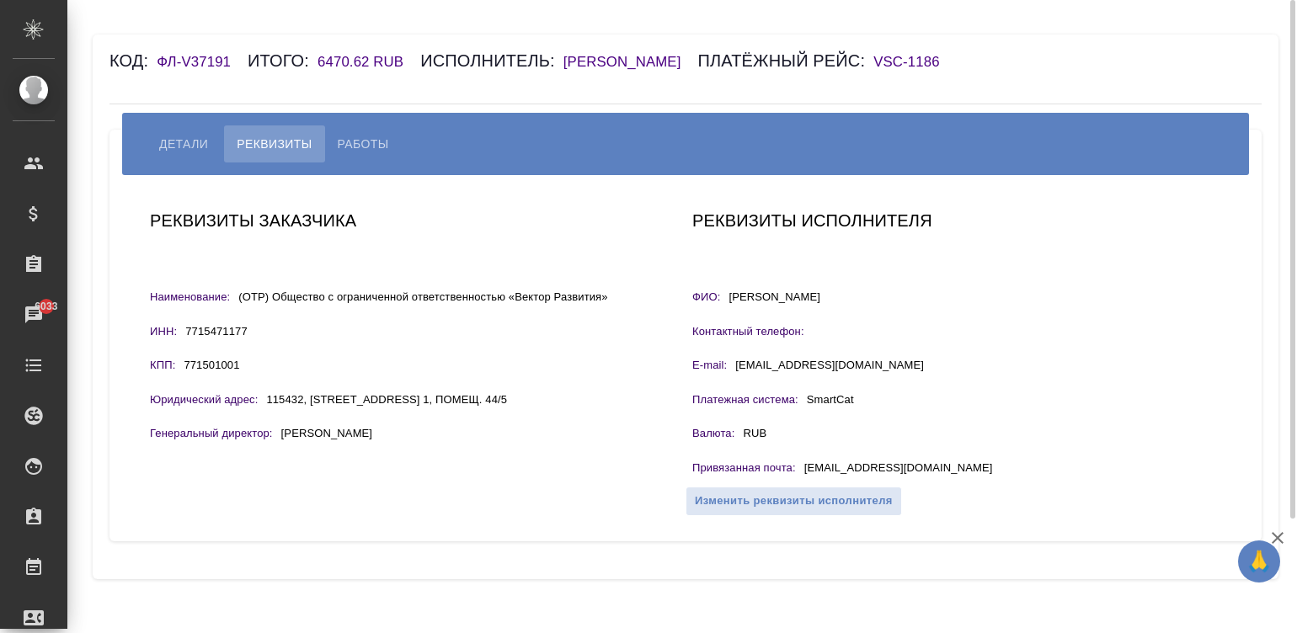
click at [627, 58] on h6 "[PERSON_NAME]" at bounding box center [630, 62] width 135 height 16
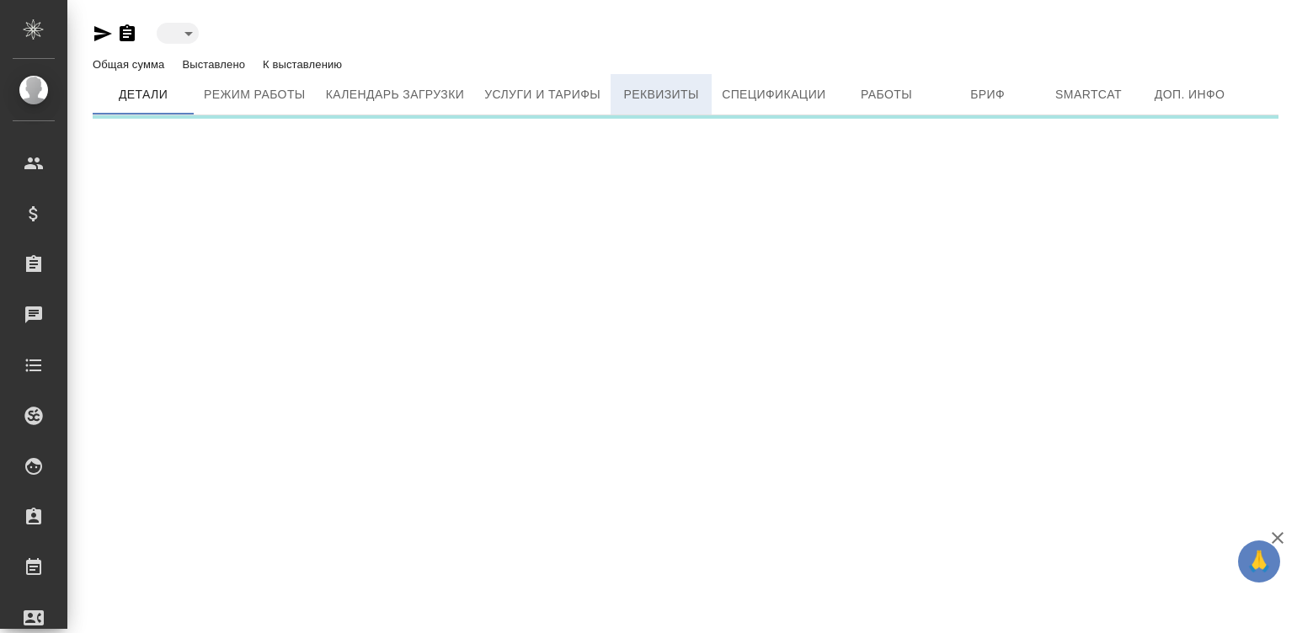
type input "active"
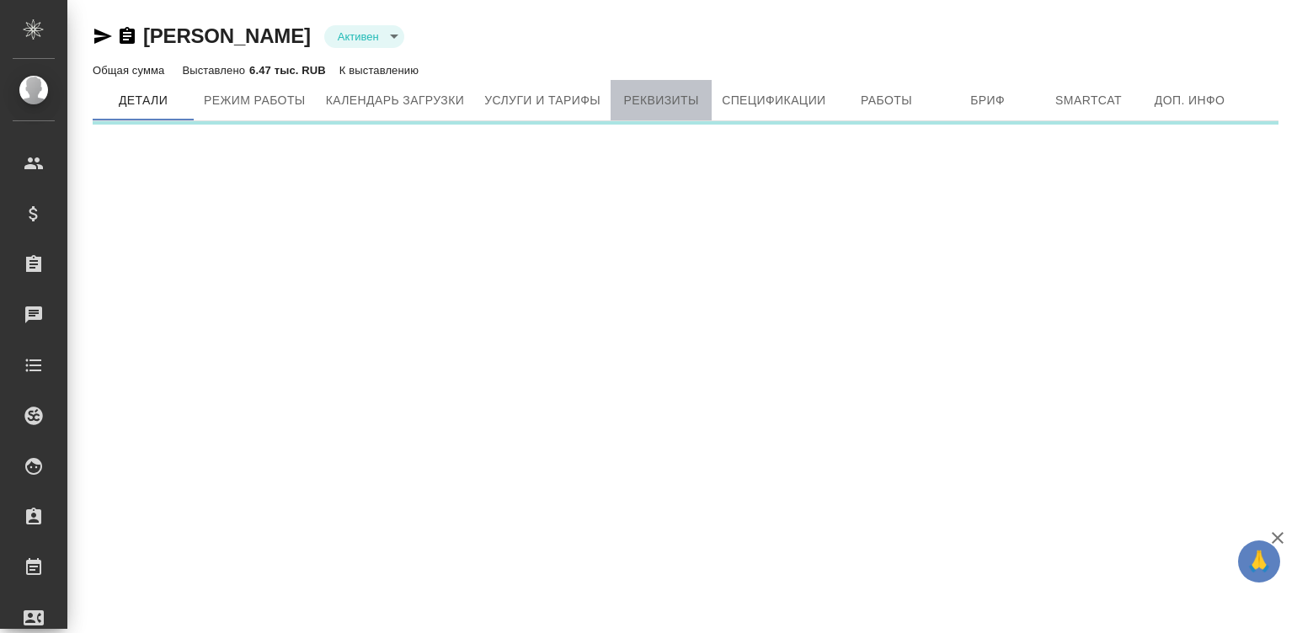
click at [670, 95] on span "Реквизиты" at bounding box center [661, 100] width 81 height 21
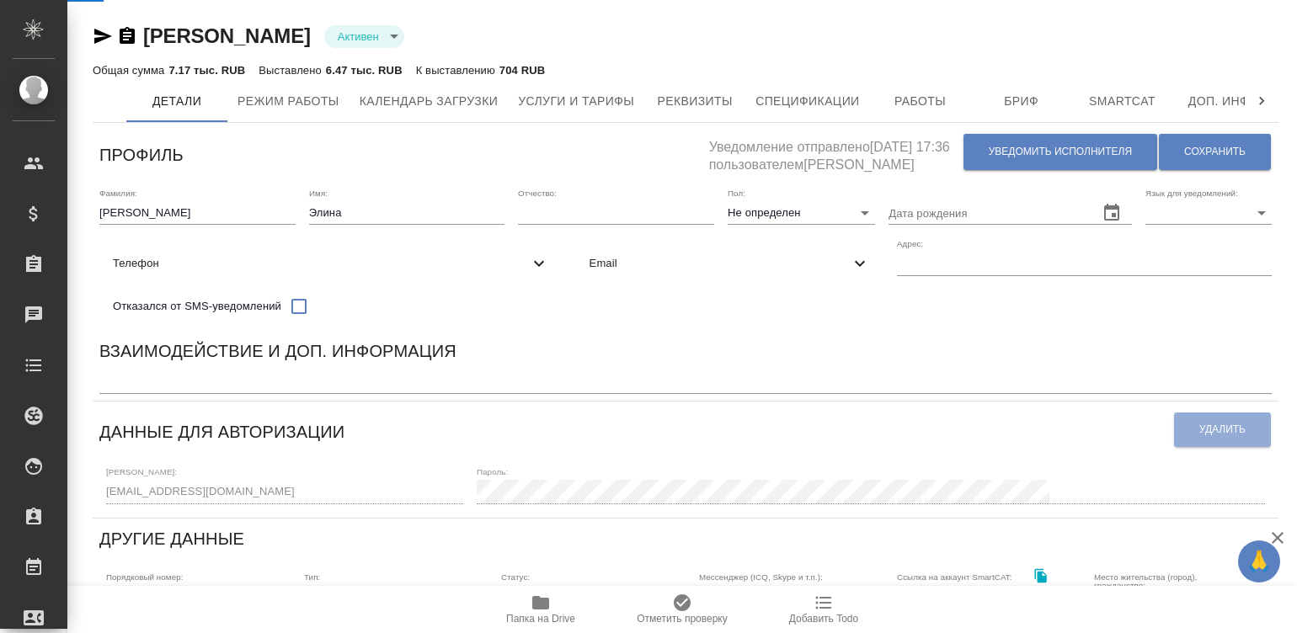
select select "10"
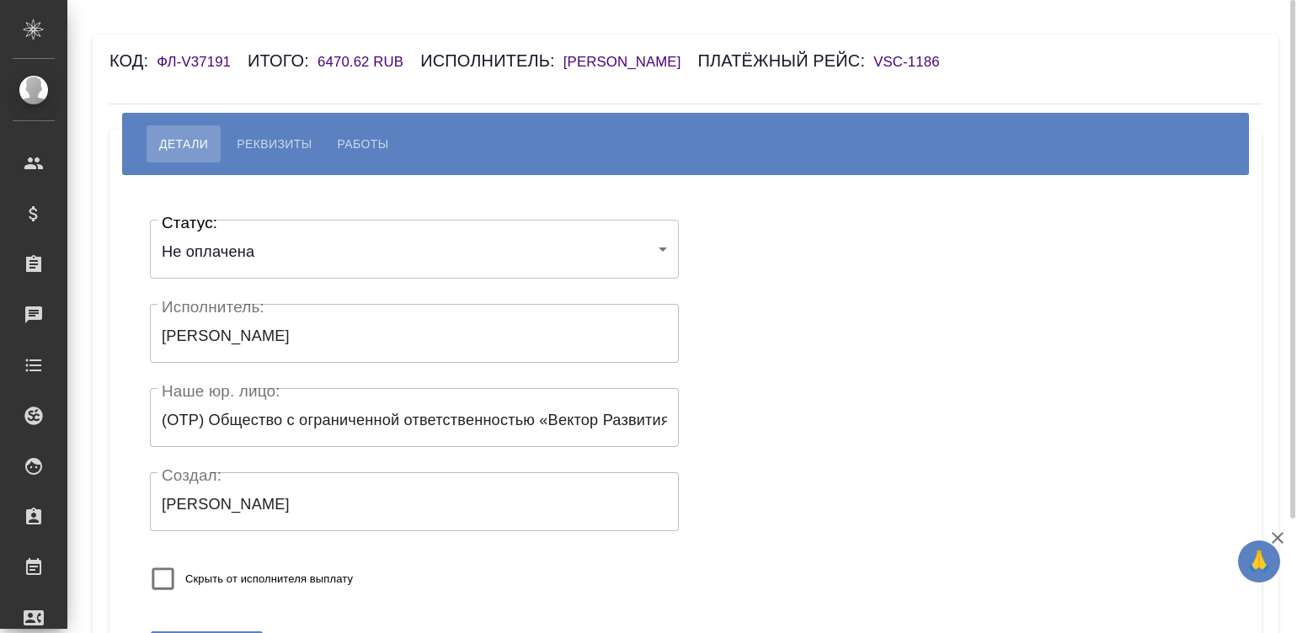
click at [629, 56] on h6 "[PERSON_NAME]" at bounding box center [630, 62] width 135 height 16
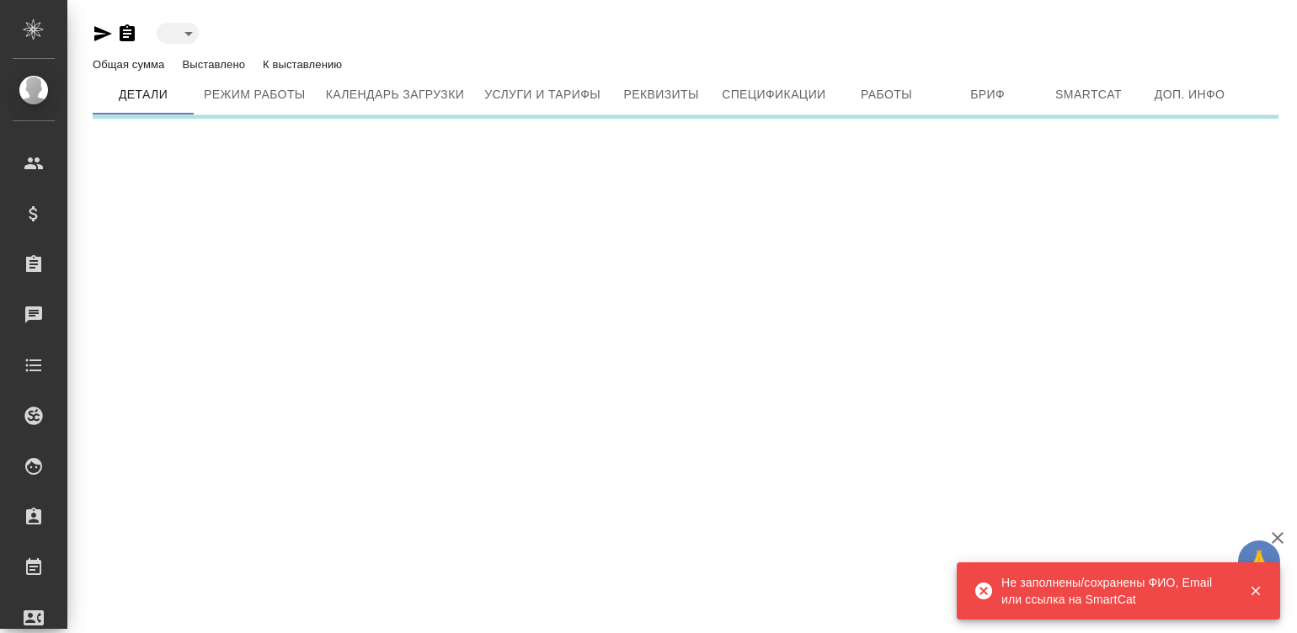
type input "active"
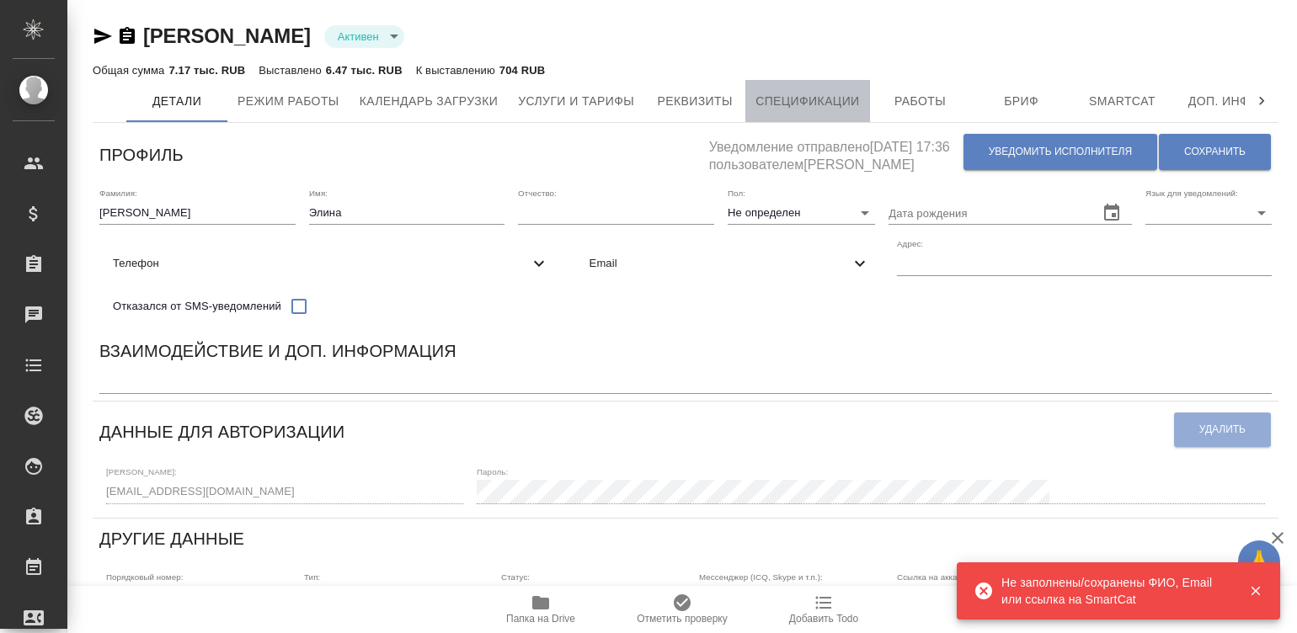
click at [813, 97] on span "Спецификации" at bounding box center [807, 101] width 104 height 21
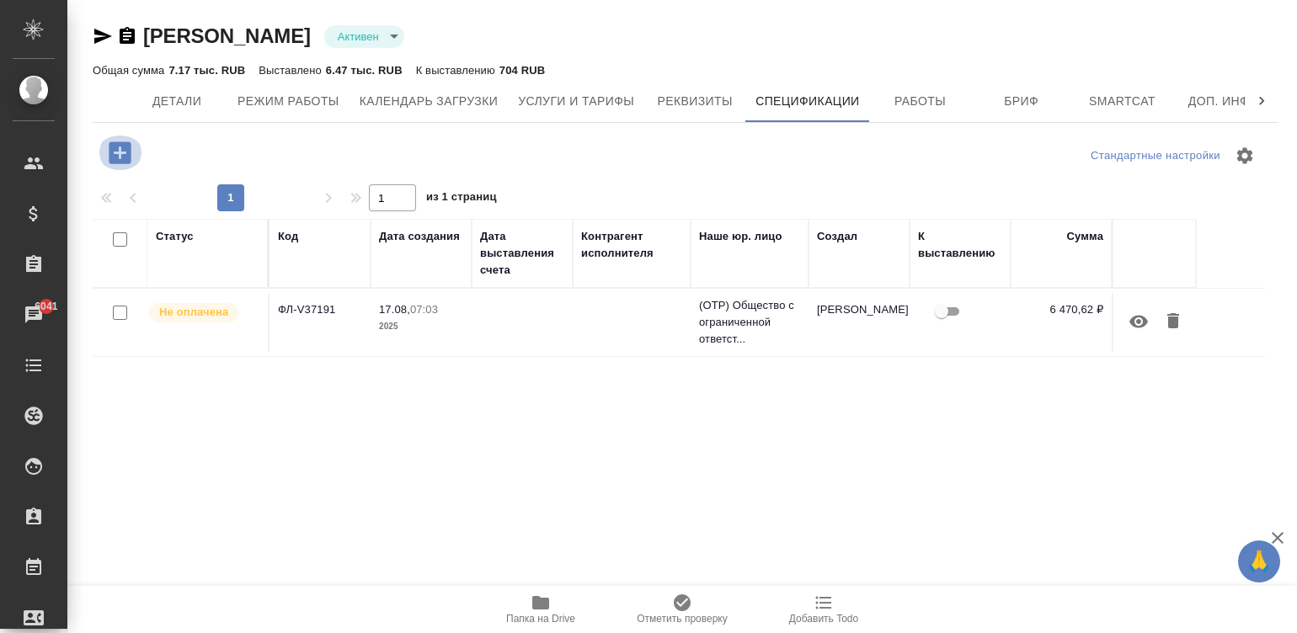
click at [120, 147] on icon "button" at bounding box center [120, 152] width 22 height 22
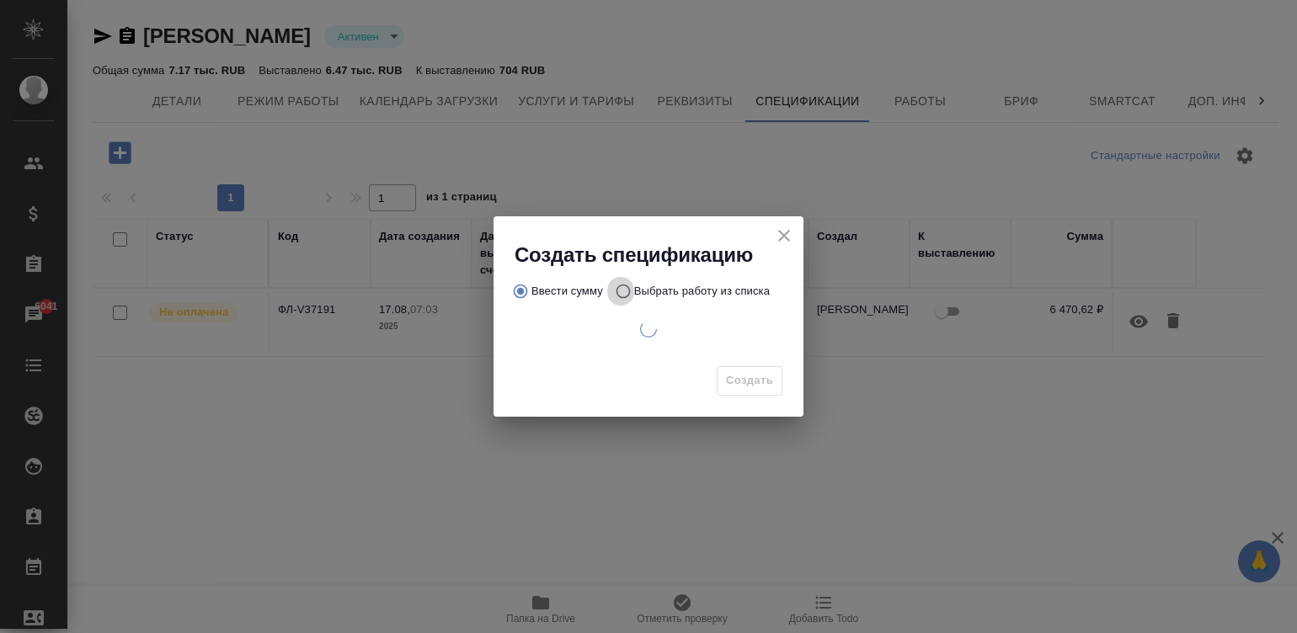
click at [624, 288] on input "Выбрать работу из списка" at bounding box center [620, 291] width 27 height 32
radio input "true"
radio input "false"
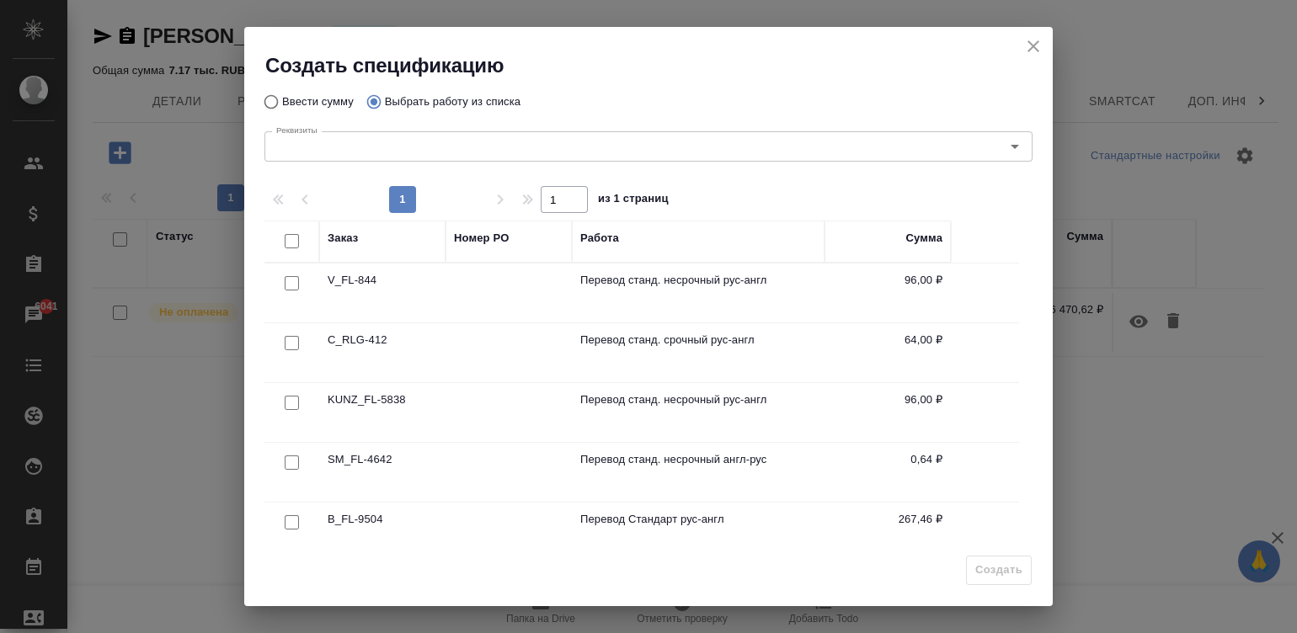
click at [285, 242] on input "checkbox" at bounding box center [292, 241] width 14 height 14
checkbox input "true"
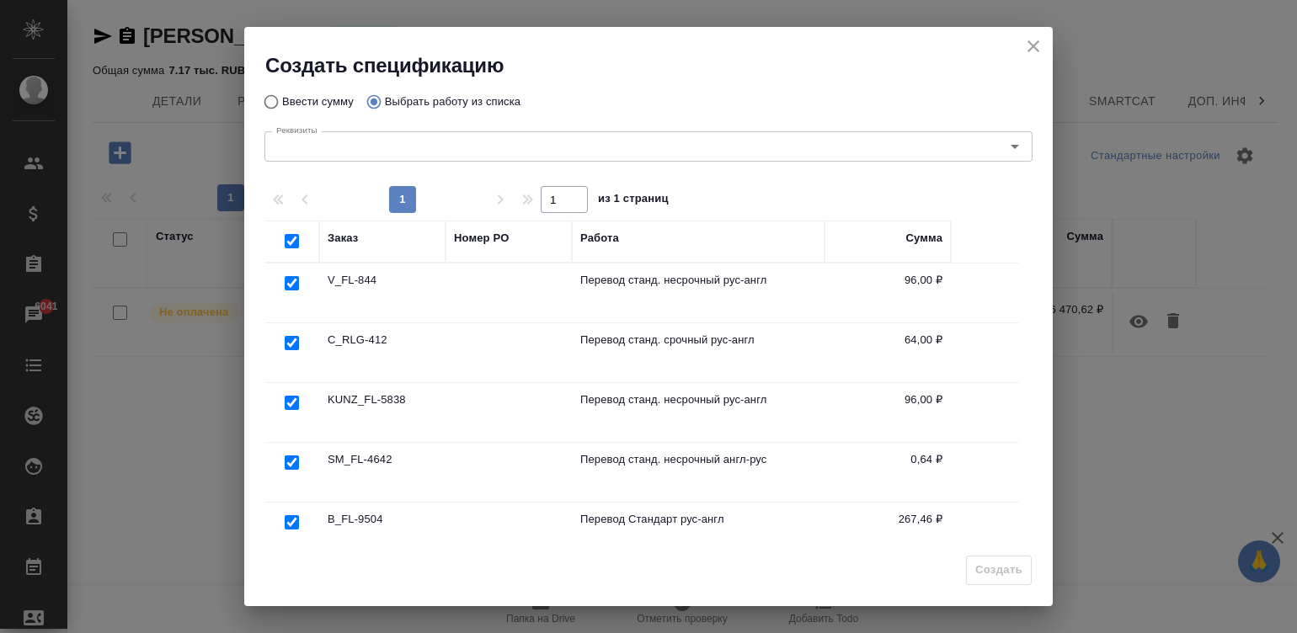
checkbox input "true"
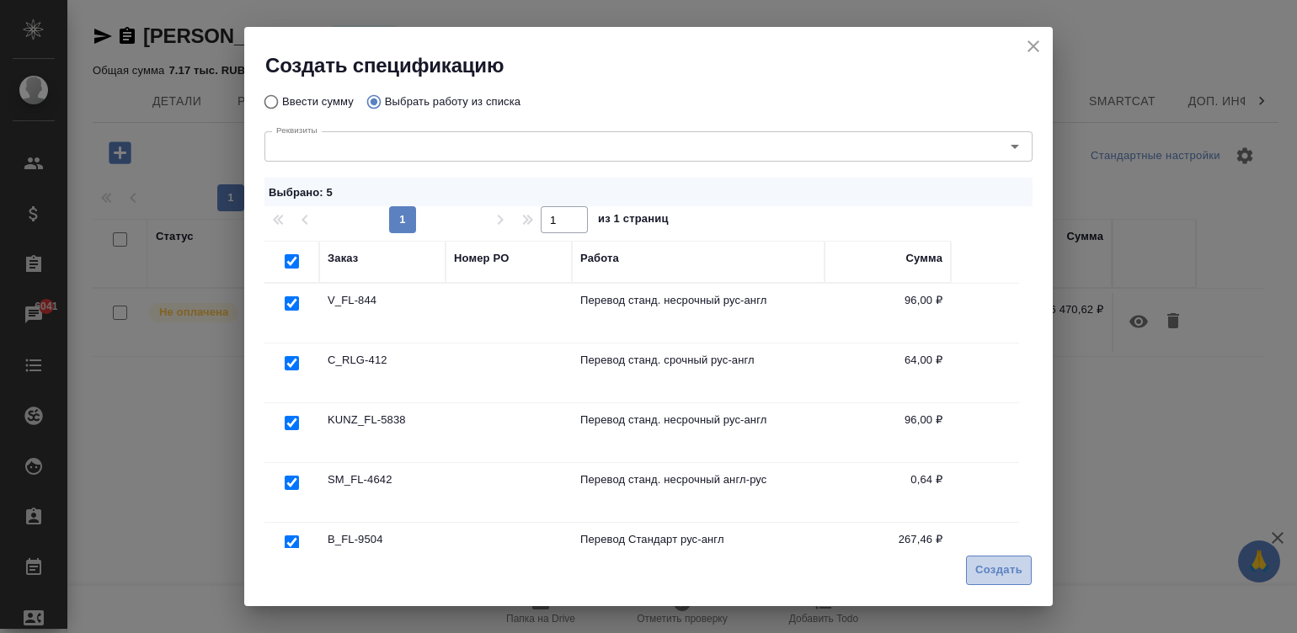
click at [1003, 570] on span "Создать" at bounding box center [998, 570] width 47 height 19
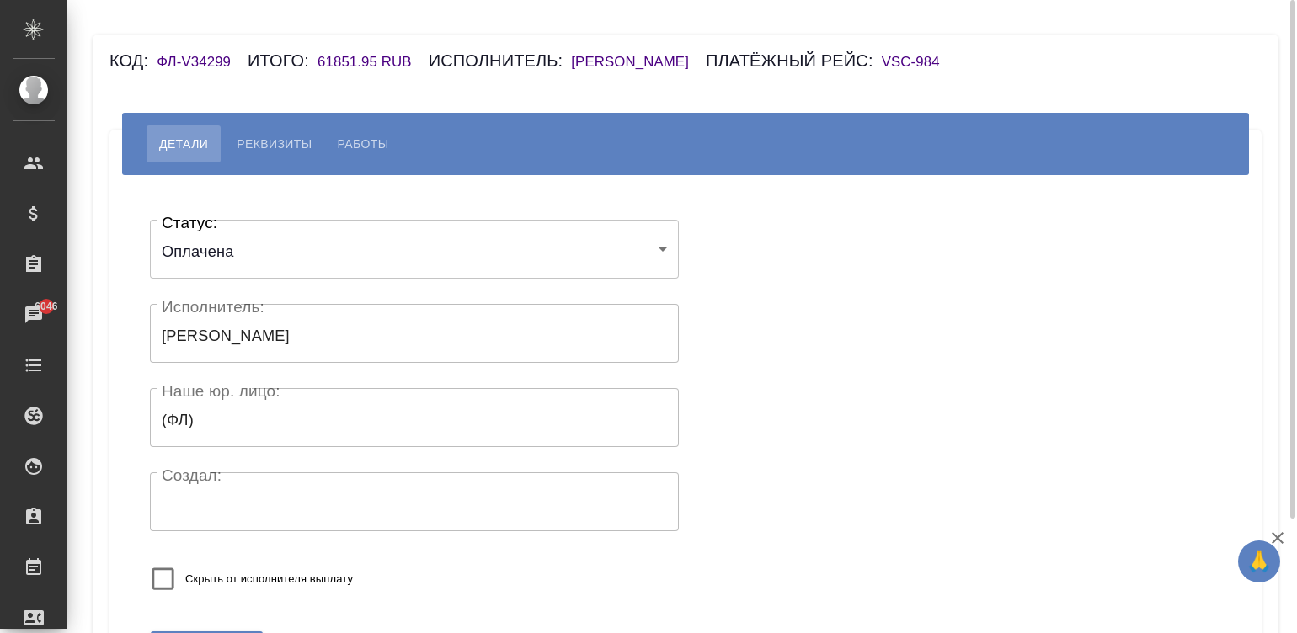
click at [706, 59] on h6 "[PERSON_NAME]" at bounding box center [638, 62] width 135 height 16
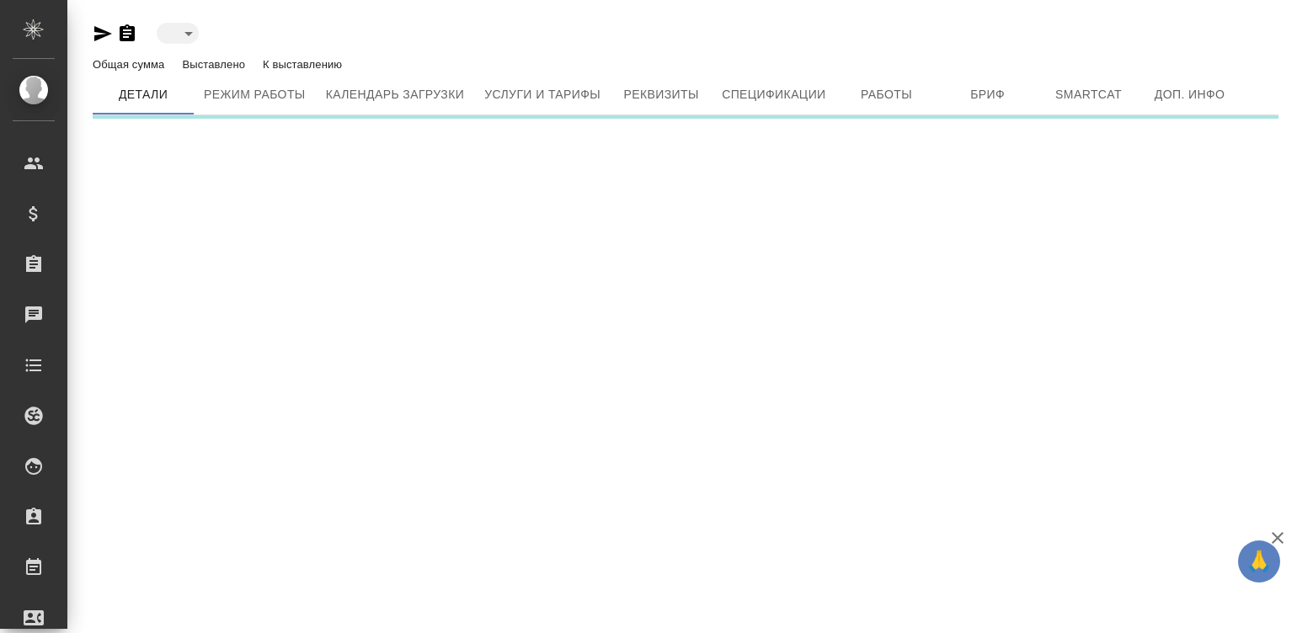
type input "reserved"
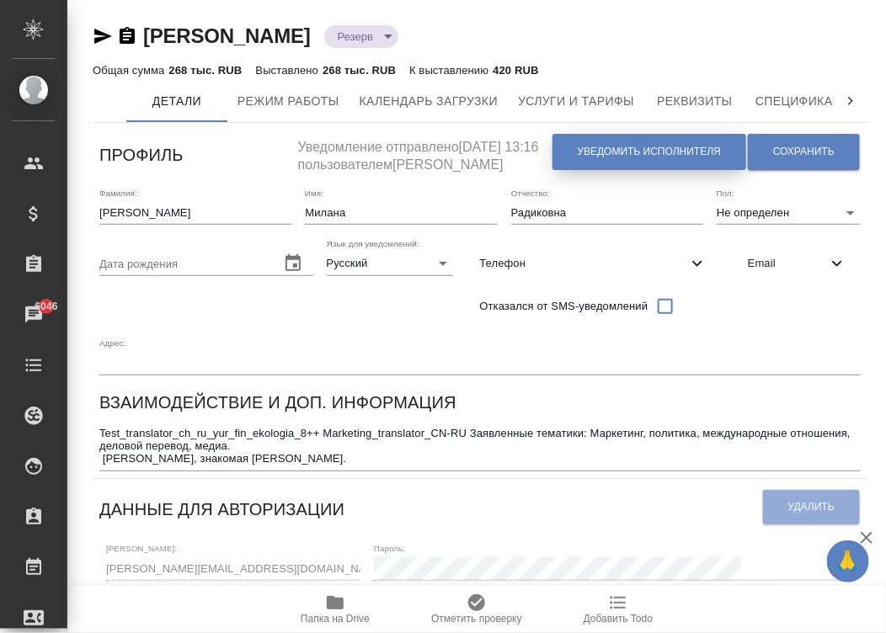
click at [626, 152] on span "Уведомить исполнителя" at bounding box center [649, 152] width 143 height 14
type textarea "Loremi dolo, Sitame! Consectetura e seddoeius temporincid ut laboreetdol magnaa…"
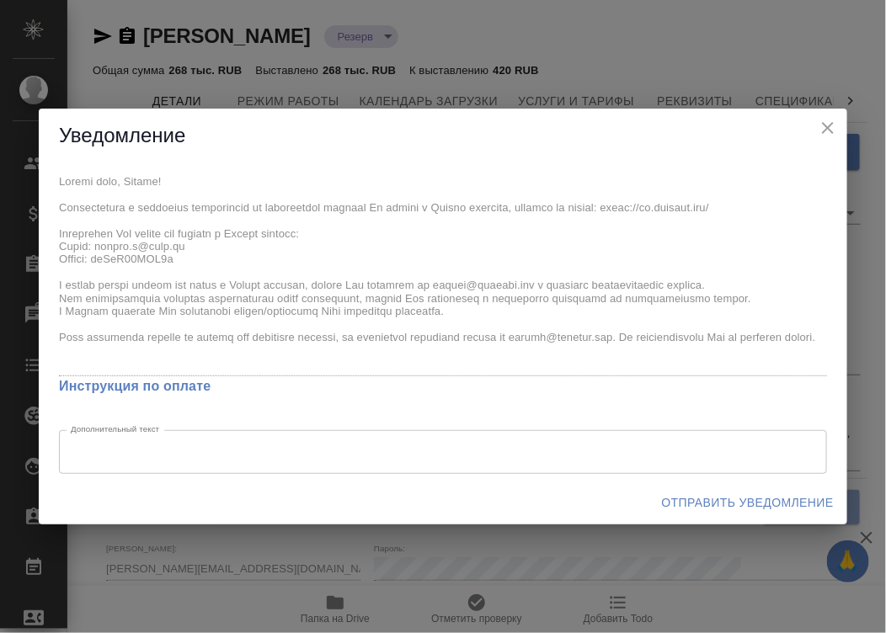
click at [50, 166] on div "x Инструкция по оплате Дополнительный текст x Дополнительный текст" at bounding box center [443, 321] width 808 height 317
click at [771, 501] on span "Отправить уведомление" at bounding box center [748, 503] width 172 height 21
